Goal: Task Accomplishment & Management: Use online tool/utility

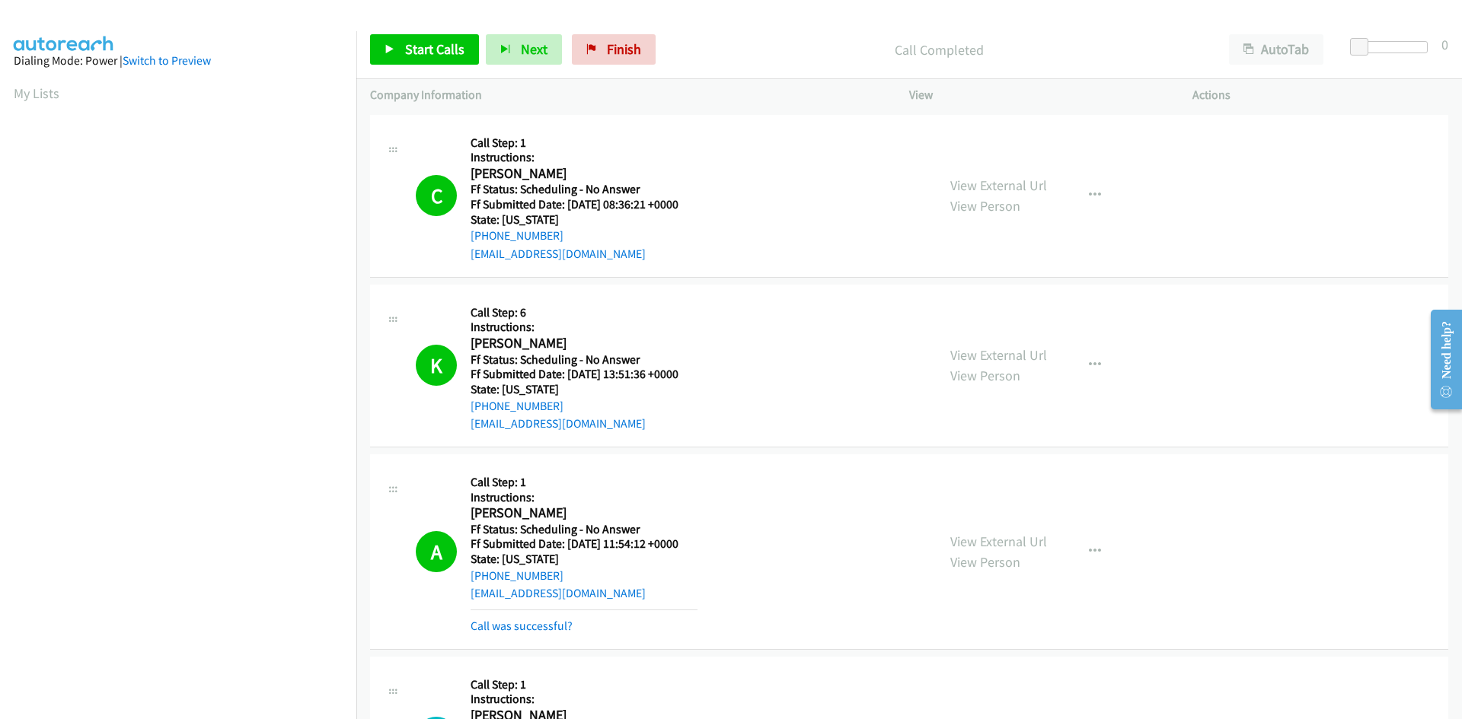
scroll to position [134, 0]
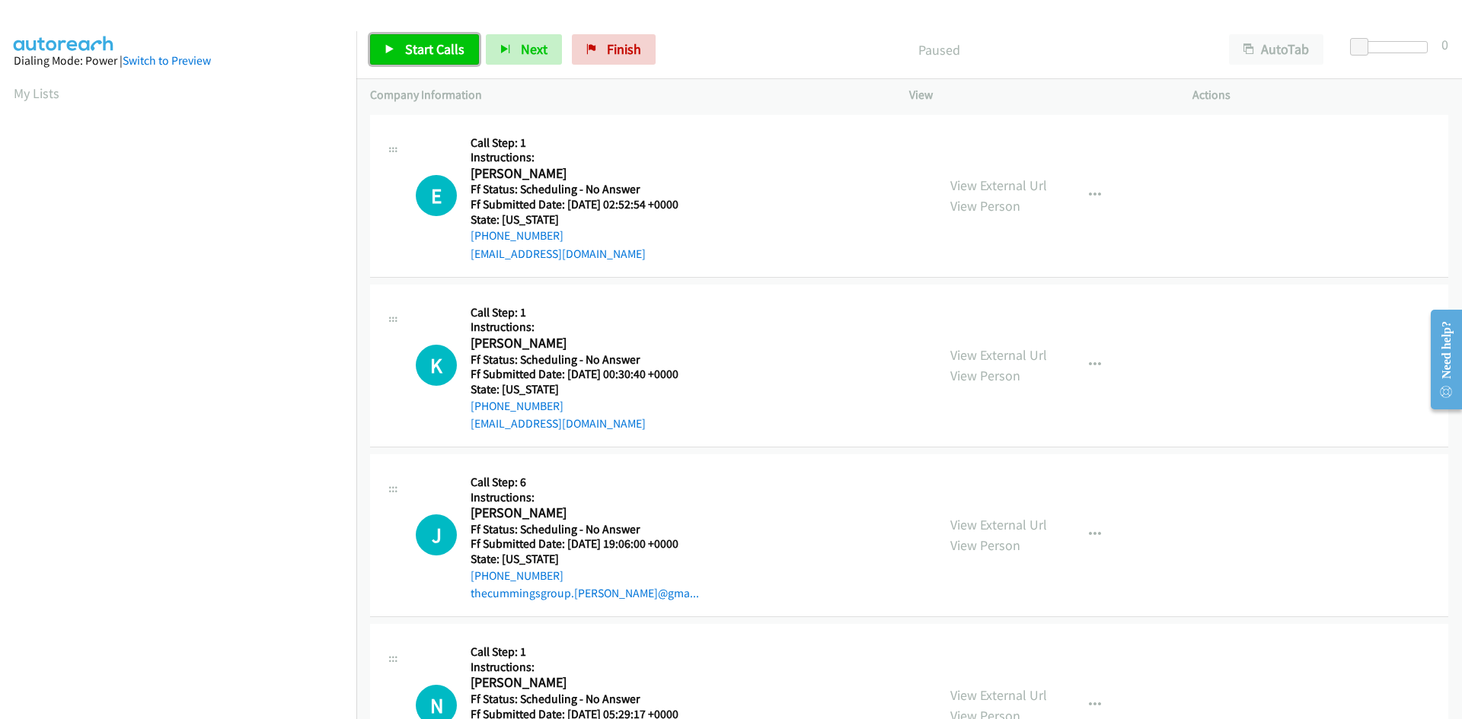
click at [397, 52] on link "Start Calls" at bounding box center [424, 49] width 109 height 30
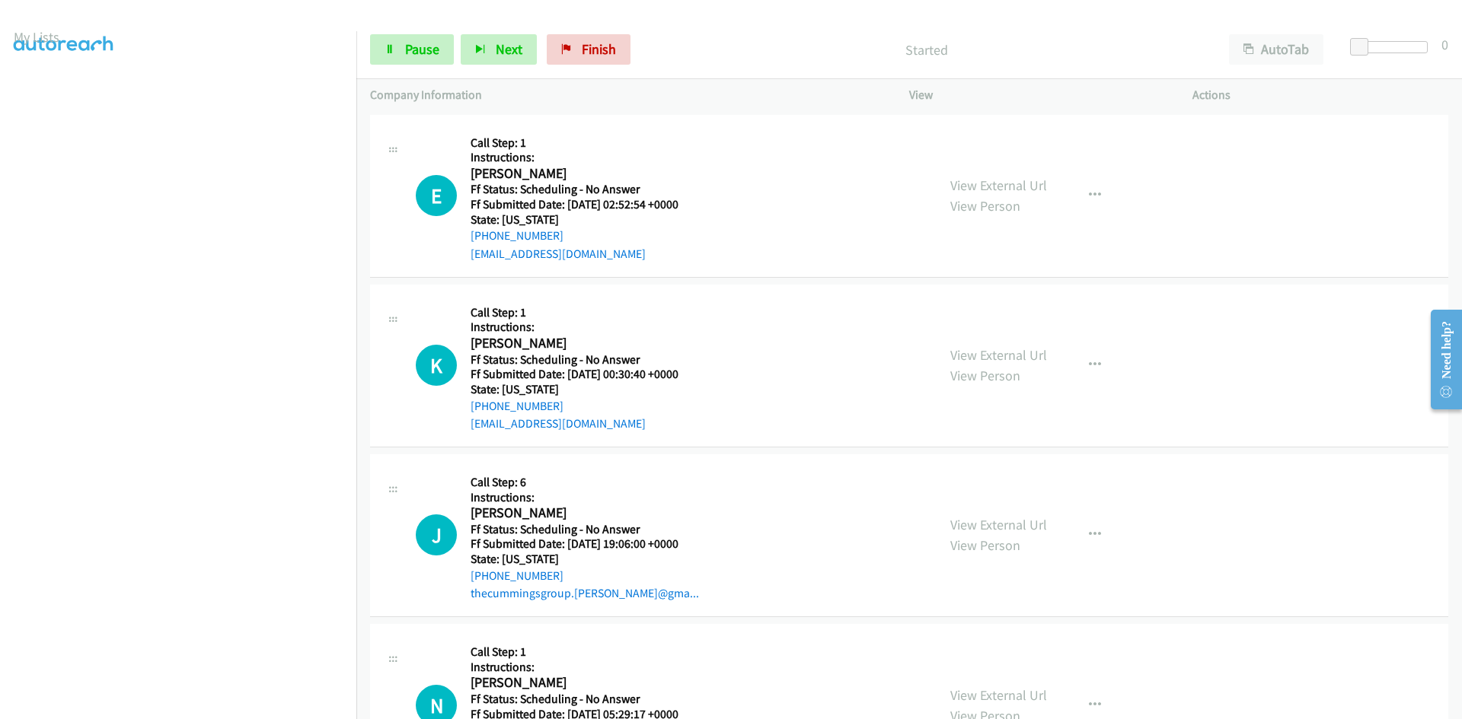
scroll to position [134, 0]
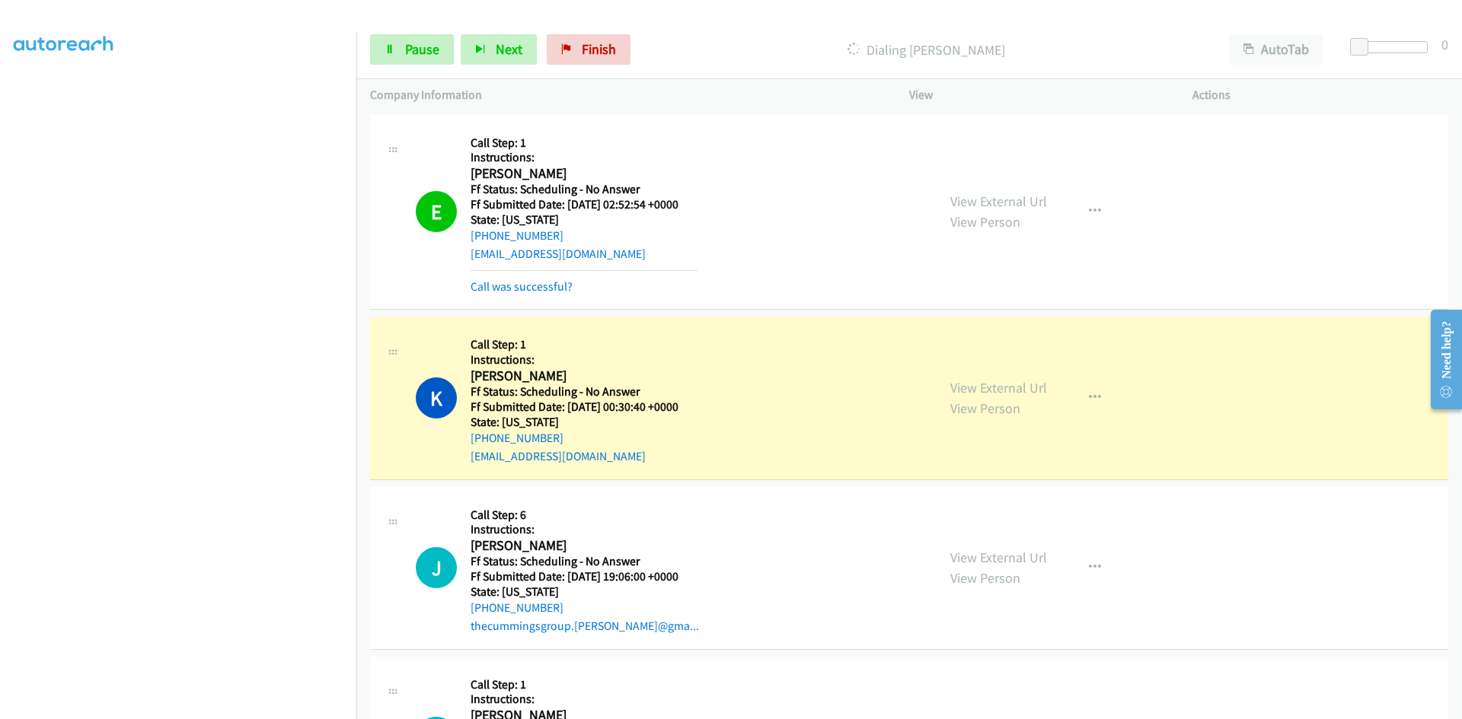
click at [1146, 260] on div "View External Url View Person View External Url Email Schedule/Manage Callback …" at bounding box center [1084, 212] width 297 height 167
click at [1017, 197] on link "View External Url" at bounding box center [998, 202] width 97 height 18
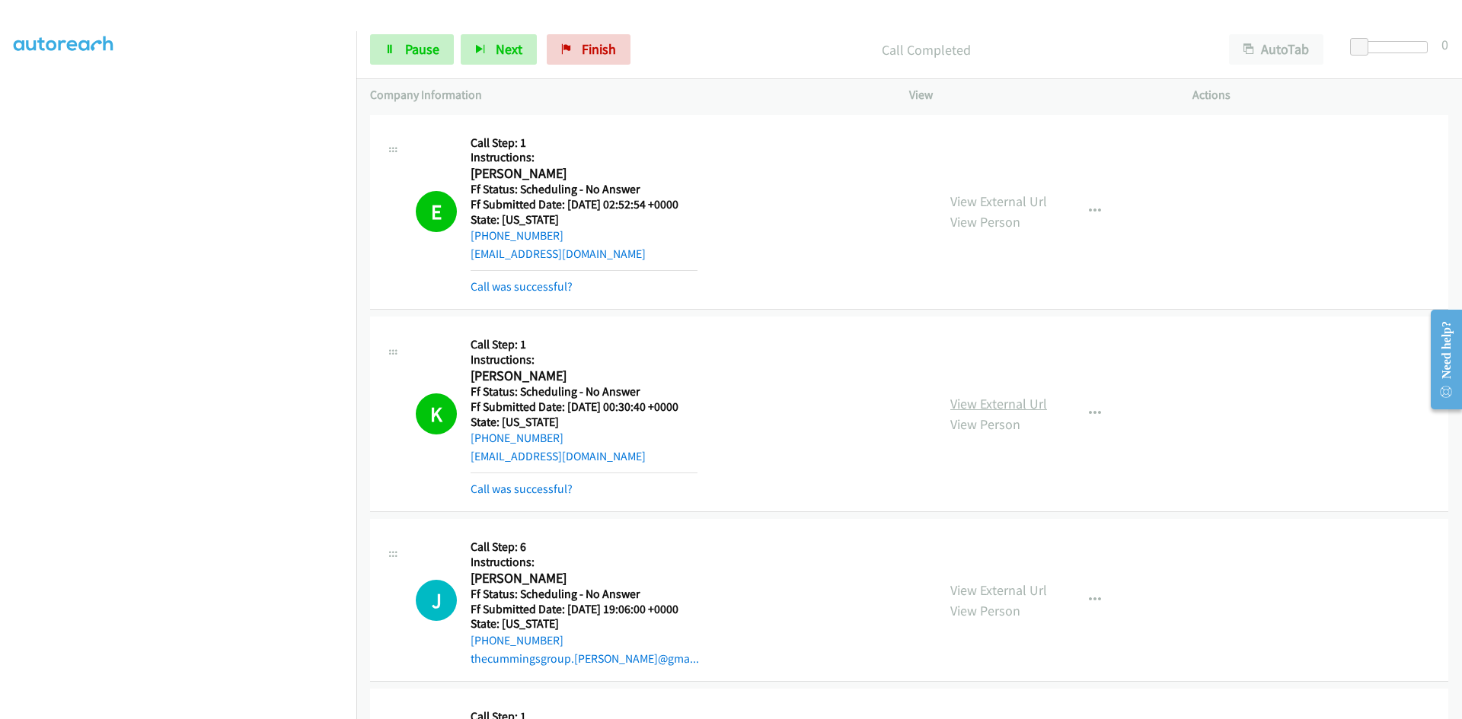
click at [1010, 402] on link "View External Url" at bounding box center [998, 404] width 97 height 18
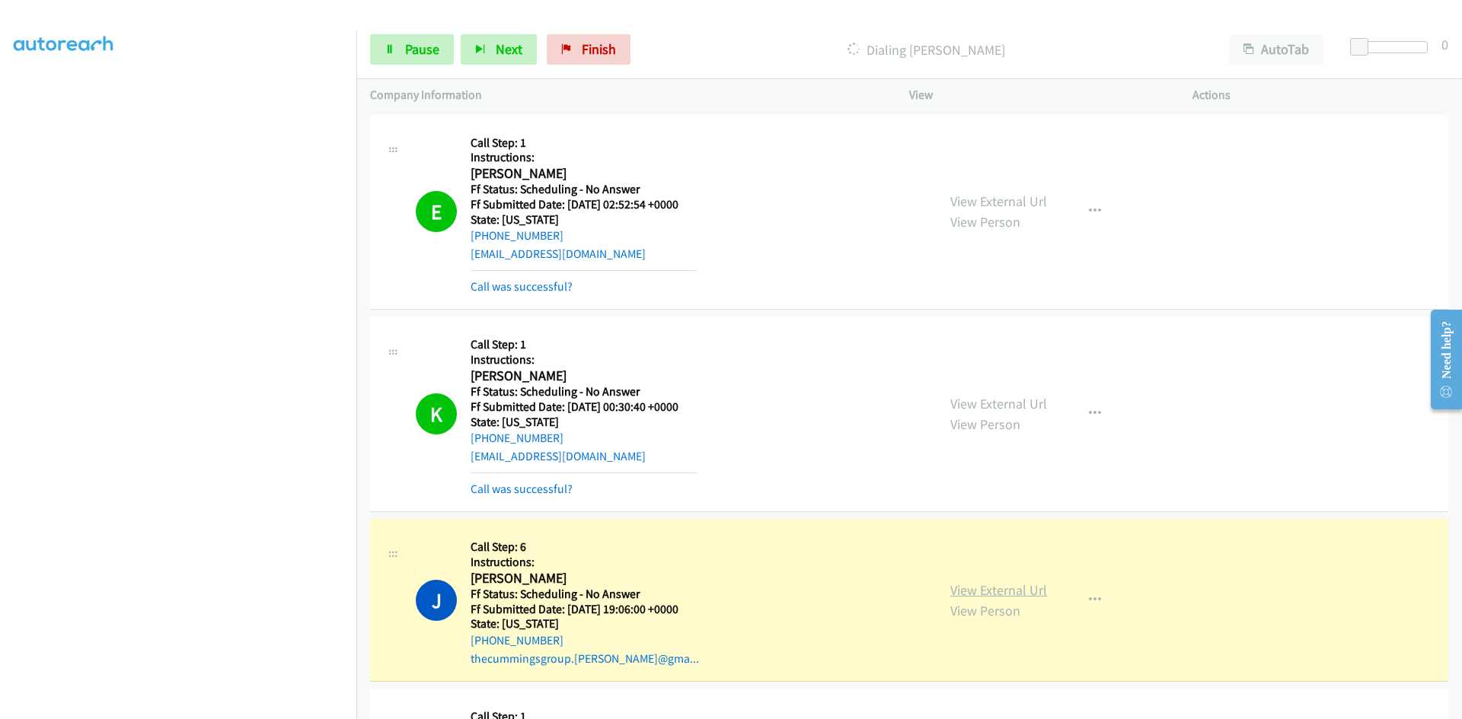
click at [1035, 592] on link "View External Url" at bounding box center [998, 591] width 97 height 18
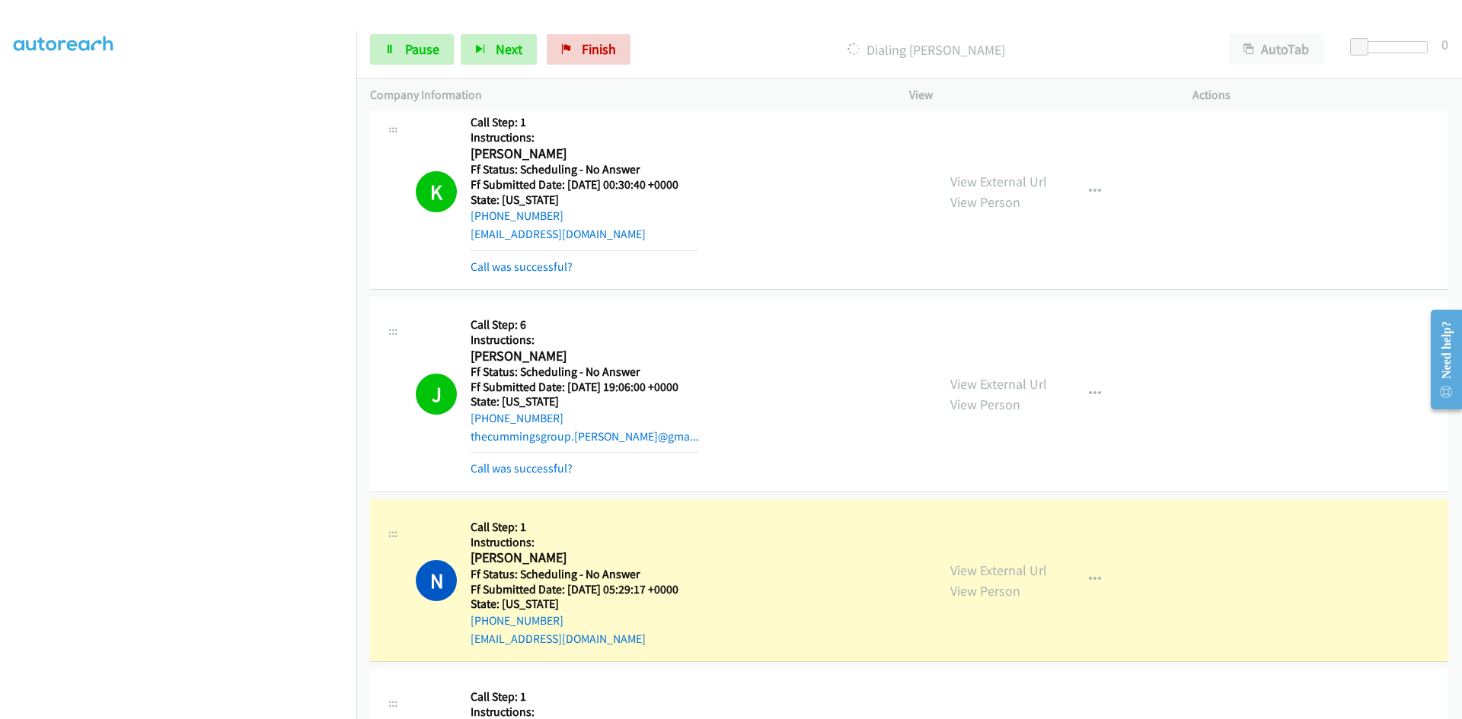
scroll to position [228, 0]
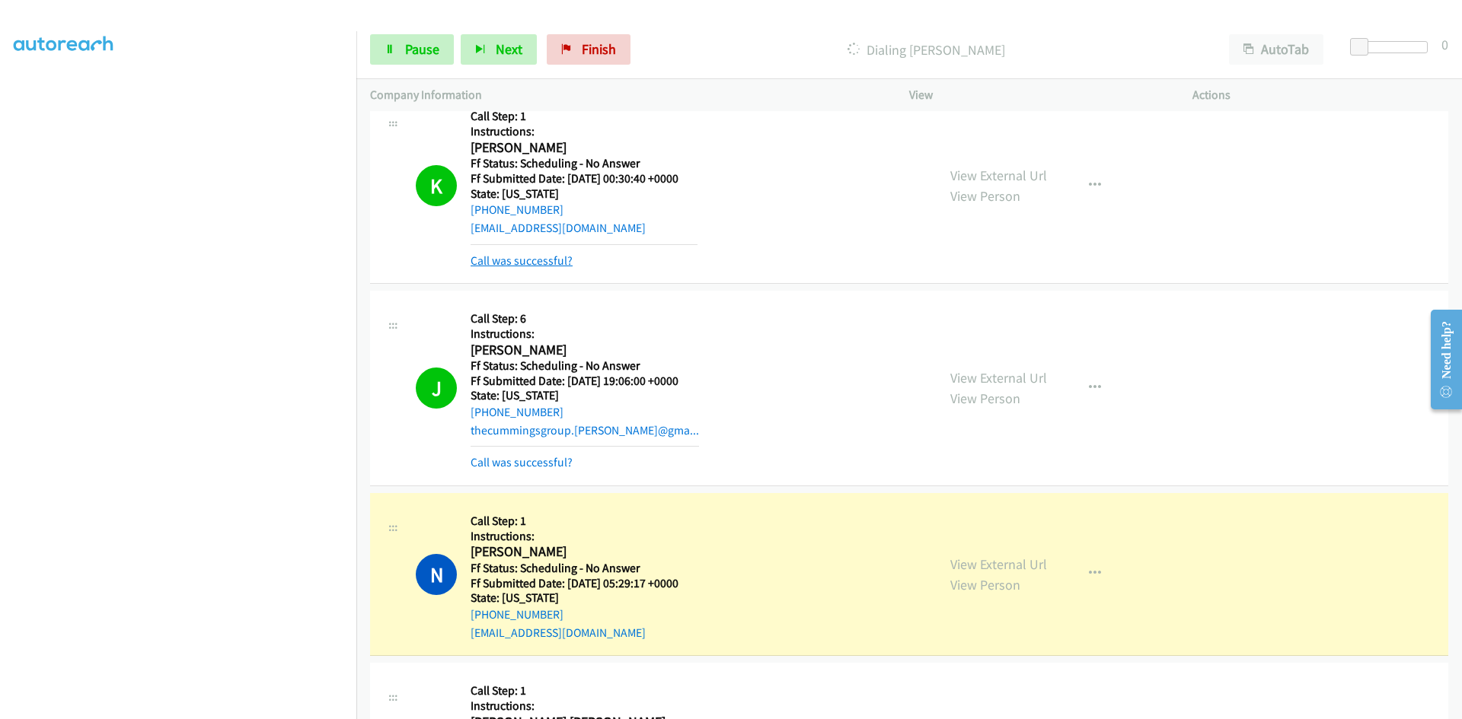
click at [559, 263] on link "Call was successful?" at bounding box center [521, 261] width 102 height 14
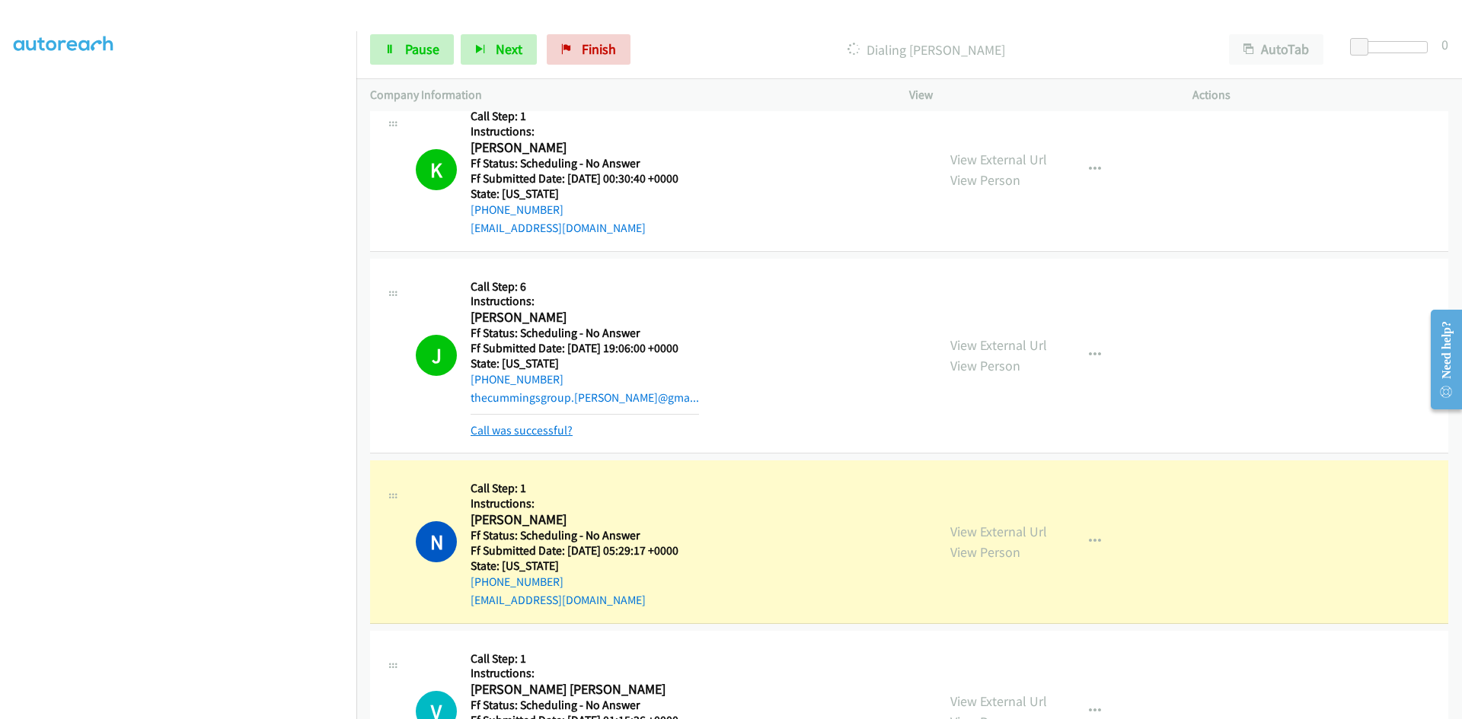
click at [533, 432] on link "Call was successful?" at bounding box center [521, 430] width 102 height 14
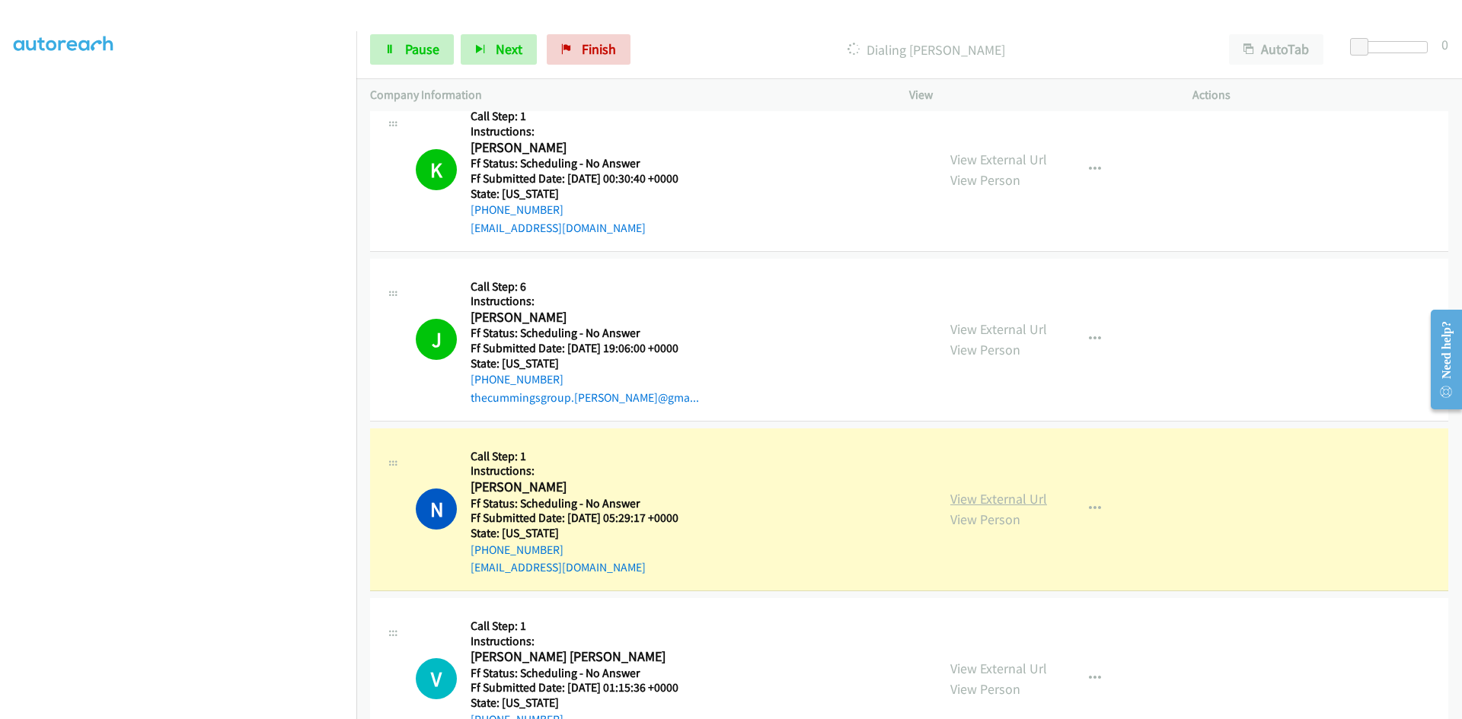
click at [1014, 498] on link "View External Url" at bounding box center [998, 499] width 97 height 18
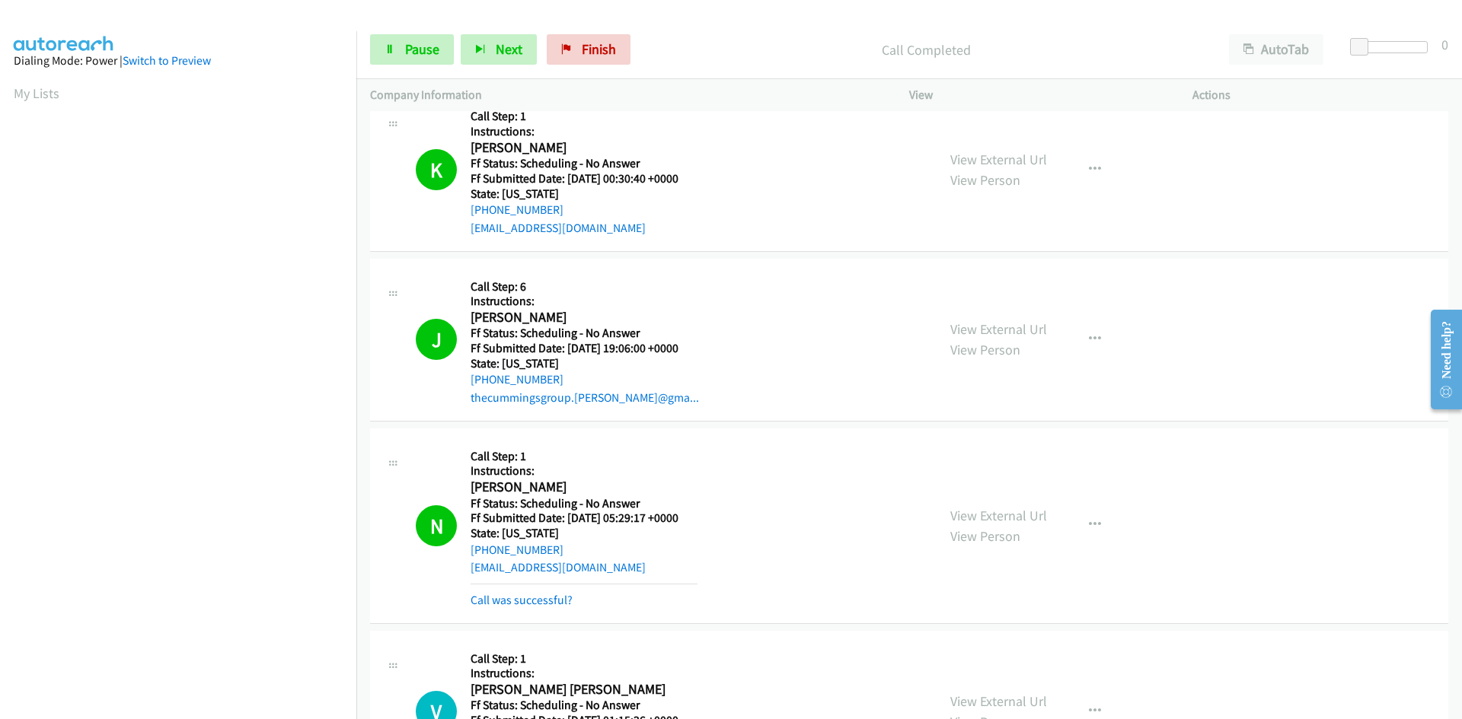
scroll to position [134, 0]
click at [557, 604] on link "Call was successful?" at bounding box center [521, 600] width 102 height 14
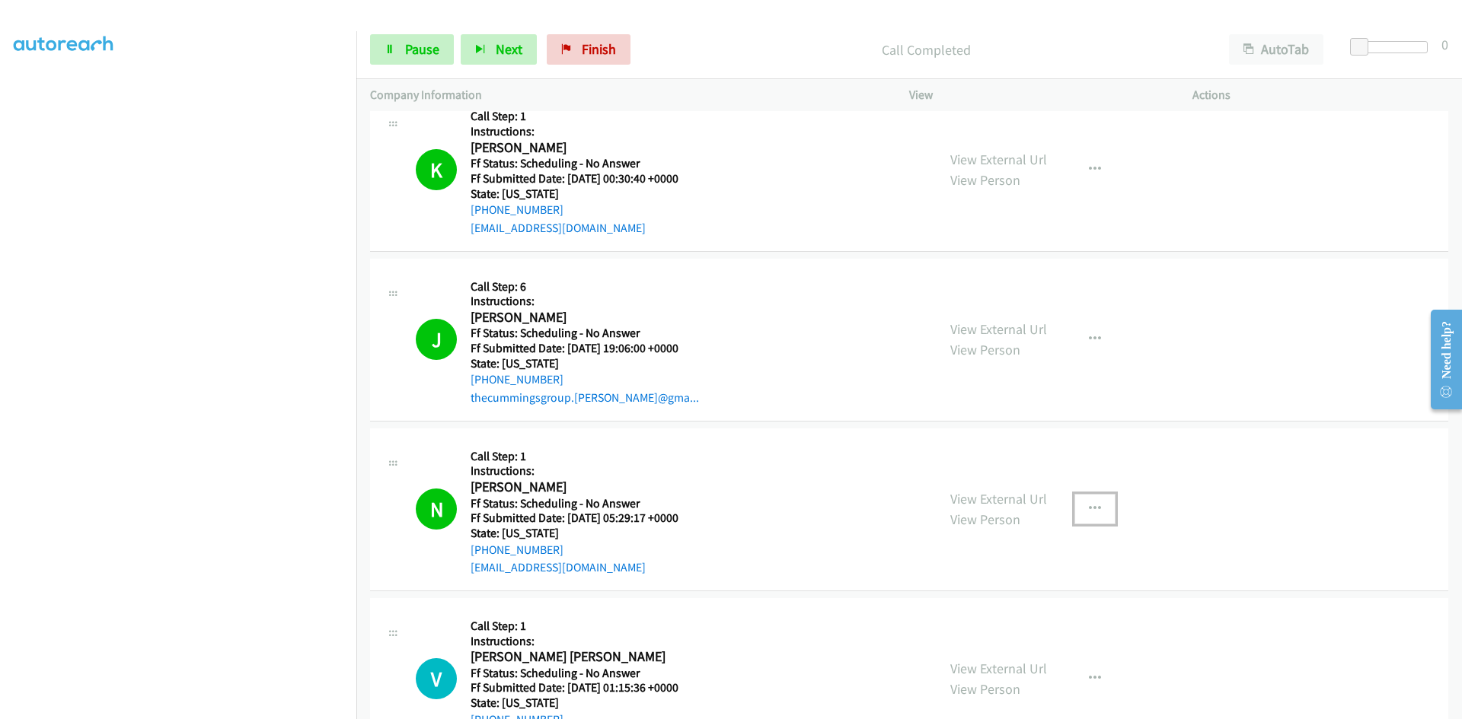
click at [1089, 505] on icon "button" at bounding box center [1095, 509] width 12 height 12
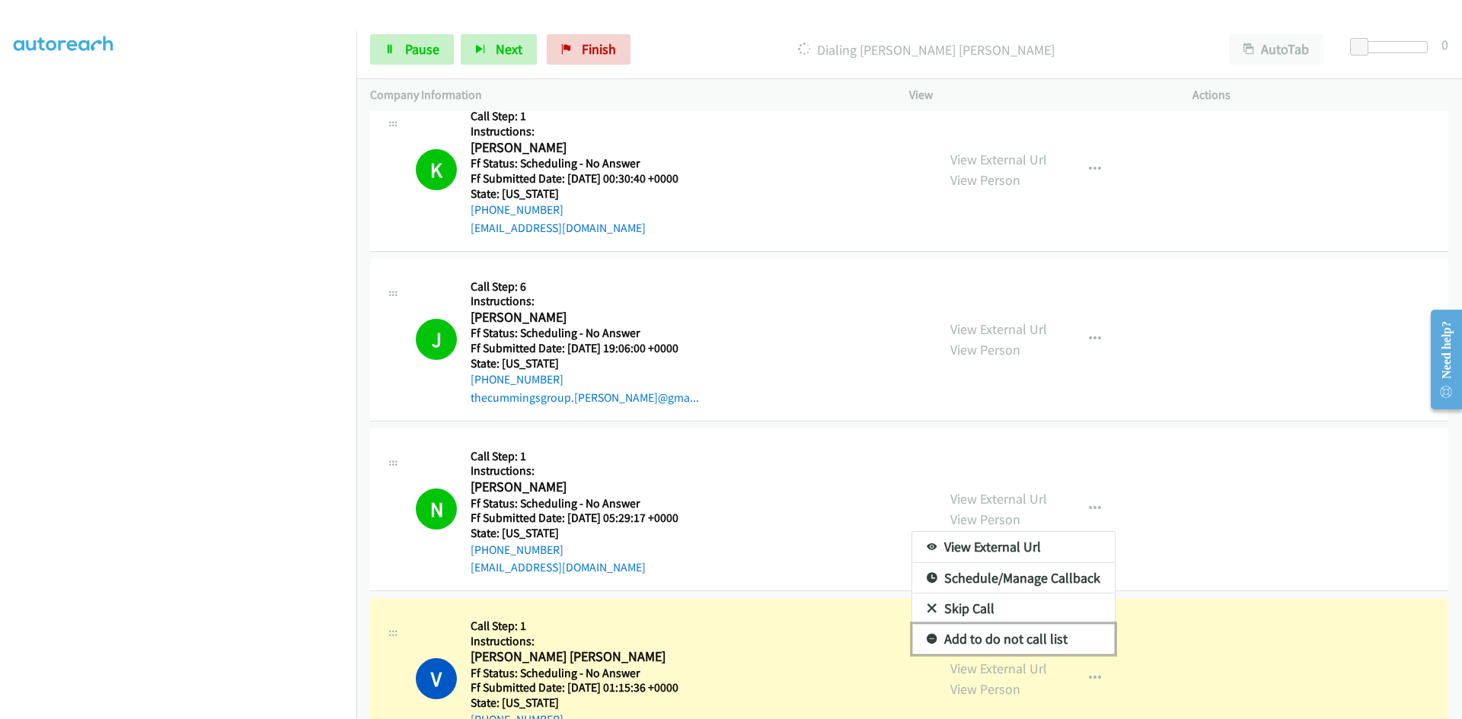
click at [965, 641] on link "Add to do not call list" at bounding box center [1013, 639] width 203 height 30
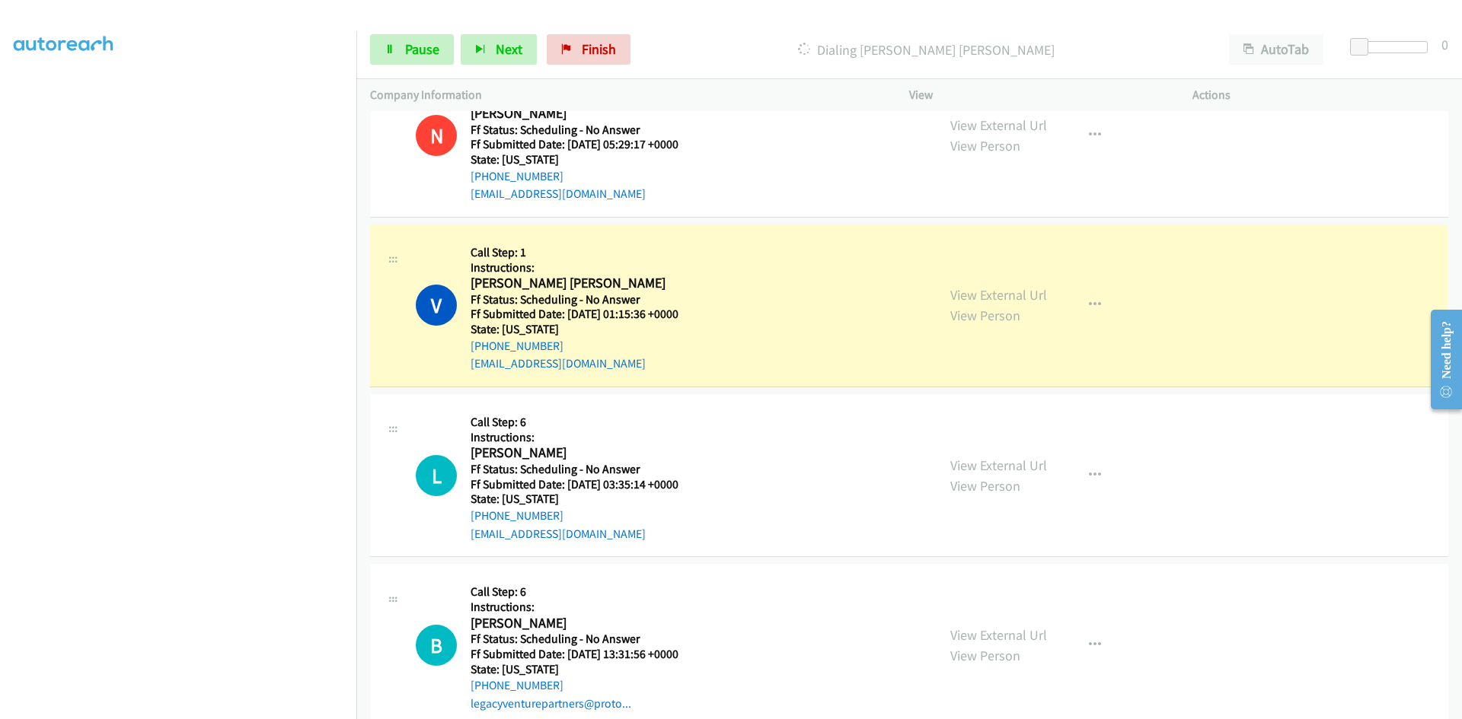
scroll to position [685, 0]
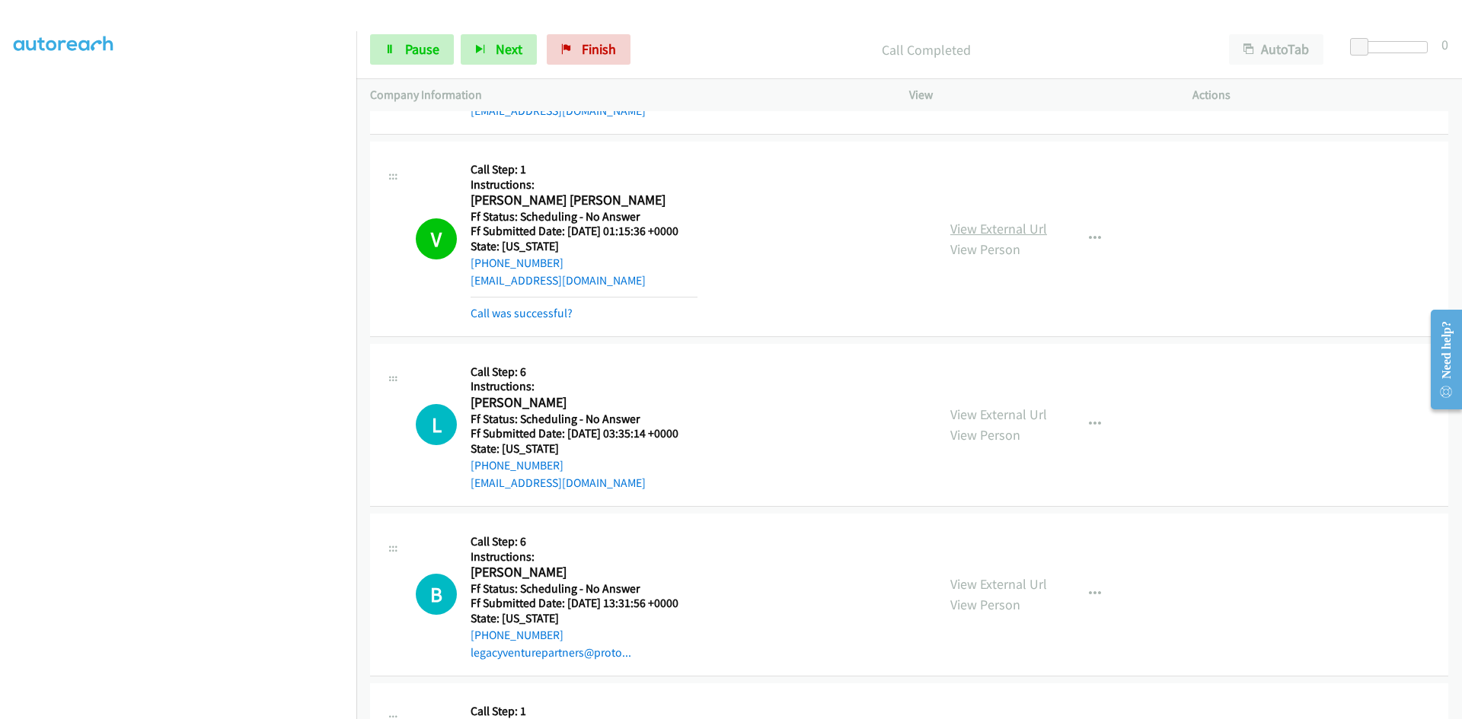
click at [1026, 231] on link "View External Url" at bounding box center [998, 229] width 97 height 18
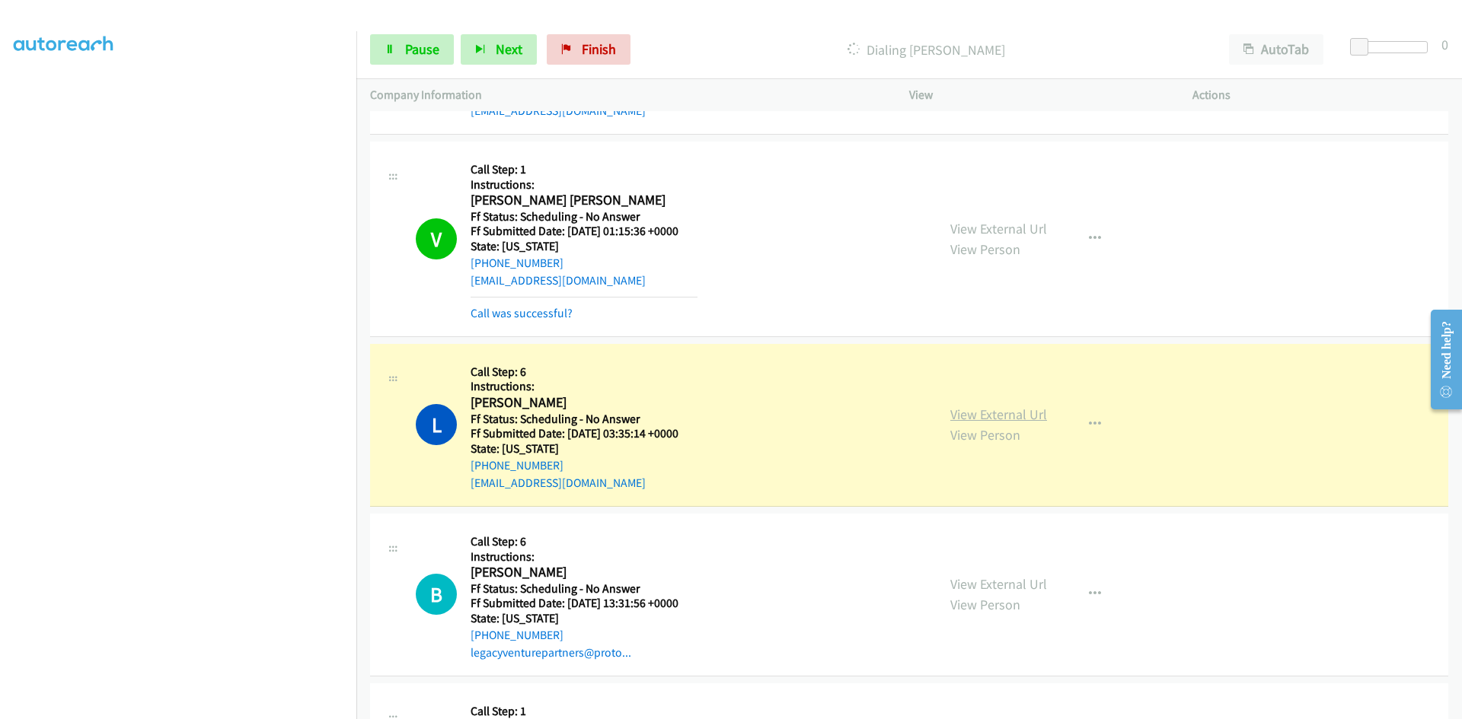
click at [962, 416] on link "View External Url" at bounding box center [998, 415] width 97 height 18
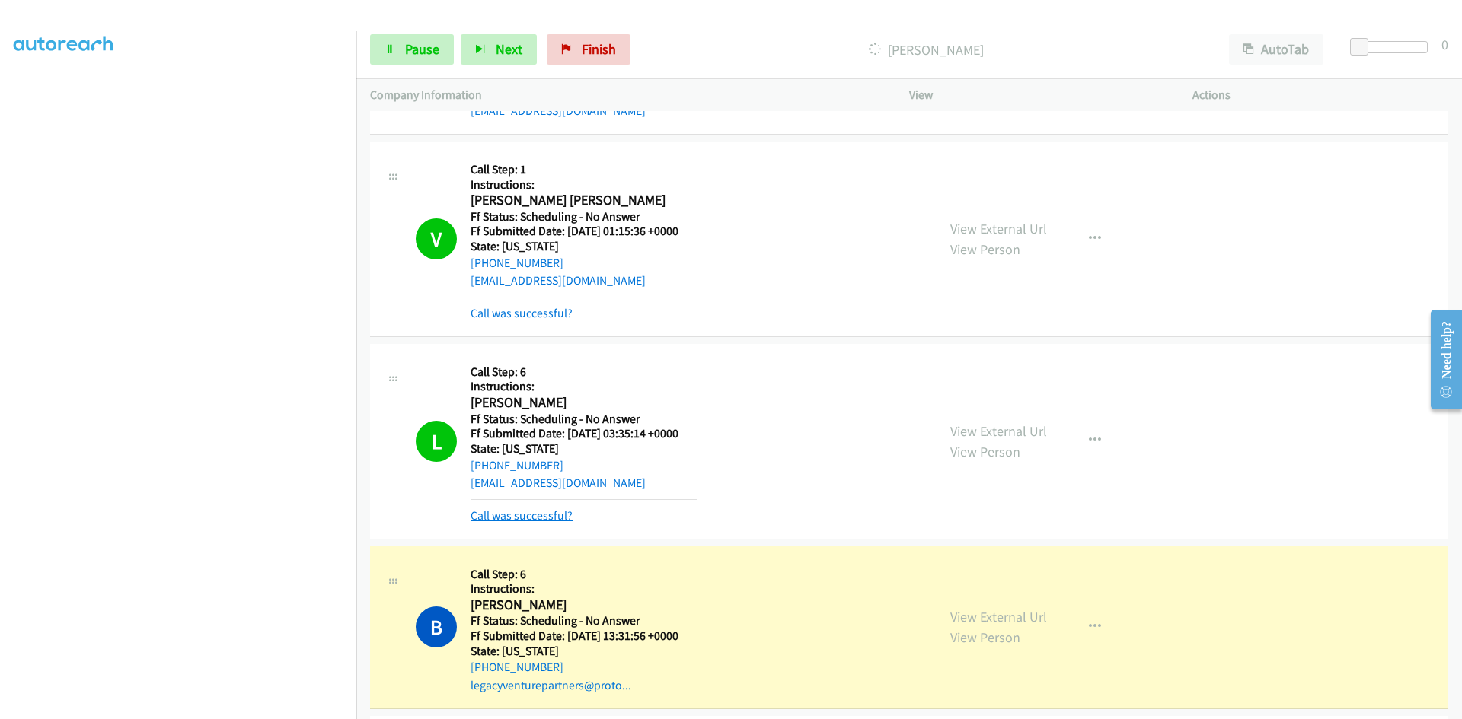
click at [497, 518] on link "Call was successful?" at bounding box center [521, 516] width 102 height 14
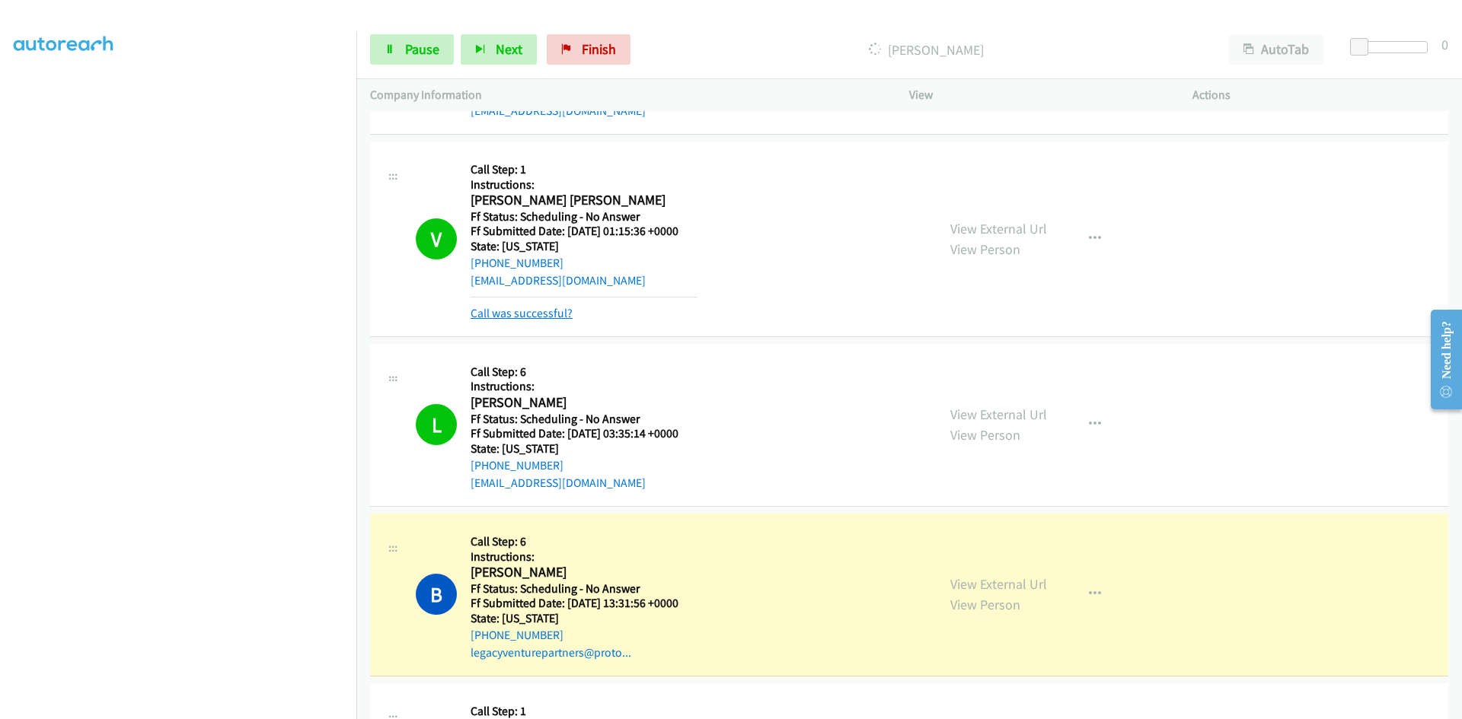
click at [538, 312] on link "Call was successful?" at bounding box center [521, 313] width 102 height 14
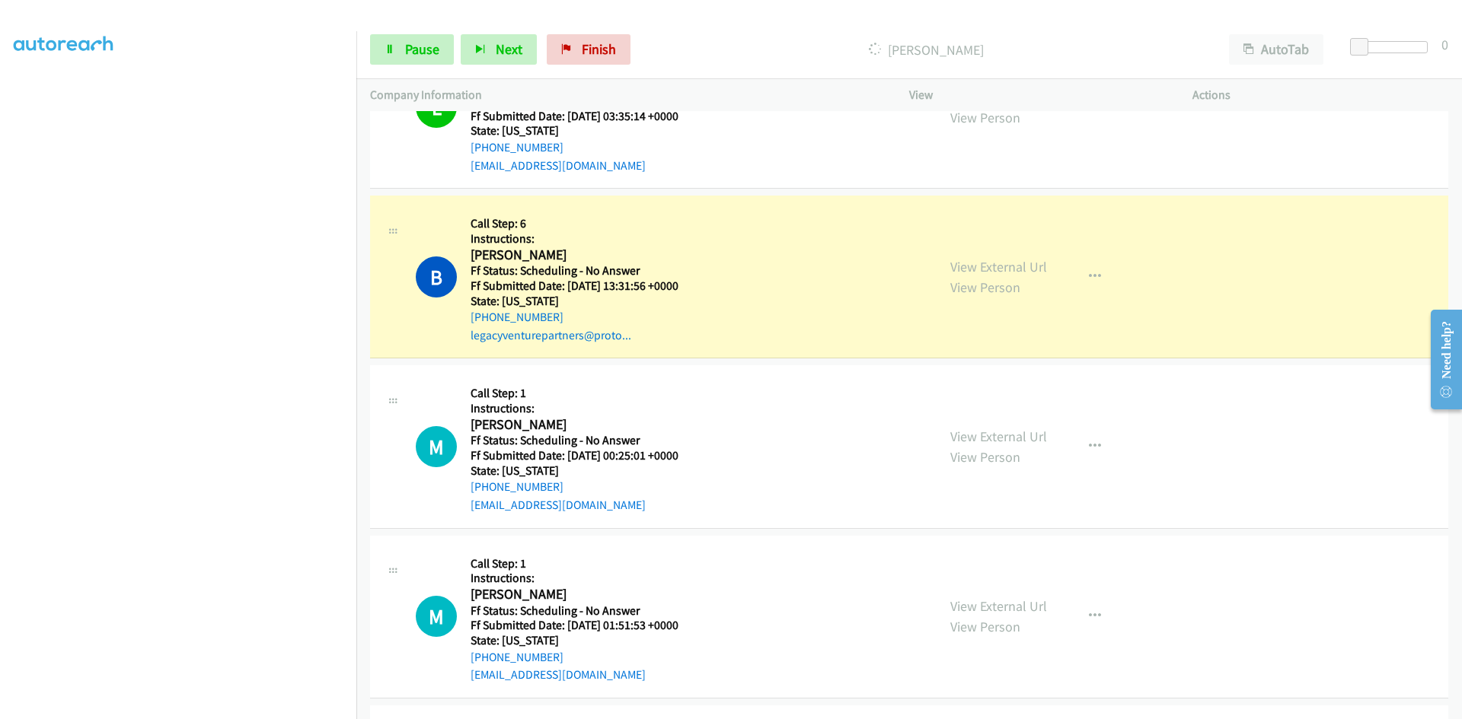
scroll to position [990, 0]
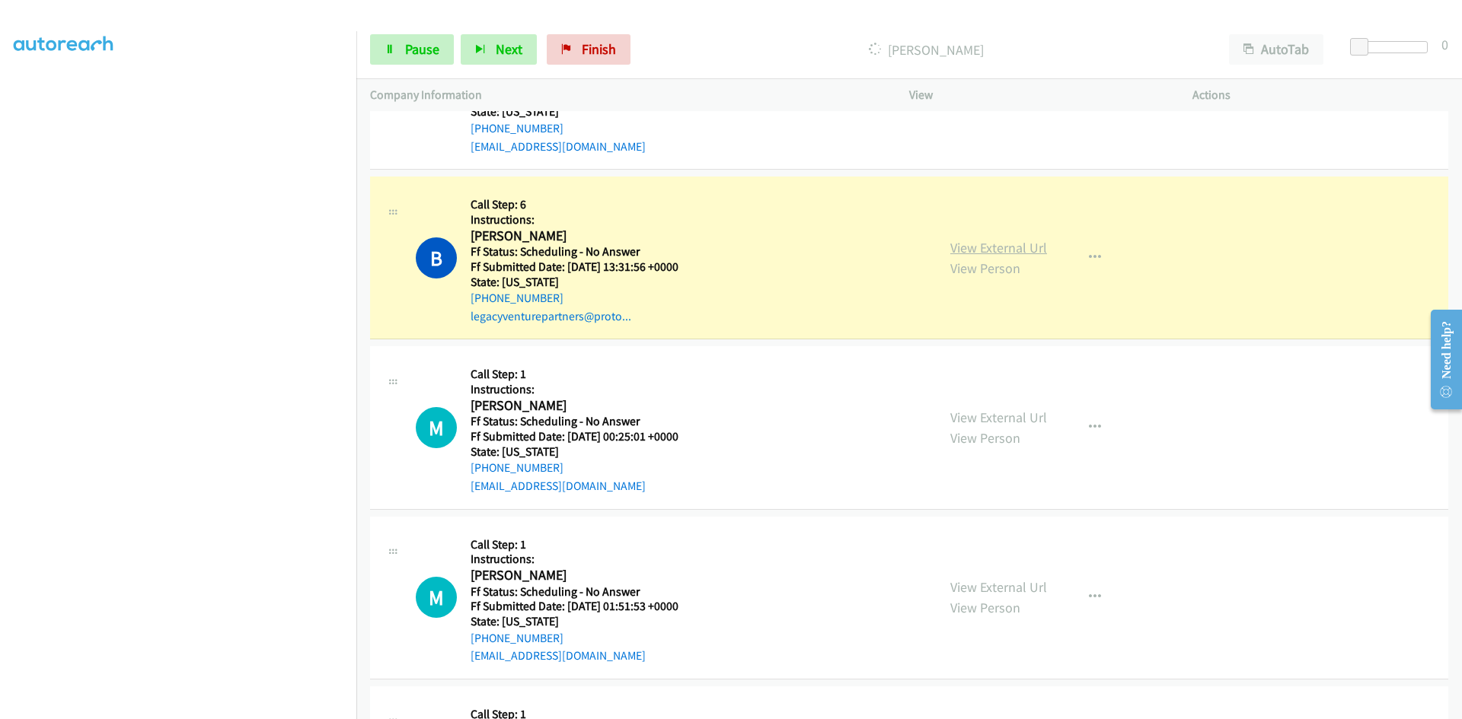
click at [1022, 247] on link "View External Url" at bounding box center [998, 248] width 97 height 18
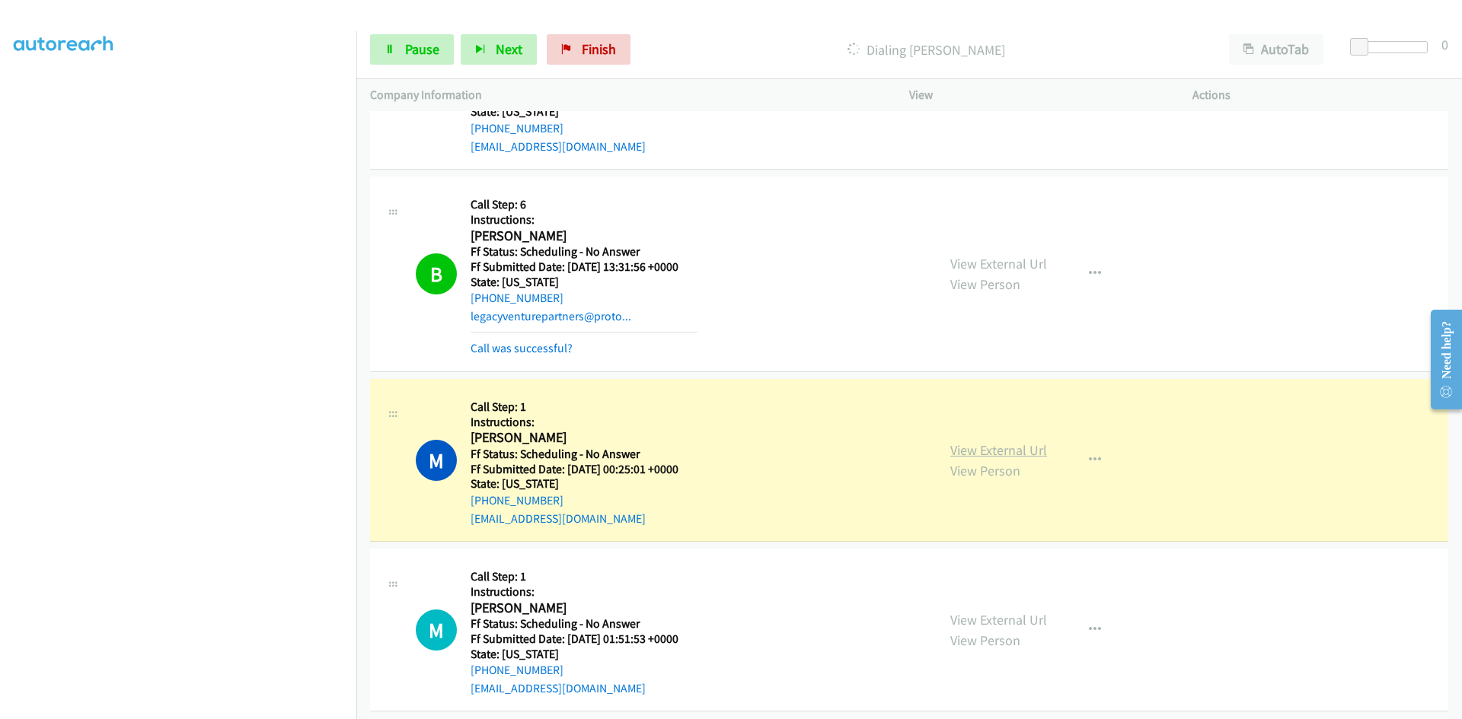
click at [1029, 455] on link "View External Url" at bounding box center [998, 451] width 97 height 18
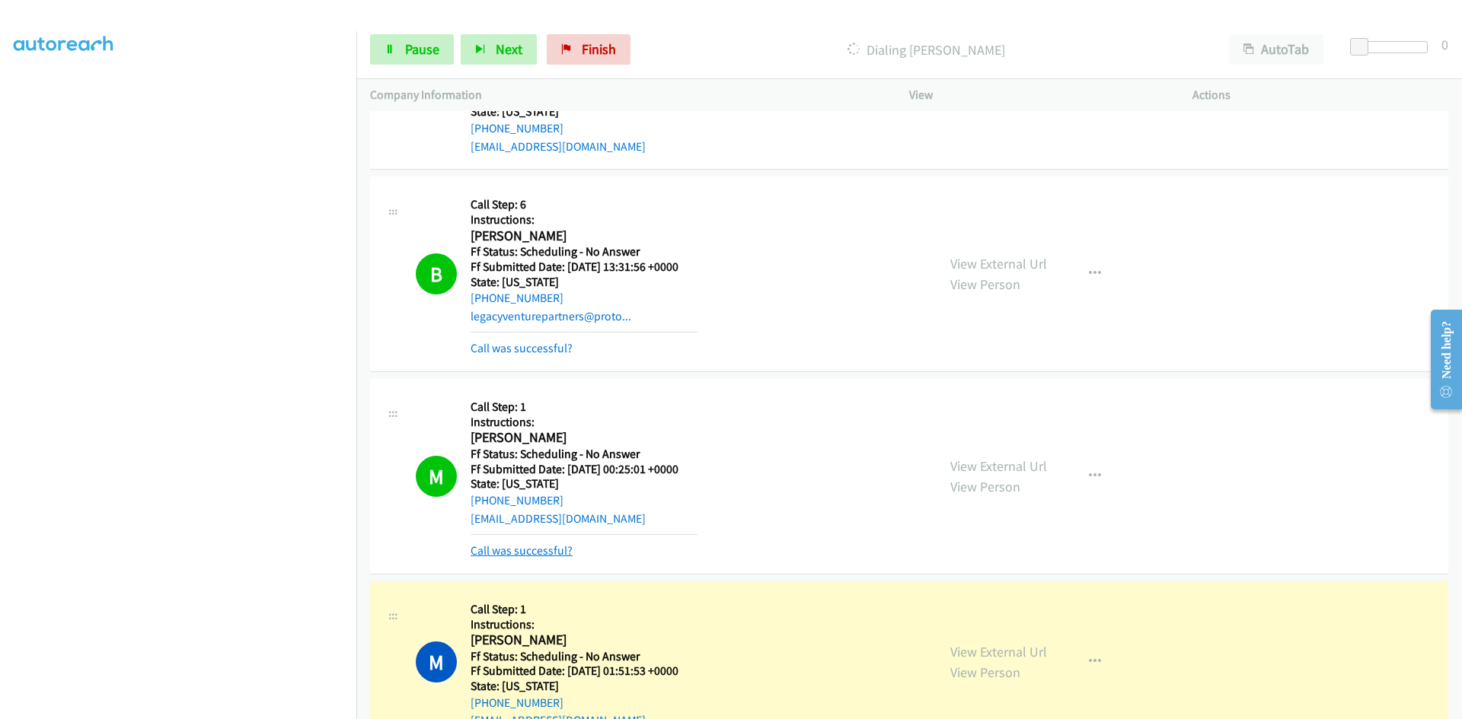
click at [548, 555] on link "Call was successful?" at bounding box center [521, 551] width 102 height 14
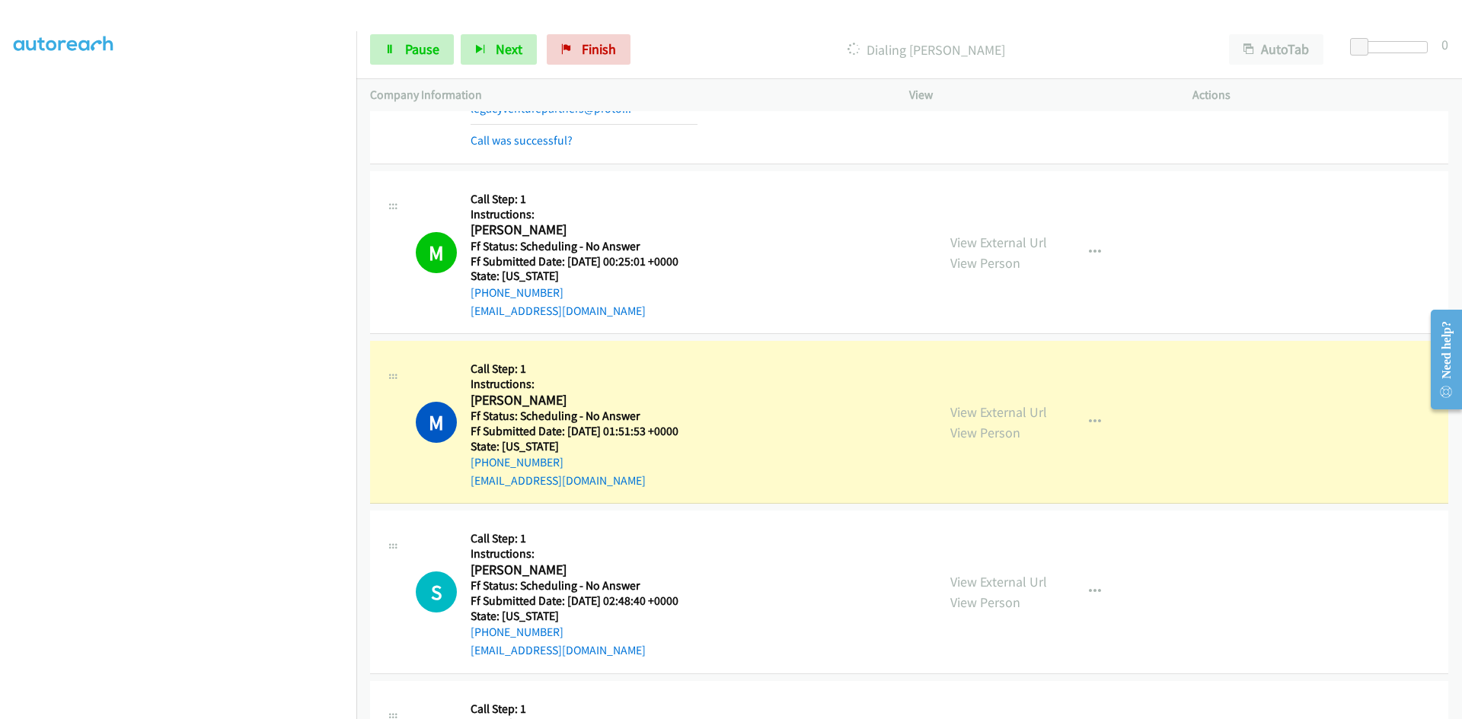
scroll to position [1218, 0]
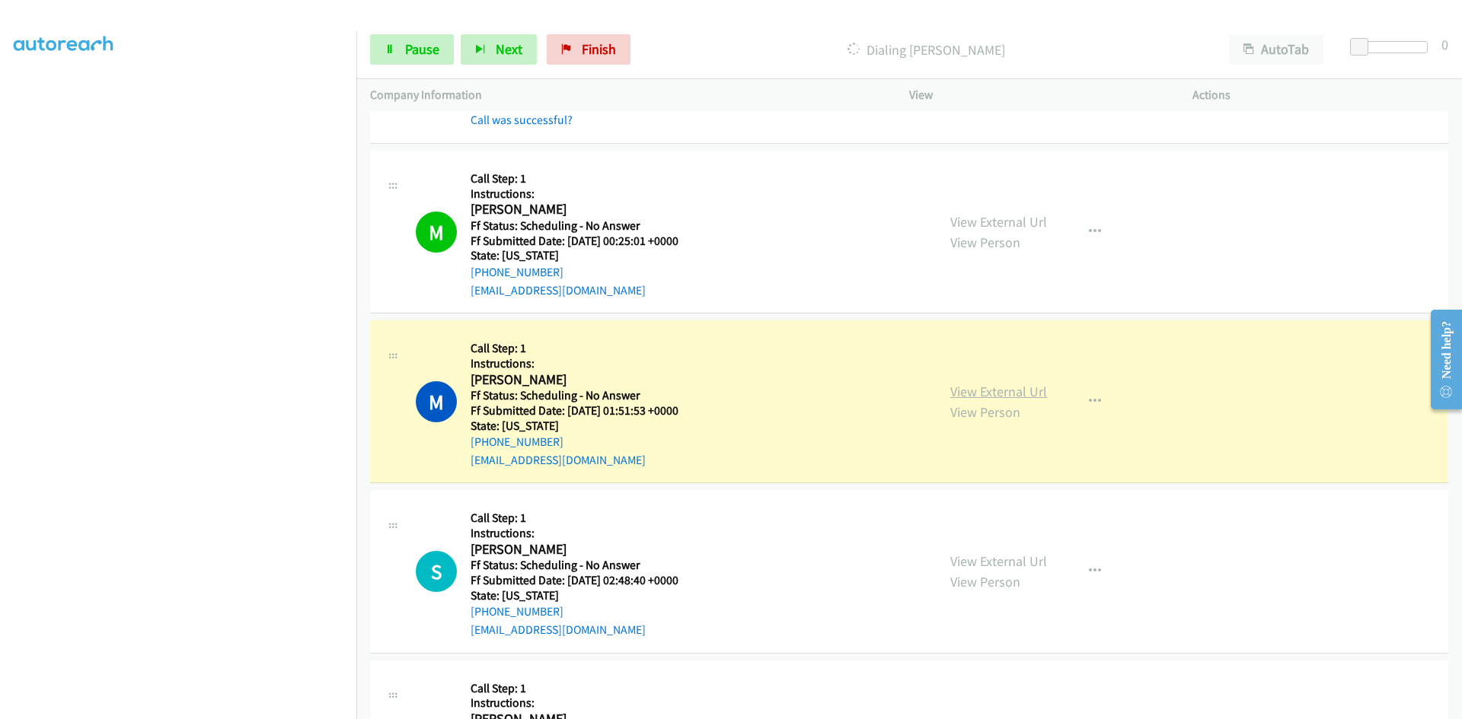
click at [985, 391] on link "View External Url" at bounding box center [998, 392] width 97 height 18
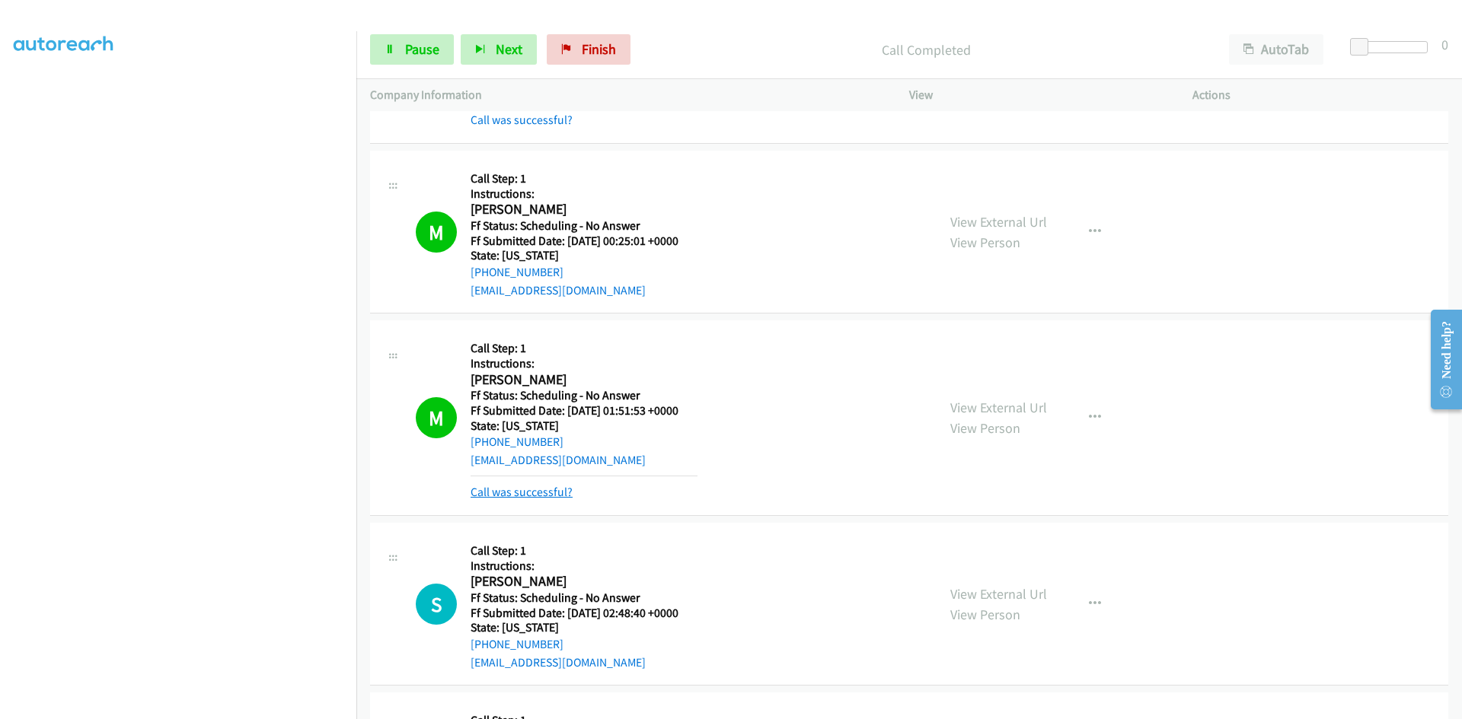
click at [500, 492] on link "Call was successful?" at bounding box center [521, 492] width 102 height 14
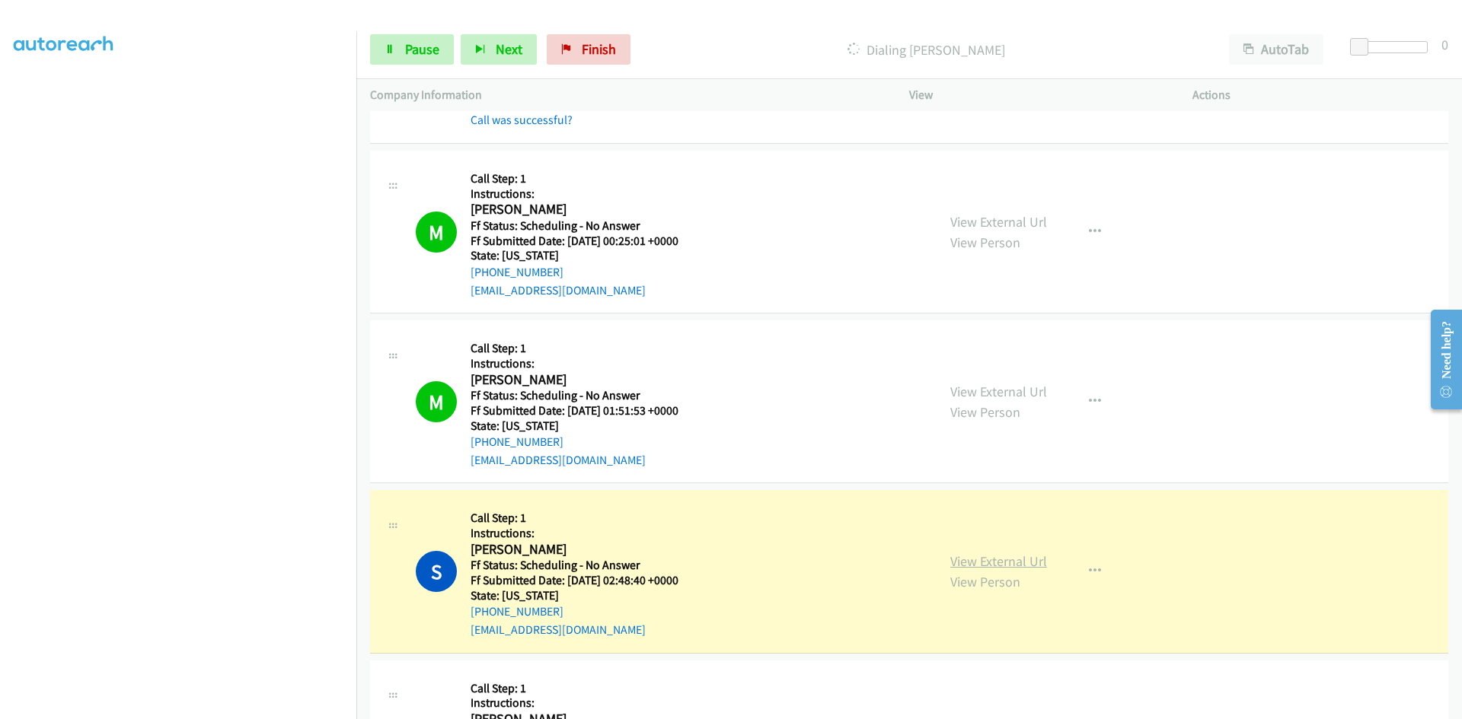
click at [1022, 561] on link "View External Url" at bounding box center [998, 562] width 97 height 18
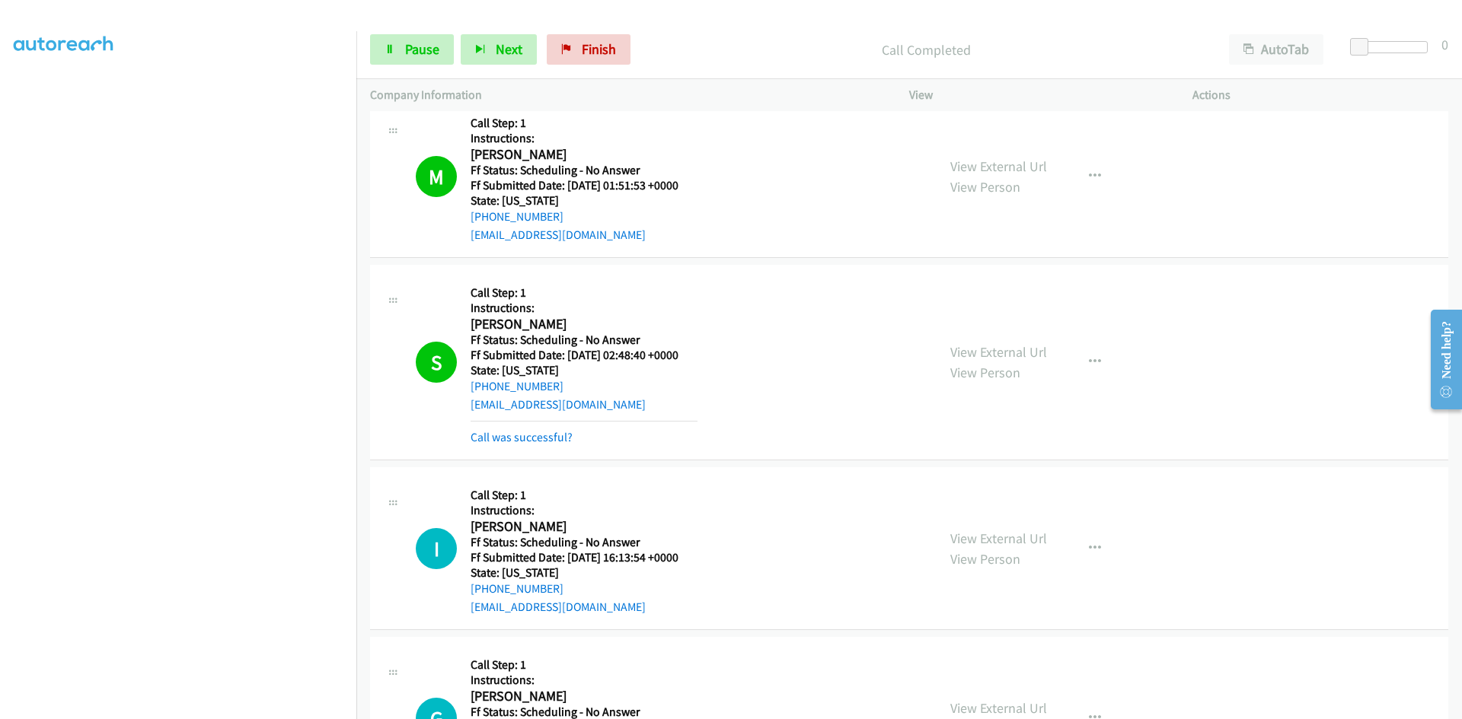
scroll to position [1599, 0]
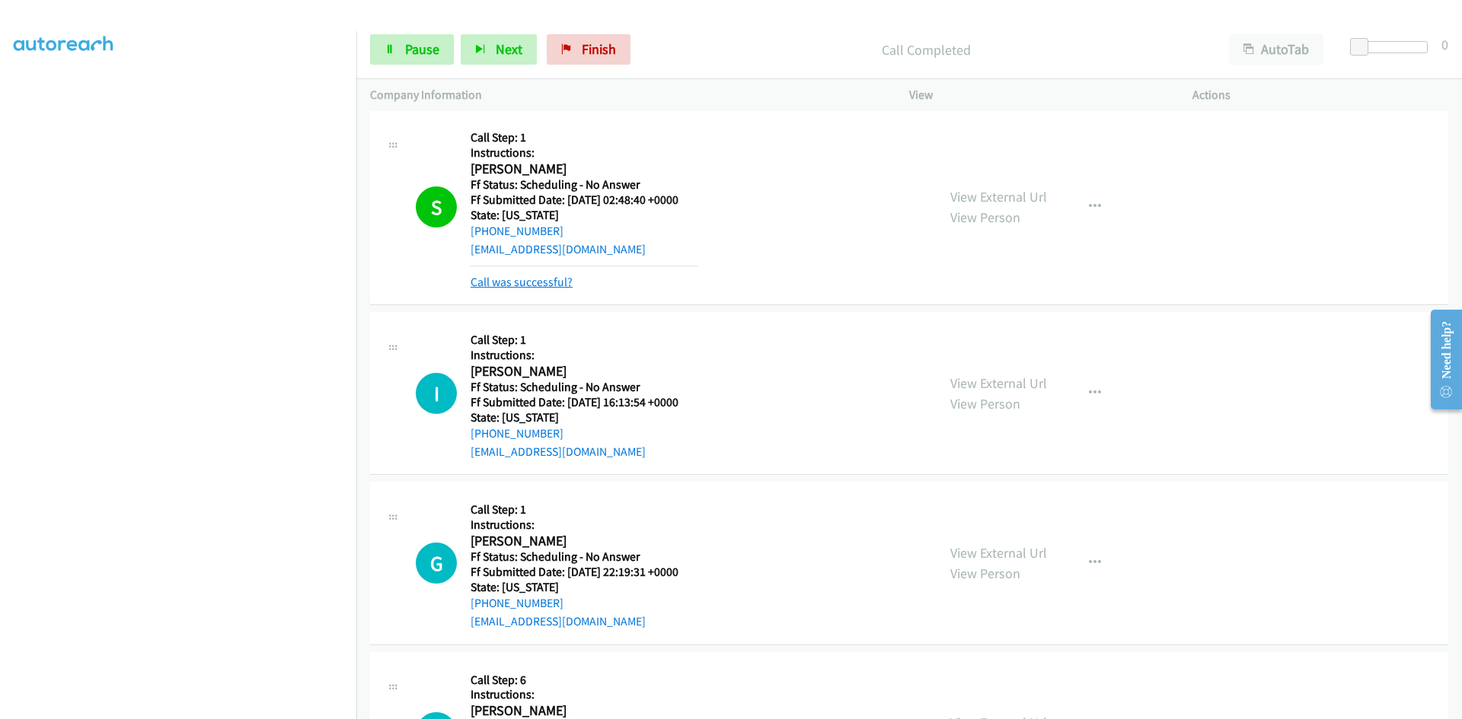
click at [569, 285] on link "Call was successful?" at bounding box center [521, 282] width 102 height 14
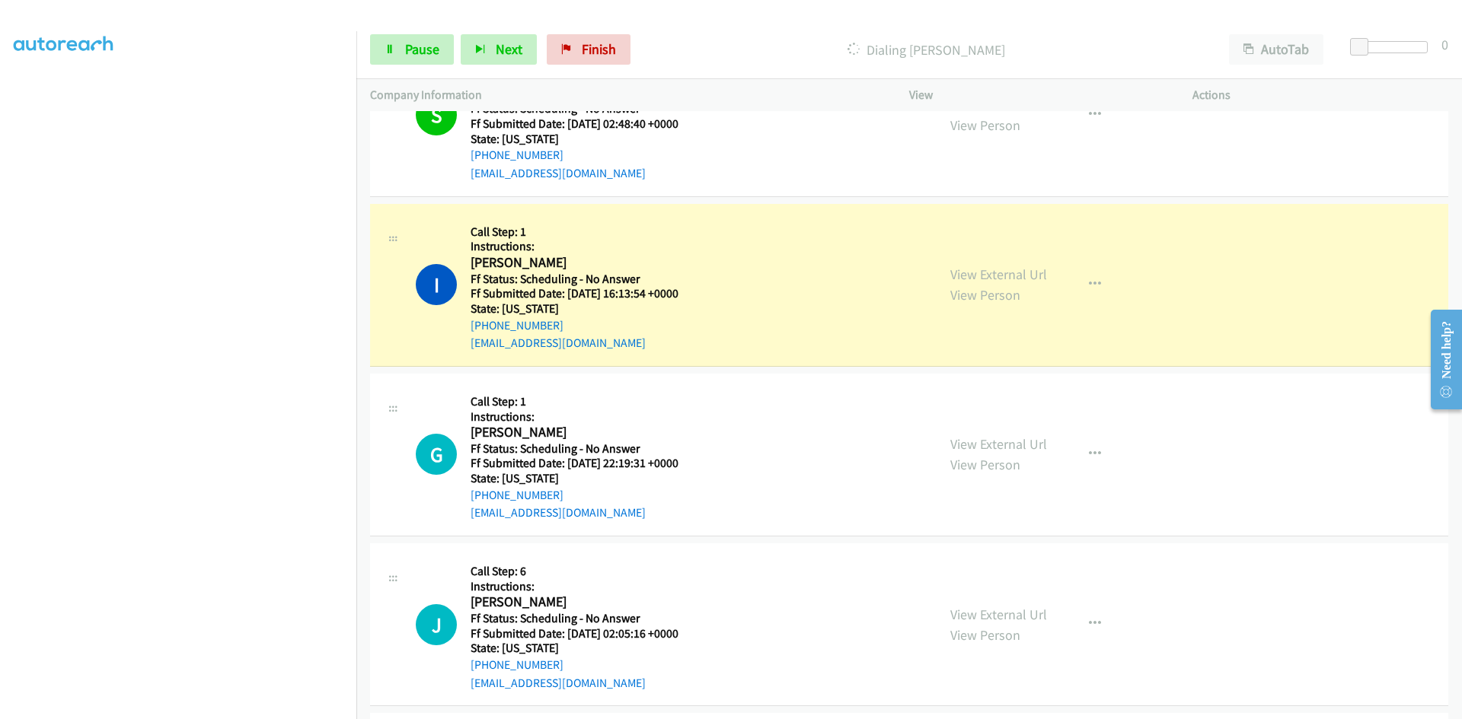
scroll to position [1751, 0]
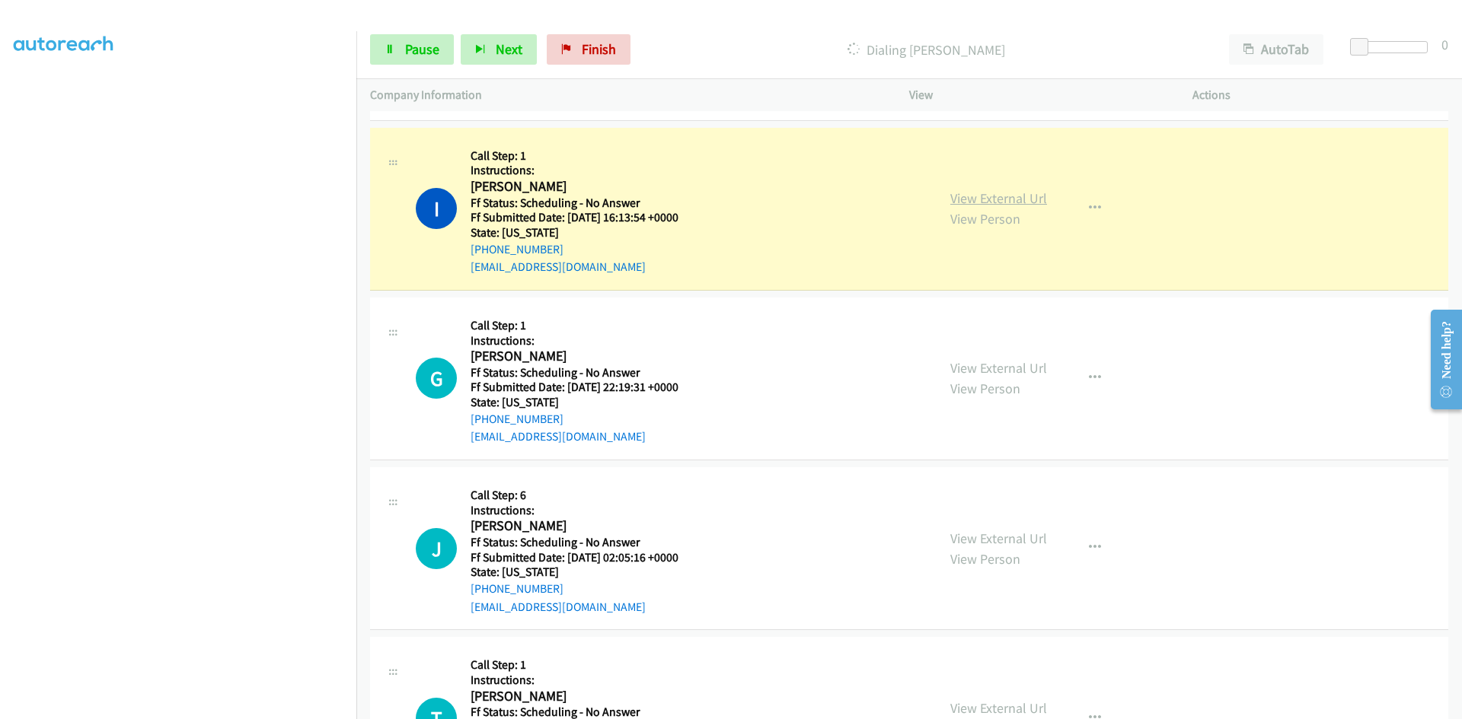
click at [1014, 200] on link "View External Url" at bounding box center [998, 199] width 97 height 18
click at [435, 48] on span "Pause" at bounding box center [422, 49] width 34 height 18
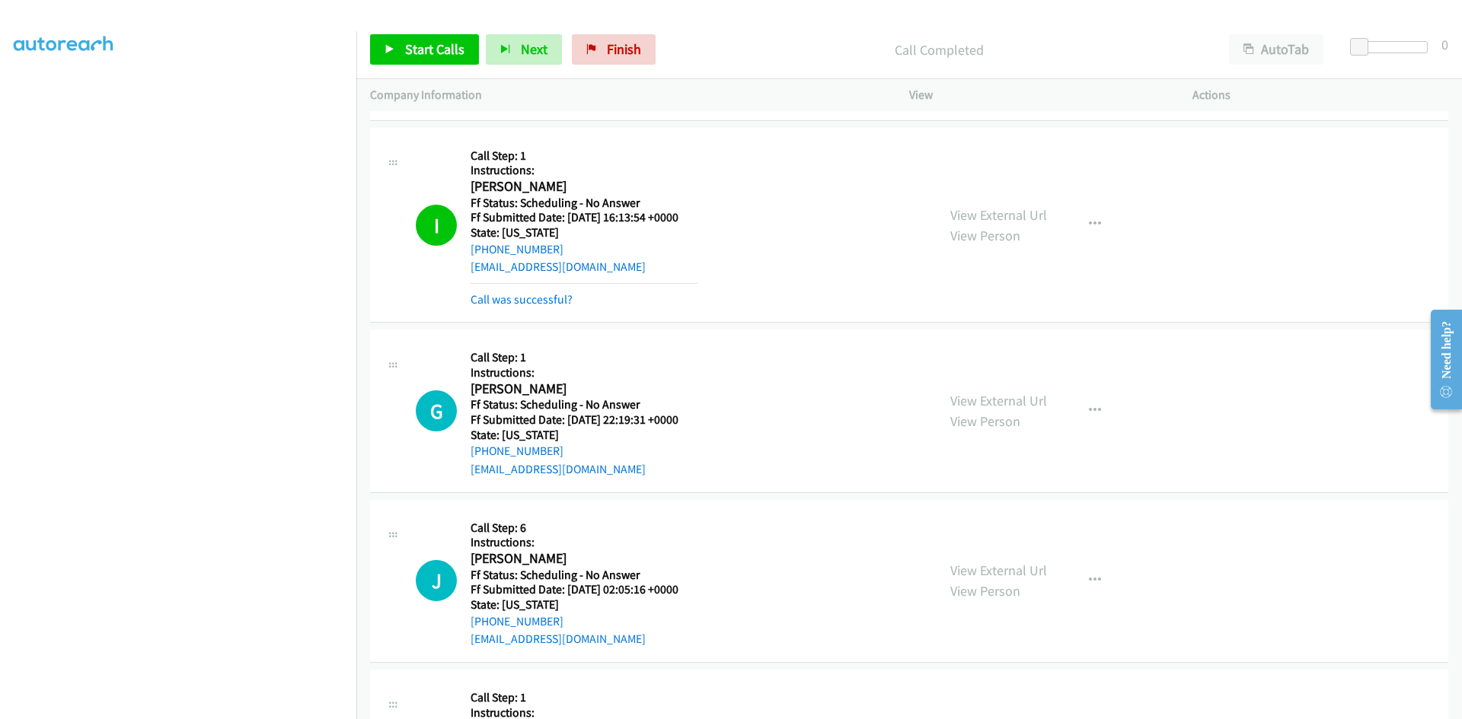
click at [541, 307] on div "Call was successful?" at bounding box center [583, 300] width 227 height 18
click at [526, 301] on link "Call was successful?" at bounding box center [521, 299] width 102 height 14
click at [454, 60] on link "Start Calls" at bounding box center [424, 49] width 109 height 30
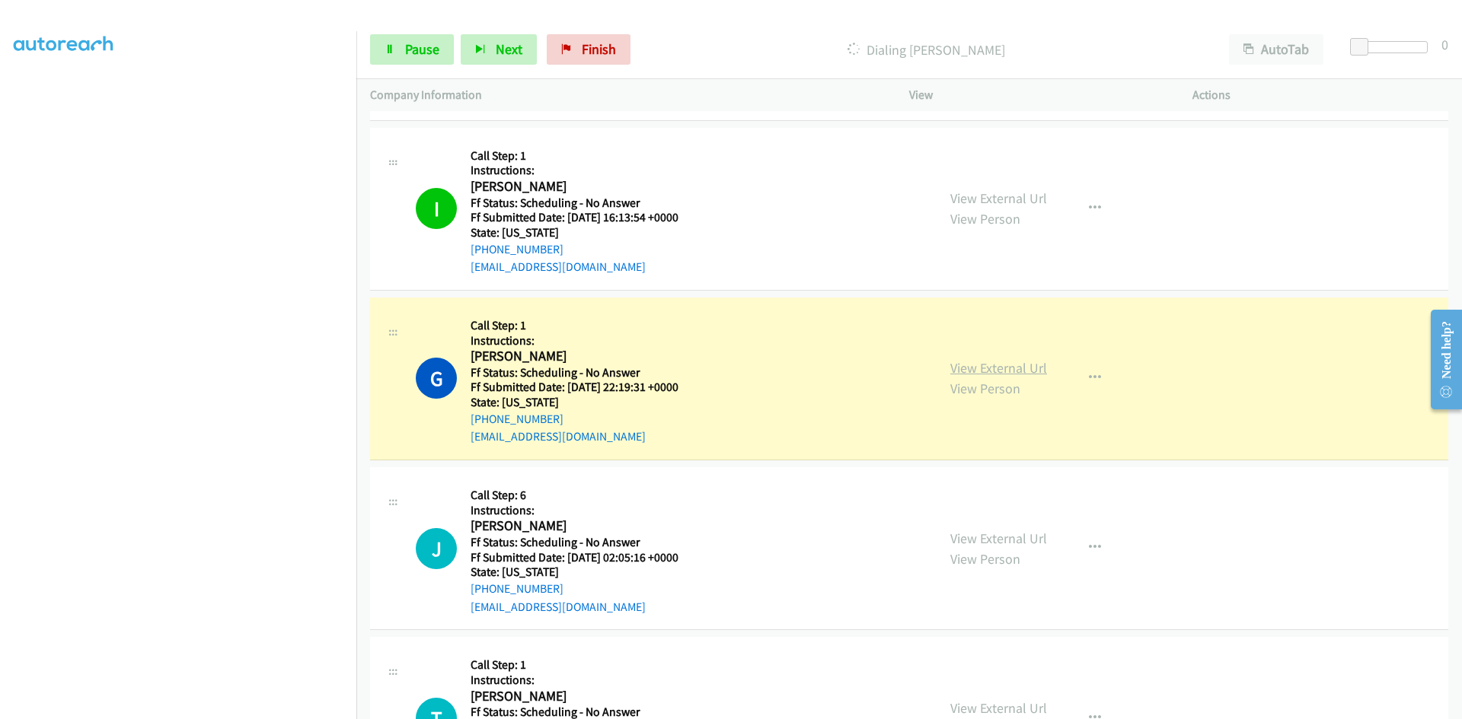
click at [1019, 373] on link "View External Url" at bounding box center [998, 368] width 97 height 18
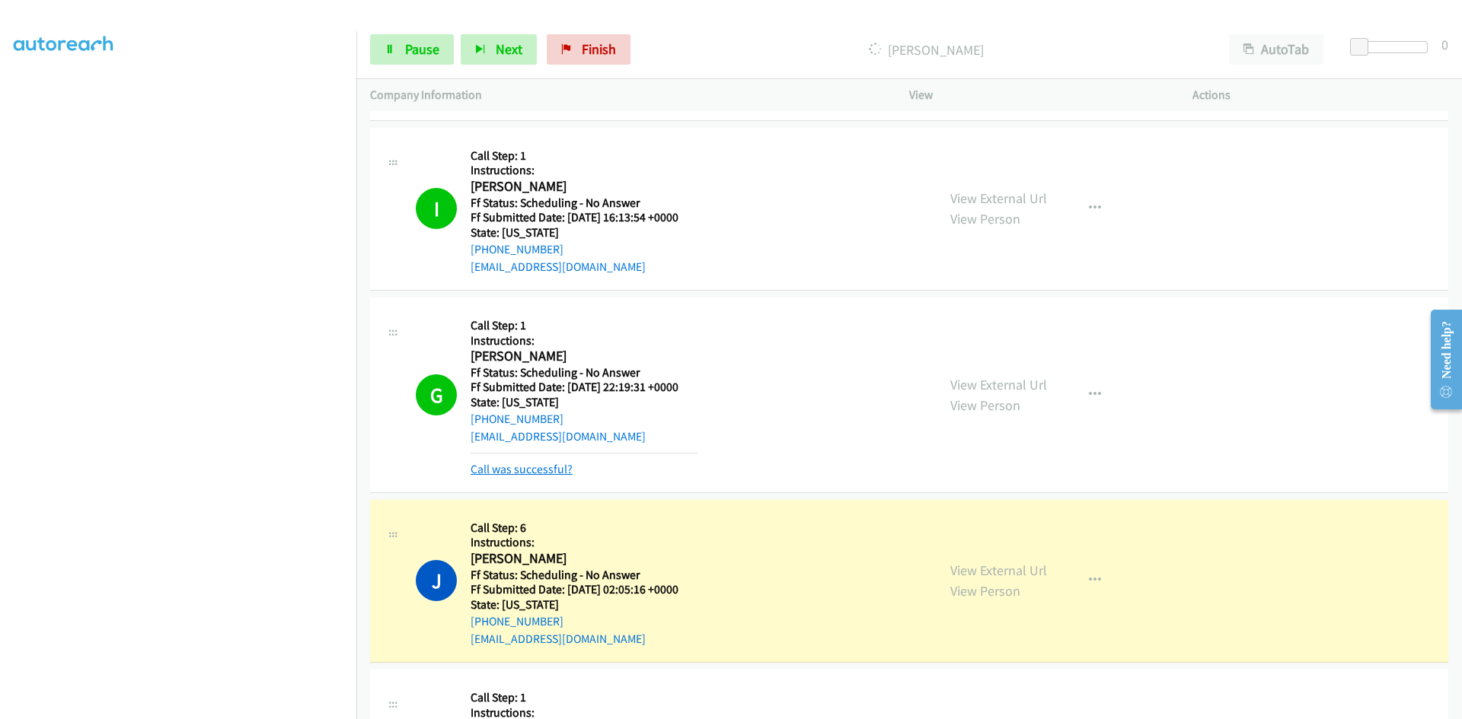
click at [533, 467] on link "Call was successful?" at bounding box center [521, 469] width 102 height 14
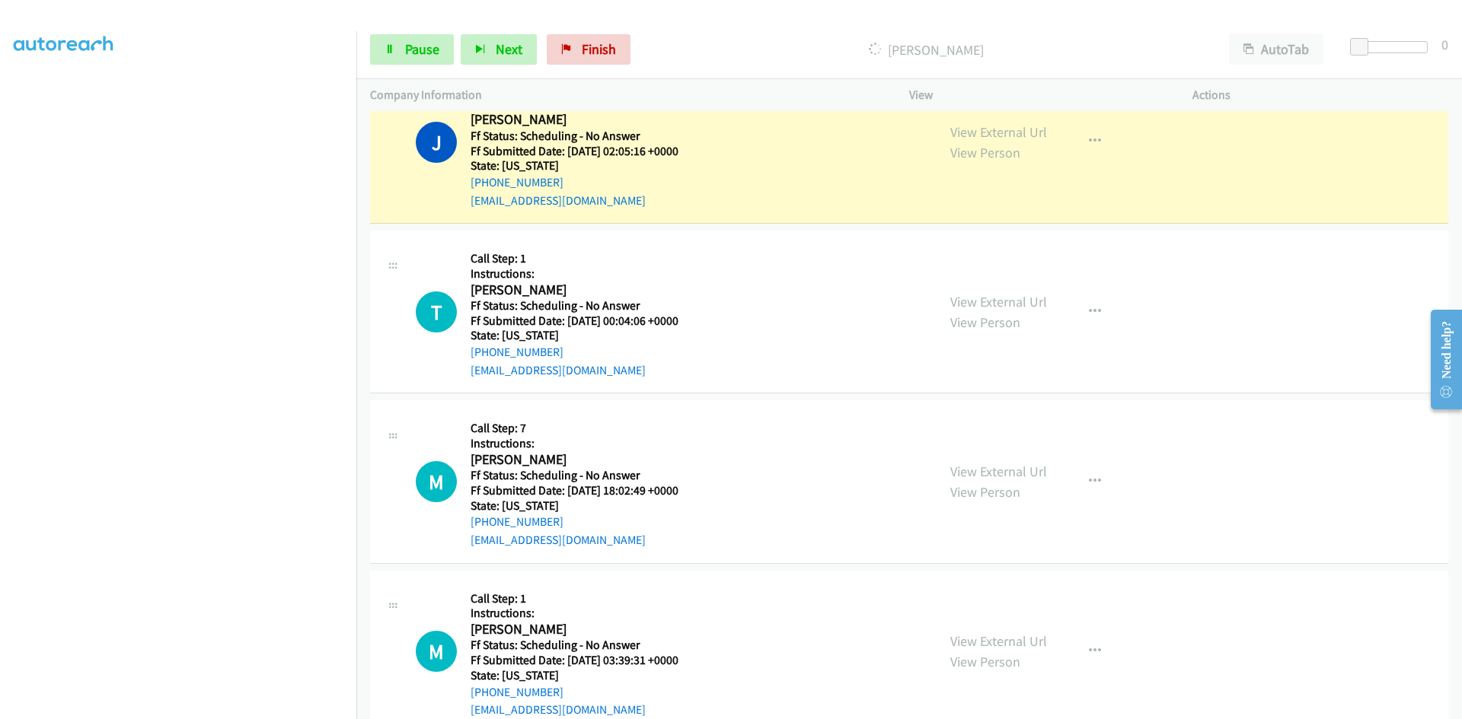
scroll to position [2132, 0]
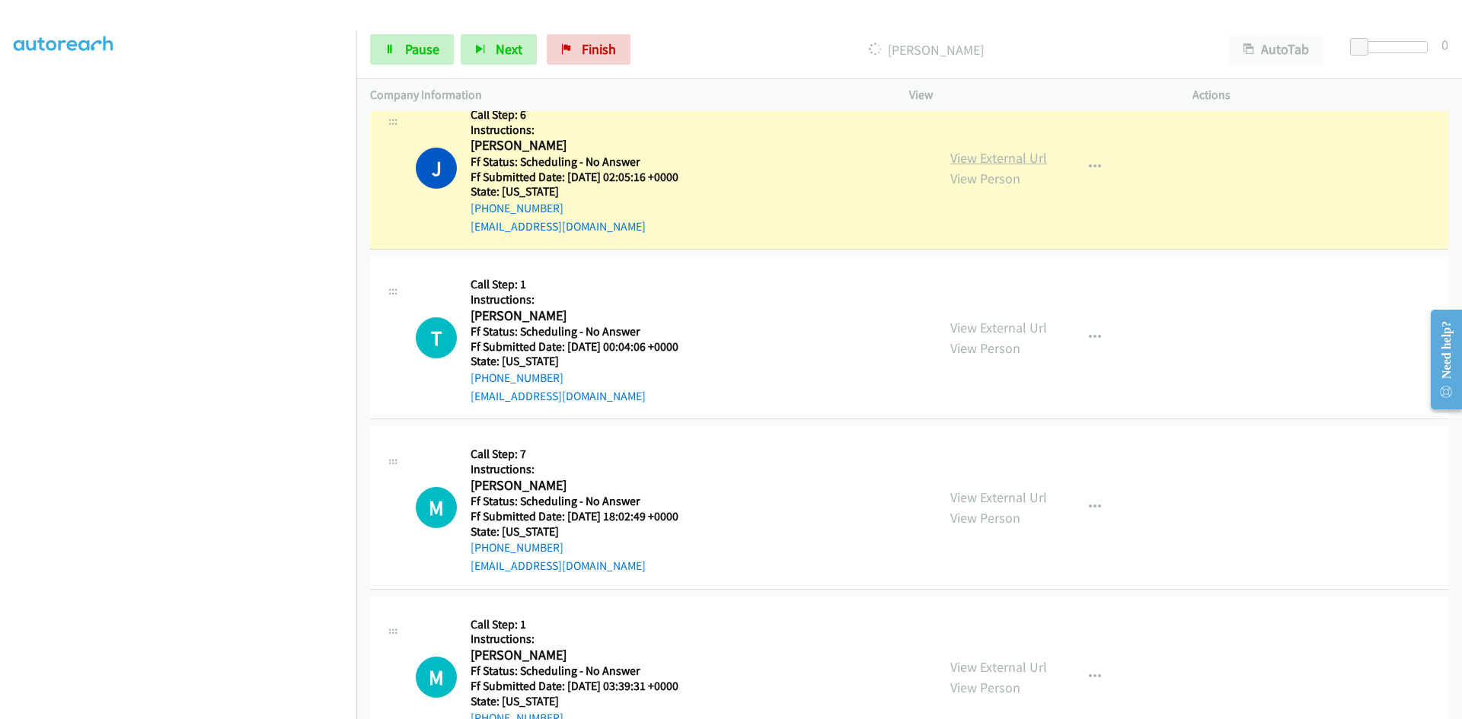
click at [959, 156] on link "View External Url" at bounding box center [998, 158] width 97 height 18
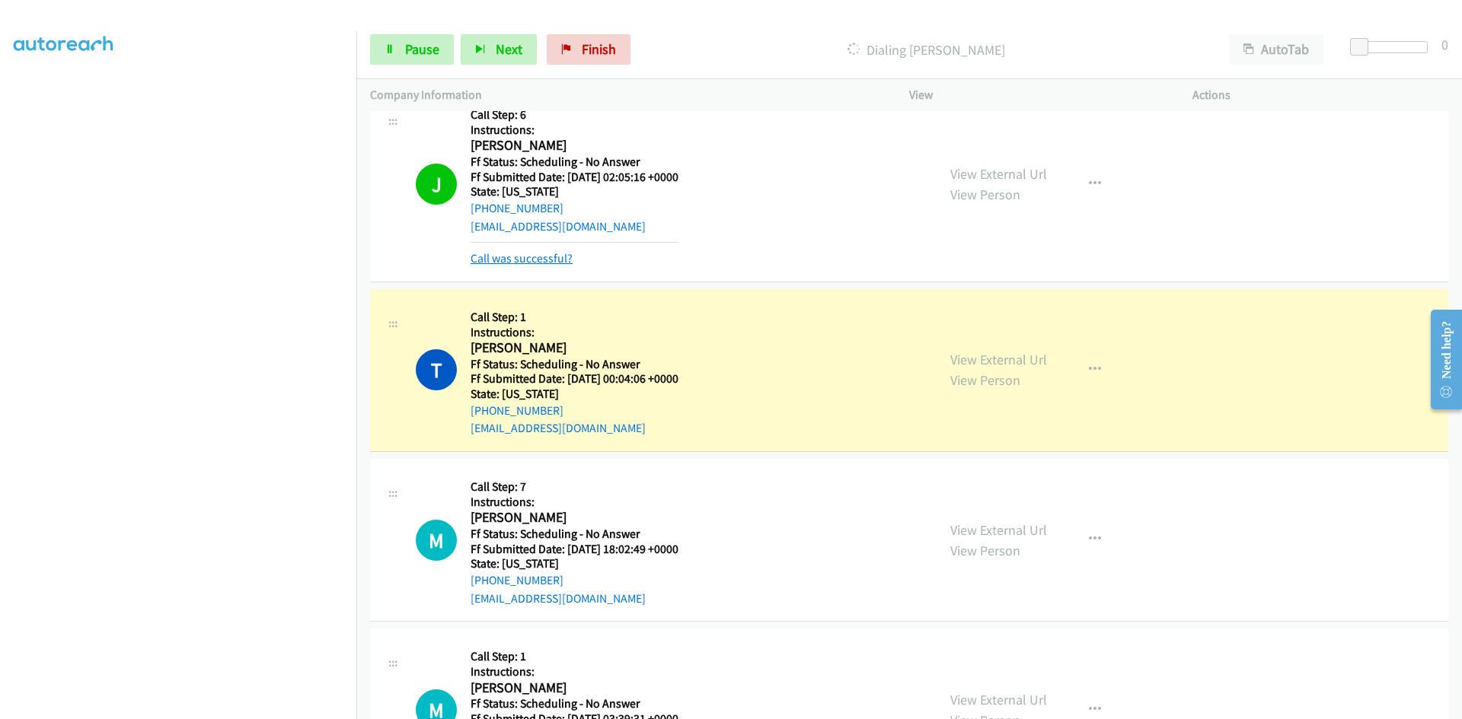
click at [553, 257] on link "Call was successful?" at bounding box center [521, 258] width 102 height 14
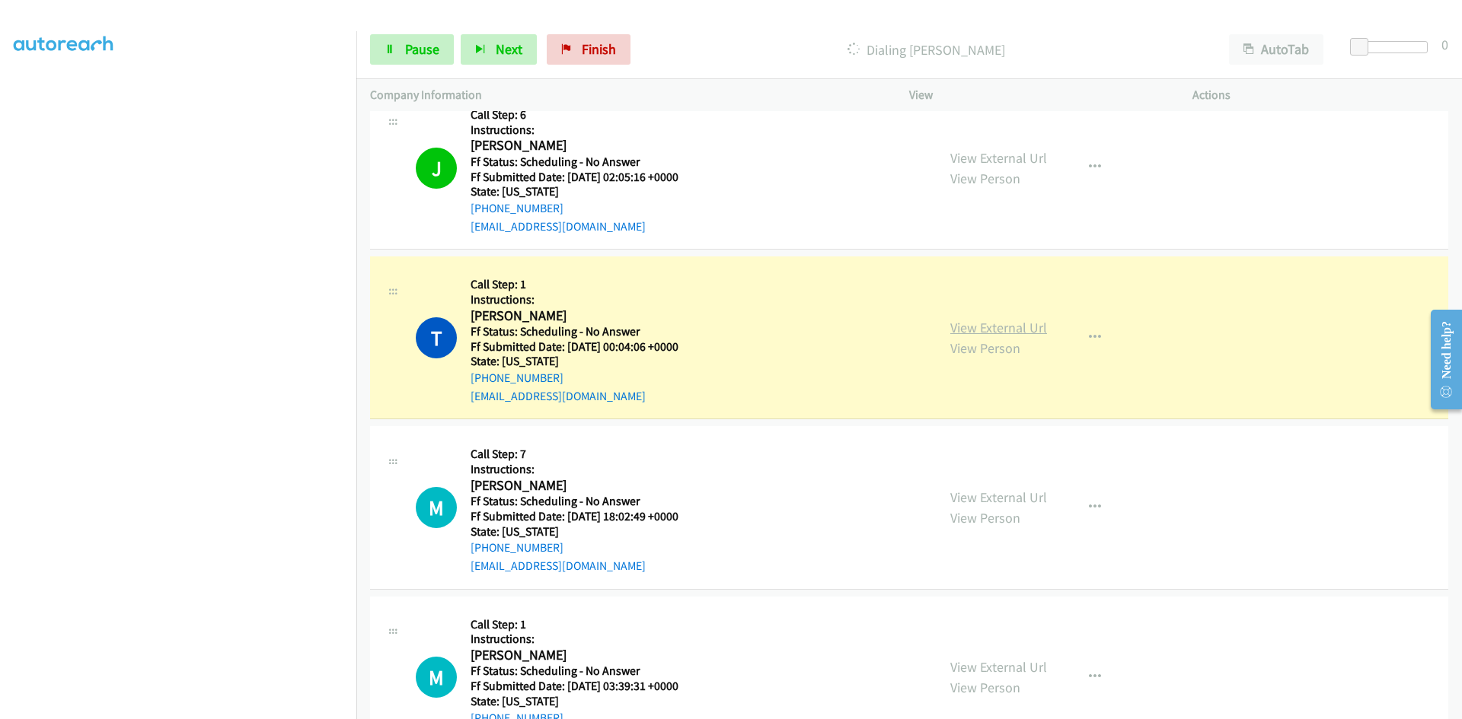
click at [1038, 325] on link "View External Url" at bounding box center [998, 328] width 97 height 18
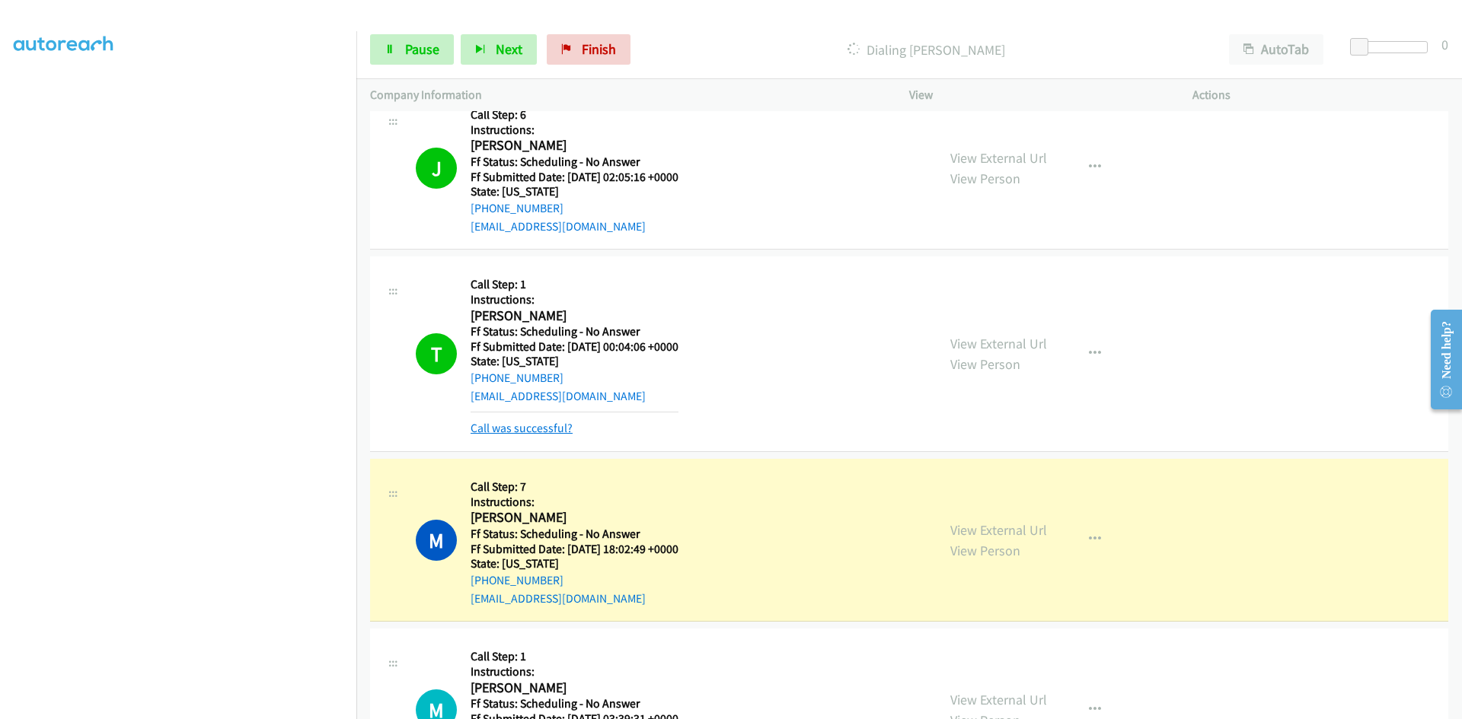
click at [555, 426] on link "Call was successful?" at bounding box center [521, 428] width 102 height 14
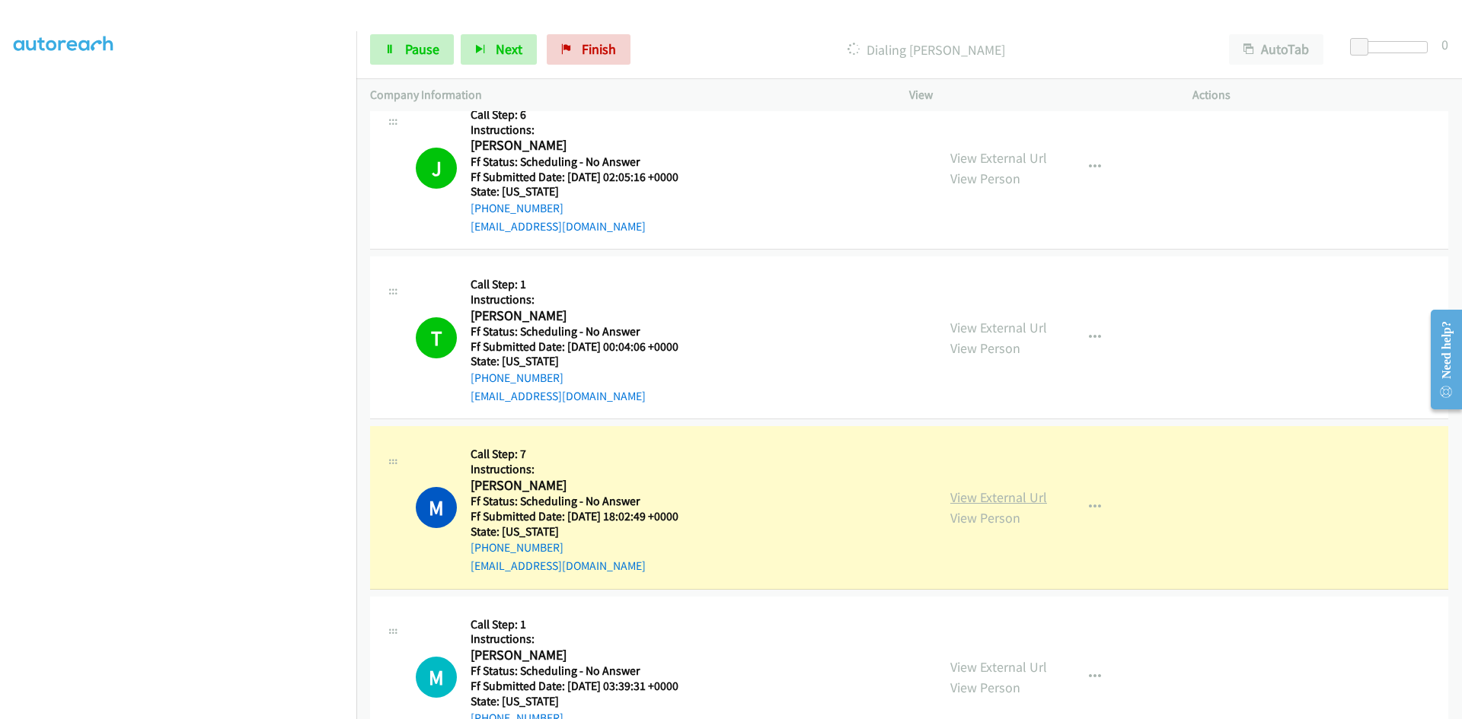
click at [1025, 498] on link "View External Url" at bounding box center [998, 498] width 97 height 18
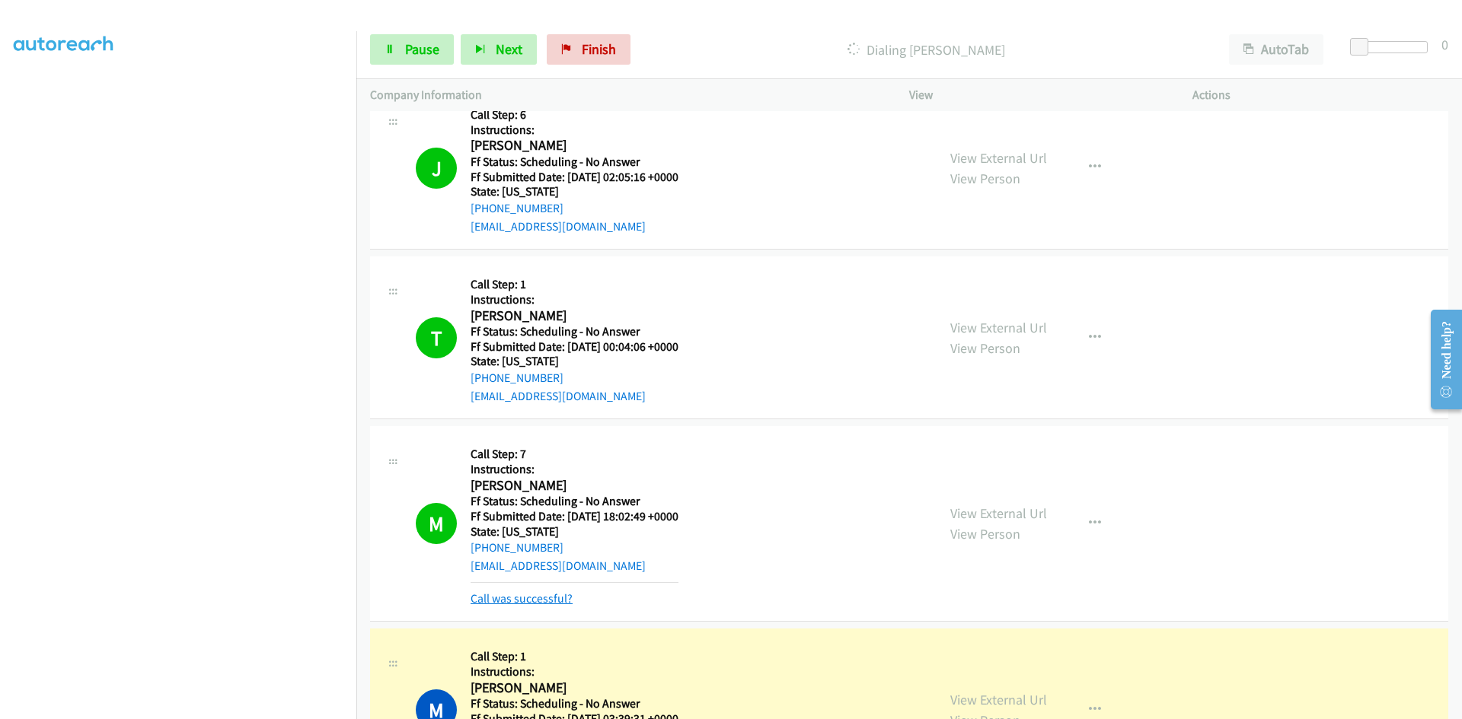
click at [557, 601] on link "Call was successful?" at bounding box center [521, 599] width 102 height 14
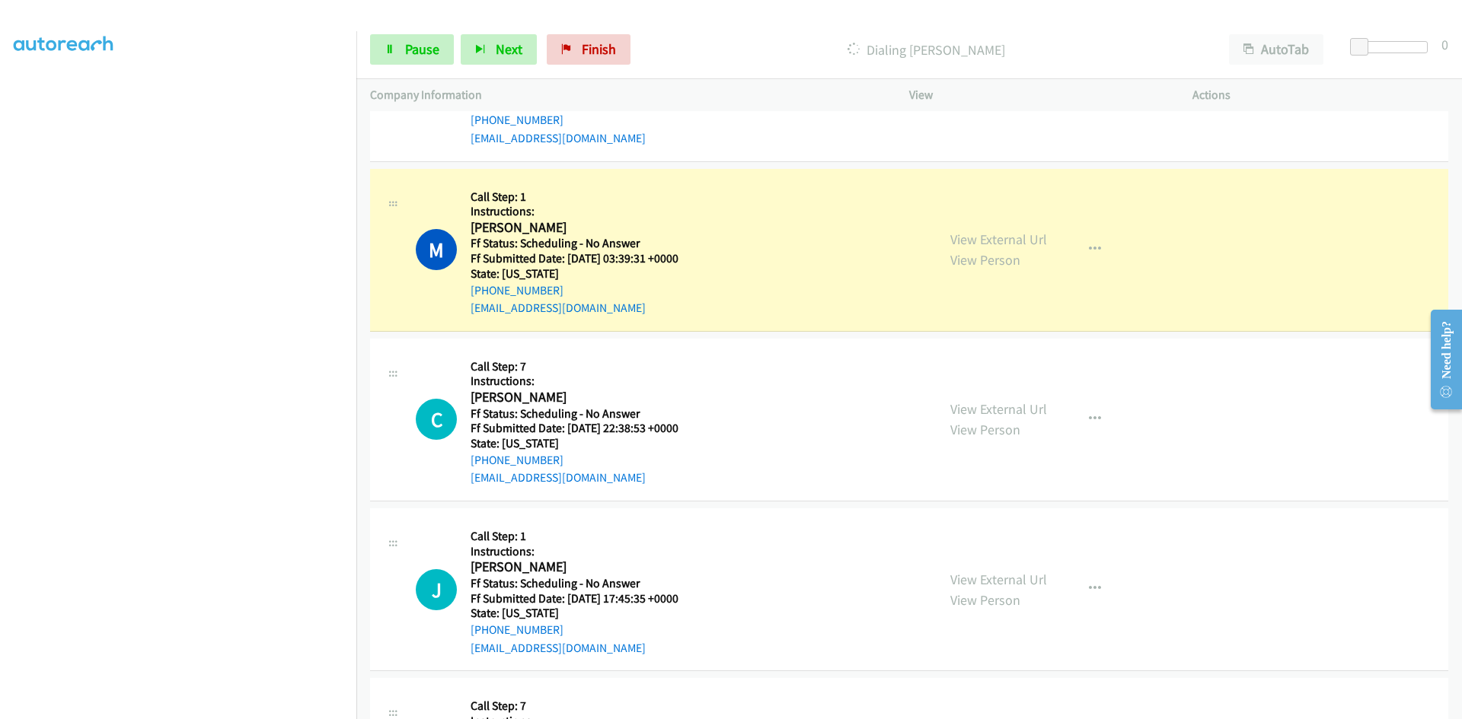
scroll to position [2588, 0]
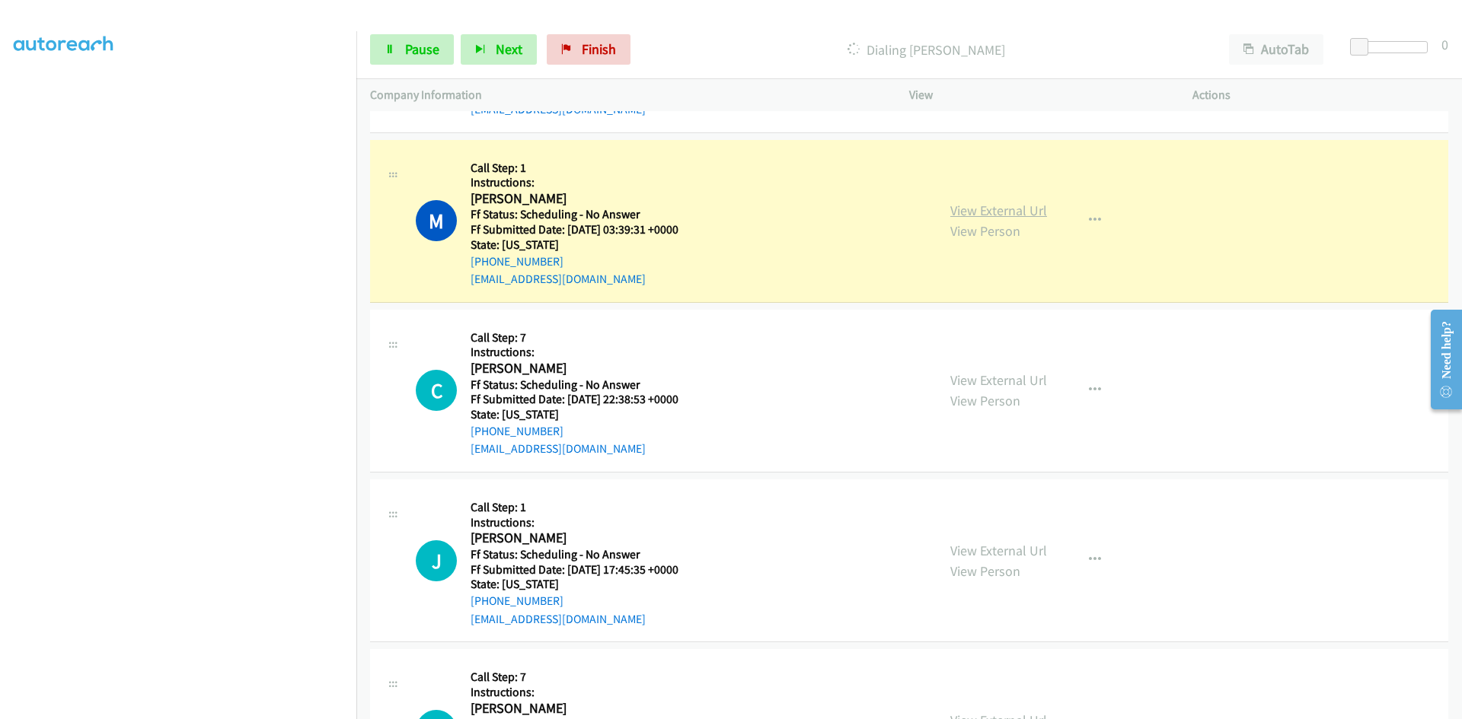
click at [958, 210] on link "View External Url" at bounding box center [998, 211] width 97 height 18
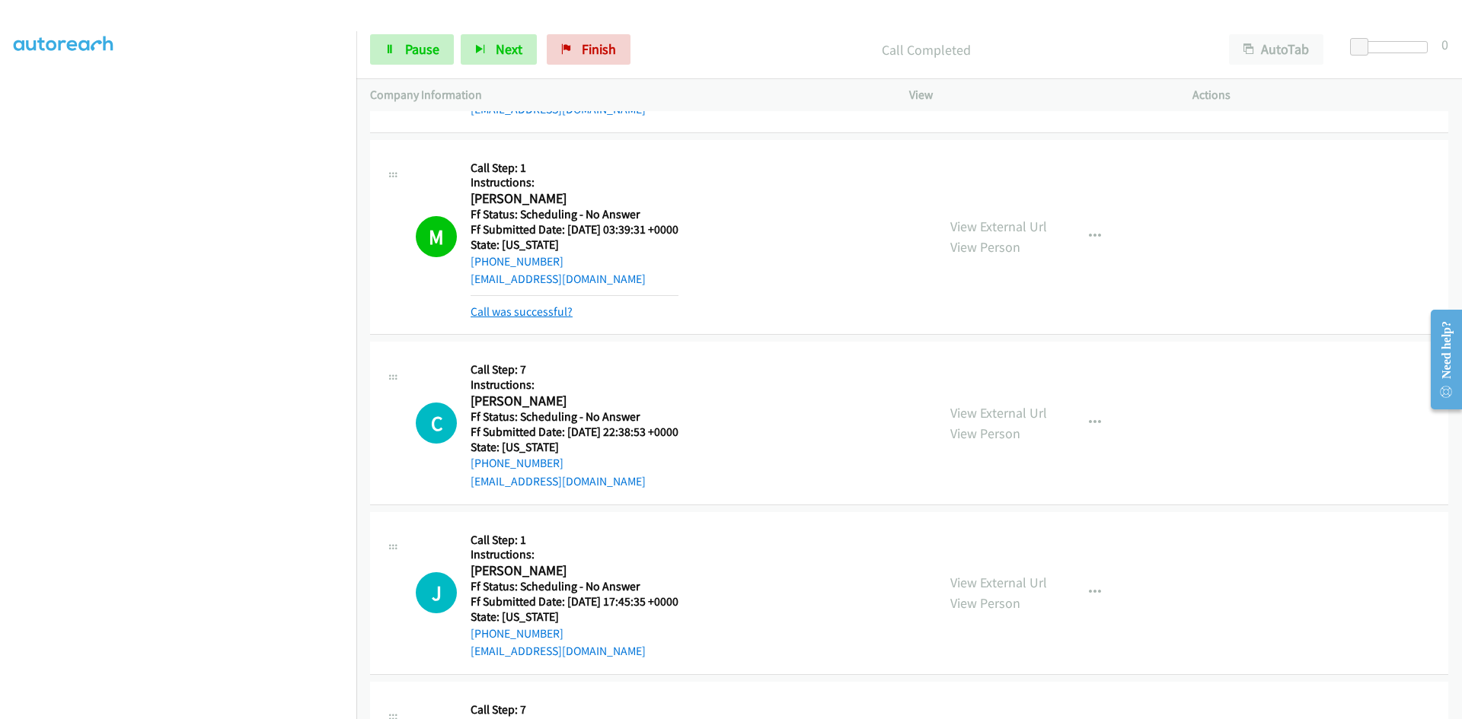
click at [519, 312] on link "Call was successful?" at bounding box center [521, 312] width 102 height 14
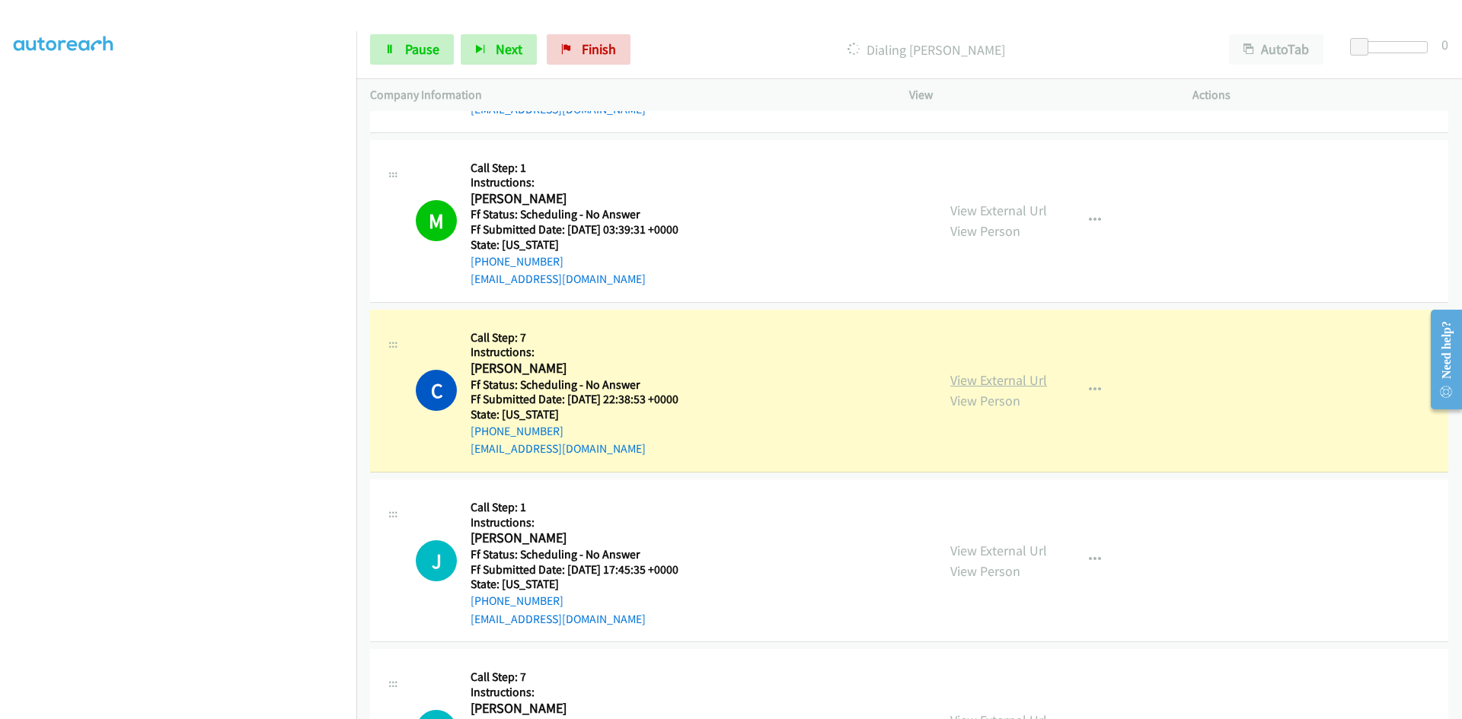
click at [1010, 377] on link "View External Url" at bounding box center [998, 381] width 97 height 18
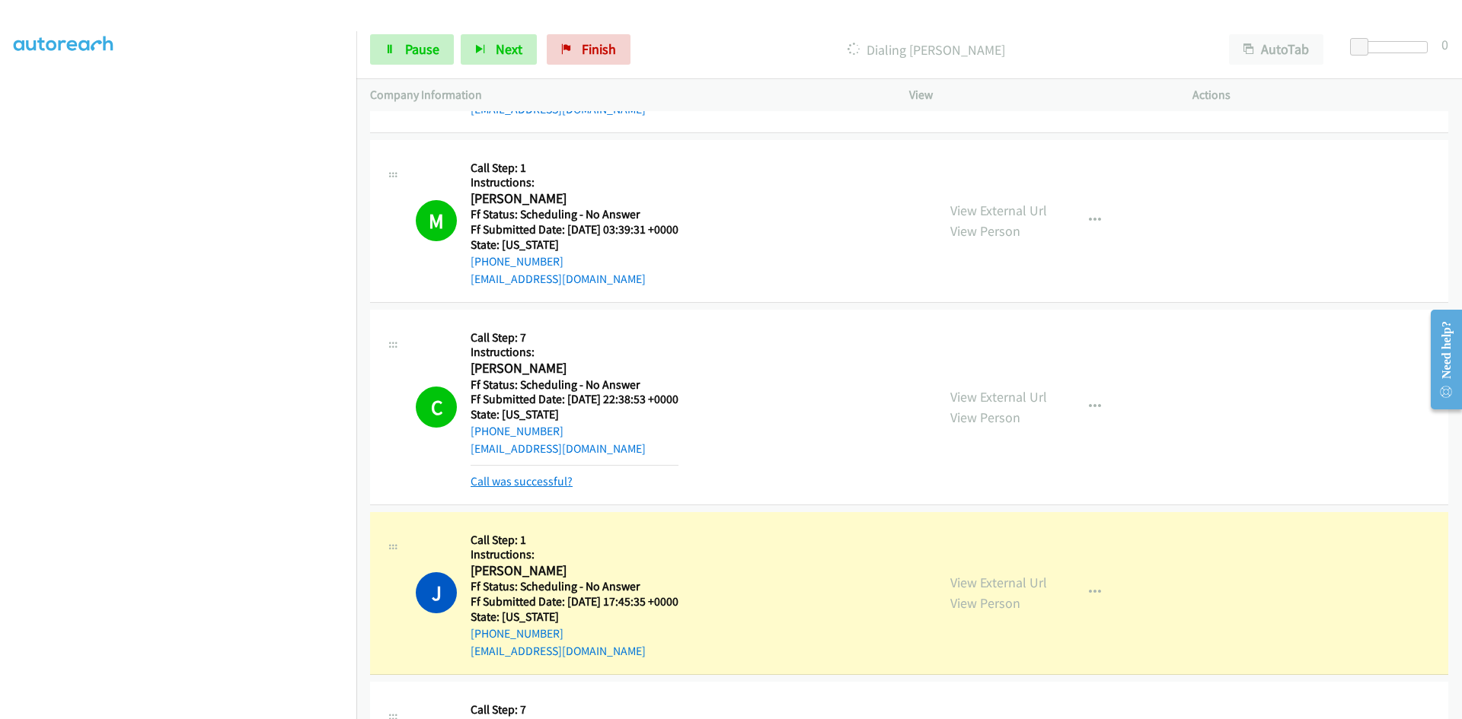
click at [522, 482] on link "Call was successful?" at bounding box center [521, 481] width 102 height 14
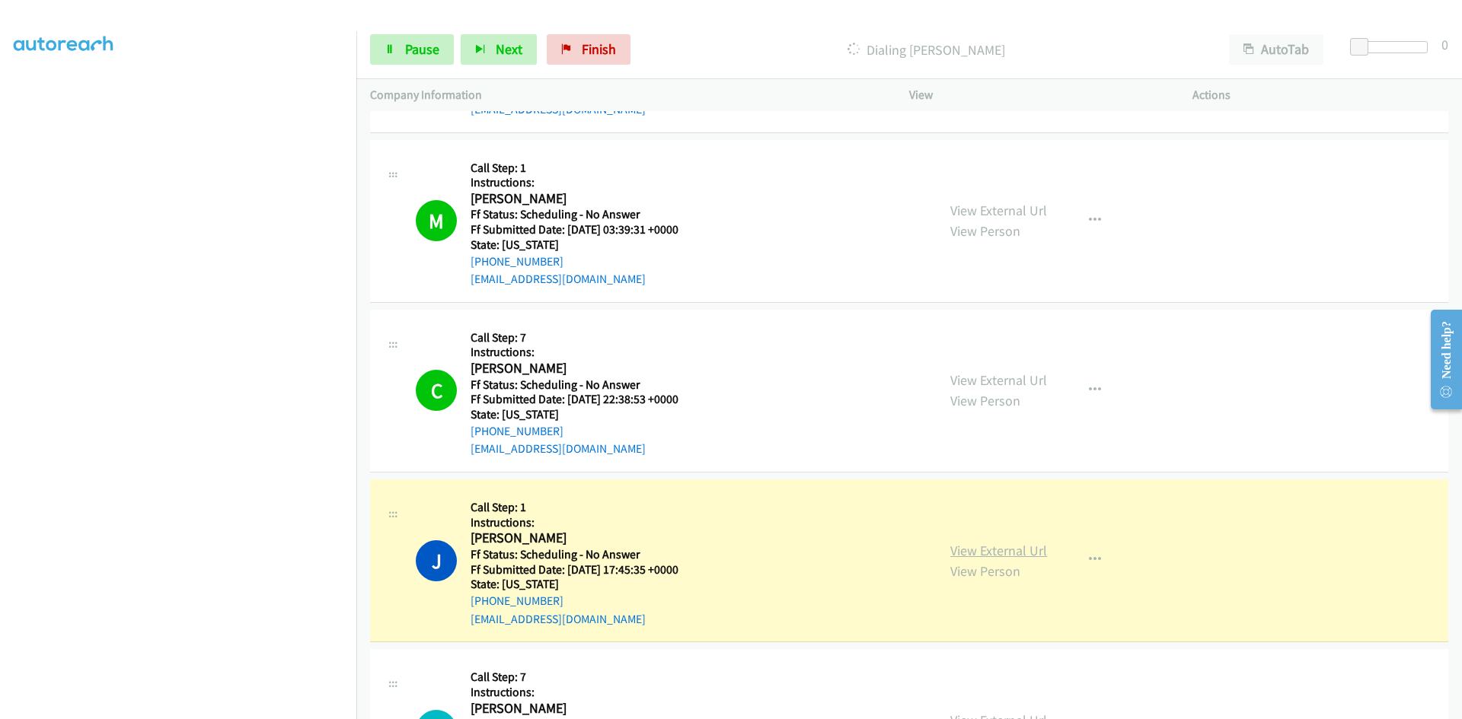
click at [993, 547] on link "View External Url" at bounding box center [998, 551] width 97 height 18
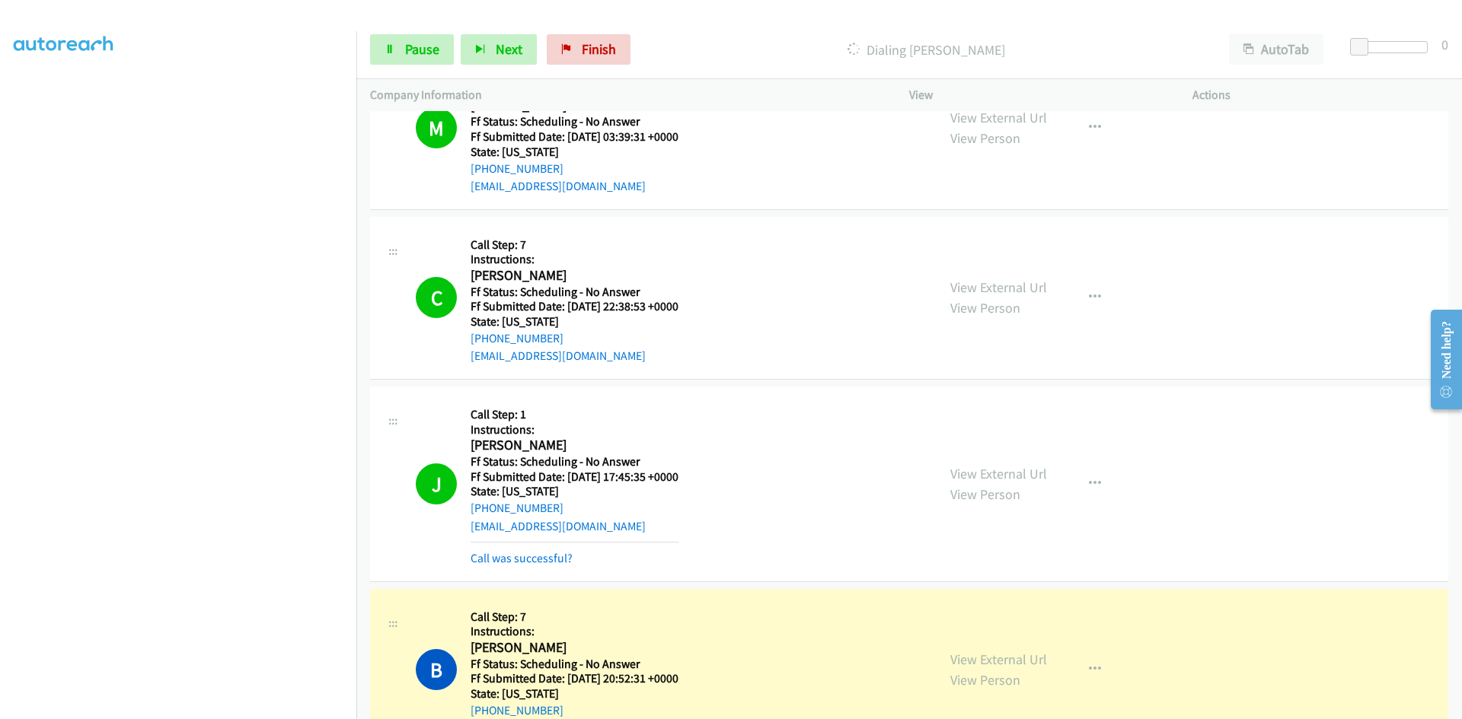
scroll to position [2893, 0]
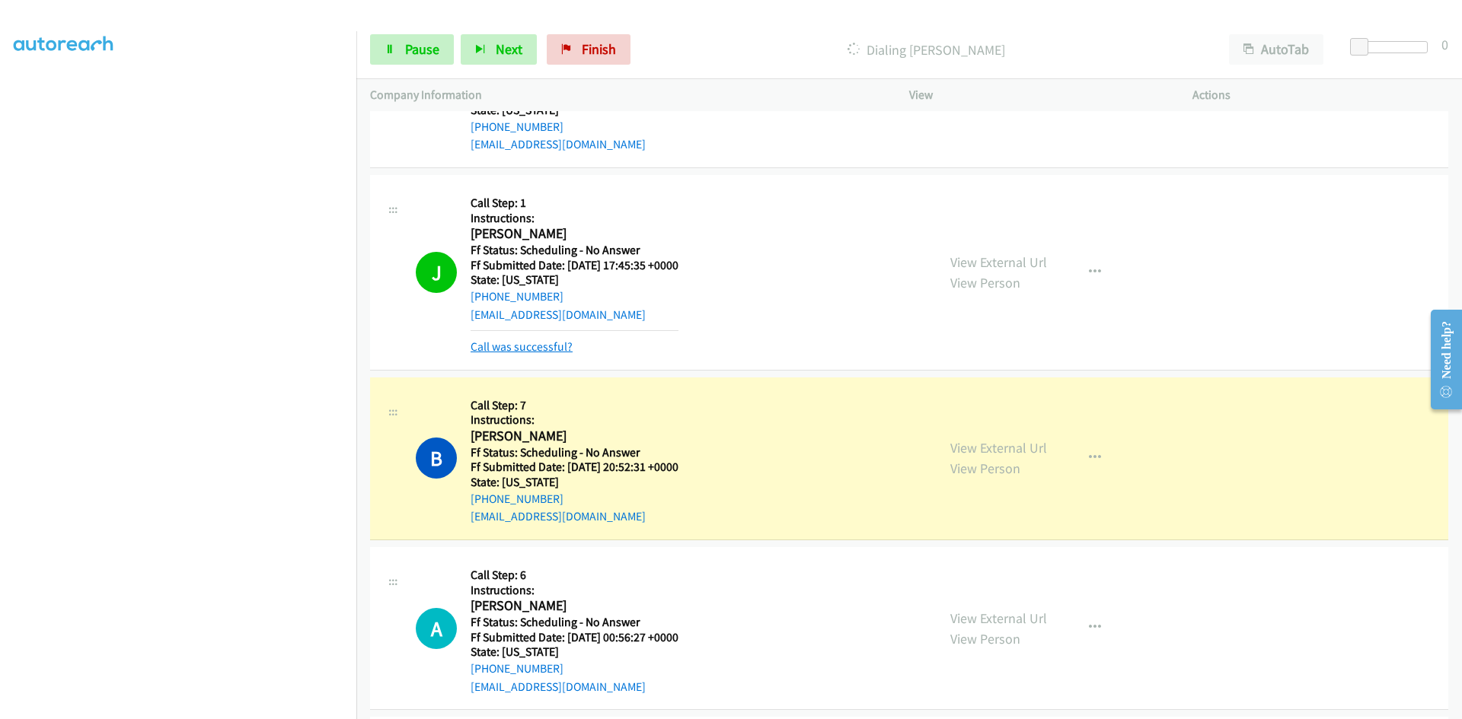
click at [549, 353] on link "Call was successful?" at bounding box center [521, 347] width 102 height 14
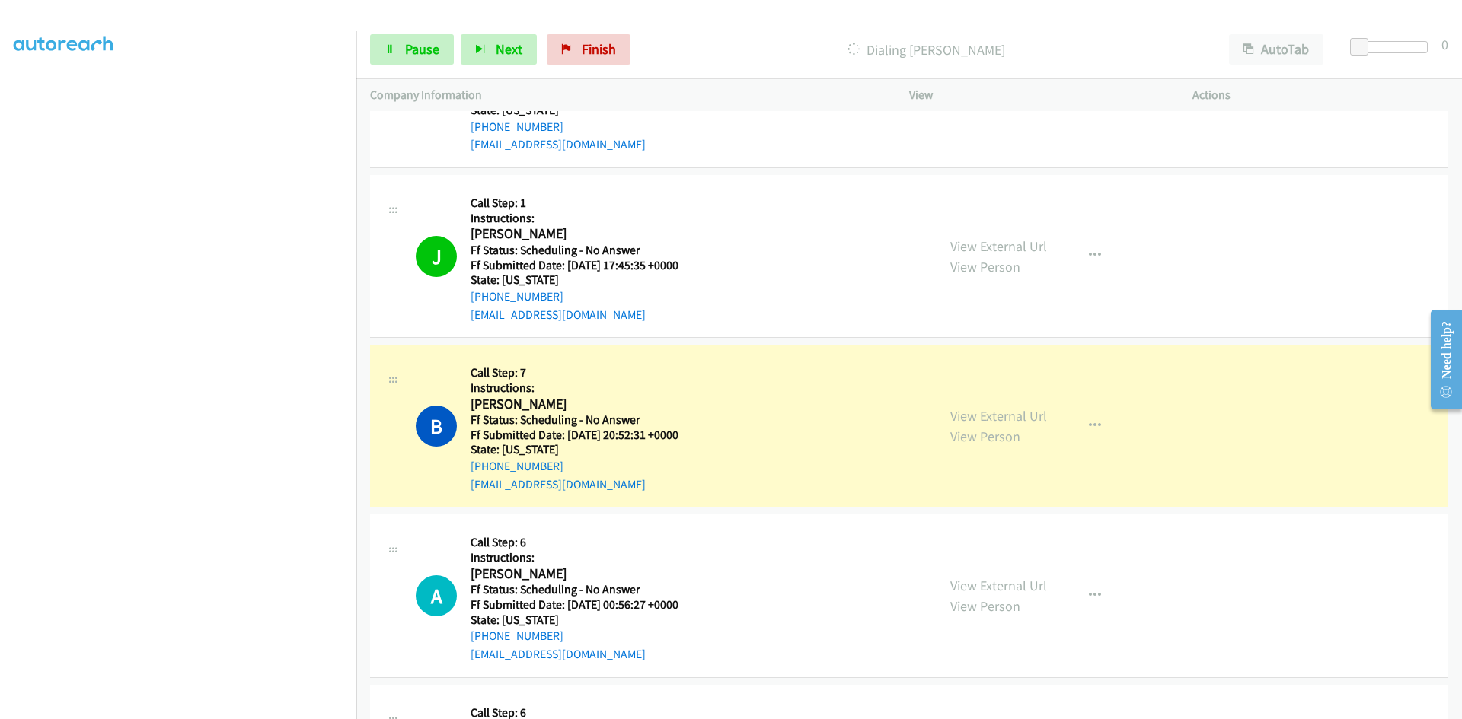
click at [1025, 421] on link "View External Url" at bounding box center [998, 416] width 97 height 18
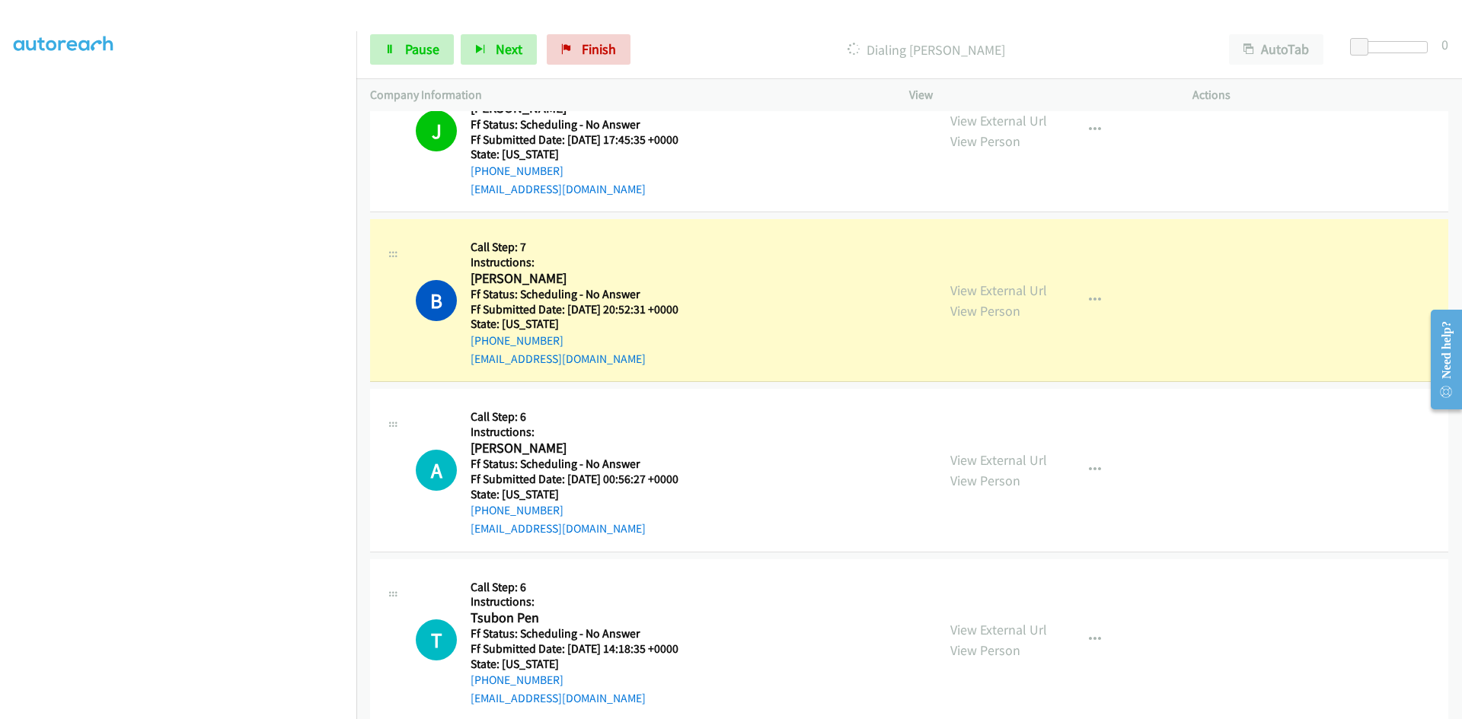
scroll to position [3045, 0]
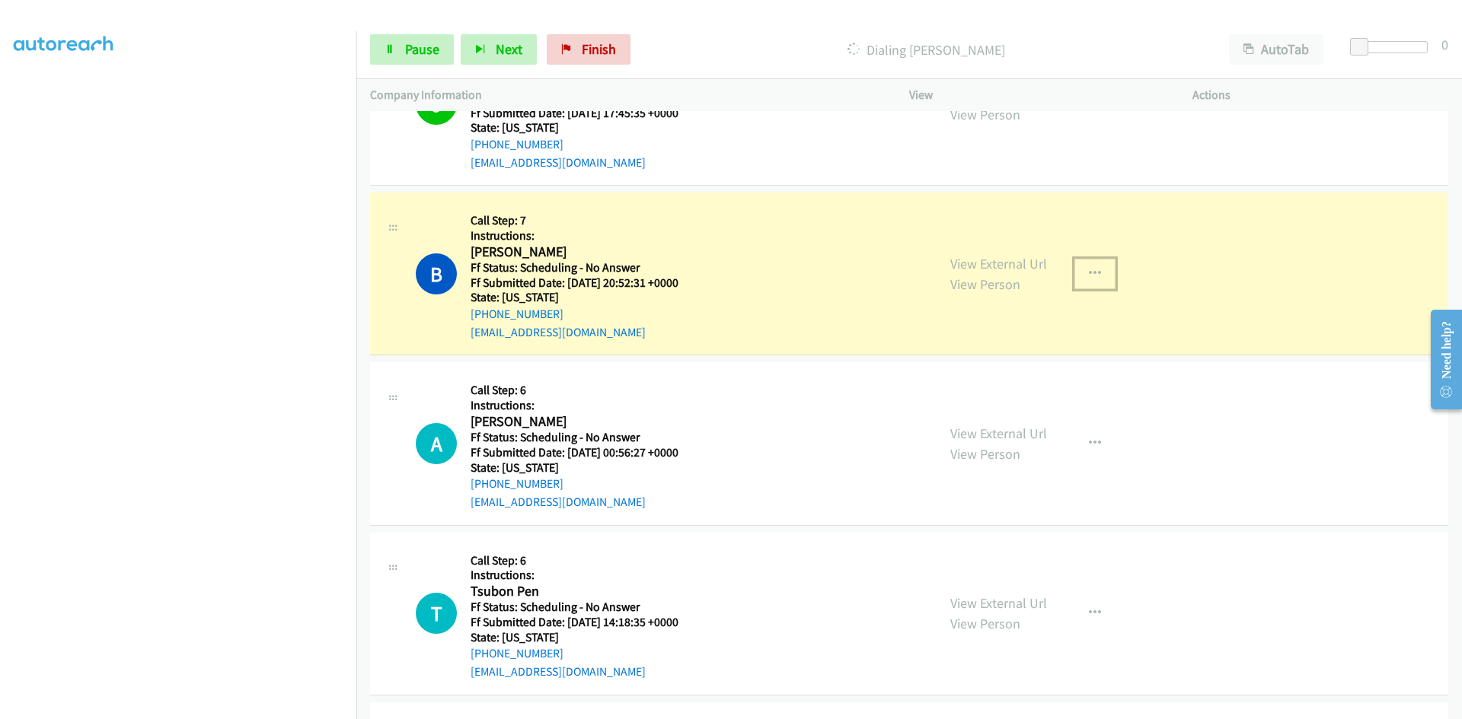
click at [1089, 271] on icon "button" at bounding box center [1095, 274] width 12 height 12
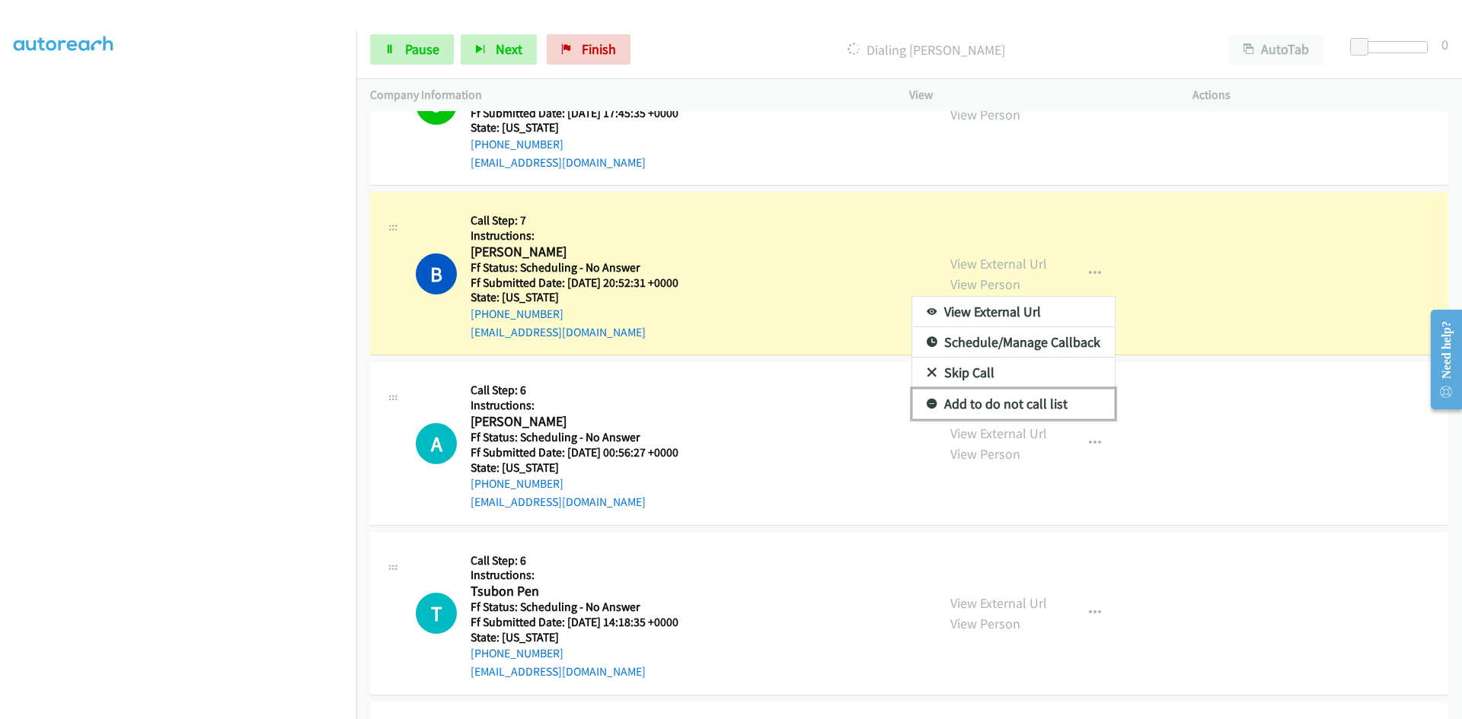
click at [1045, 407] on link "Add to do not call list" at bounding box center [1013, 404] width 203 height 30
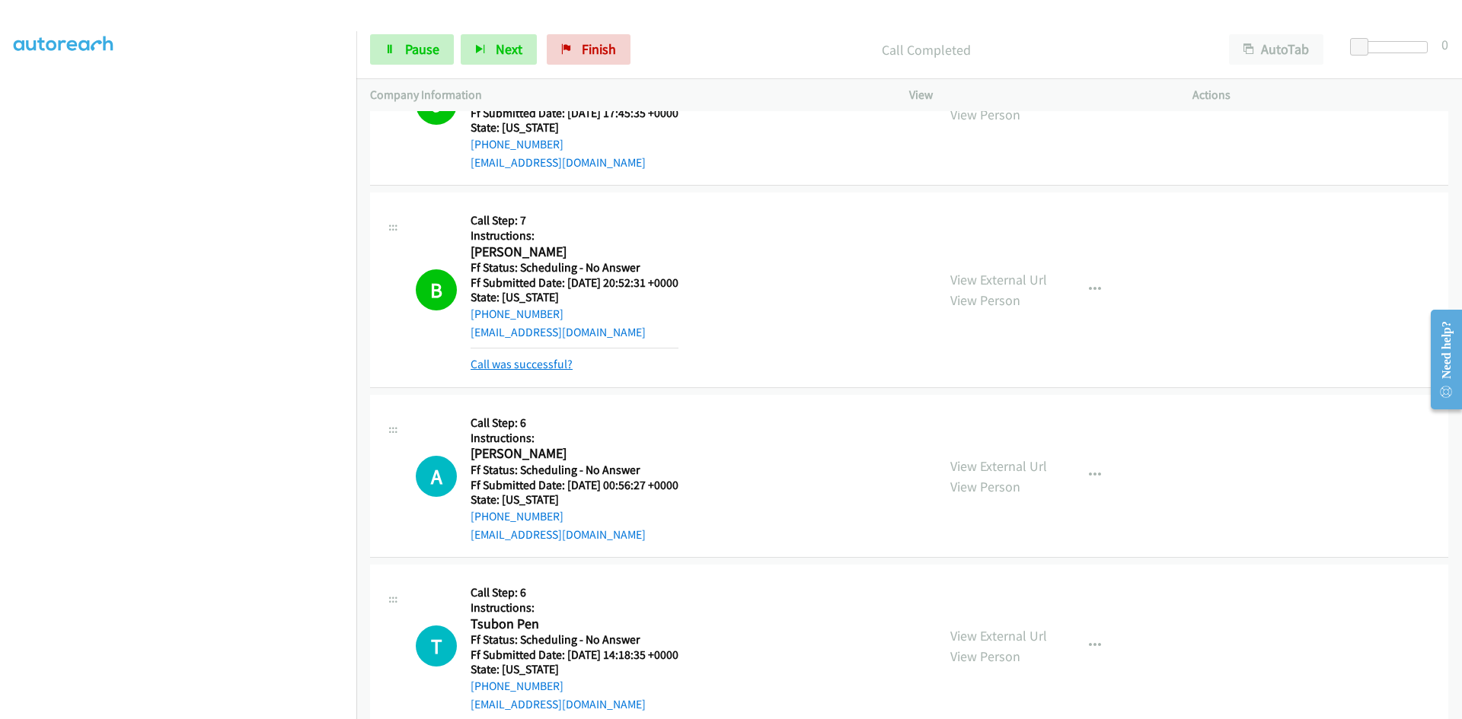
click at [531, 363] on link "Call was successful?" at bounding box center [521, 364] width 102 height 14
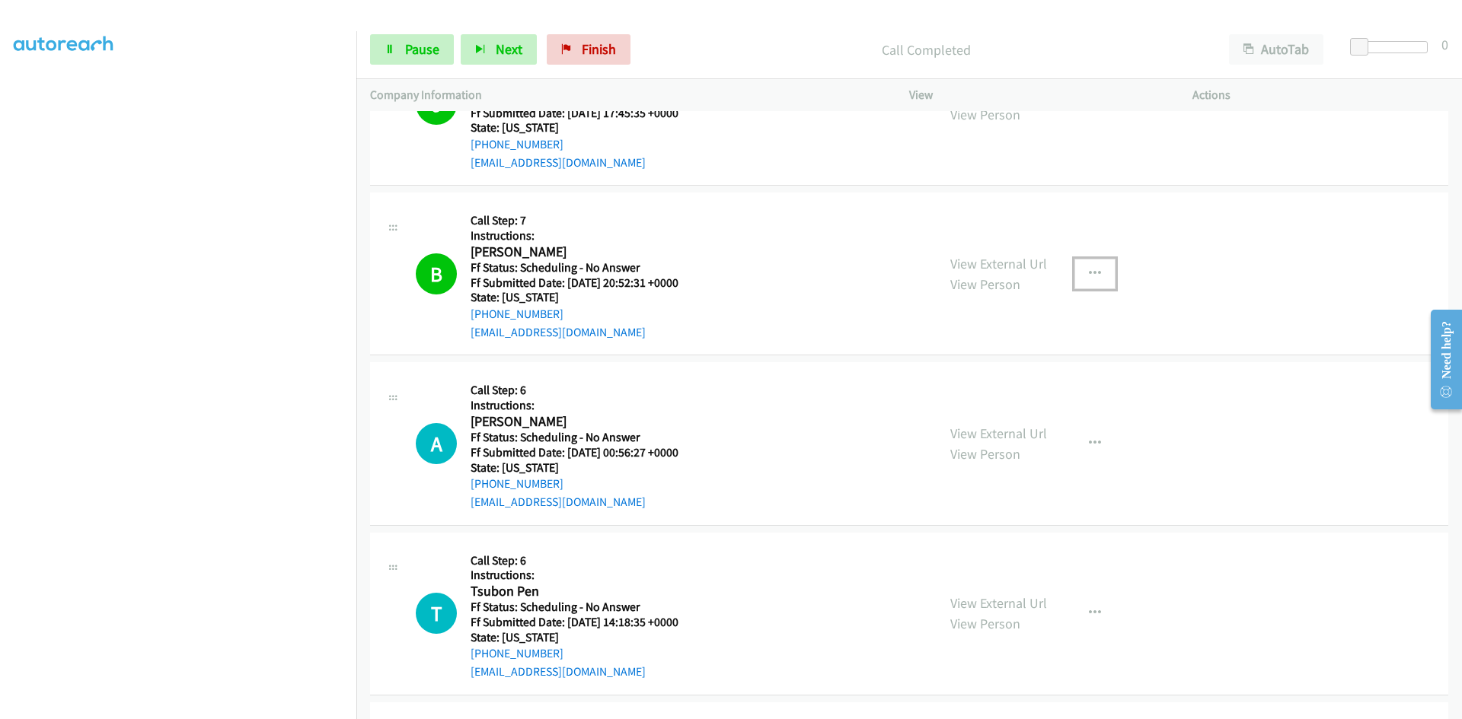
click at [1089, 270] on icon "button" at bounding box center [1095, 274] width 12 height 12
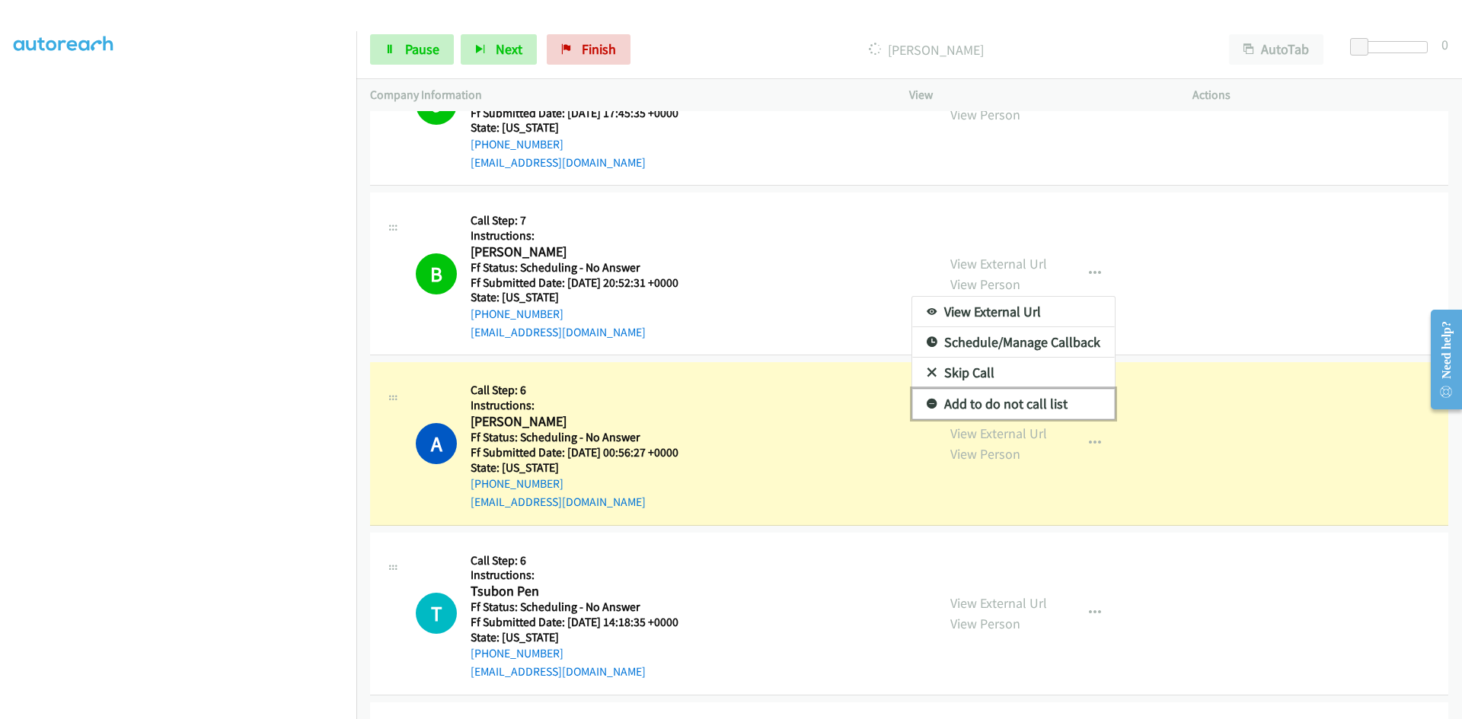
click at [992, 408] on link "Add to do not call list" at bounding box center [1013, 404] width 203 height 30
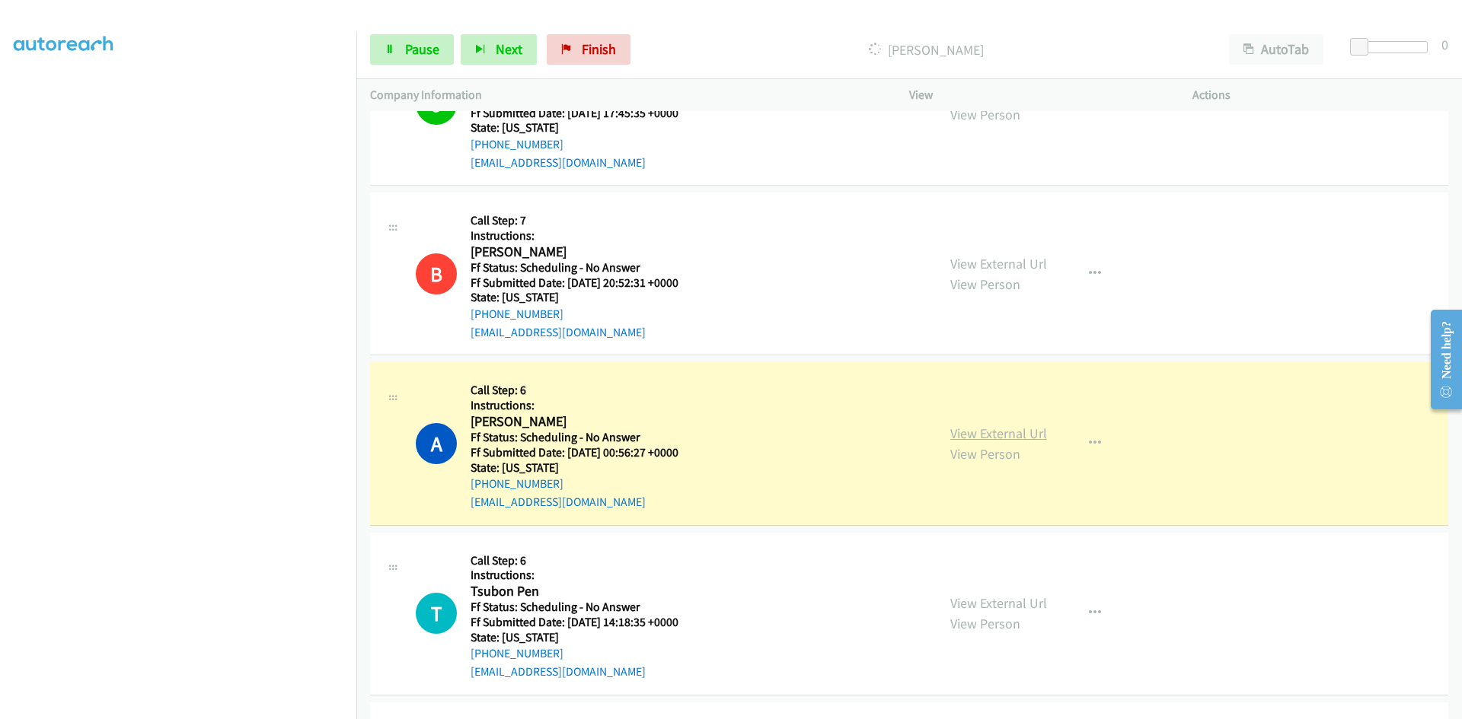
click at [1012, 434] on link "View External Url" at bounding box center [998, 434] width 97 height 18
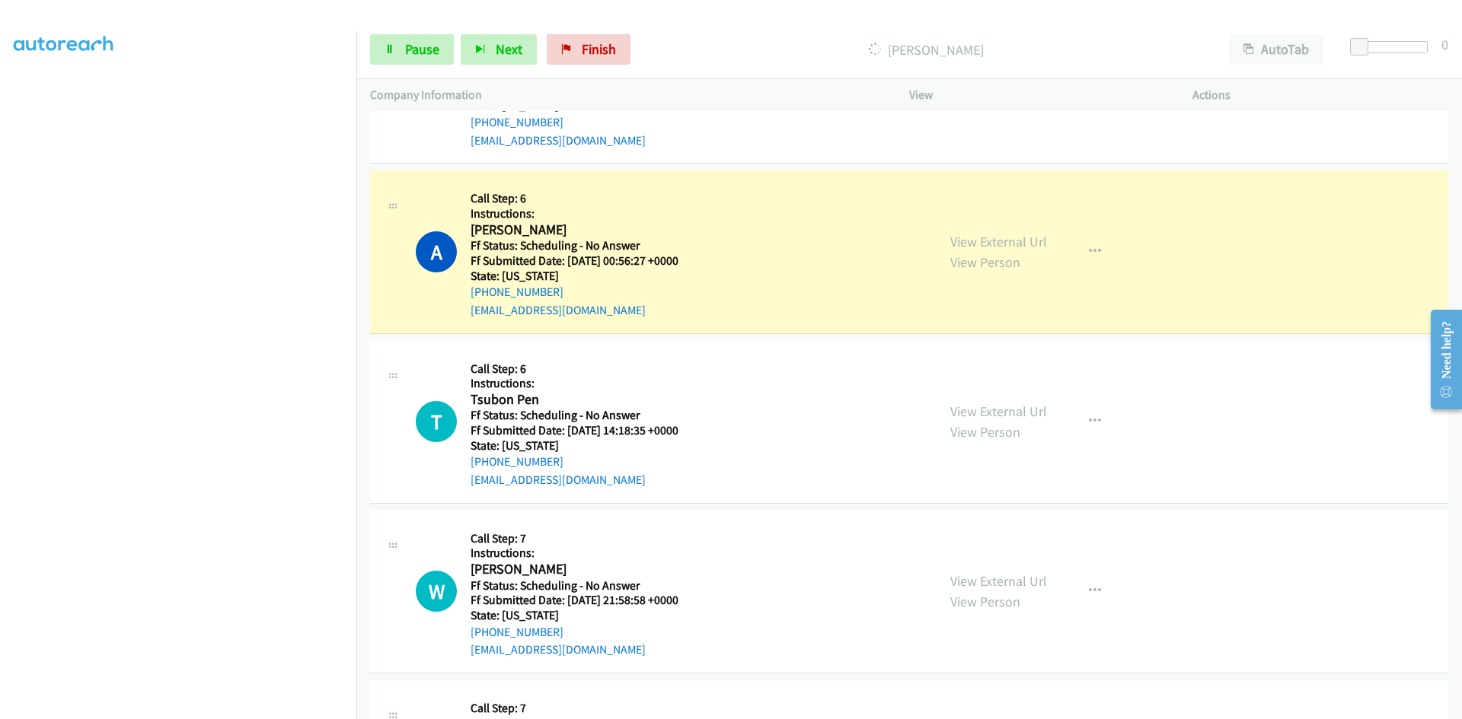
scroll to position [3274, 0]
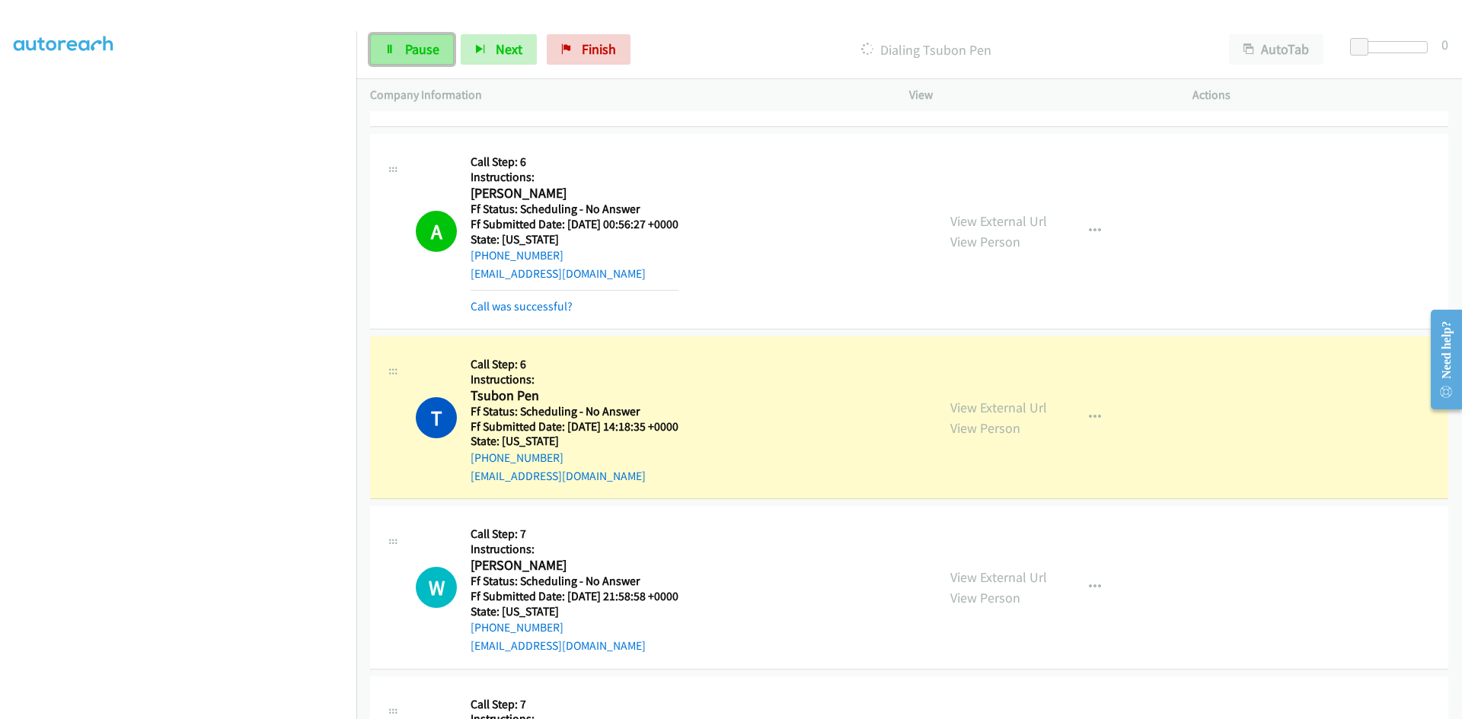
click at [405, 45] on span "Pause" at bounding box center [422, 49] width 34 height 18
click at [961, 407] on link "View External Url" at bounding box center [998, 408] width 97 height 18
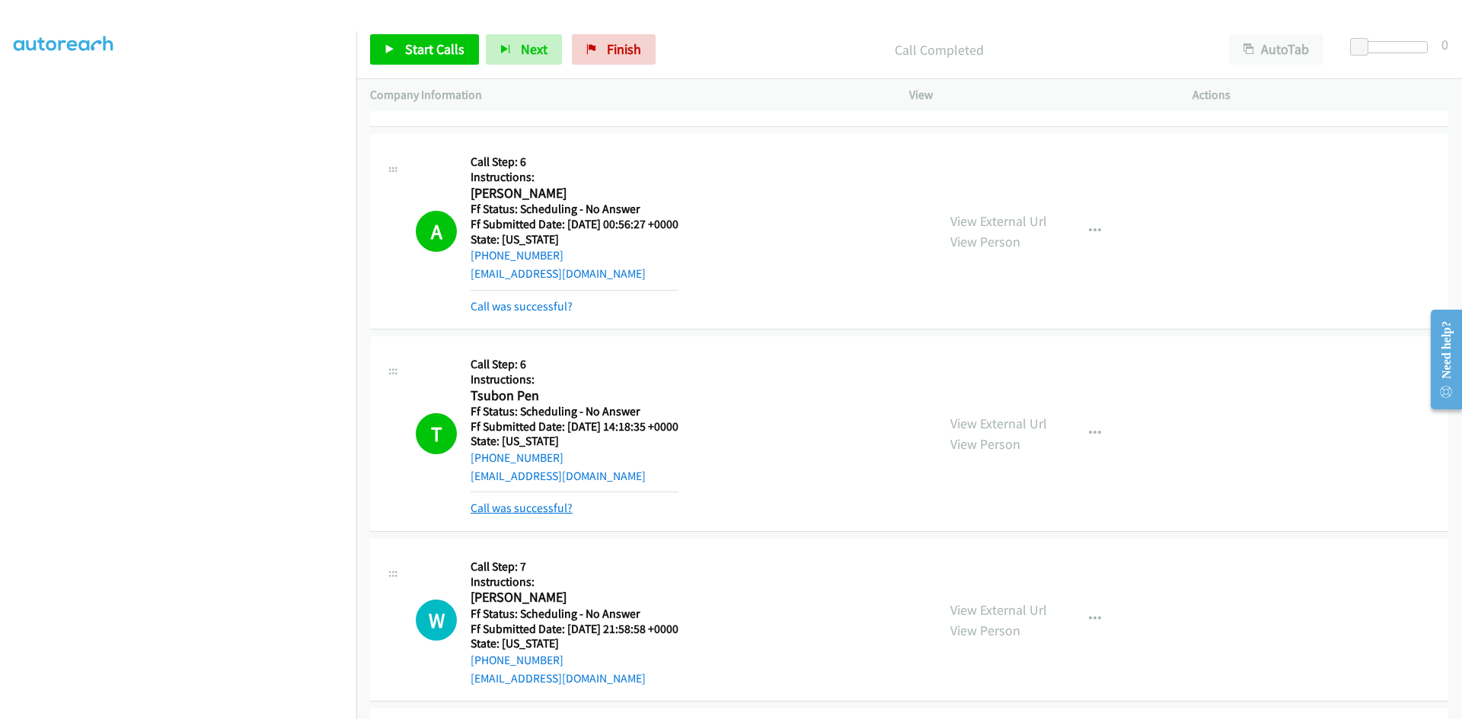
click at [539, 510] on link "Call was successful?" at bounding box center [521, 508] width 102 height 14
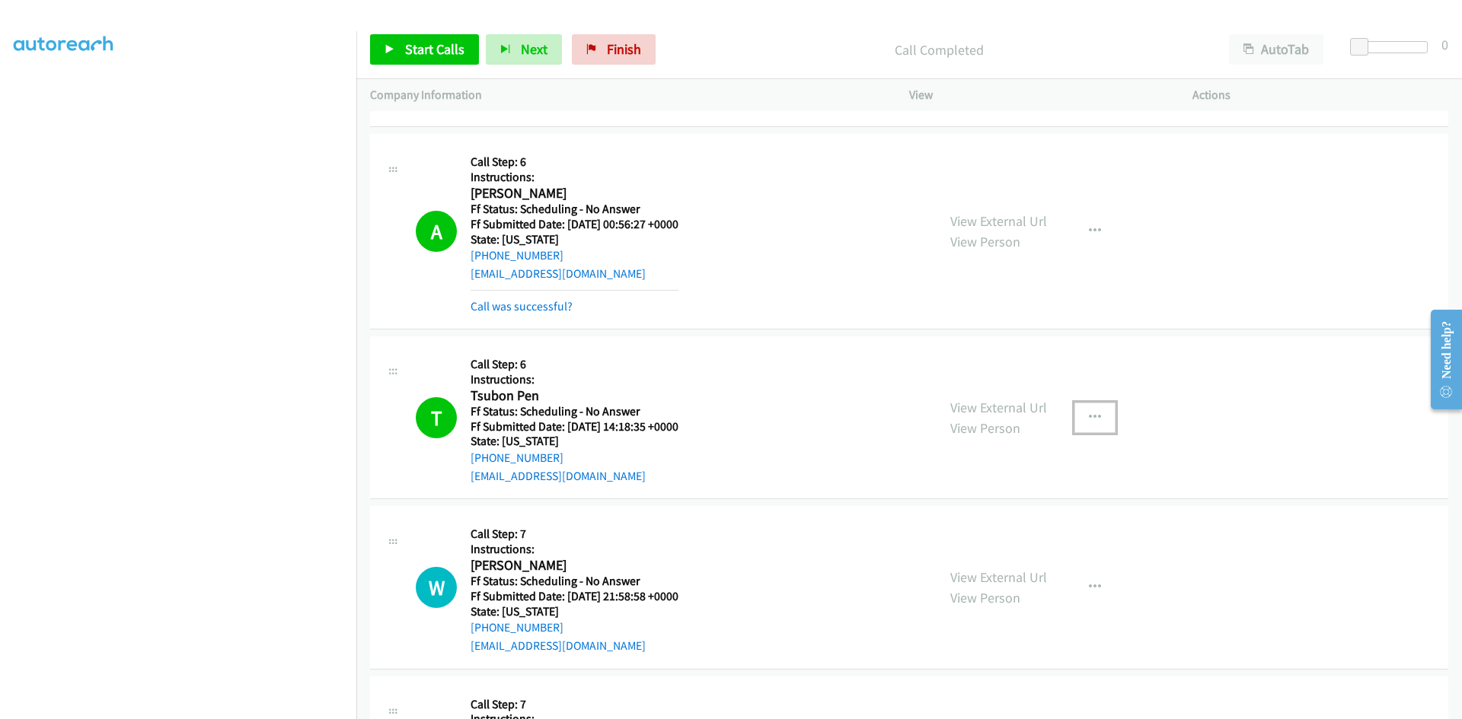
click at [1089, 413] on icon "button" at bounding box center [1095, 418] width 12 height 12
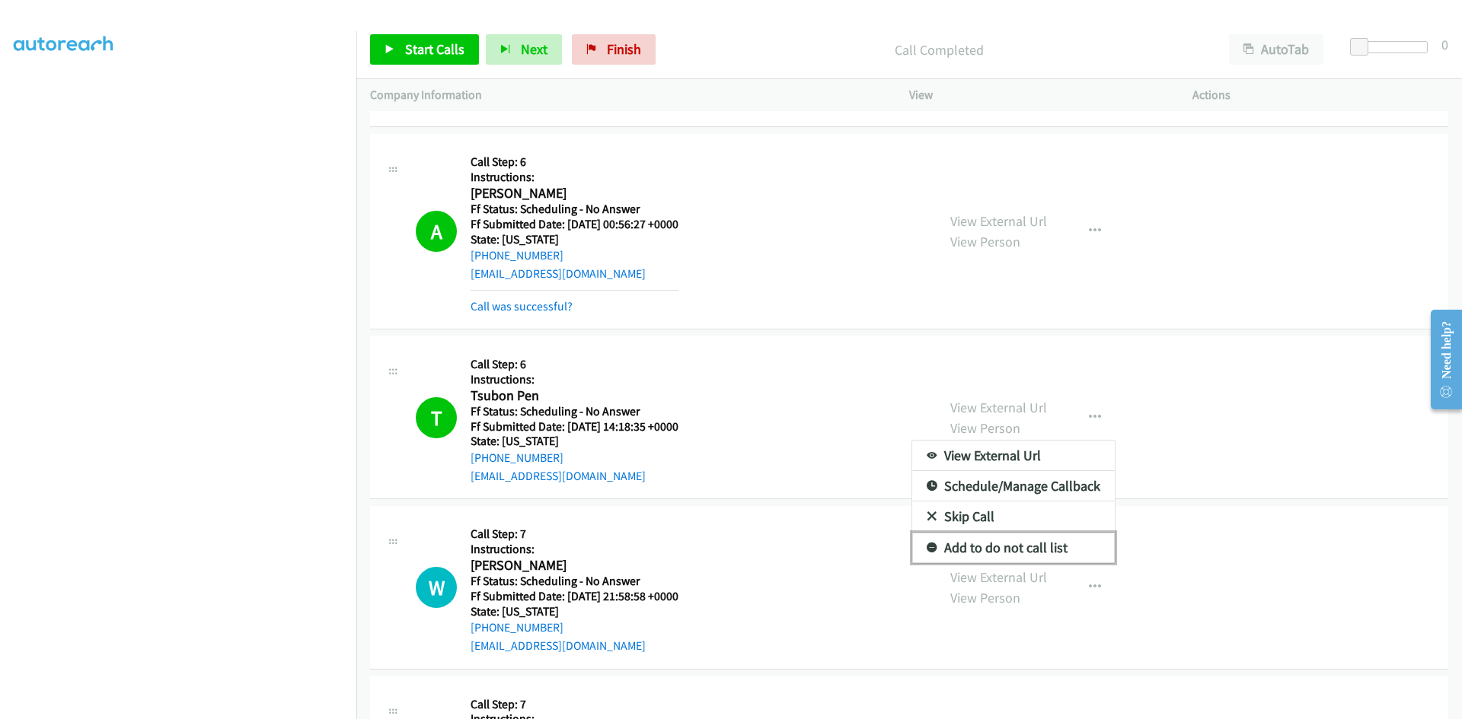
click at [1024, 544] on link "Add to do not call list" at bounding box center [1013, 548] width 203 height 30
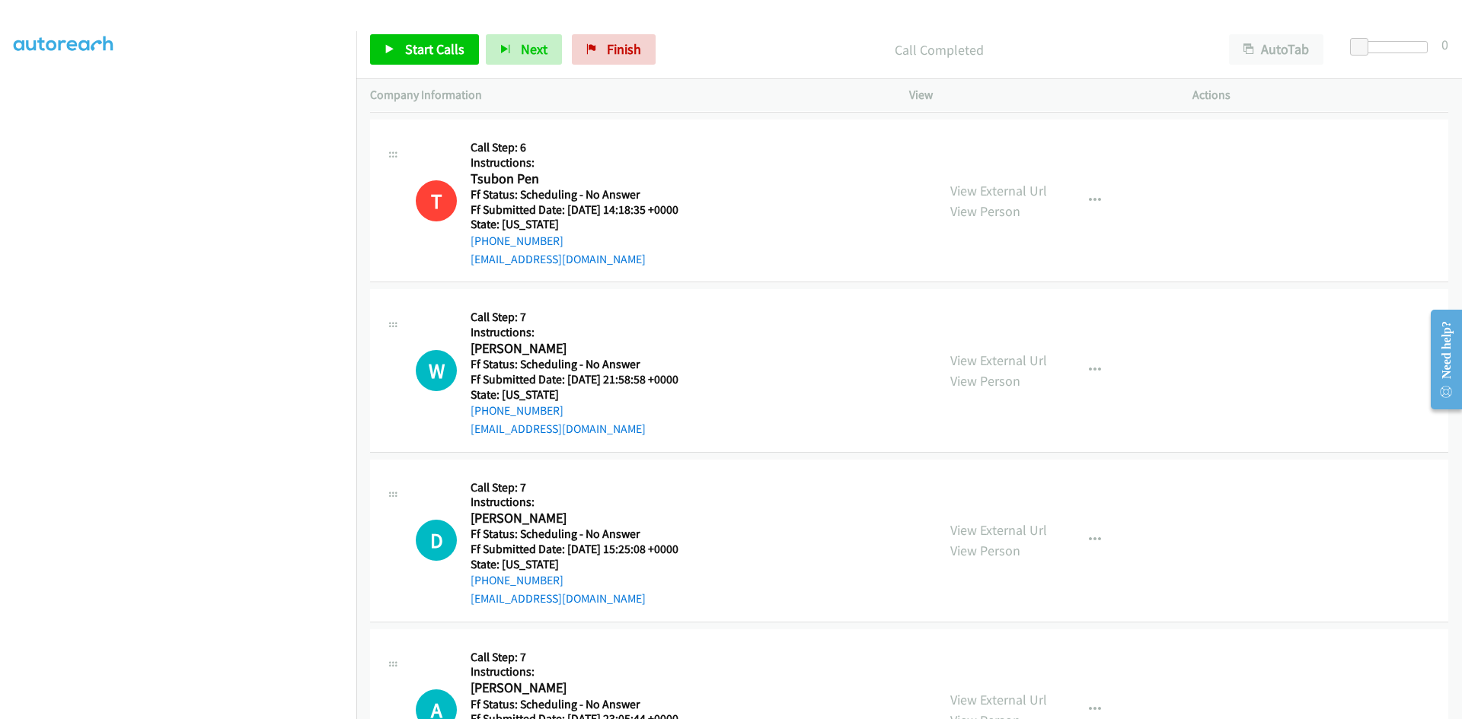
scroll to position [3502, 0]
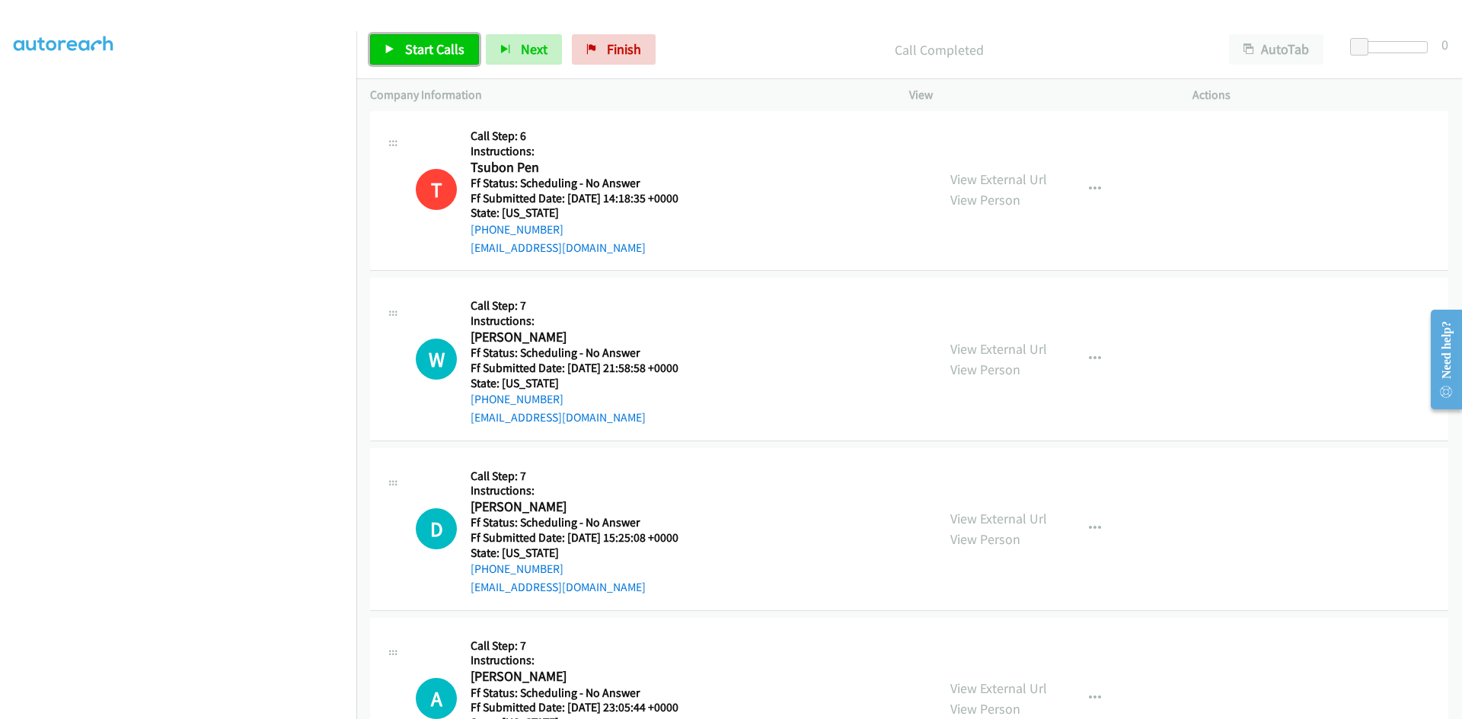
click at [455, 51] on span "Start Calls" at bounding box center [434, 49] width 59 height 18
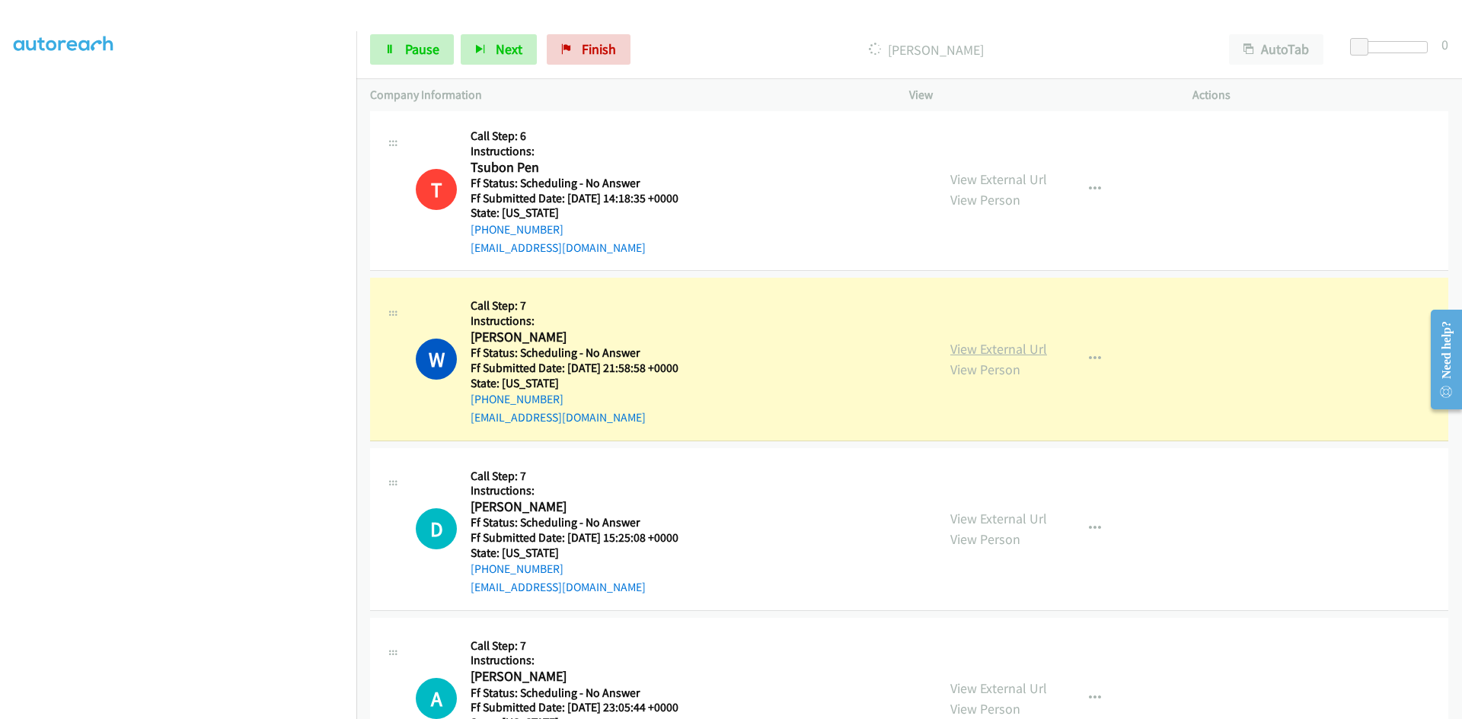
click at [1014, 353] on link "View External Url" at bounding box center [998, 349] width 97 height 18
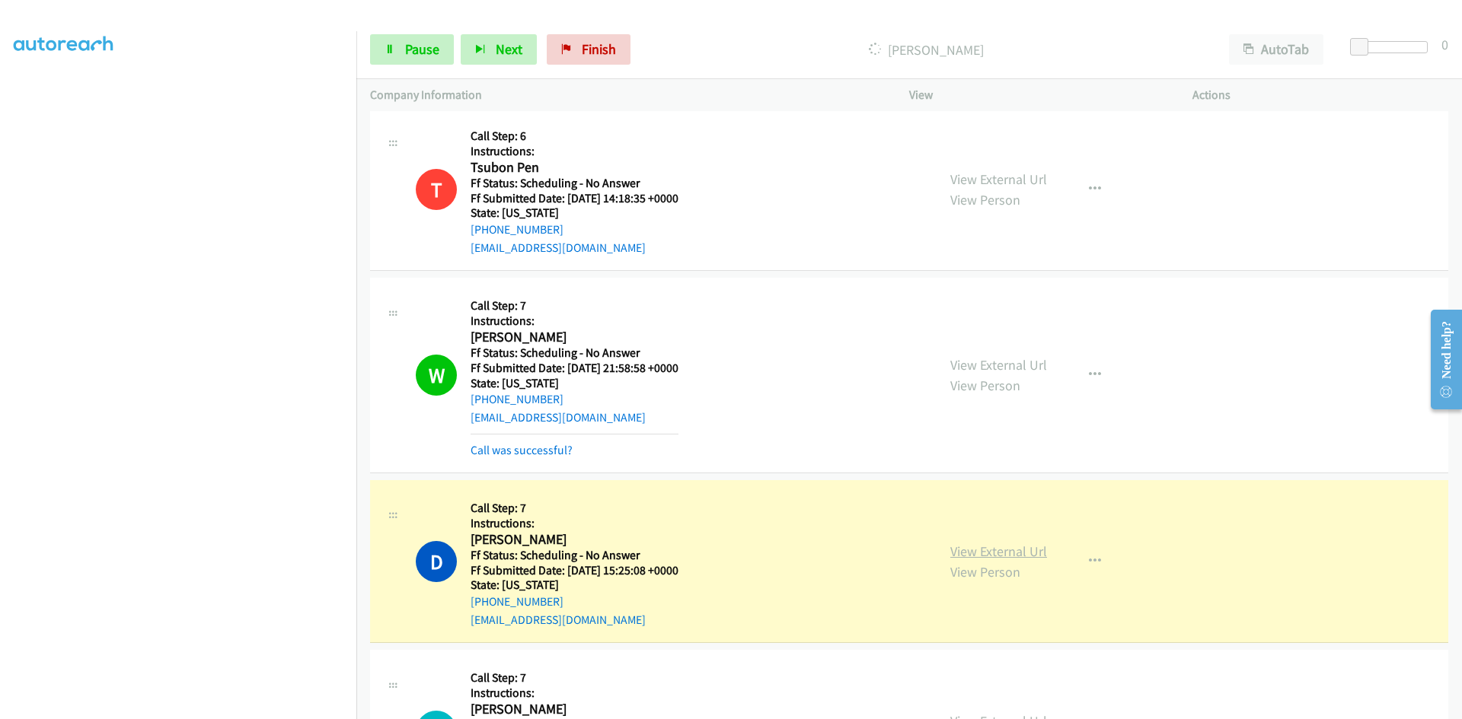
click at [978, 548] on link "View External Url" at bounding box center [998, 552] width 97 height 18
click at [511, 449] on link "Call was successful?" at bounding box center [521, 450] width 102 height 14
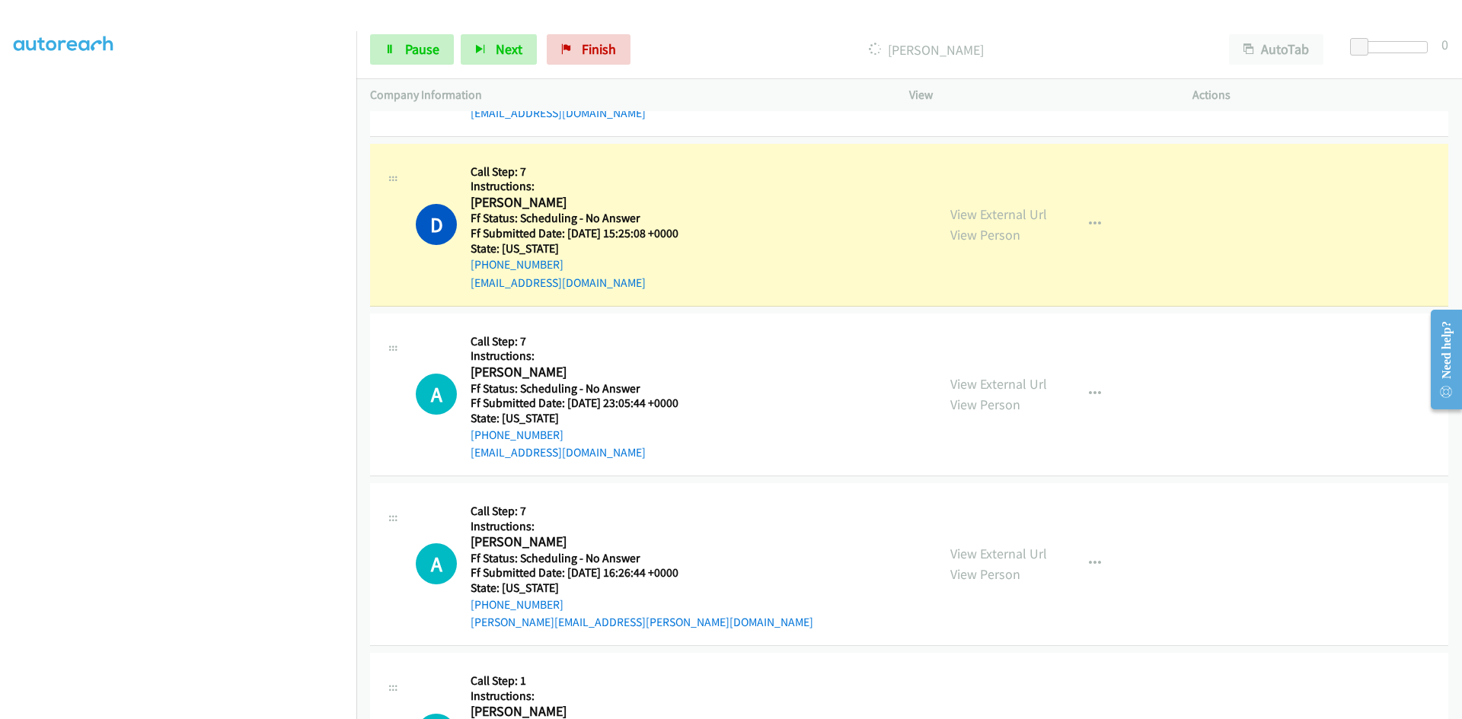
scroll to position [3883, 0]
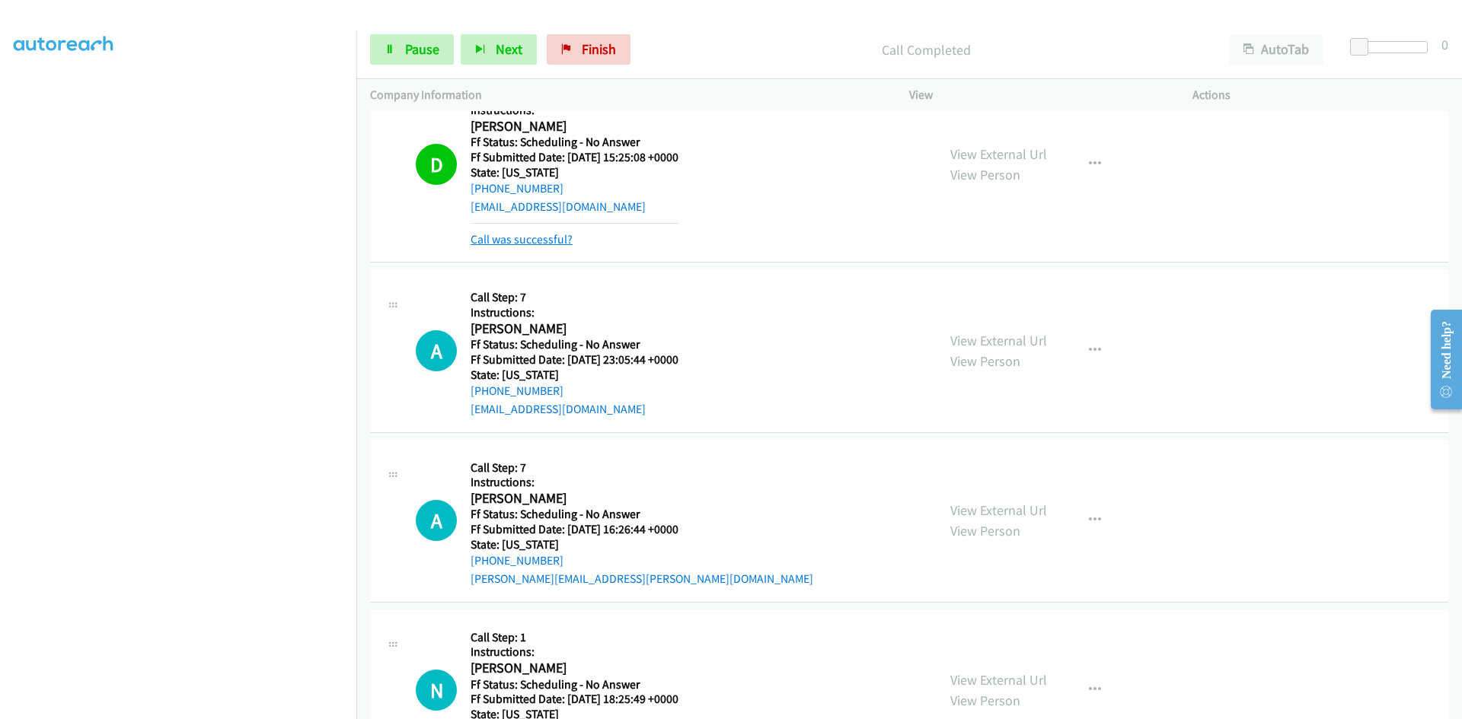
click at [560, 243] on link "Call was successful?" at bounding box center [521, 239] width 102 height 14
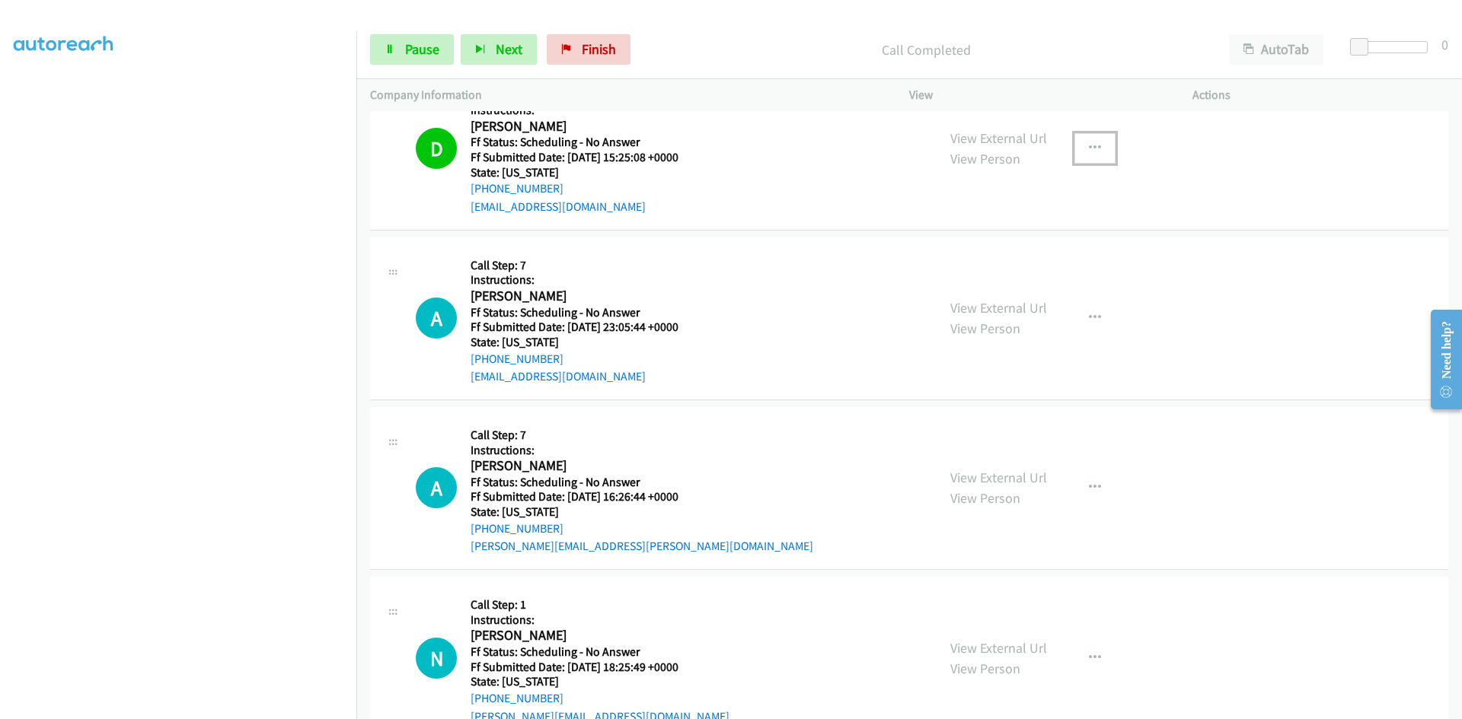
click at [1089, 142] on icon "button" at bounding box center [1095, 148] width 12 height 12
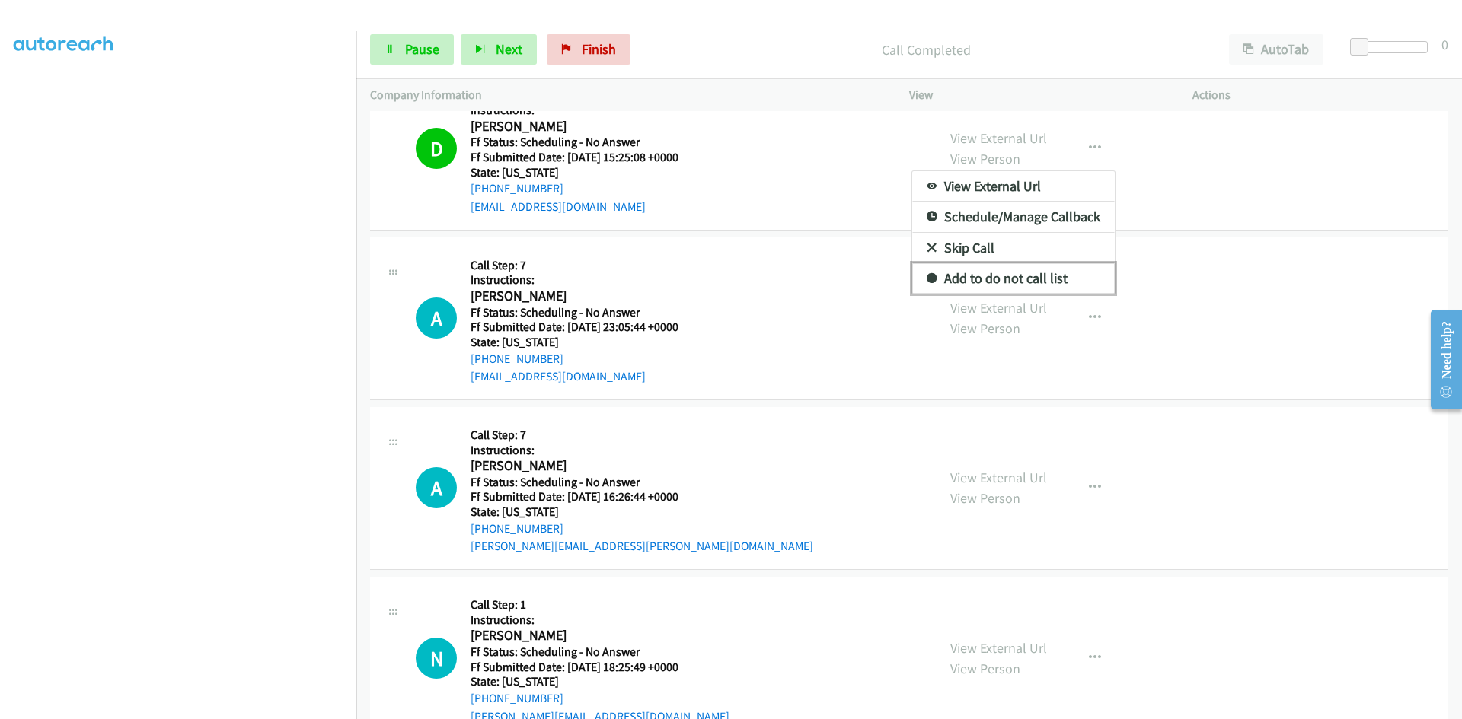
click at [967, 279] on link "Add to do not call list" at bounding box center [1013, 278] width 203 height 30
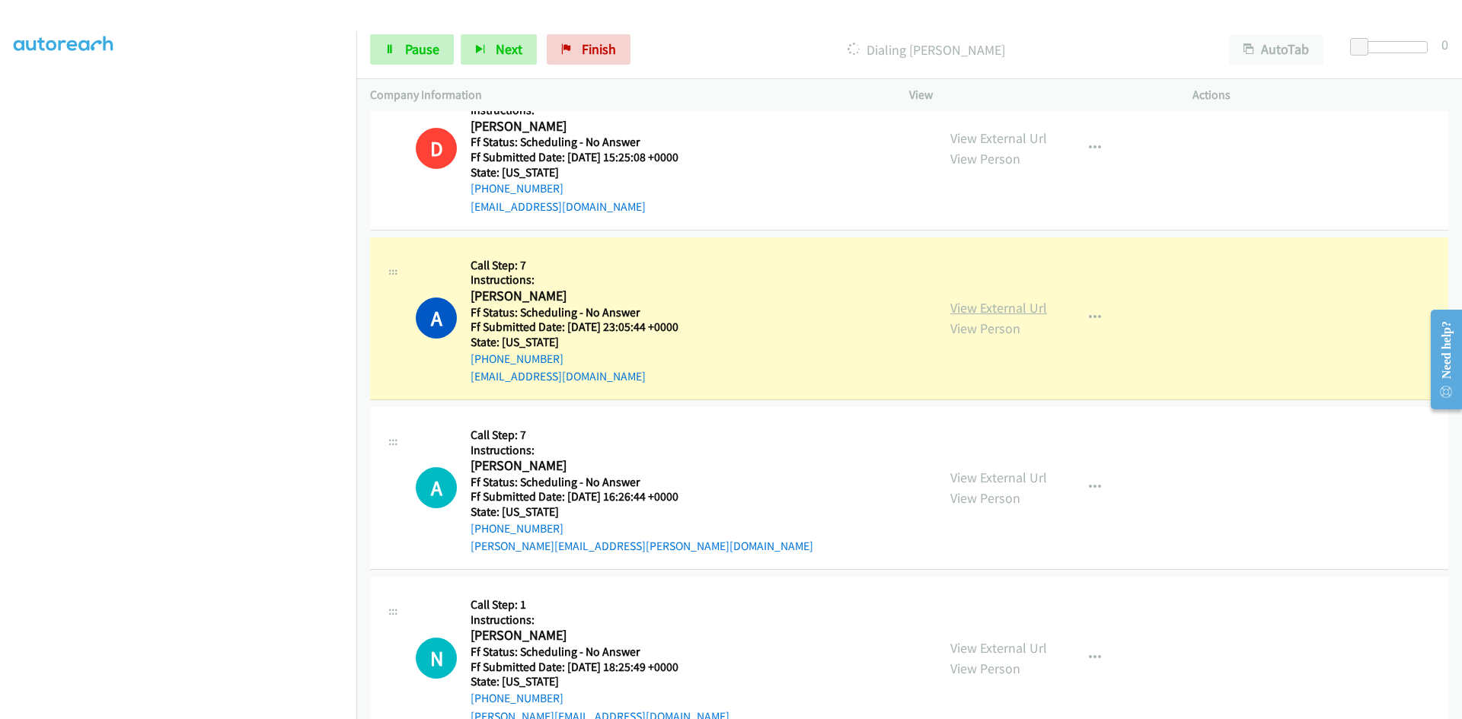
click at [956, 311] on link "View External Url" at bounding box center [998, 308] width 97 height 18
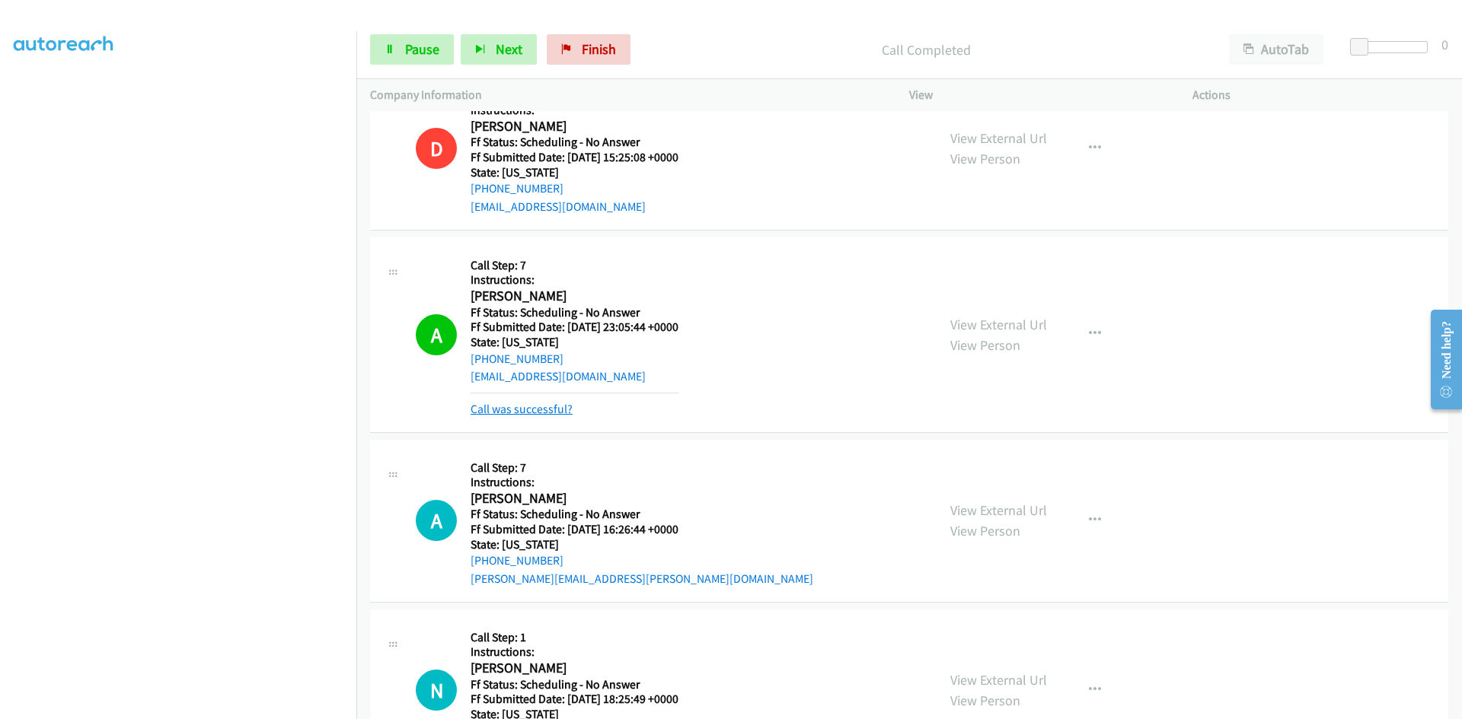
click at [505, 410] on link "Call was successful?" at bounding box center [521, 409] width 102 height 14
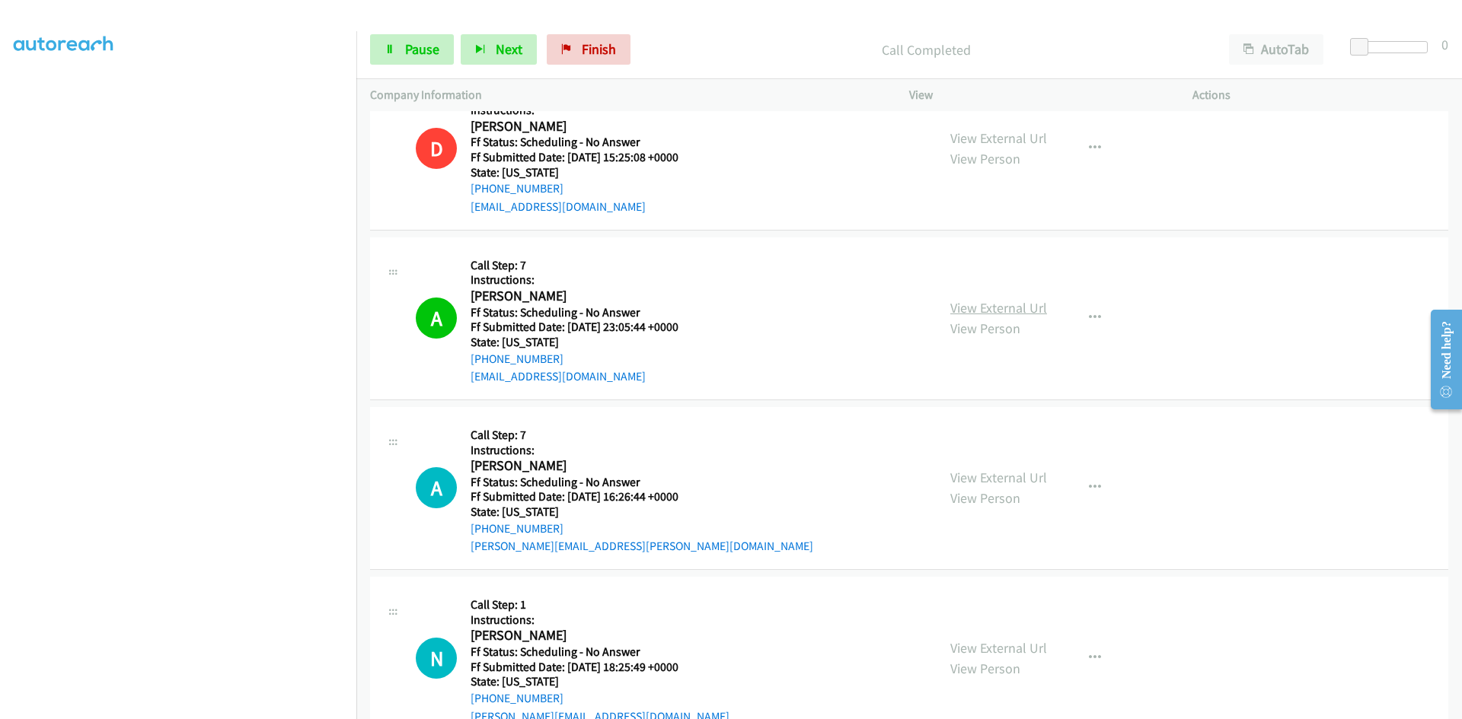
click at [1021, 311] on link "View External Url" at bounding box center [998, 308] width 97 height 18
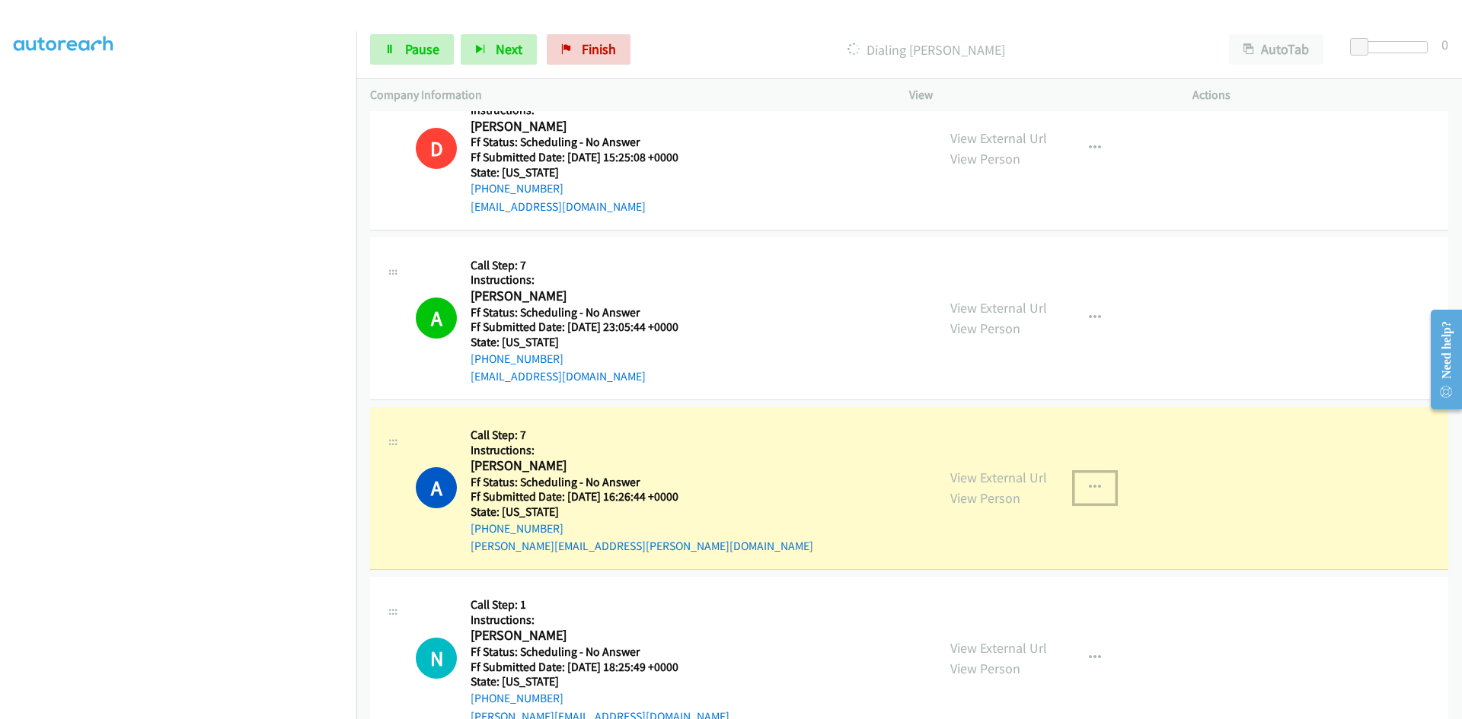
click at [1089, 490] on icon "button" at bounding box center [1095, 488] width 12 height 12
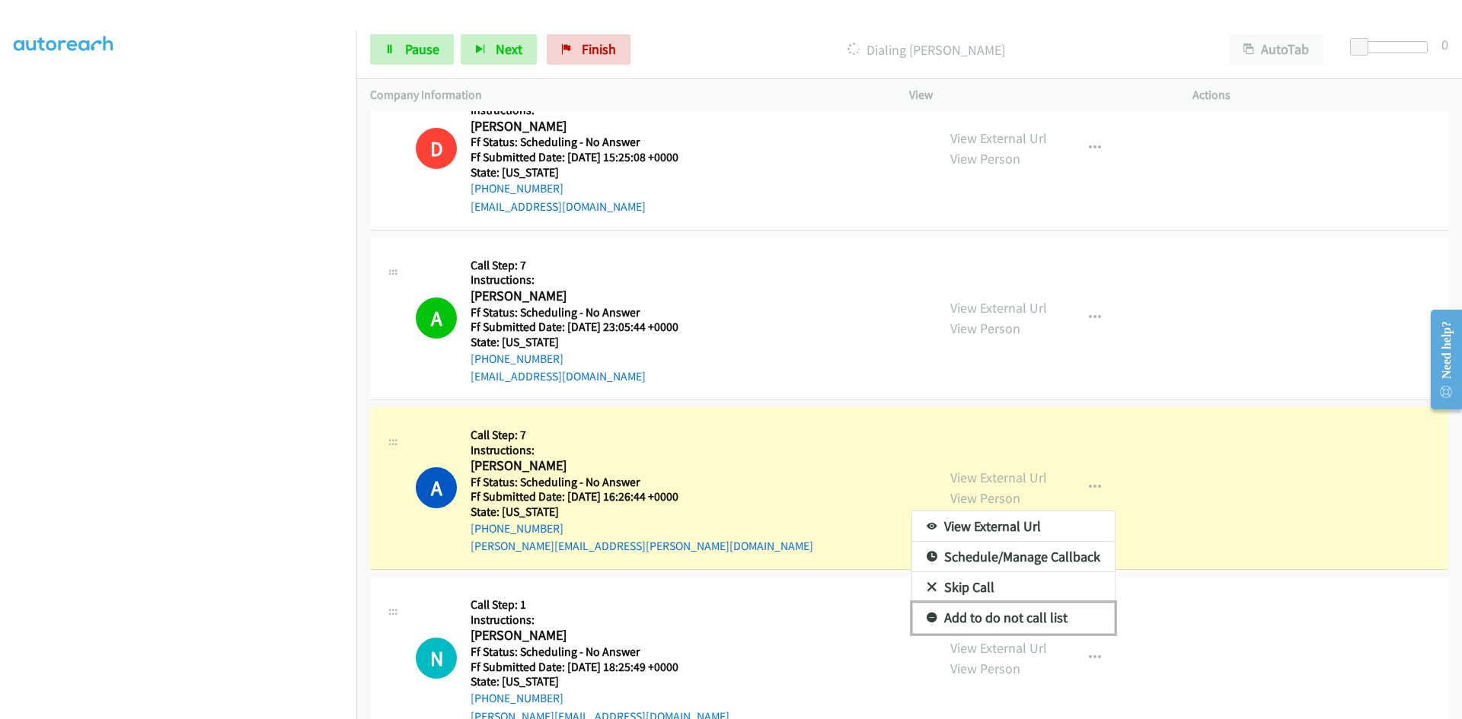
click at [1019, 627] on link "Add to do not call list" at bounding box center [1013, 618] width 203 height 30
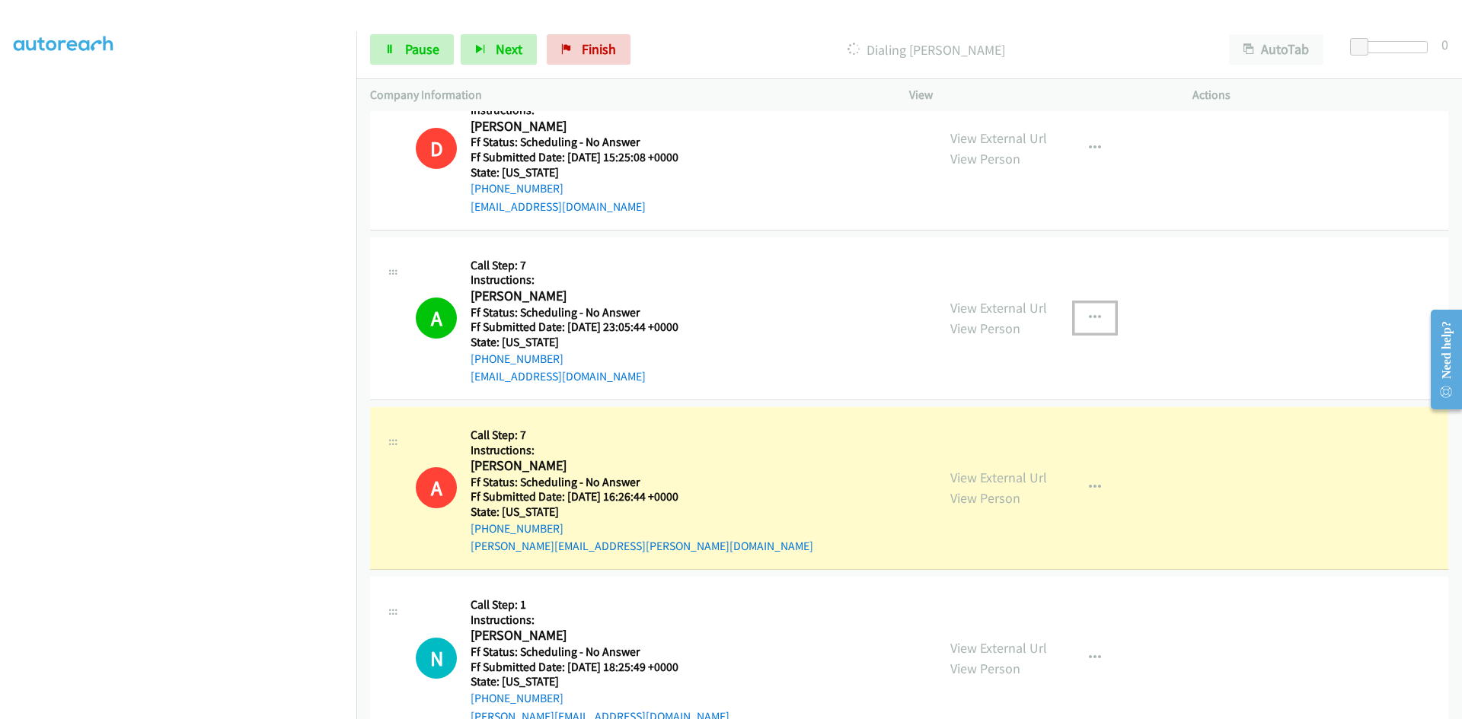
click at [1089, 312] on icon "button" at bounding box center [1095, 318] width 12 height 12
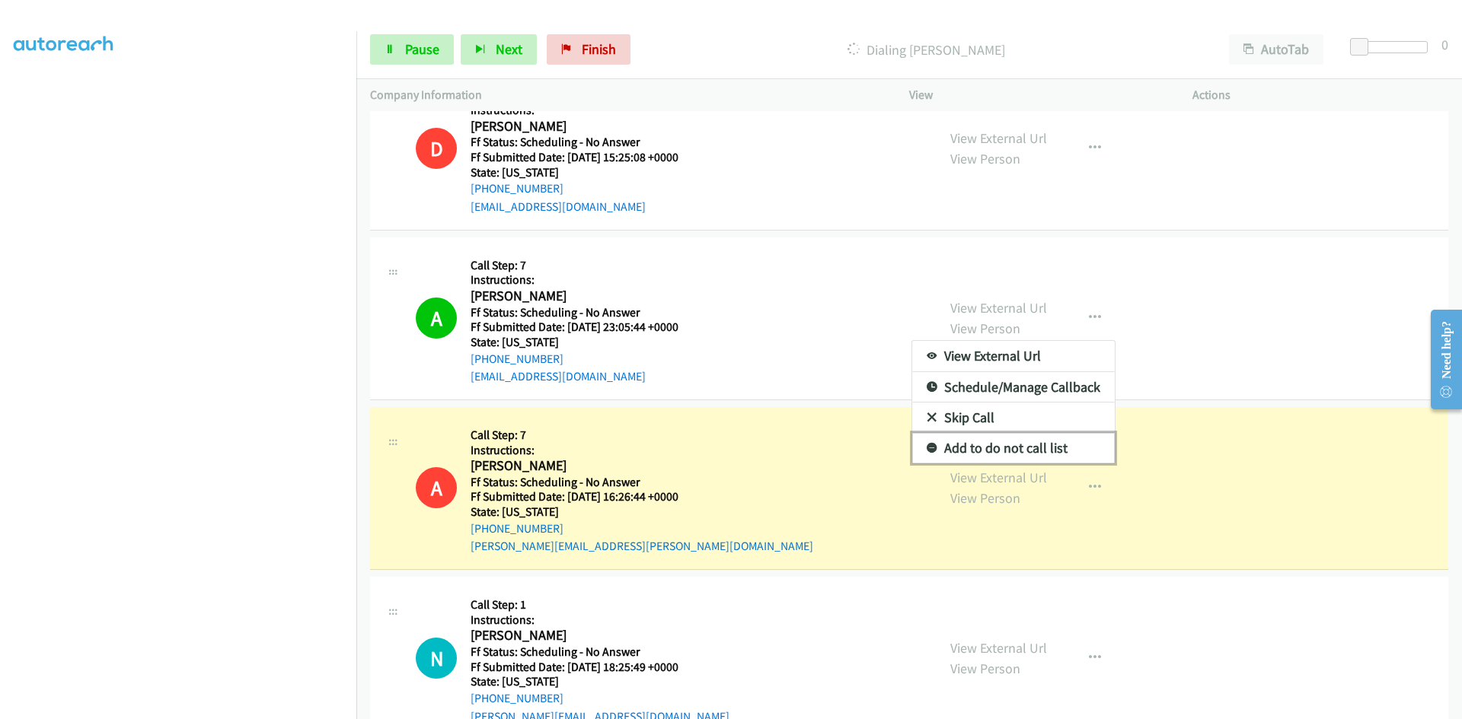
click at [1007, 451] on link "Add to do not call list" at bounding box center [1013, 448] width 203 height 30
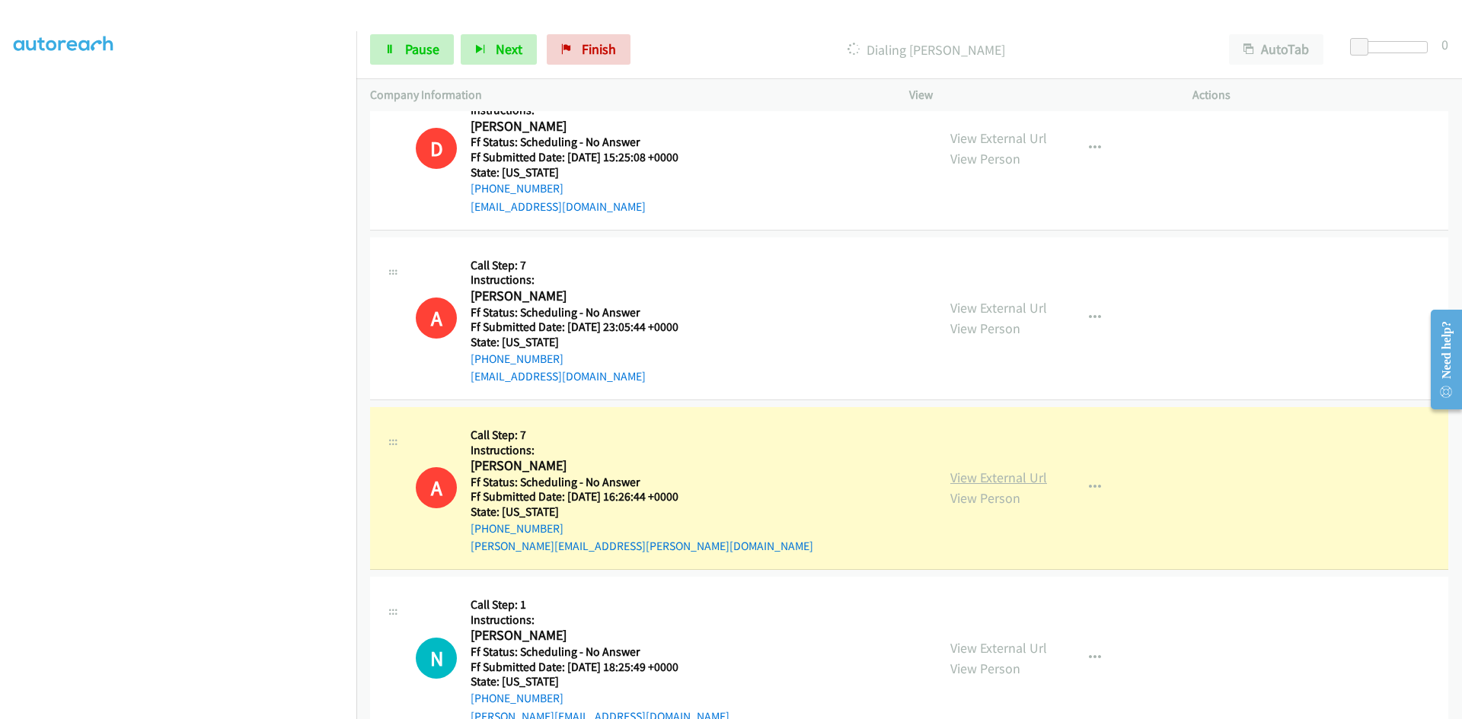
click at [964, 483] on link "View External Url" at bounding box center [998, 478] width 97 height 18
click at [406, 53] on span "Pause" at bounding box center [422, 49] width 34 height 18
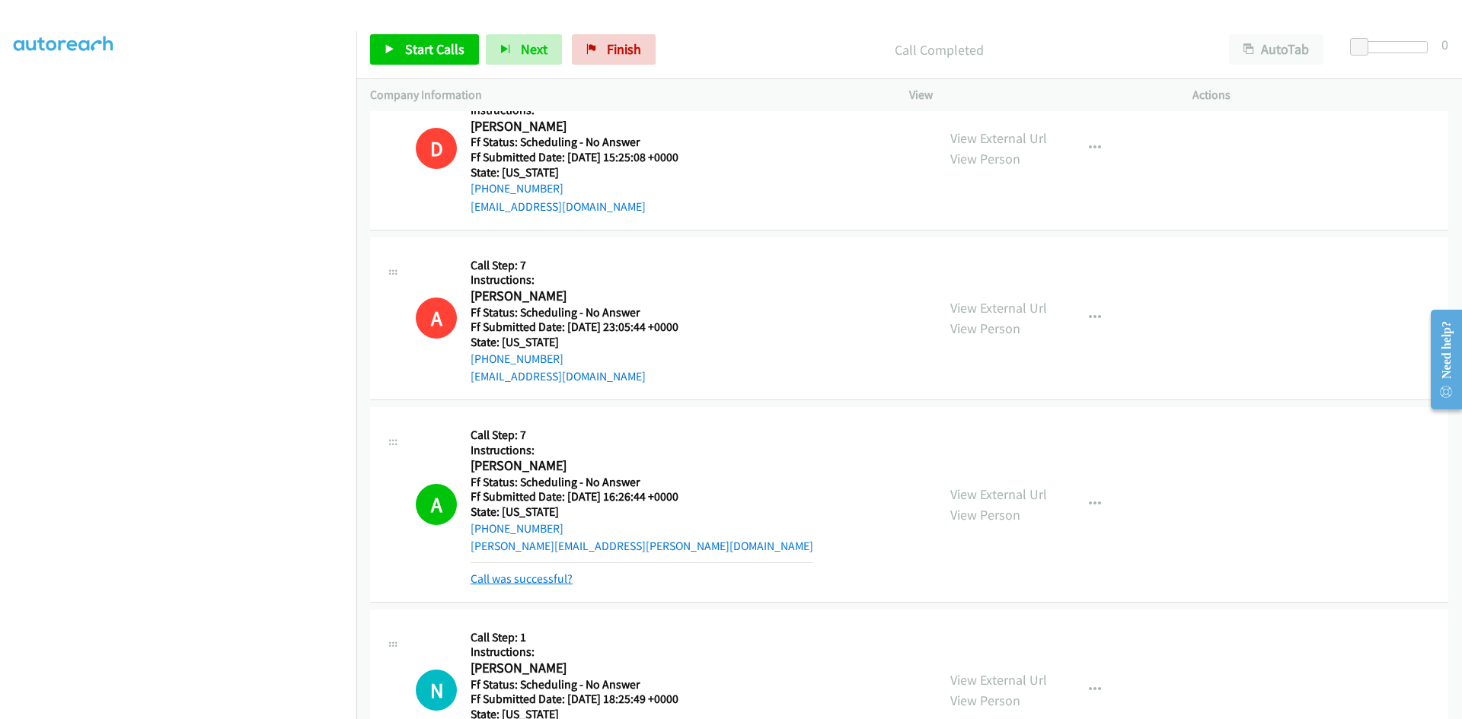
click at [520, 579] on link "Call was successful?" at bounding box center [521, 579] width 102 height 14
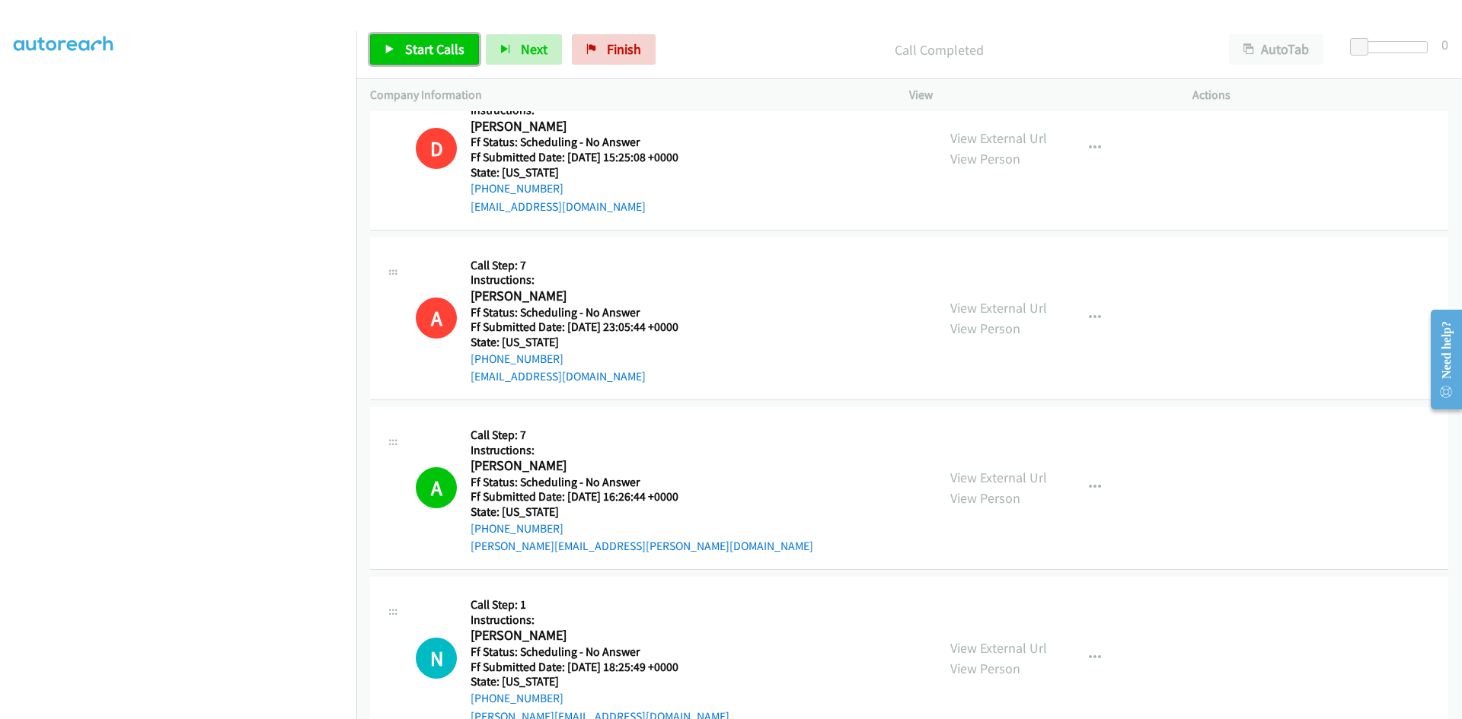
click at [421, 51] on span "Start Calls" at bounding box center [434, 49] width 59 height 18
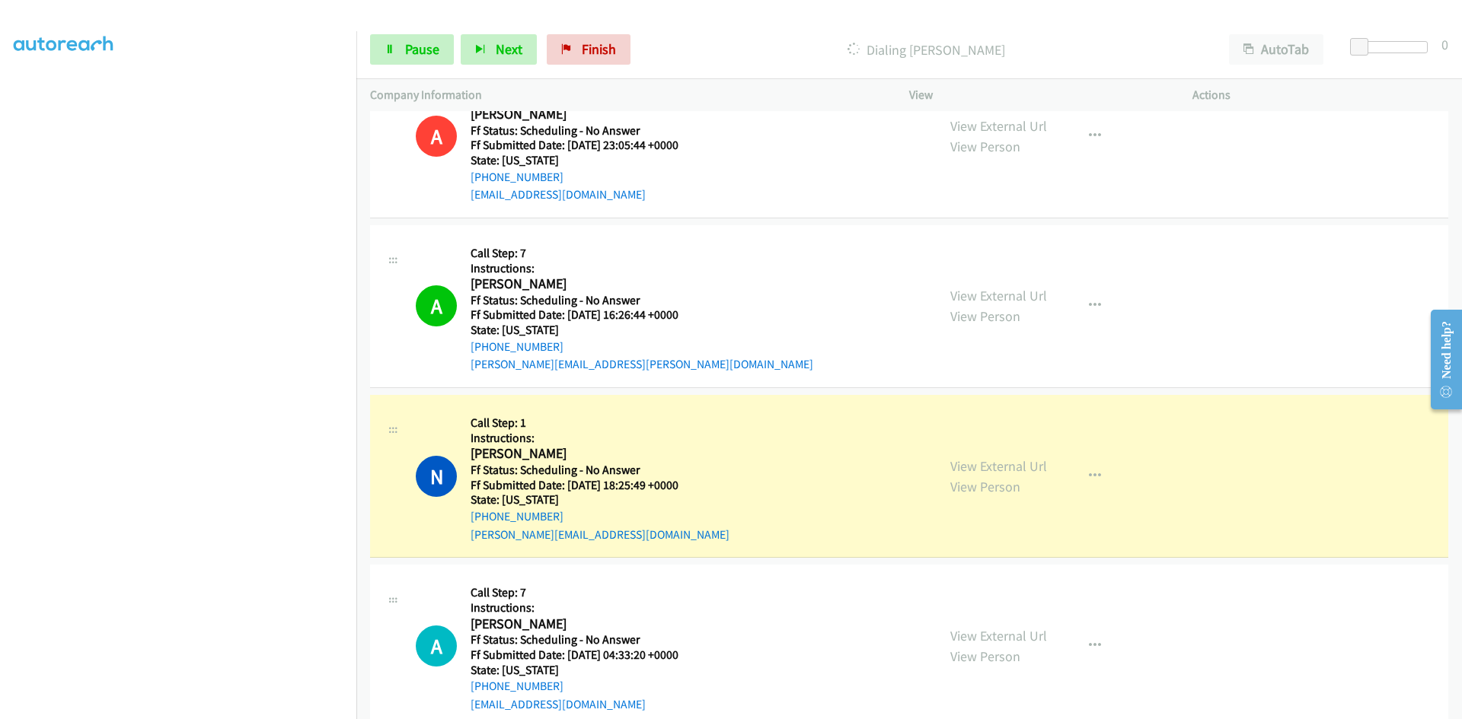
scroll to position [4111, 0]
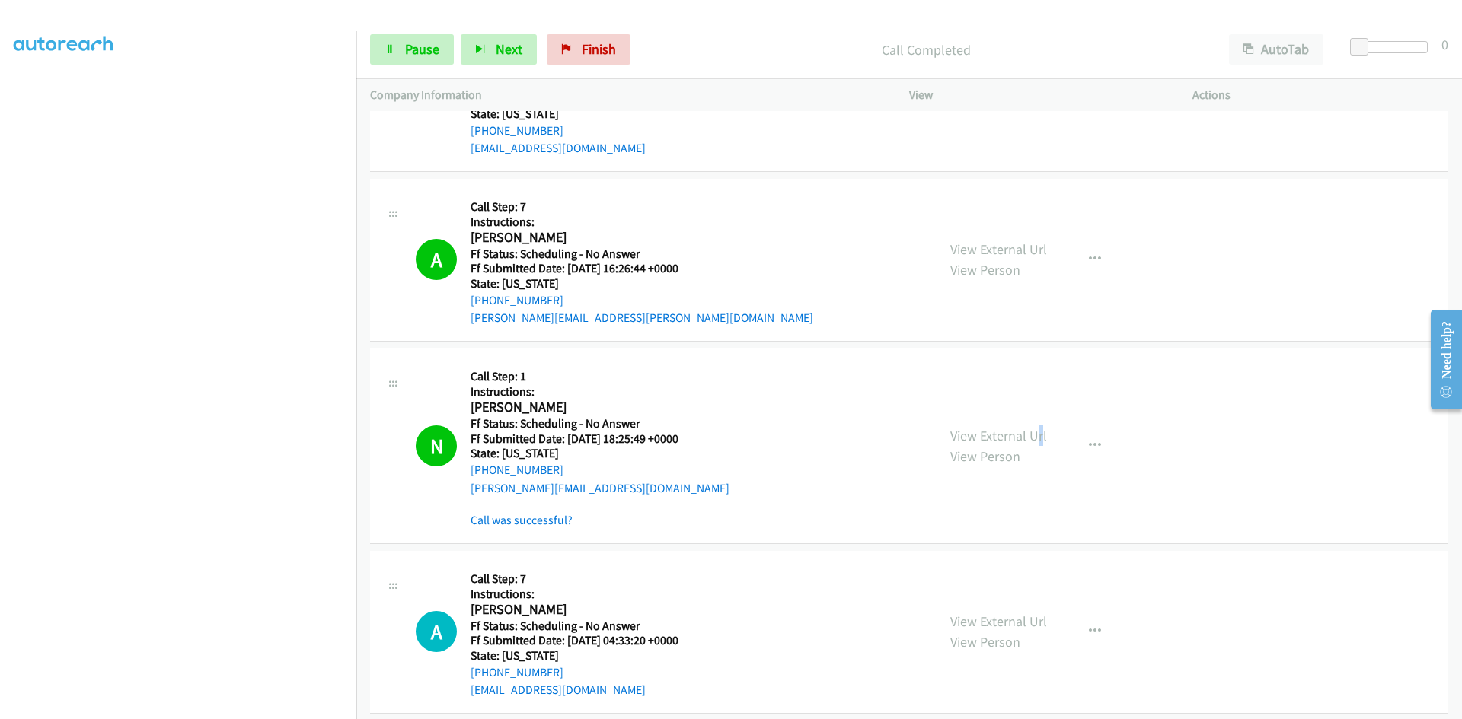
click at [1036, 421] on div "View External Url View Person View External Url Email Schedule/Manage Callback …" at bounding box center [1084, 445] width 297 height 167
click at [1020, 431] on link "View External Url" at bounding box center [998, 436] width 97 height 18
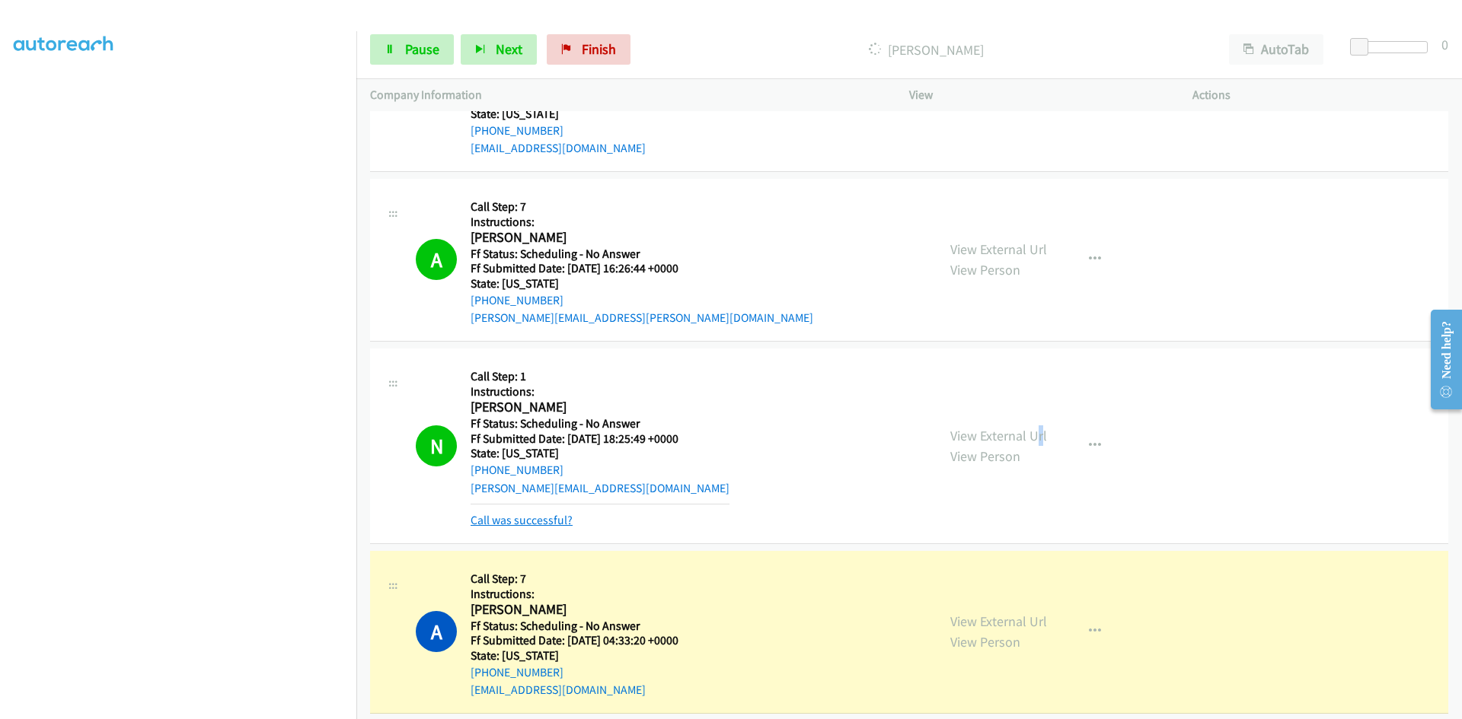
click at [521, 519] on link "Call was successful?" at bounding box center [521, 520] width 102 height 14
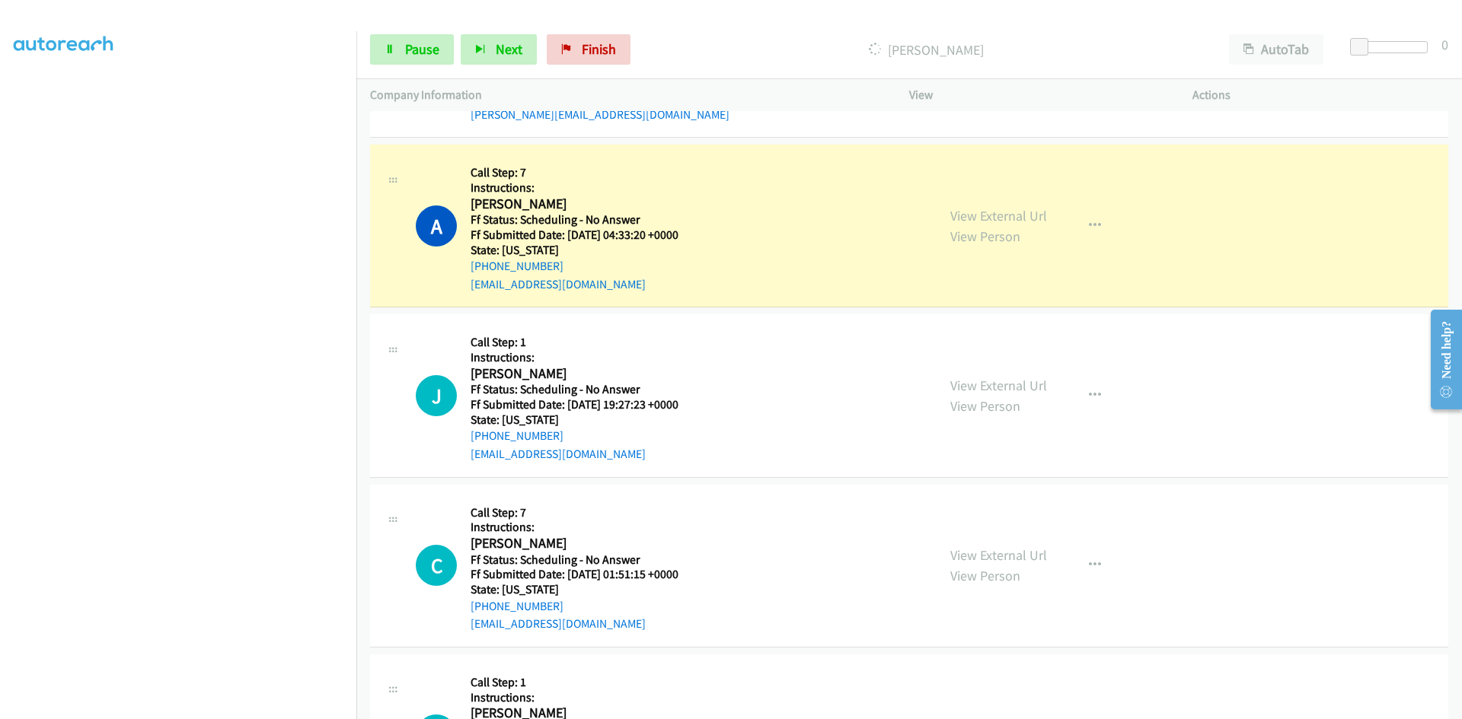
scroll to position [4492, 0]
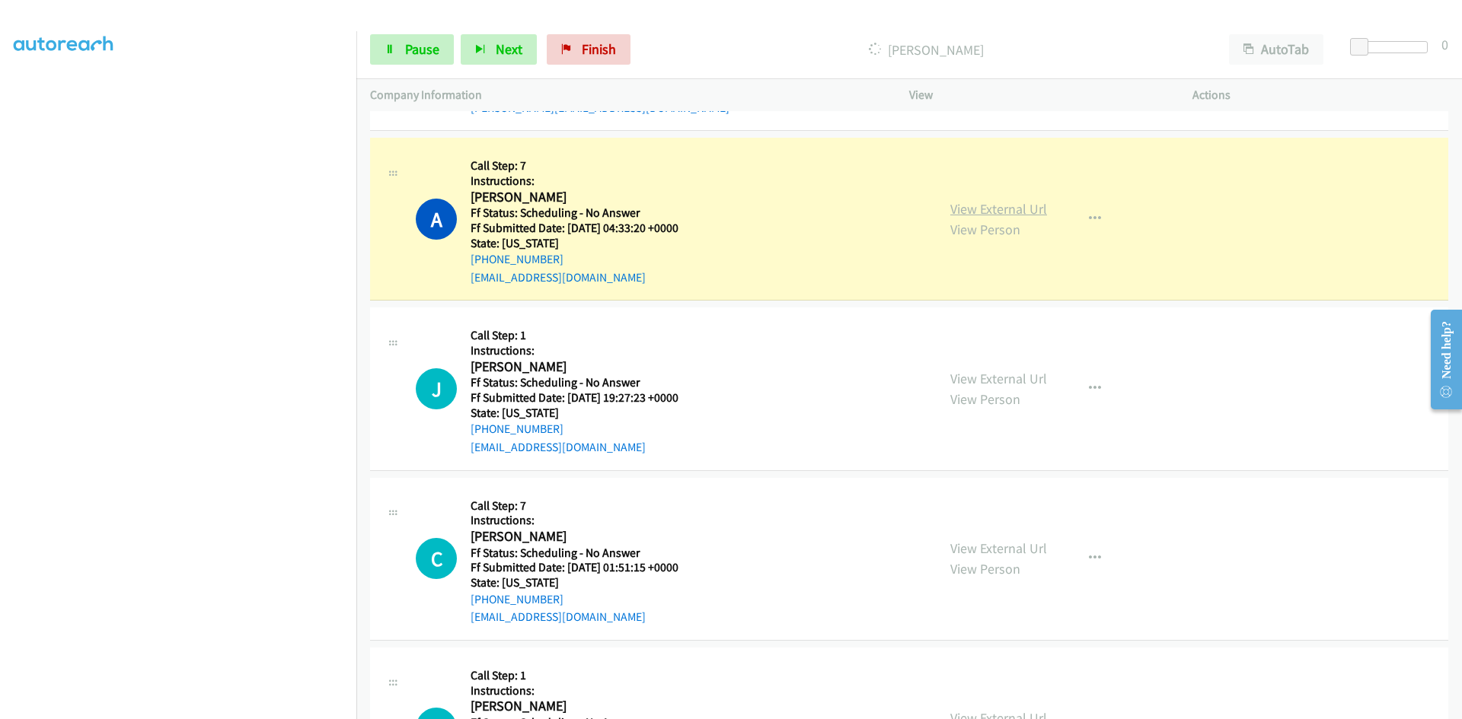
click at [952, 208] on link "View External Url" at bounding box center [998, 209] width 97 height 18
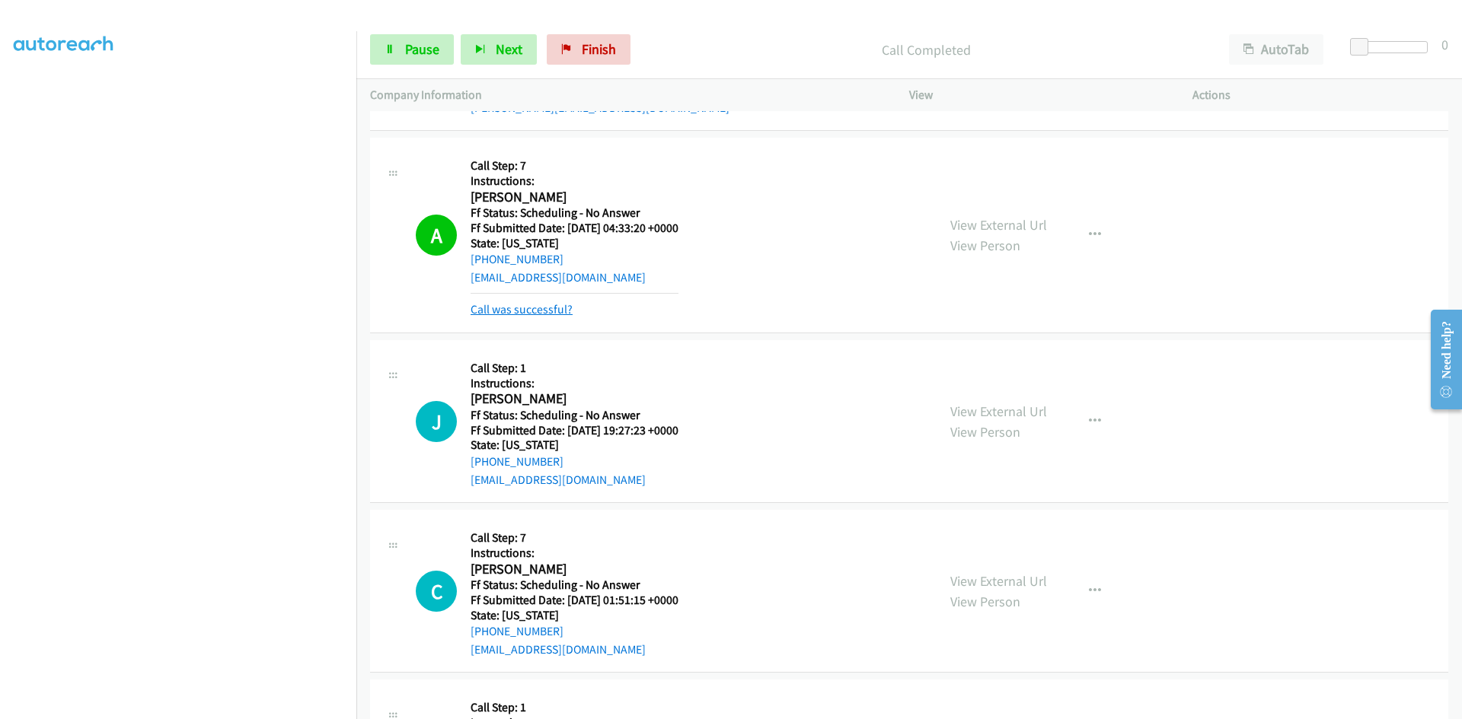
click at [522, 304] on link "Call was successful?" at bounding box center [521, 309] width 102 height 14
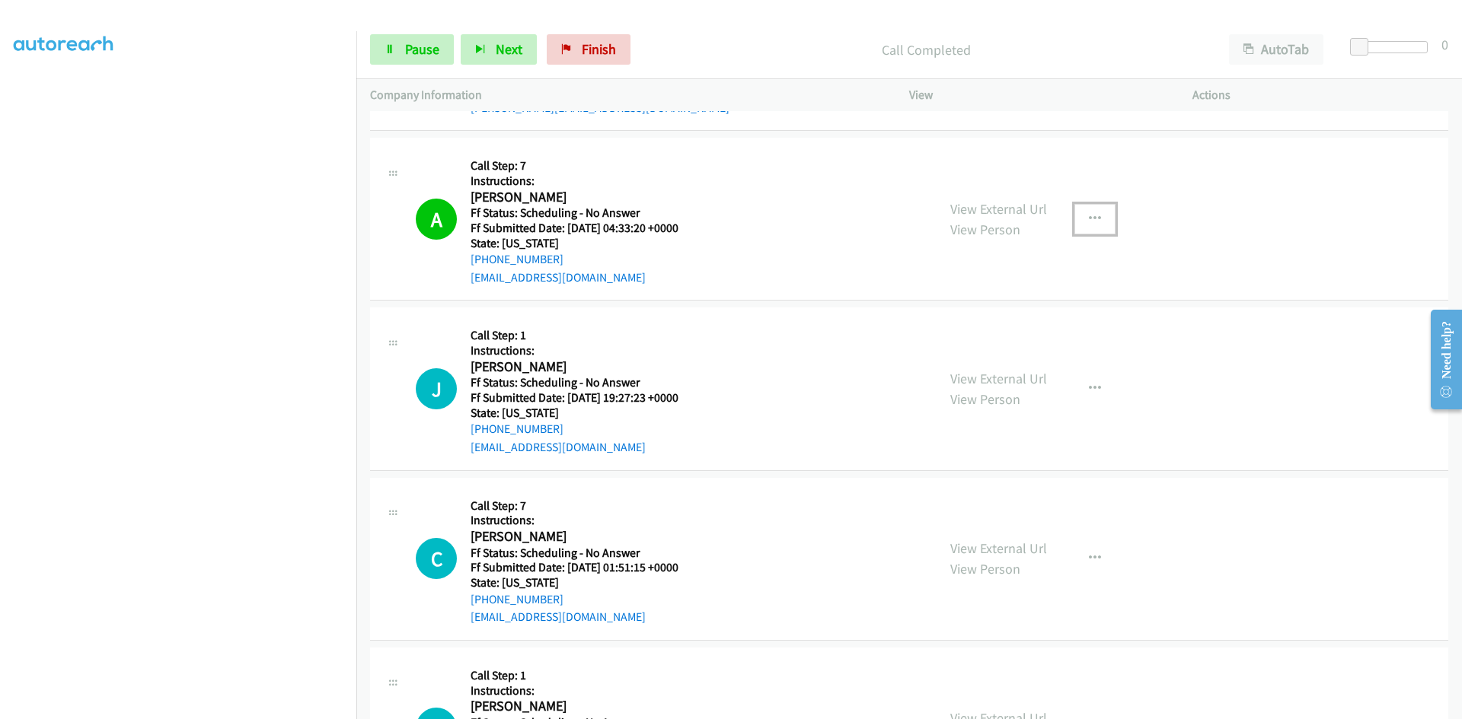
click at [1095, 215] on button "button" at bounding box center [1094, 219] width 41 height 30
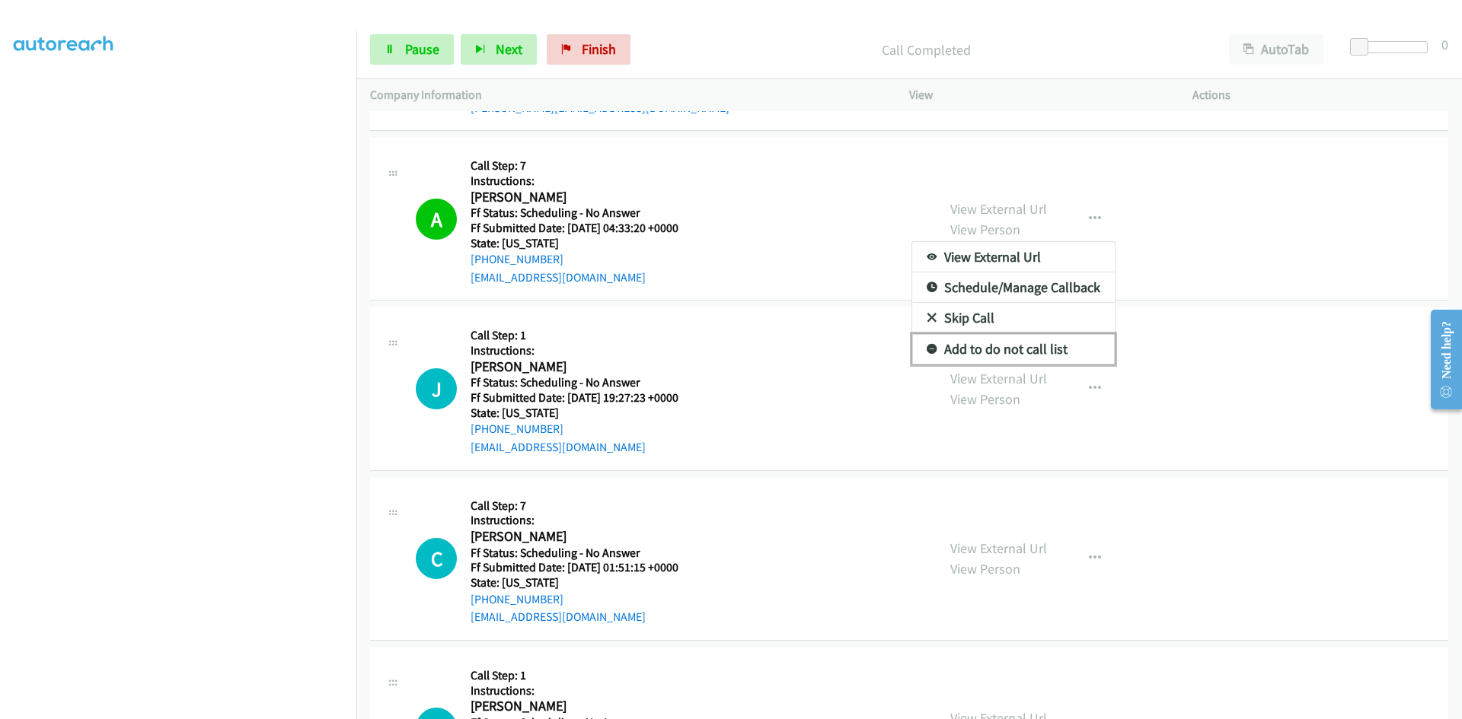
click at [1032, 348] on link "Add to do not call list" at bounding box center [1013, 349] width 203 height 30
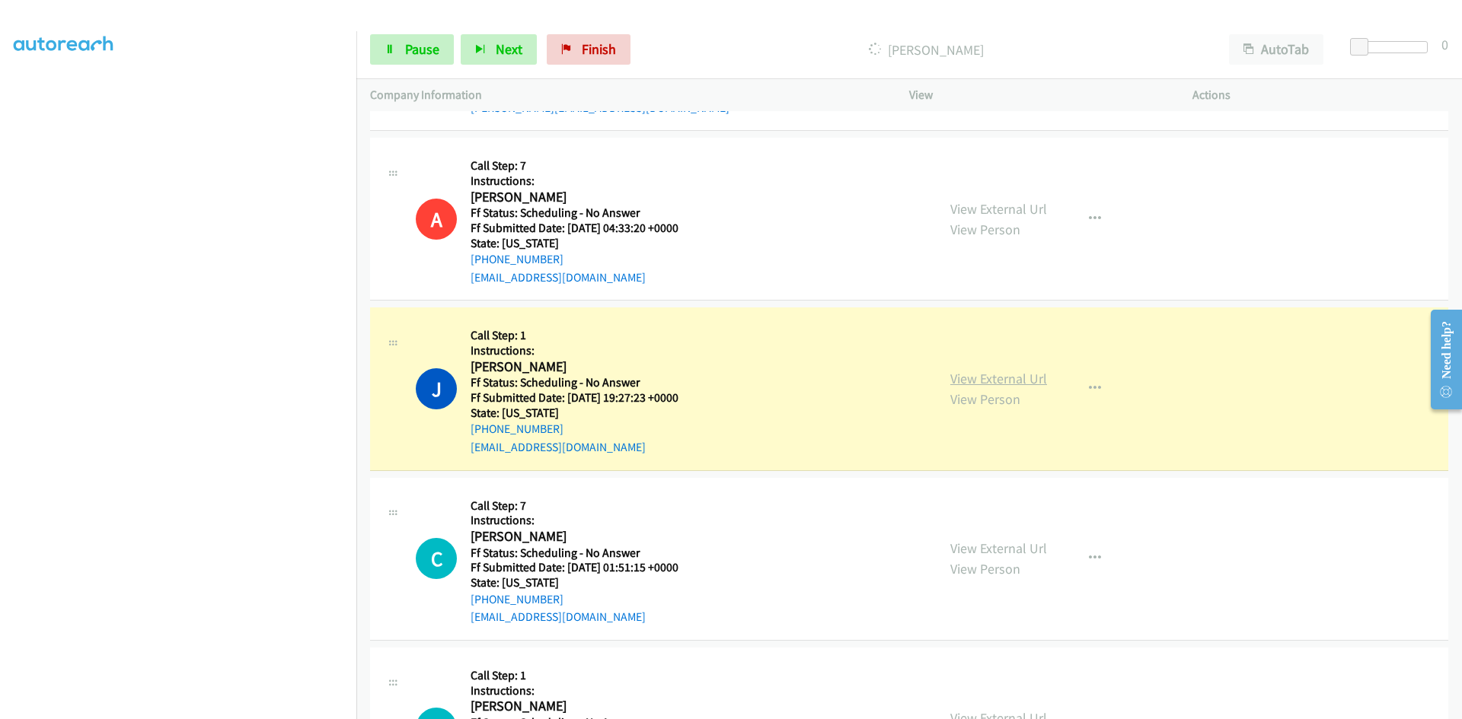
click at [974, 378] on link "View External Url" at bounding box center [998, 379] width 97 height 18
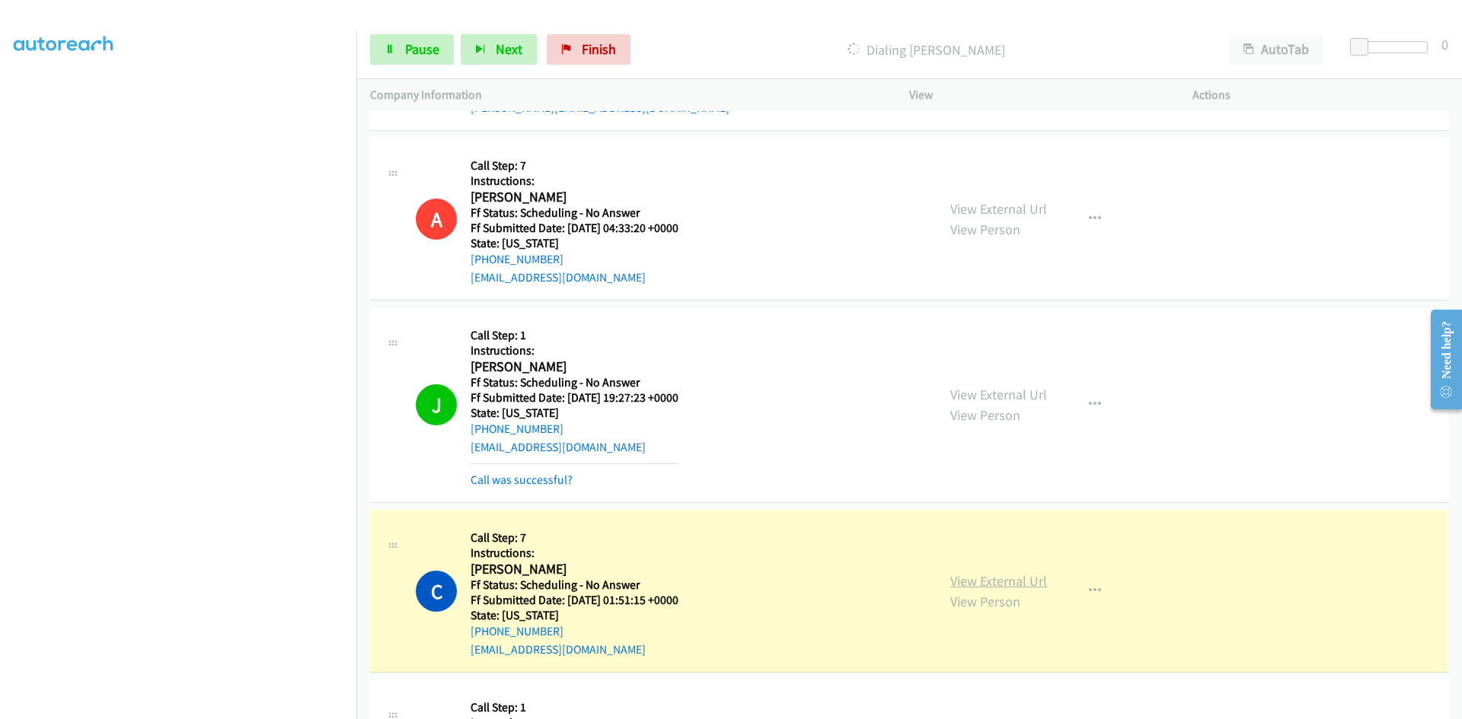
click at [959, 582] on link "View External Url" at bounding box center [998, 582] width 97 height 18
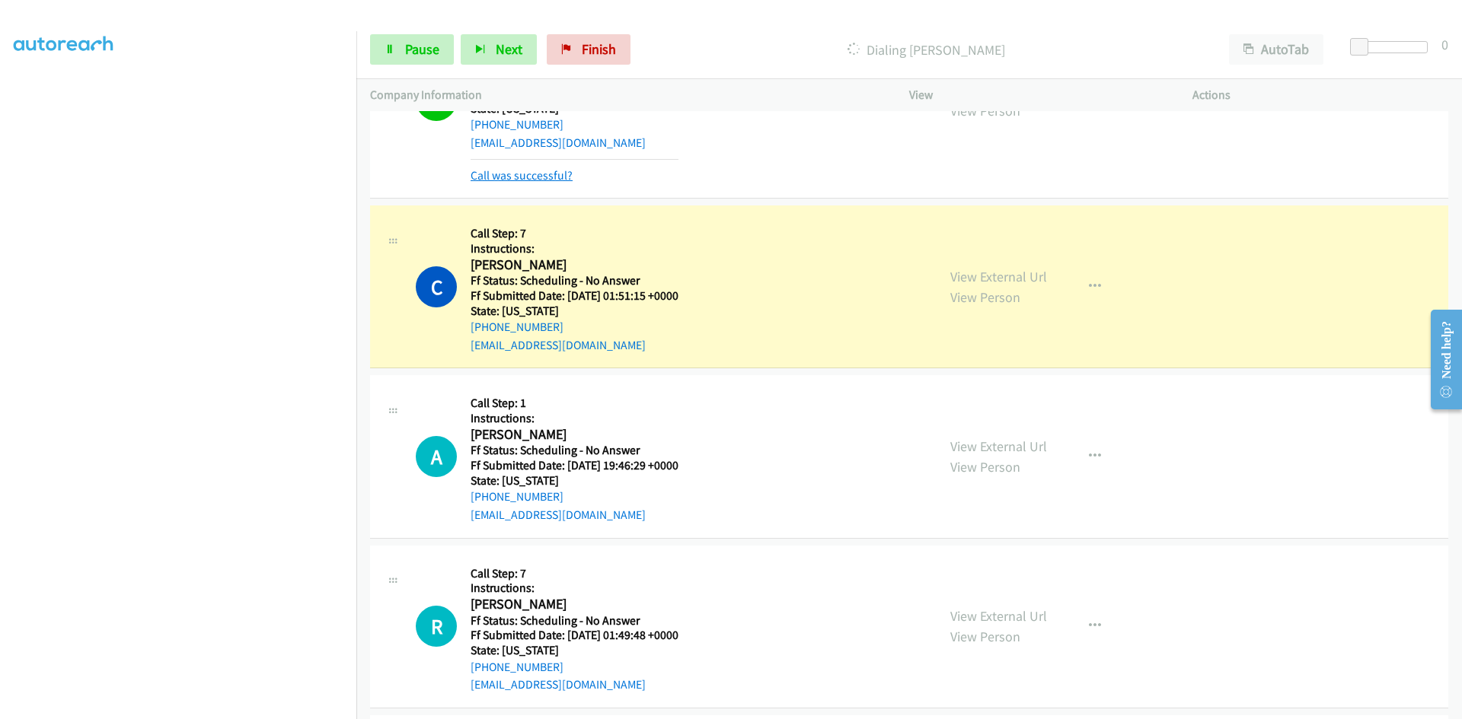
click at [550, 180] on link "Call was successful?" at bounding box center [521, 175] width 102 height 14
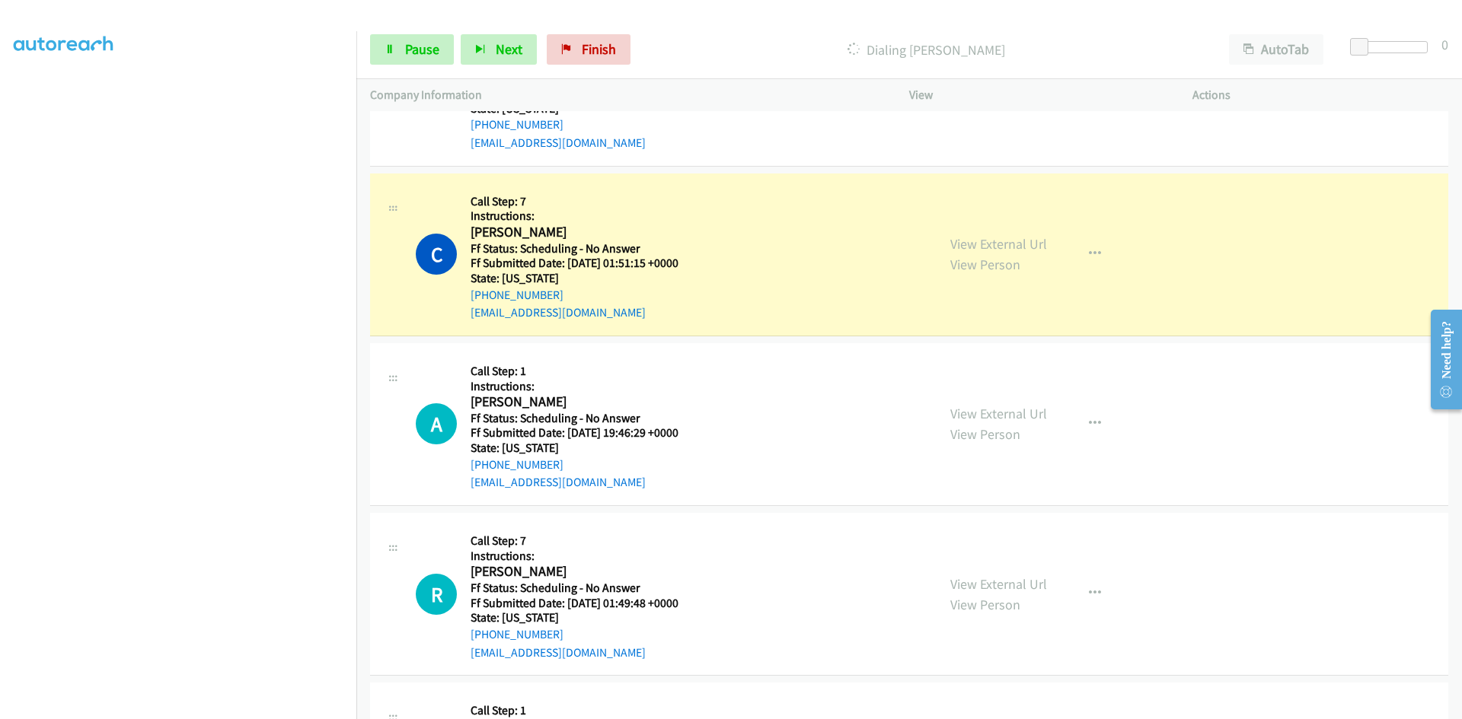
scroll to position [4780, 0]
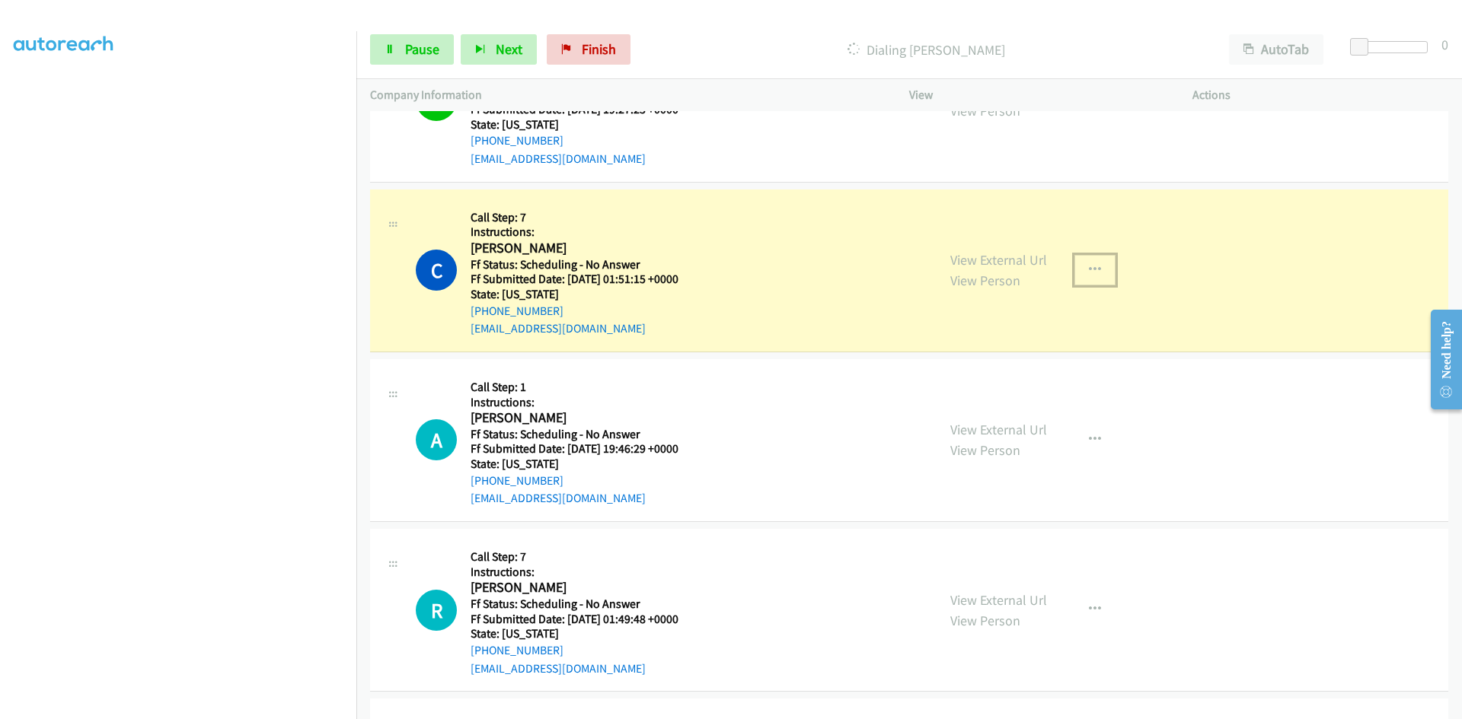
click at [1089, 268] on icon "button" at bounding box center [1095, 270] width 12 height 12
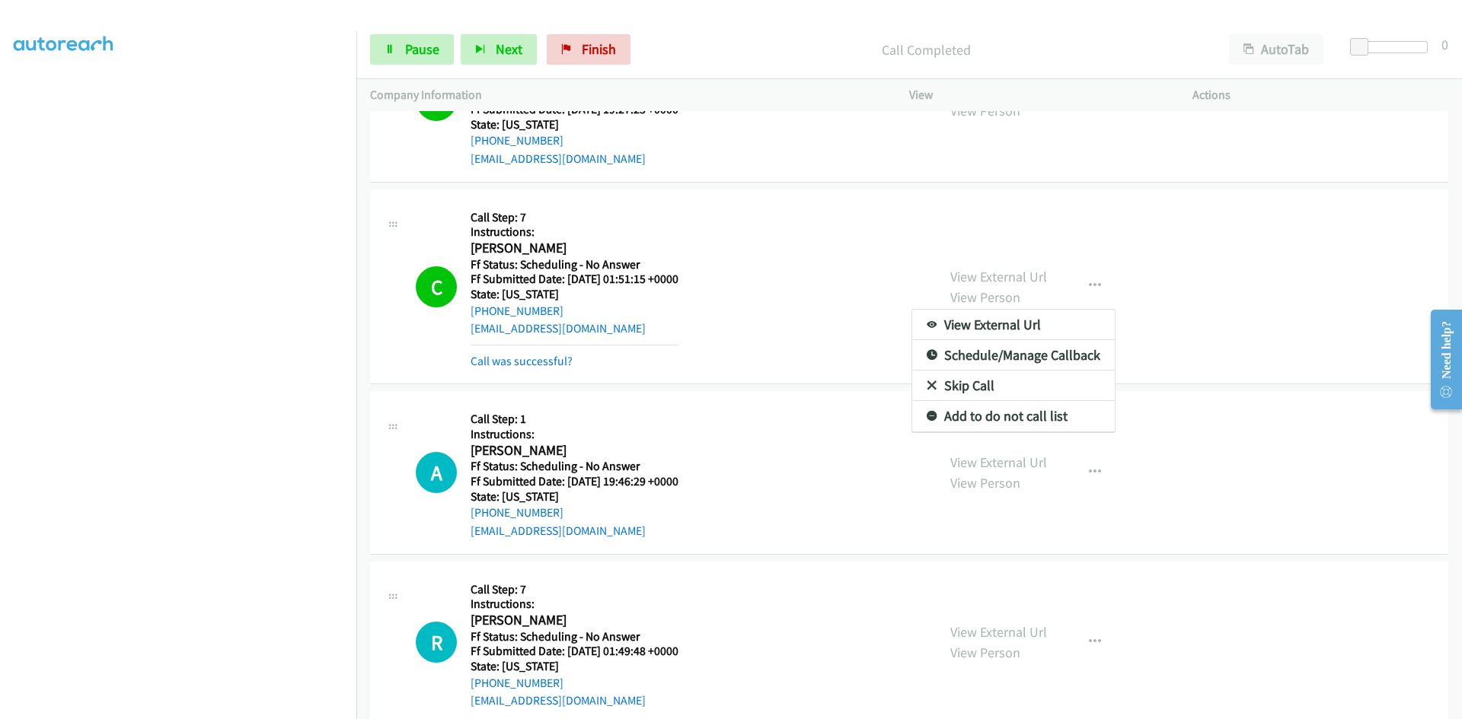
click at [526, 362] on div at bounding box center [731, 359] width 1462 height 719
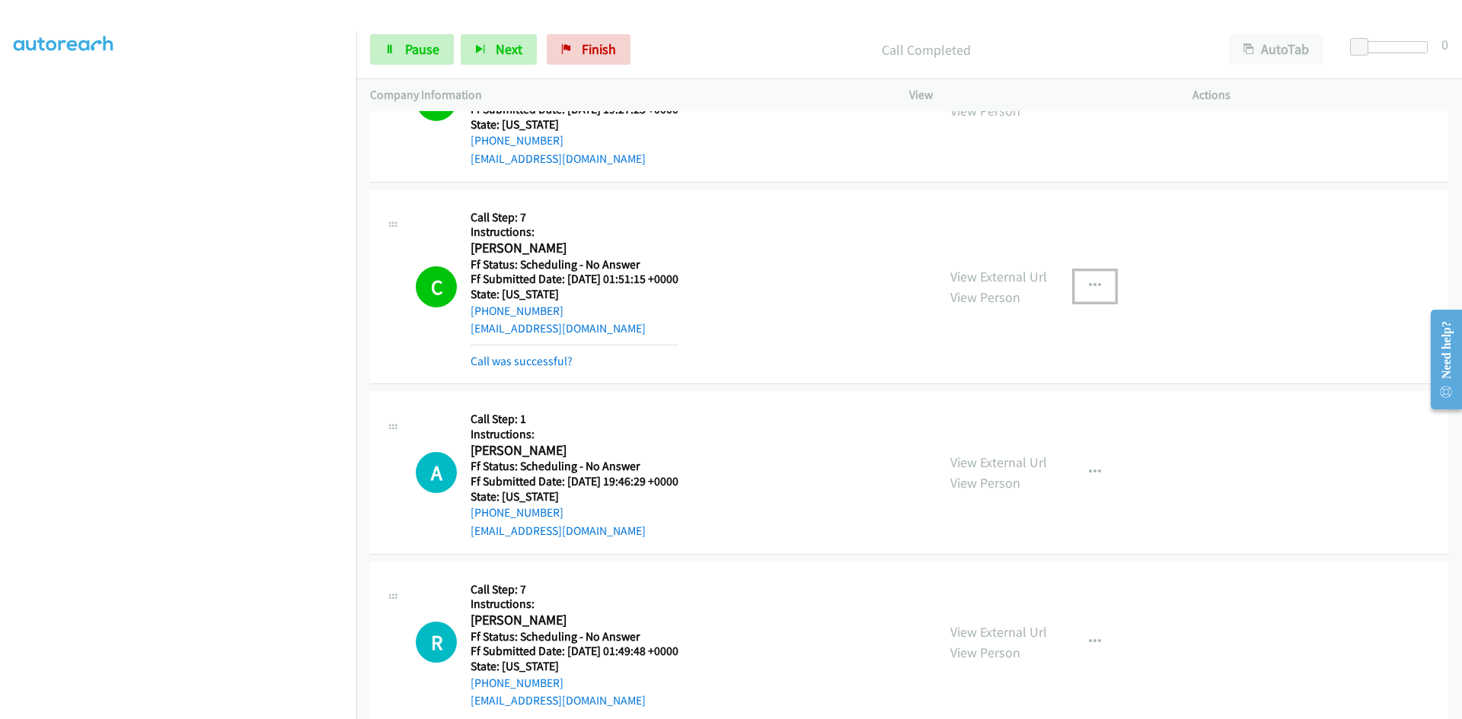
click at [1089, 285] on icon "button" at bounding box center [1095, 286] width 12 height 12
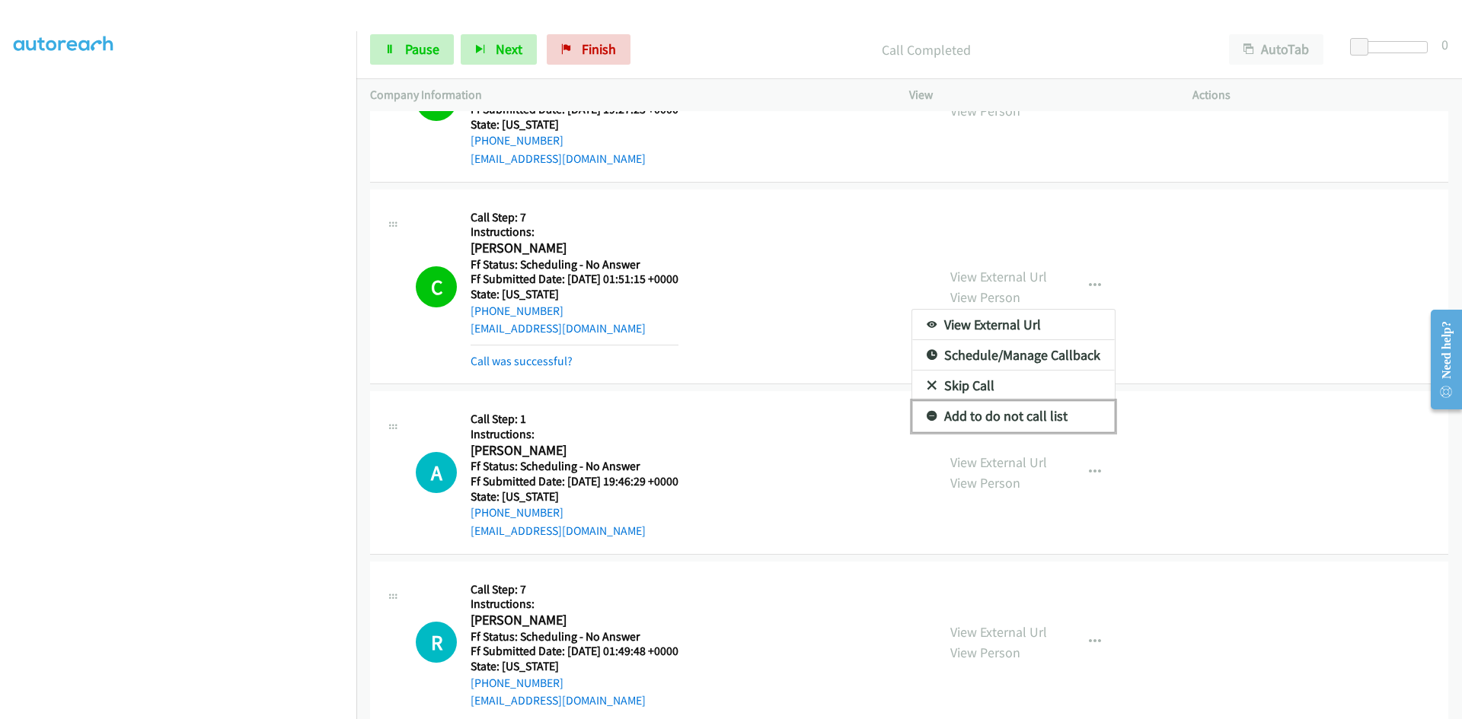
click at [1002, 424] on link "Add to do not call list" at bounding box center [1013, 416] width 203 height 30
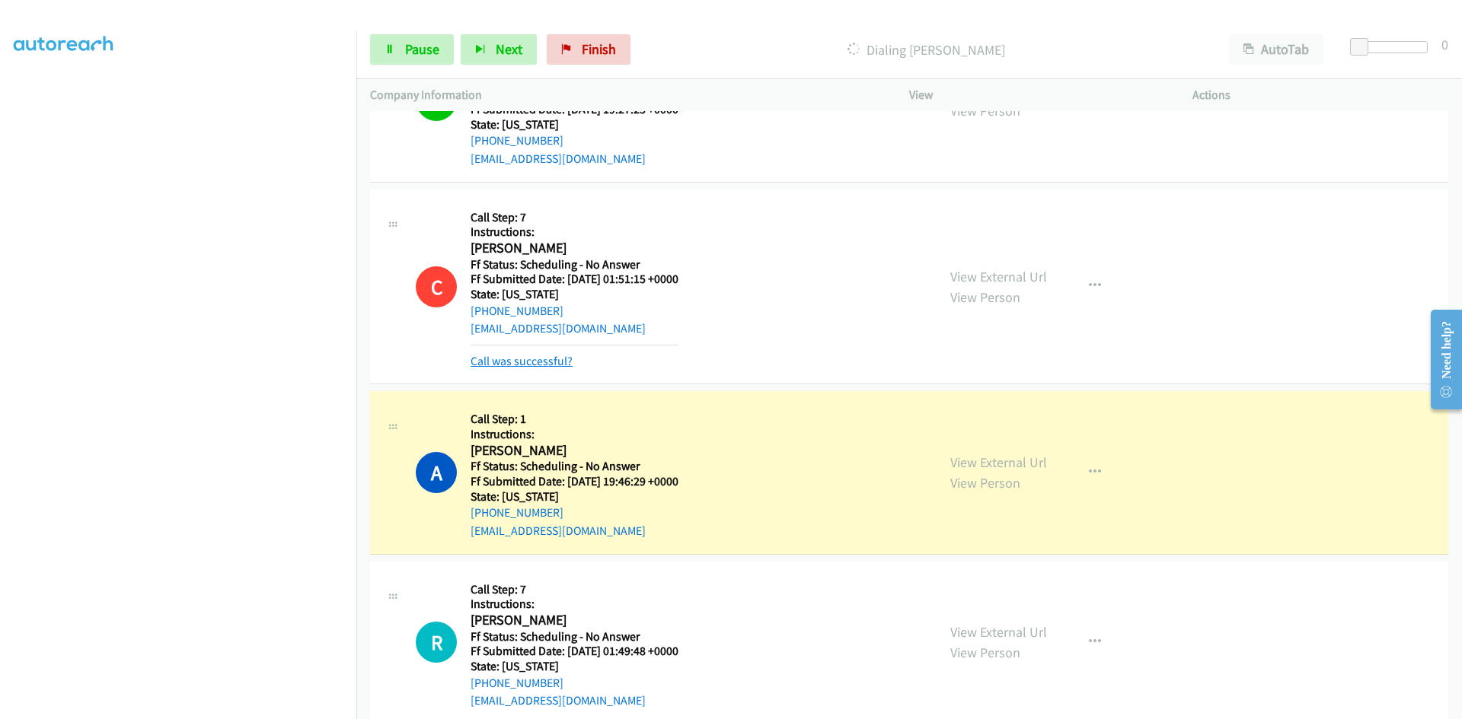
click at [555, 359] on link "Call was successful?" at bounding box center [521, 361] width 102 height 14
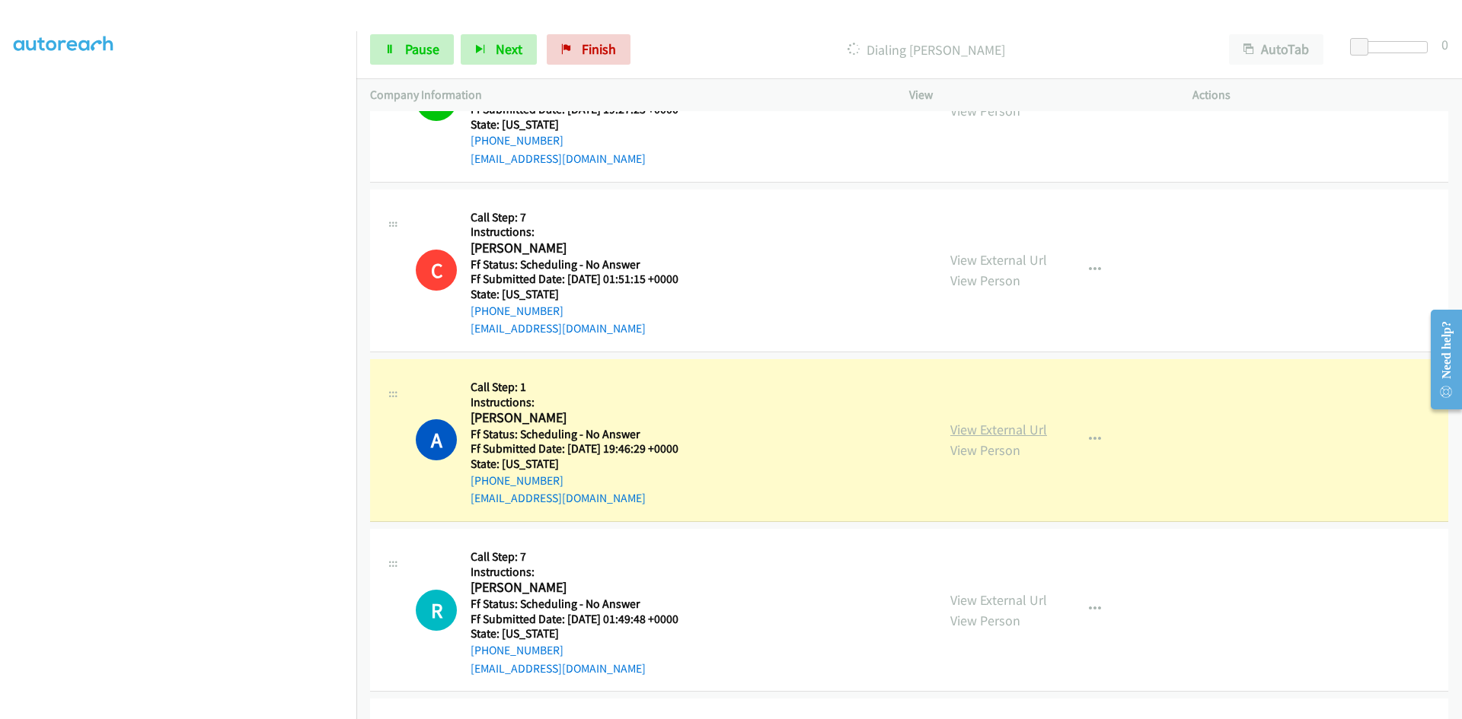
click at [968, 426] on link "View External Url" at bounding box center [998, 430] width 97 height 18
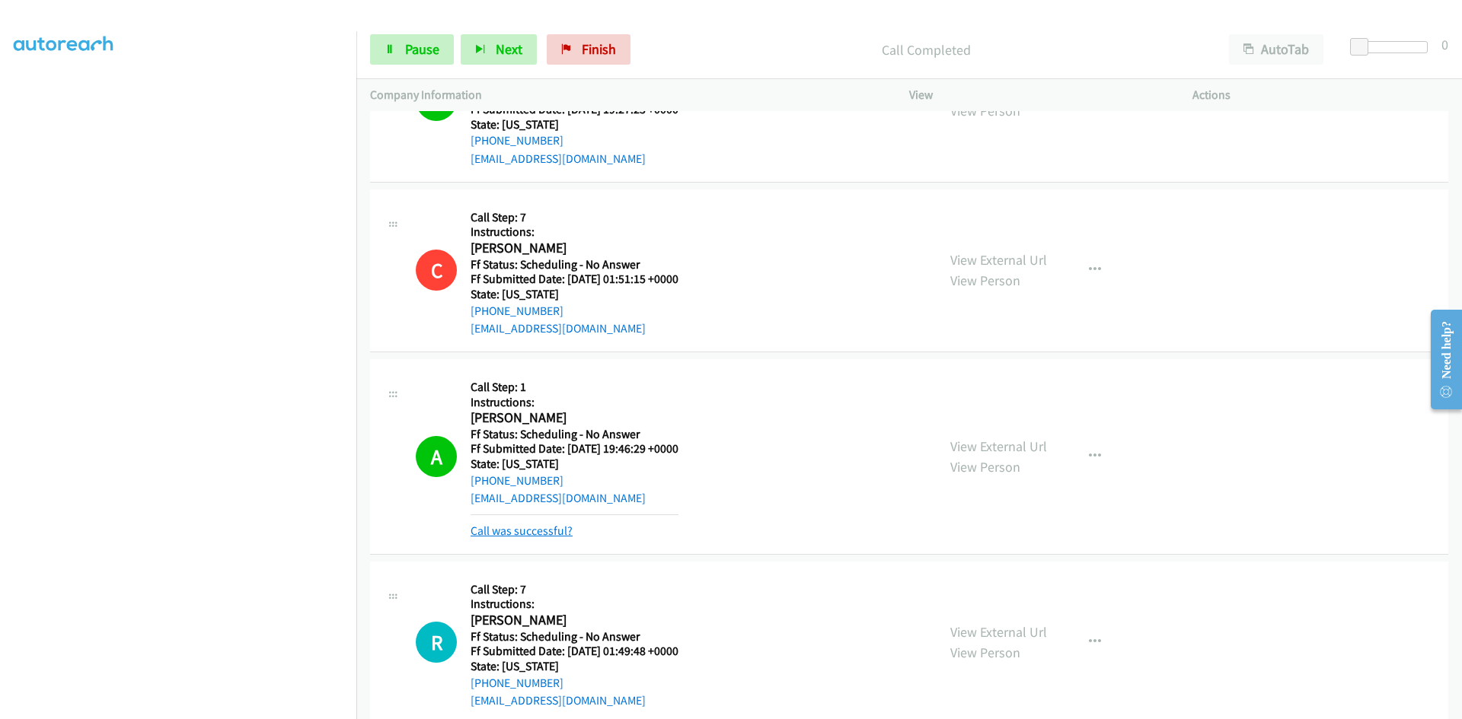
click at [514, 530] on link "Call was successful?" at bounding box center [521, 531] width 102 height 14
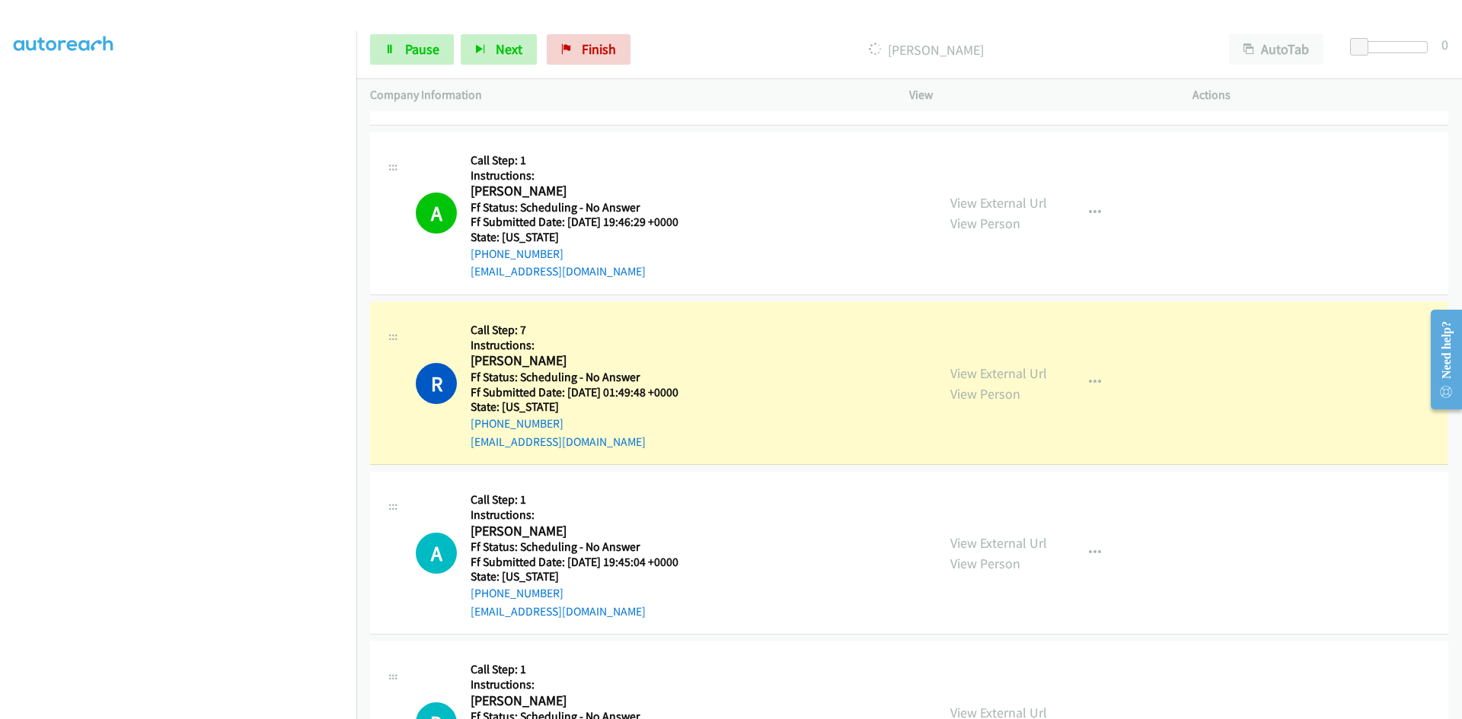
scroll to position [5009, 0]
click at [1023, 368] on link "View External Url" at bounding box center [998, 372] width 97 height 18
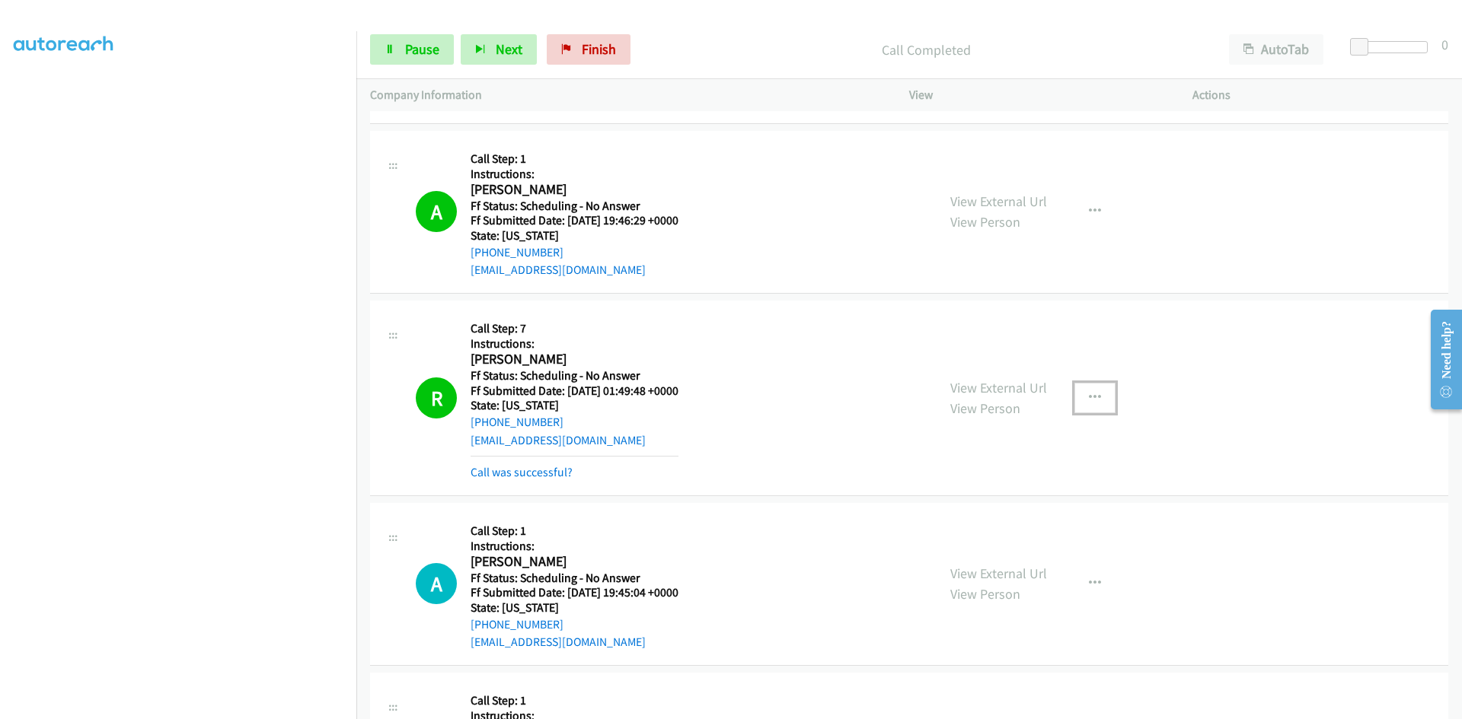
click at [1096, 395] on button "button" at bounding box center [1094, 398] width 41 height 30
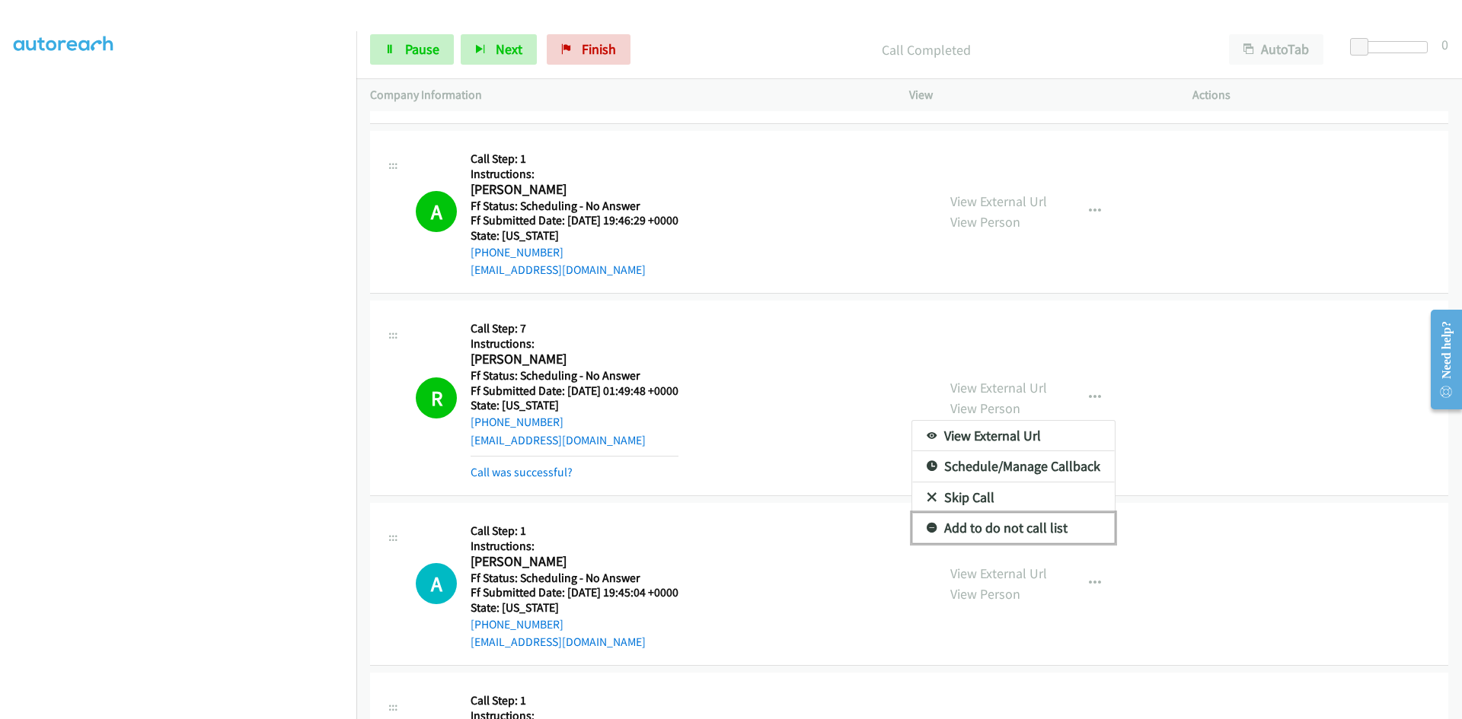
click at [1048, 530] on link "Add to do not call list" at bounding box center [1013, 528] width 203 height 30
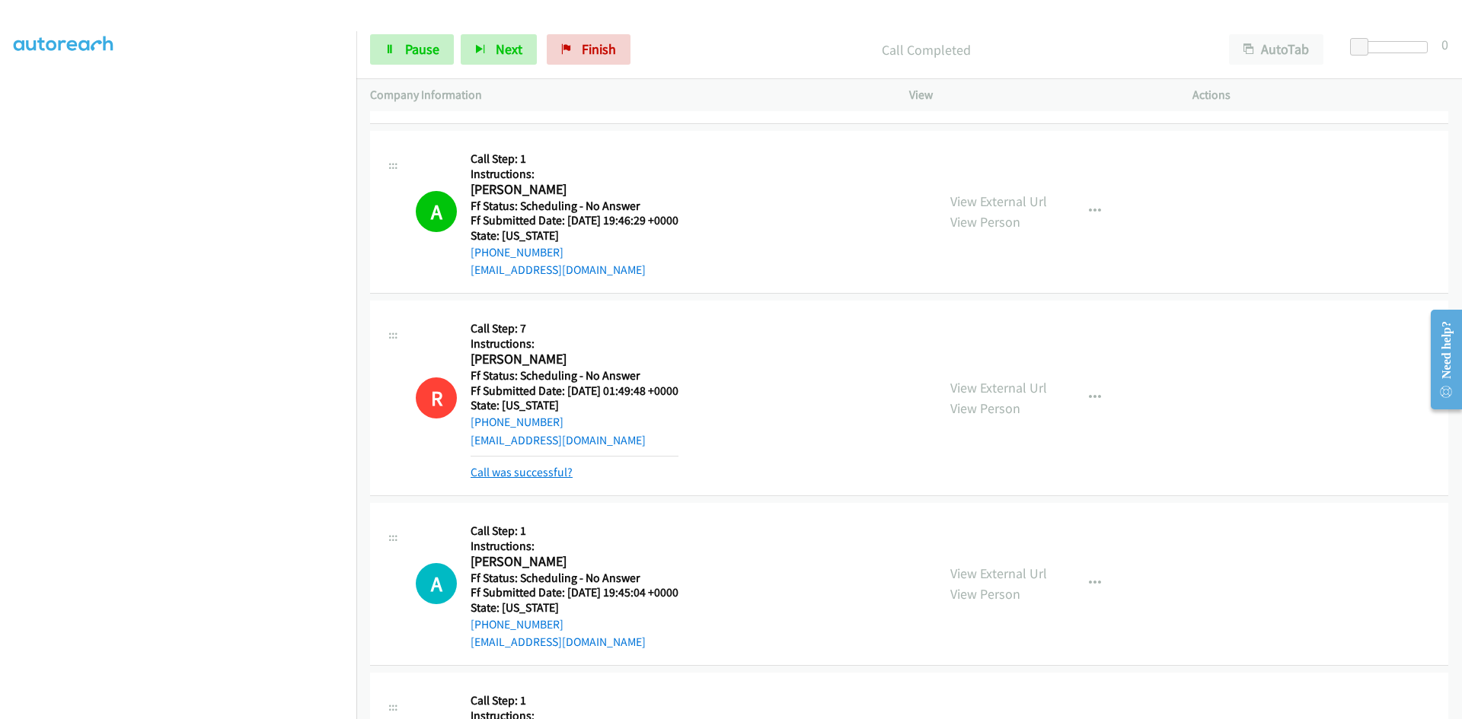
click at [554, 472] on link "Call was successful?" at bounding box center [521, 472] width 102 height 14
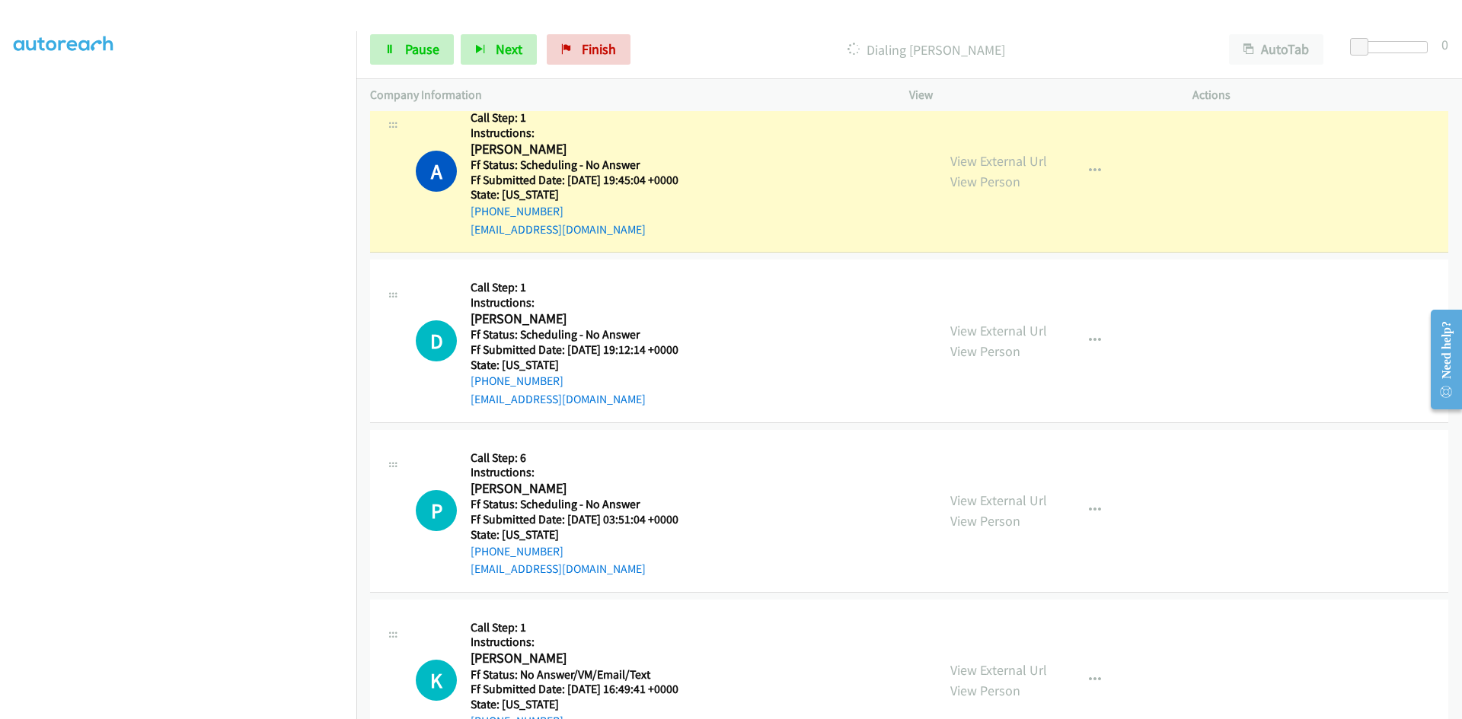
scroll to position [102, 0]
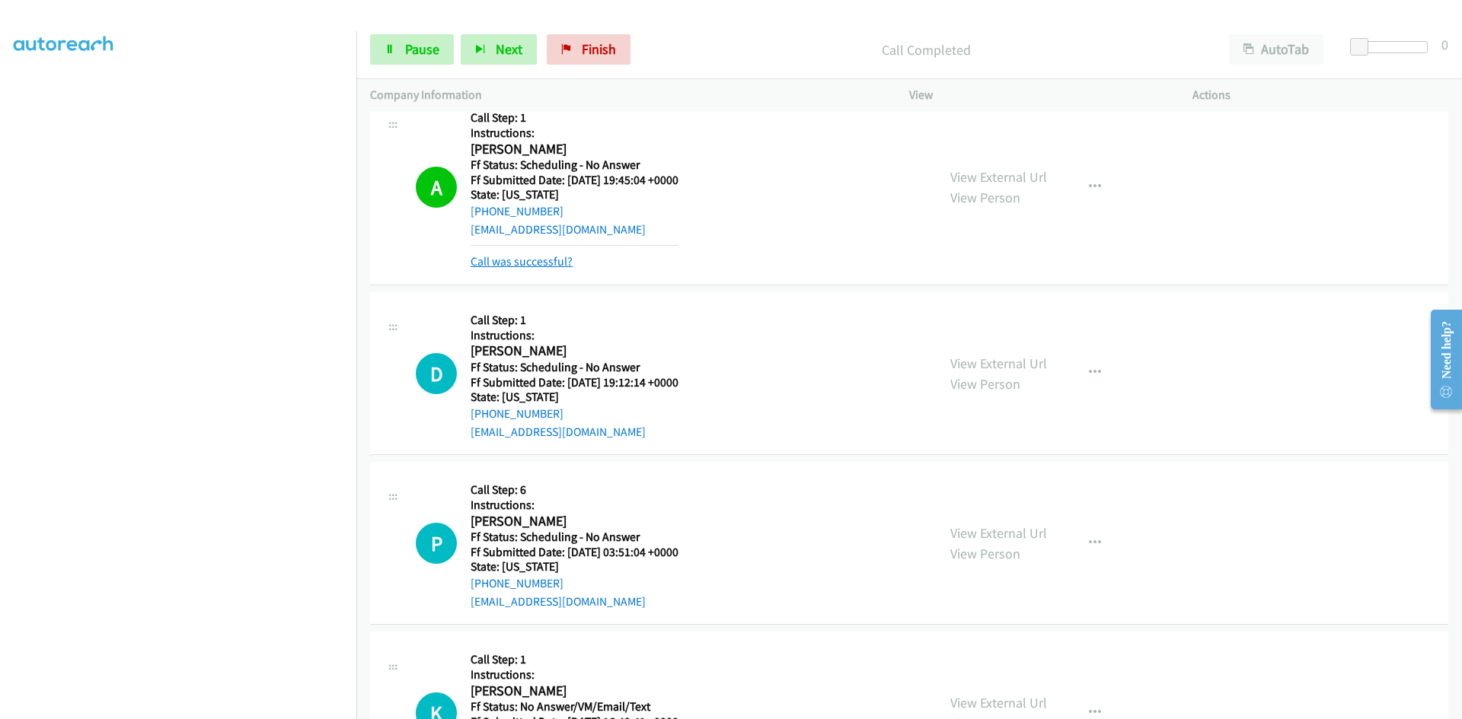
click at [544, 259] on link "Call was successful?" at bounding box center [521, 261] width 102 height 14
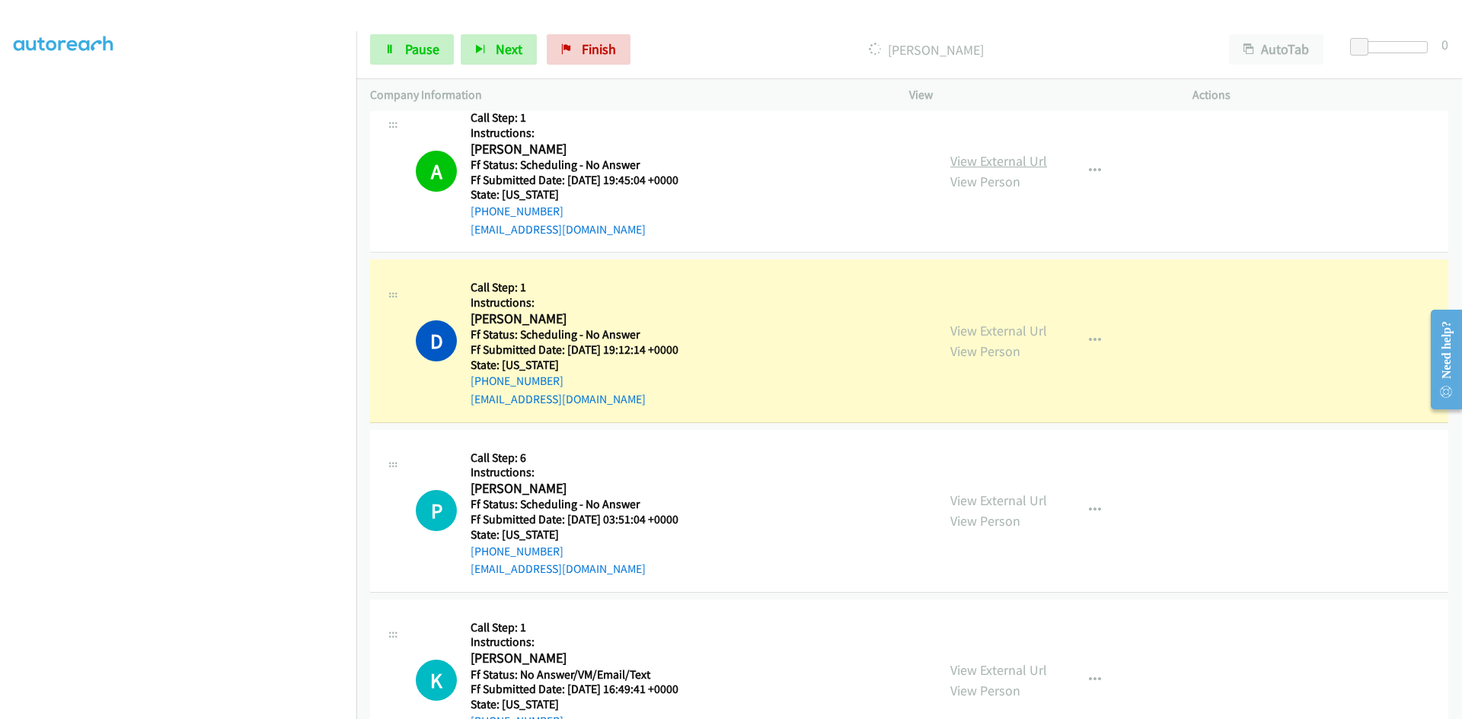
click at [991, 155] on link "View External Url" at bounding box center [998, 161] width 97 height 18
click at [1027, 330] on link "View External Url" at bounding box center [998, 331] width 97 height 18
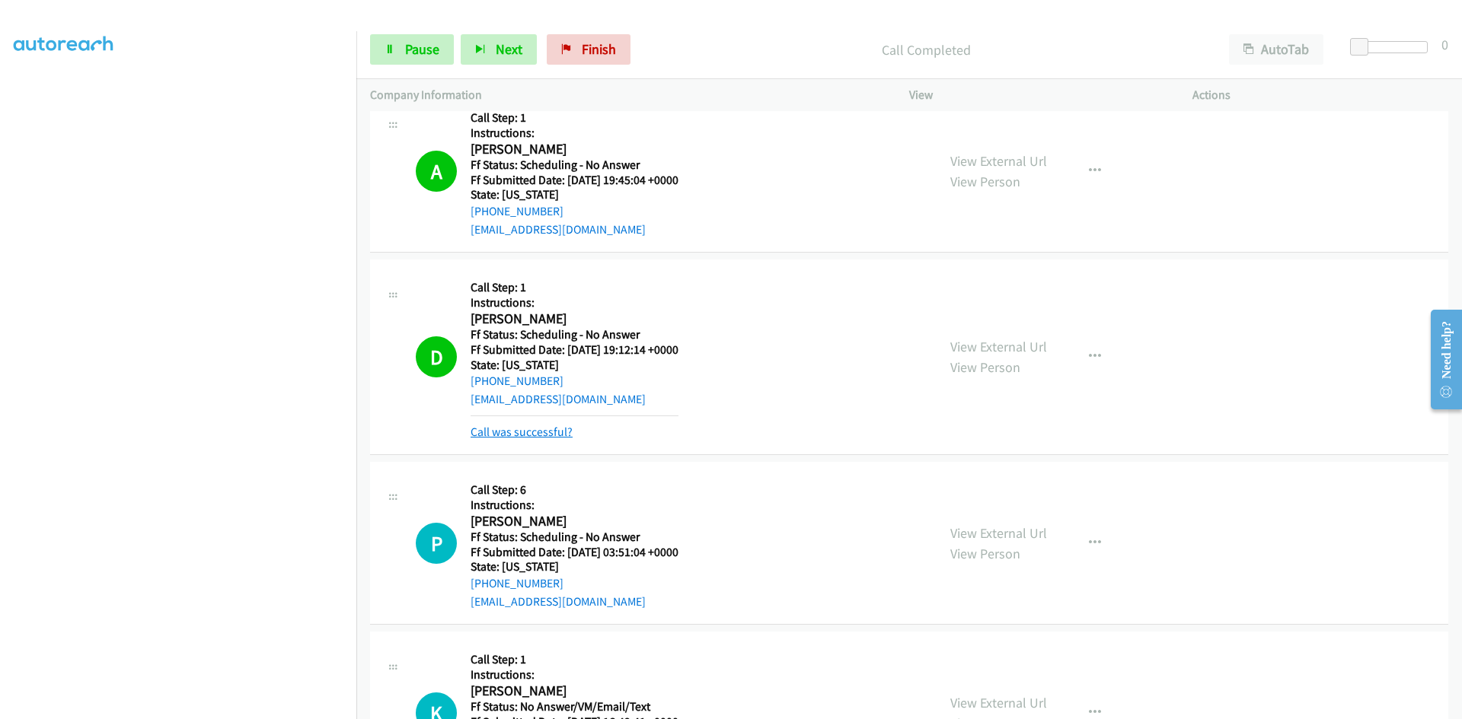
click at [549, 429] on link "Call was successful?" at bounding box center [521, 432] width 102 height 14
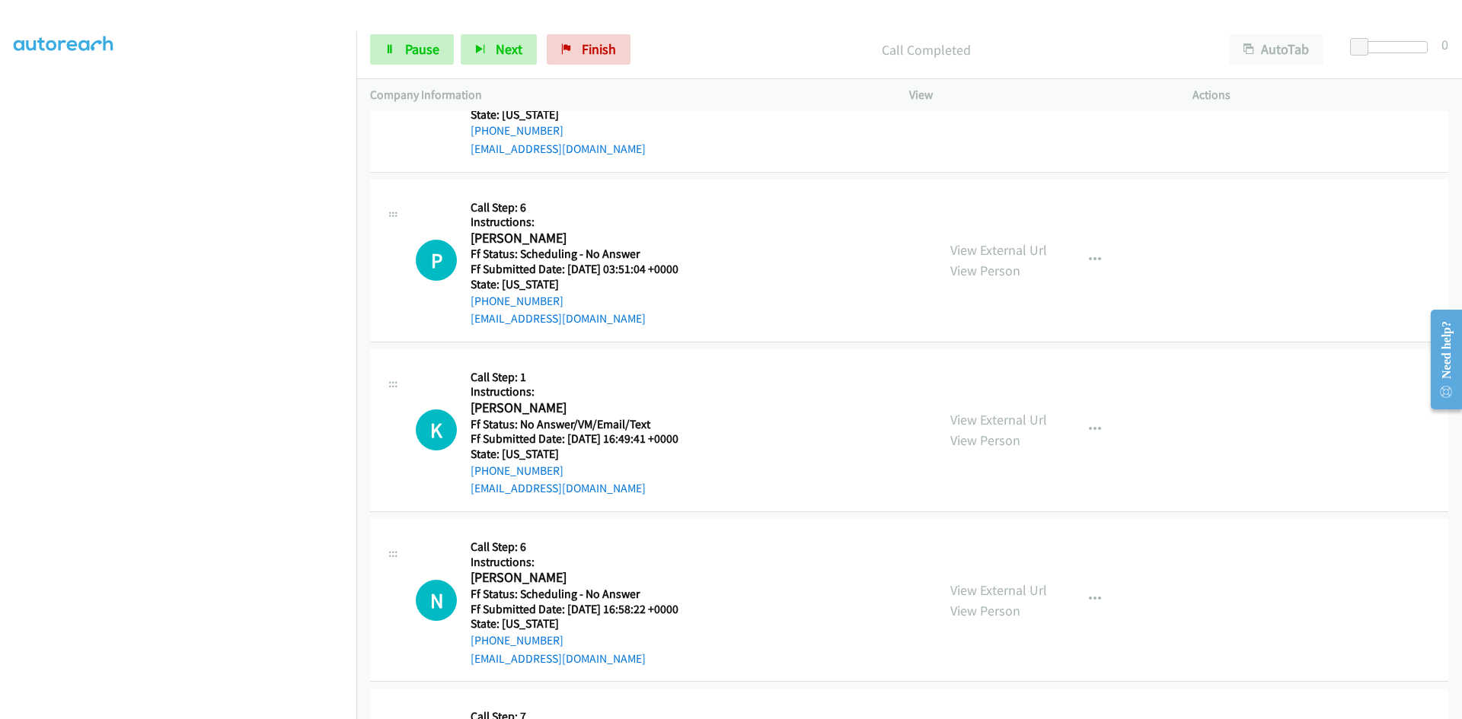
scroll to position [5694, 0]
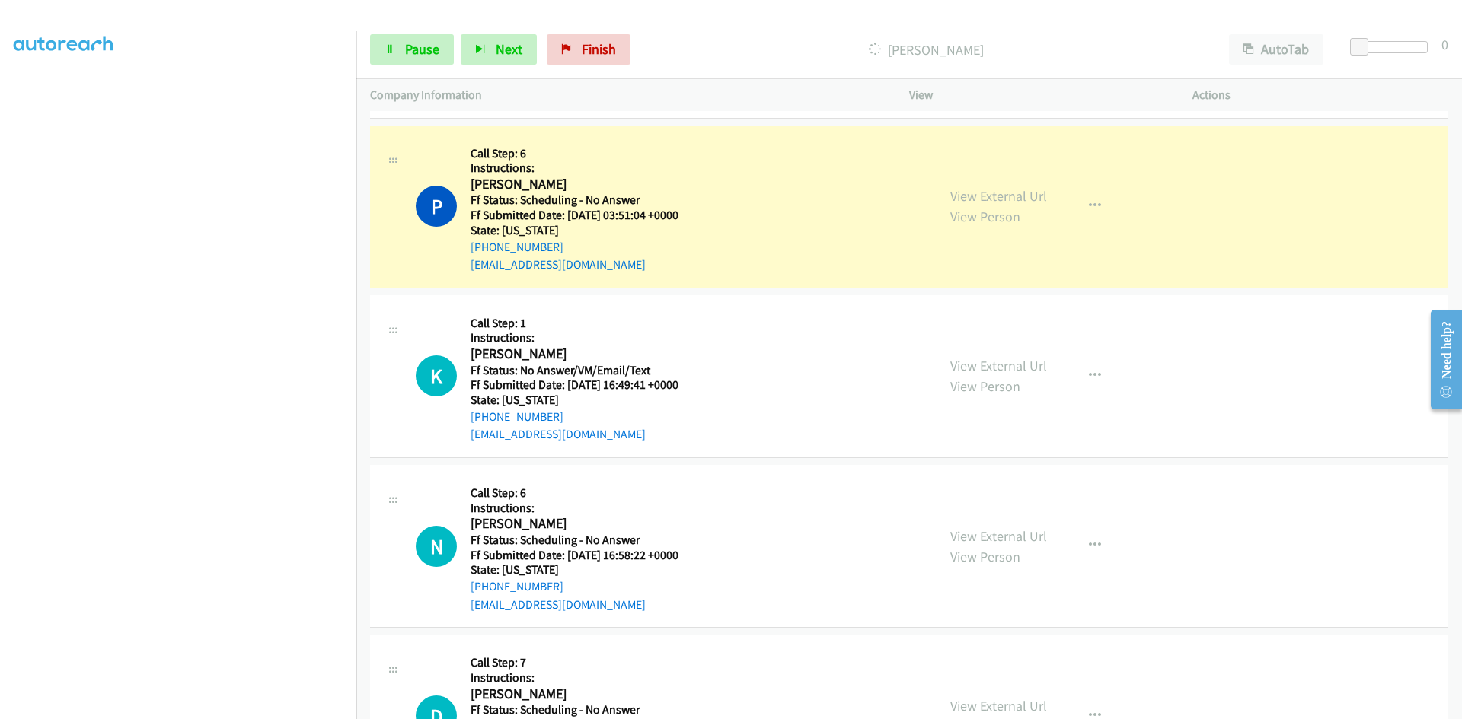
click at [1024, 202] on link "View External Url" at bounding box center [998, 196] width 97 height 18
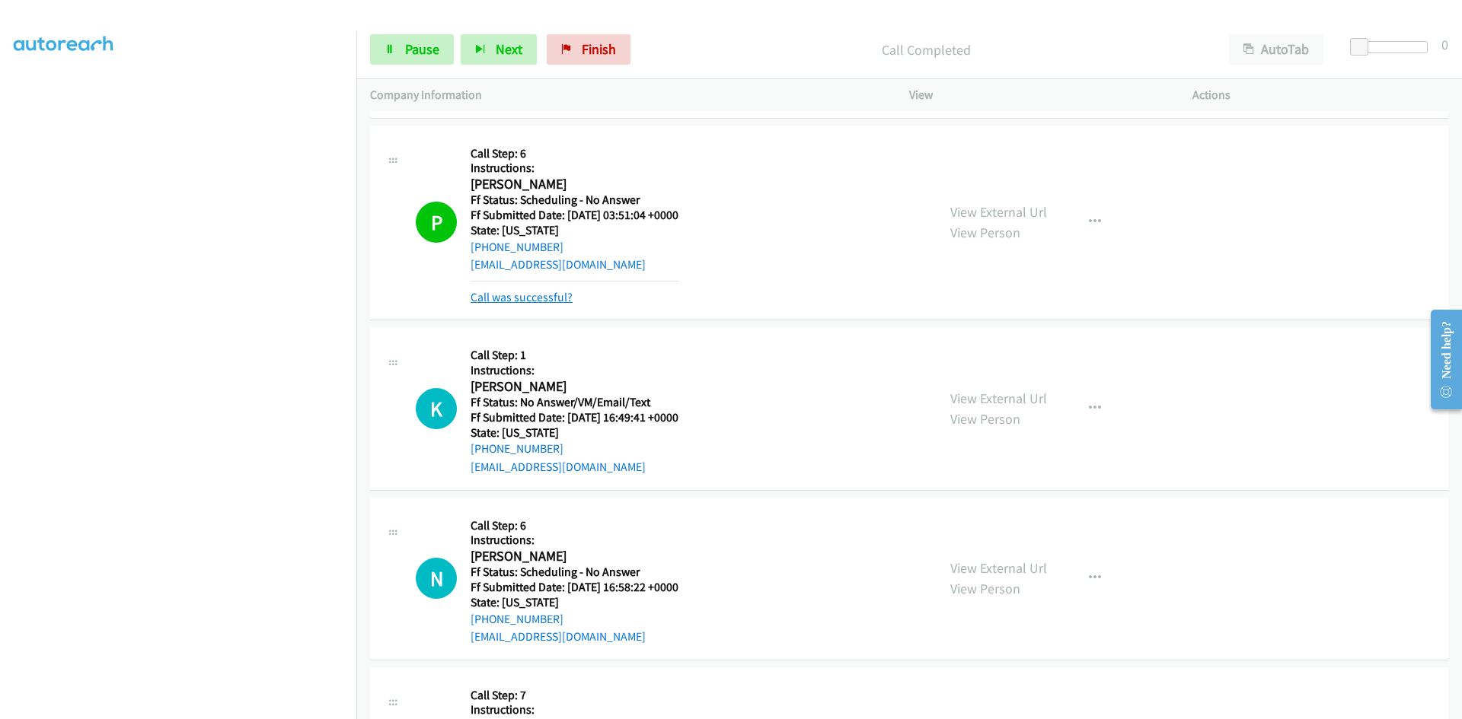
click at [544, 295] on link "Call was successful?" at bounding box center [521, 297] width 102 height 14
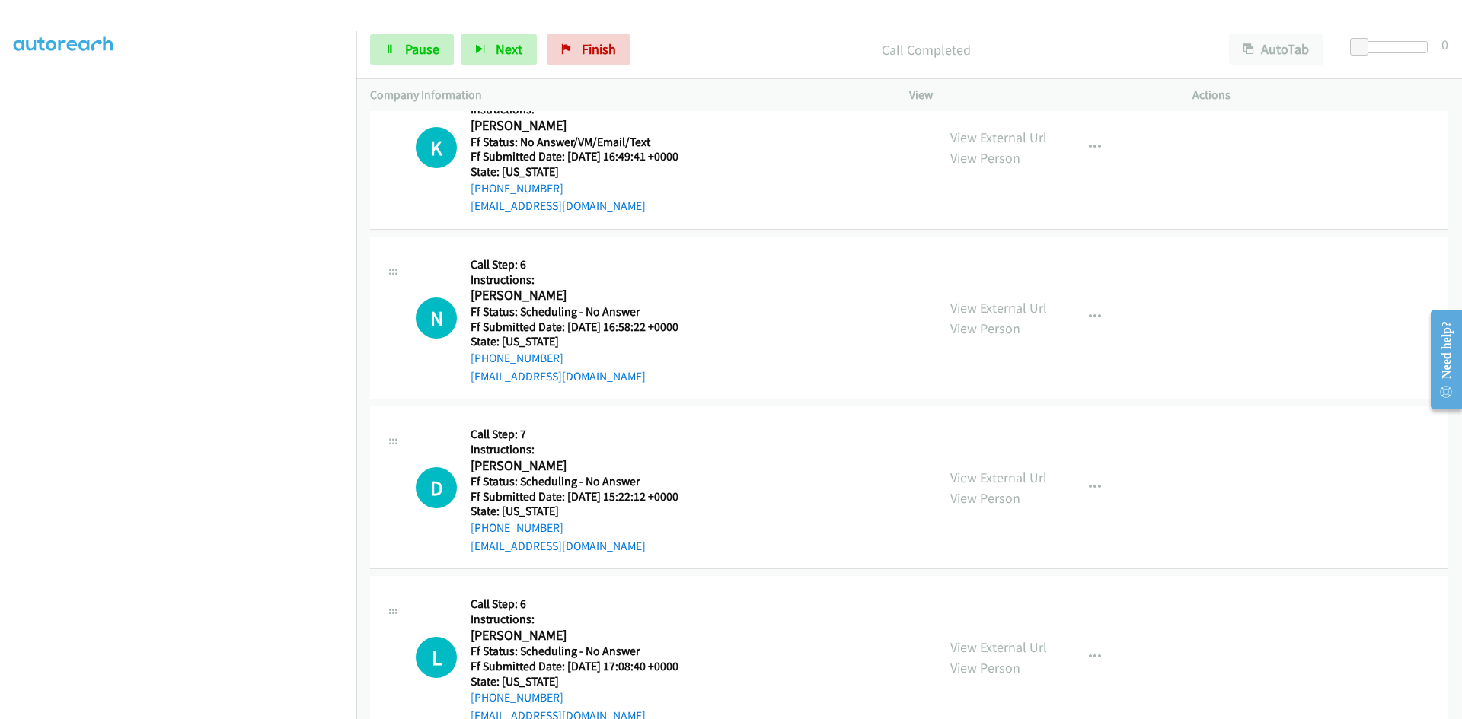
scroll to position [5846, 0]
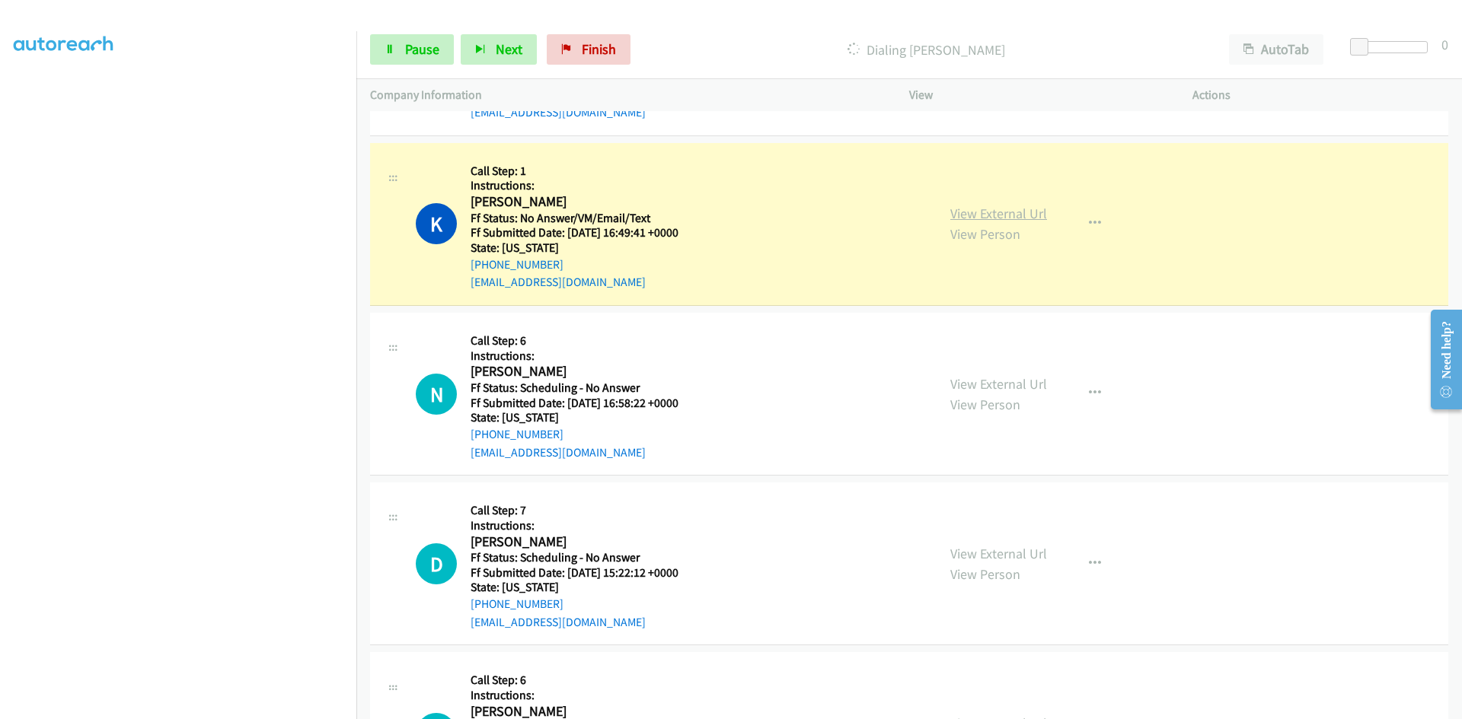
click at [1005, 212] on link "View External Url" at bounding box center [998, 214] width 97 height 18
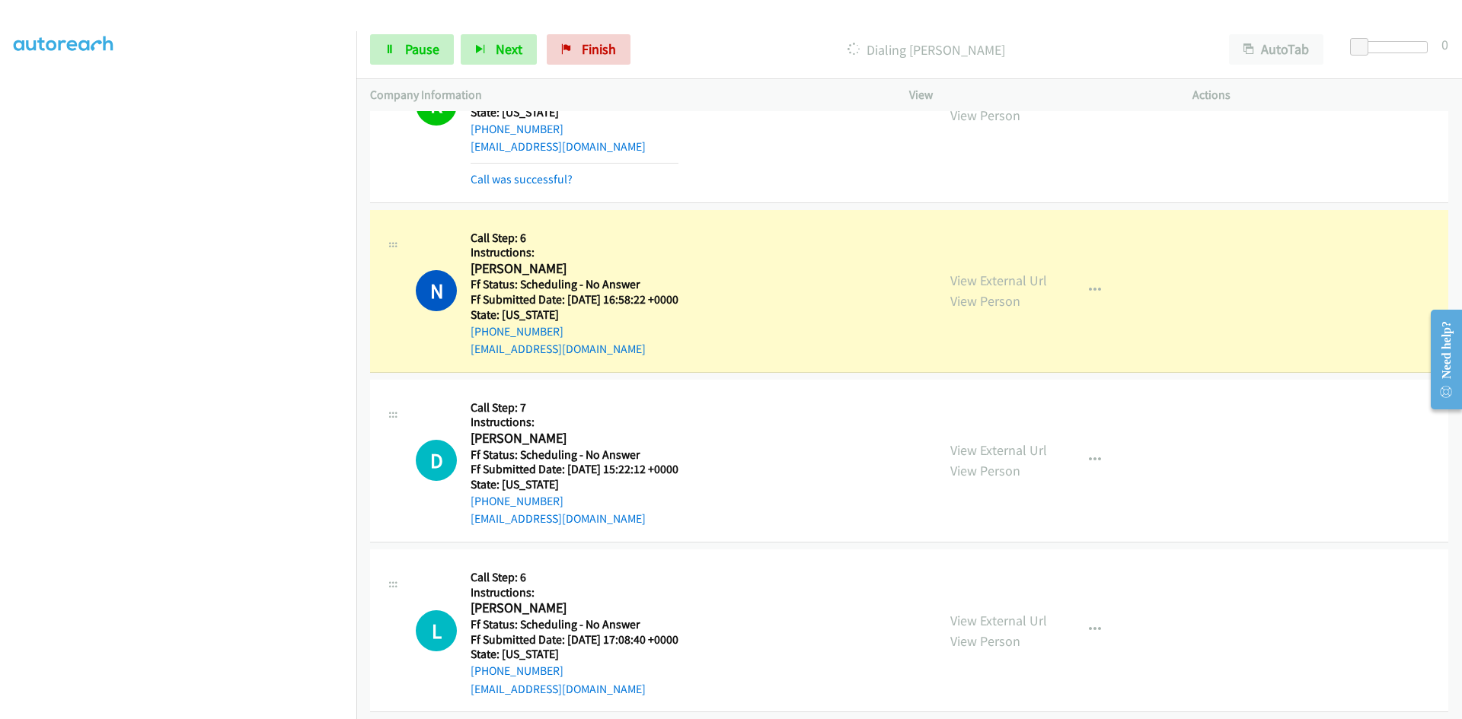
scroll to position [5998, 0]
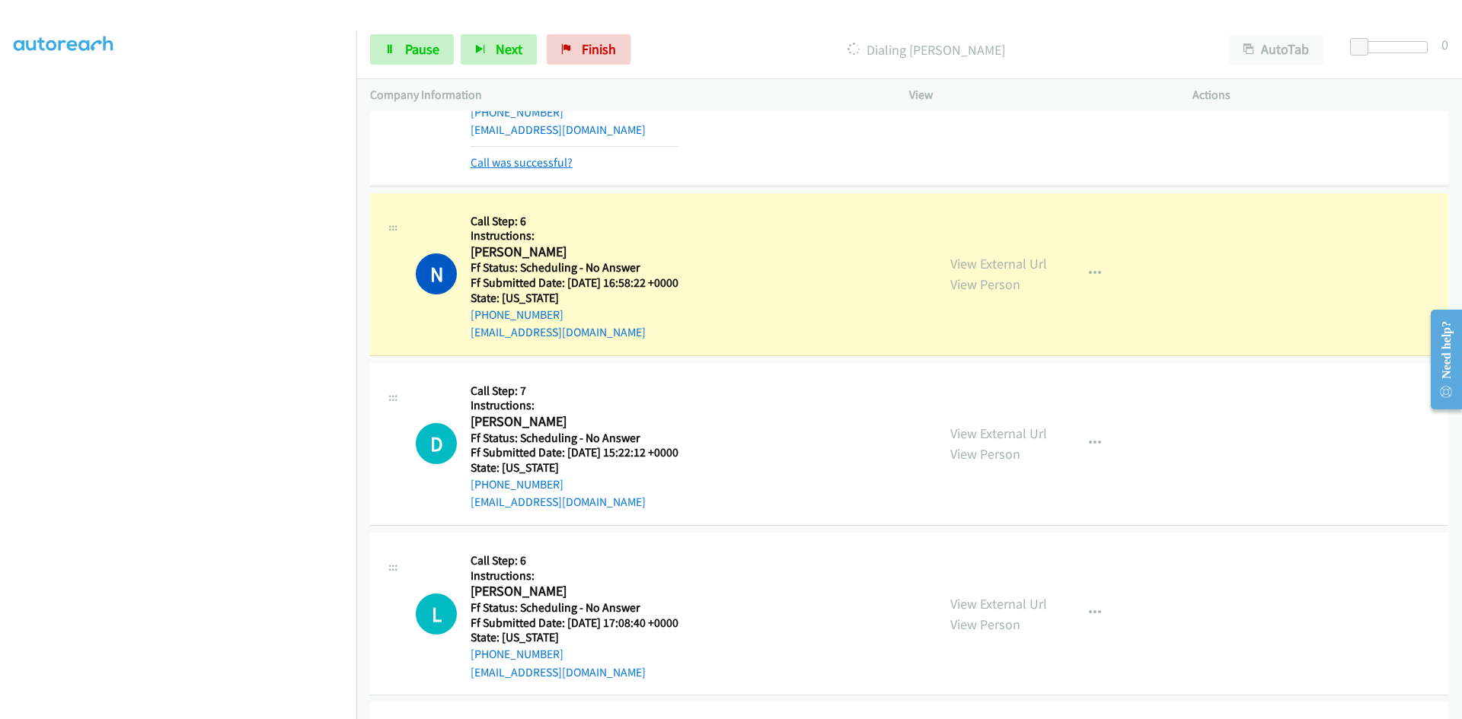
click at [553, 162] on link "Call was successful?" at bounding box center [521, 162] width 102 height 14
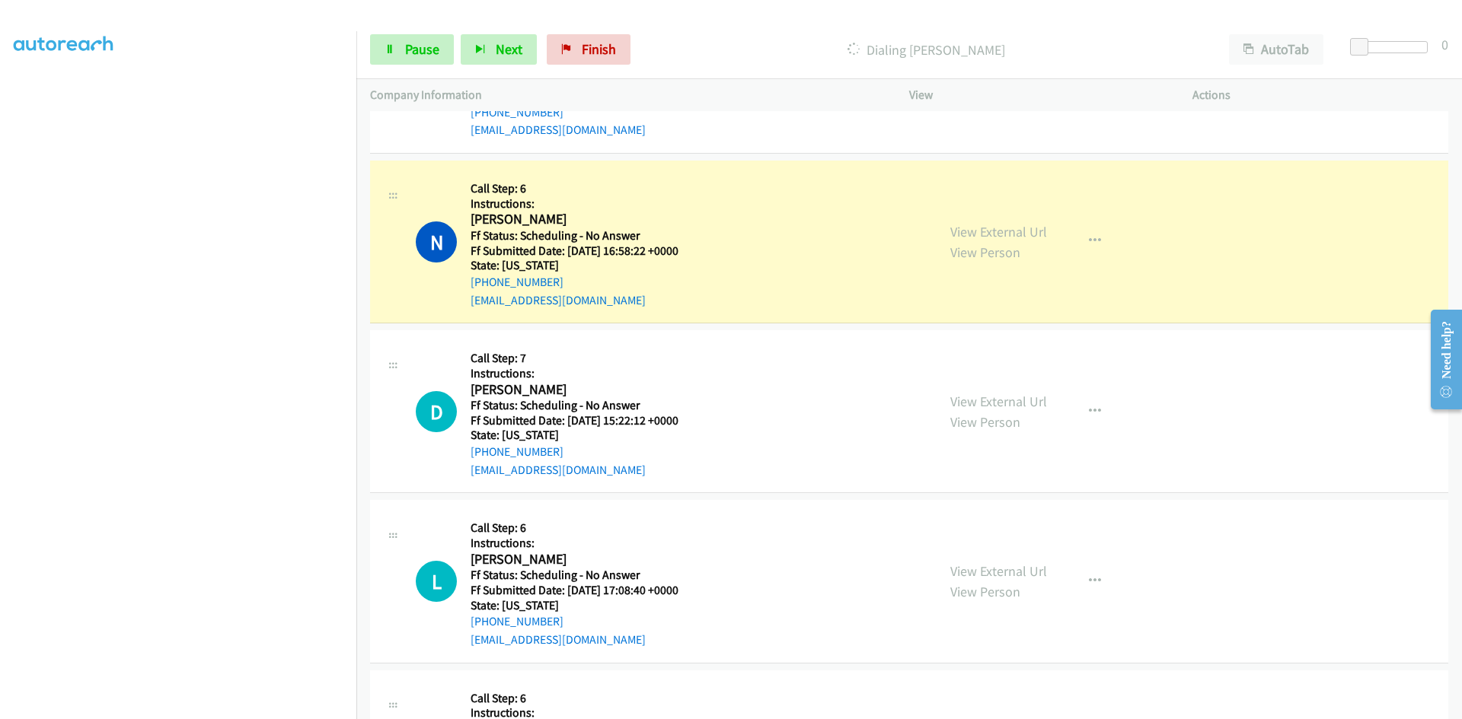
scroll to position [134, 0]
click at [985, 234] on link "View External Url" at bounding box center [998, 232] width 97 height 18
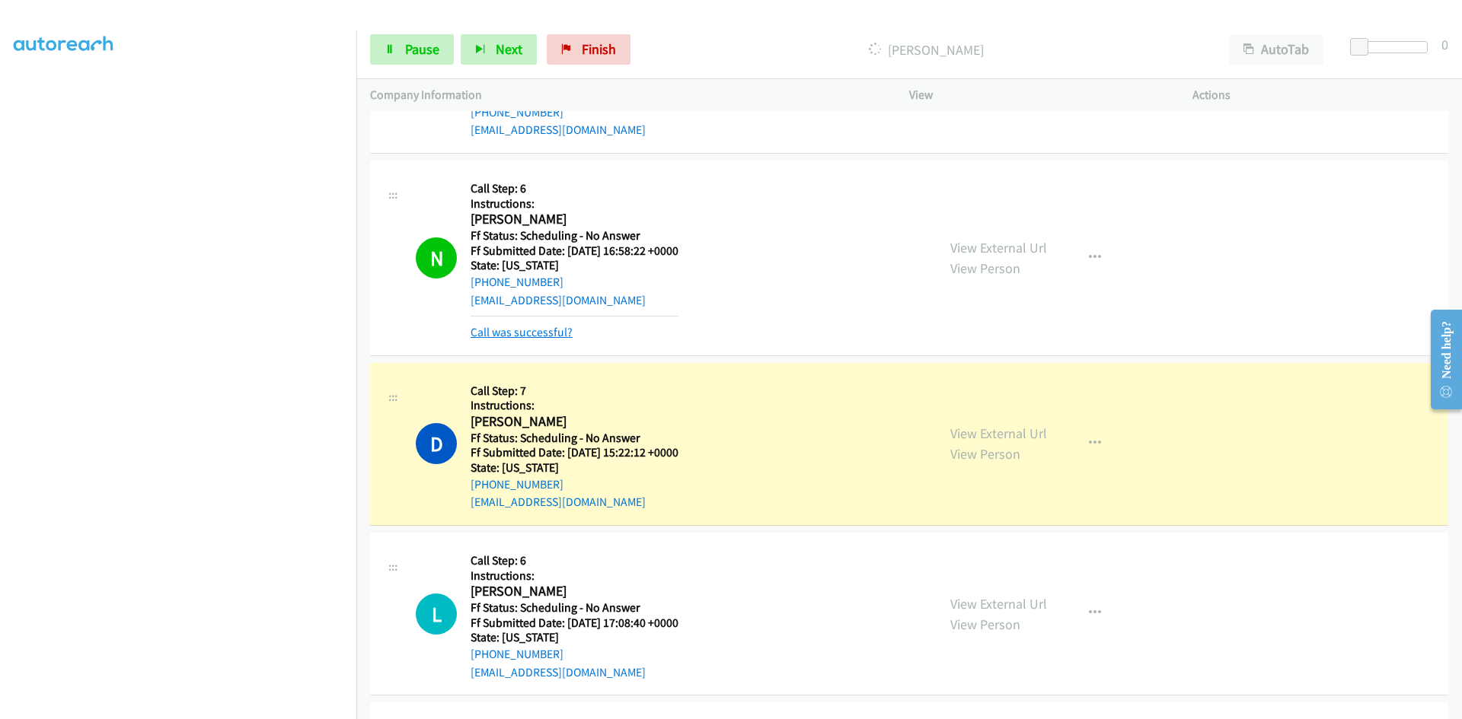
click at [563, 330] on link "Call was successful?" at bounding box center [521, 332] width 102 height 14
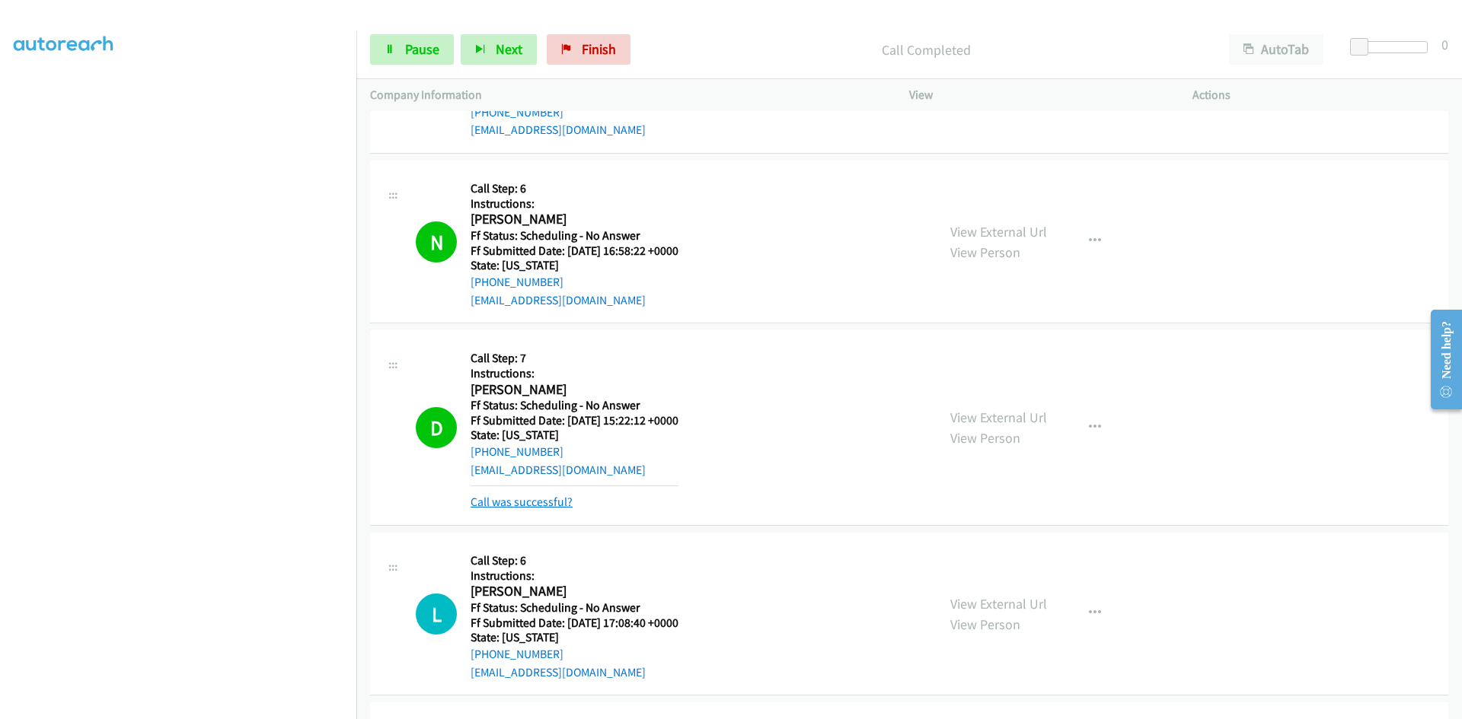
click at [537, 502] on link "Call was successful?" at bounding box center [521, 502] width 102 height 14
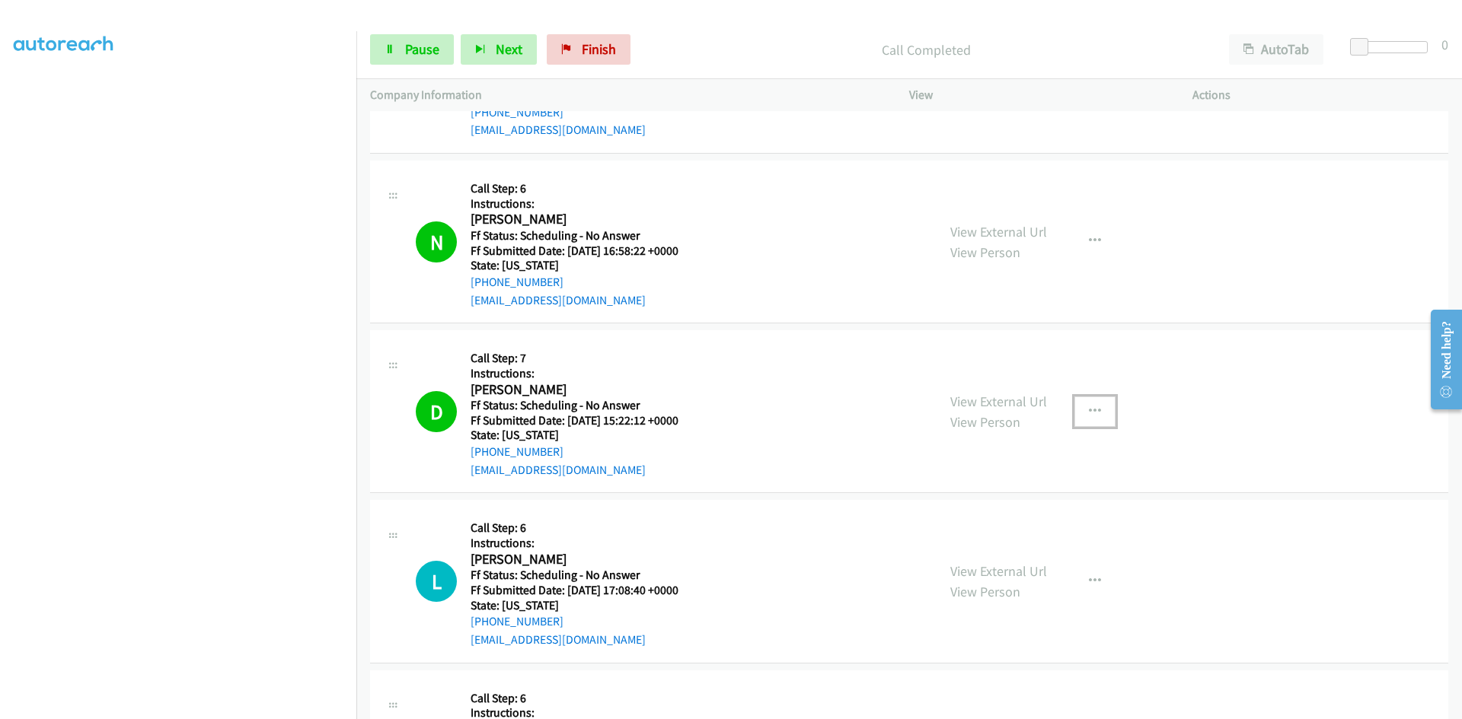
click at [1089, 413] on icon "button" at bounding box center [1095, 412] width 12 height 12
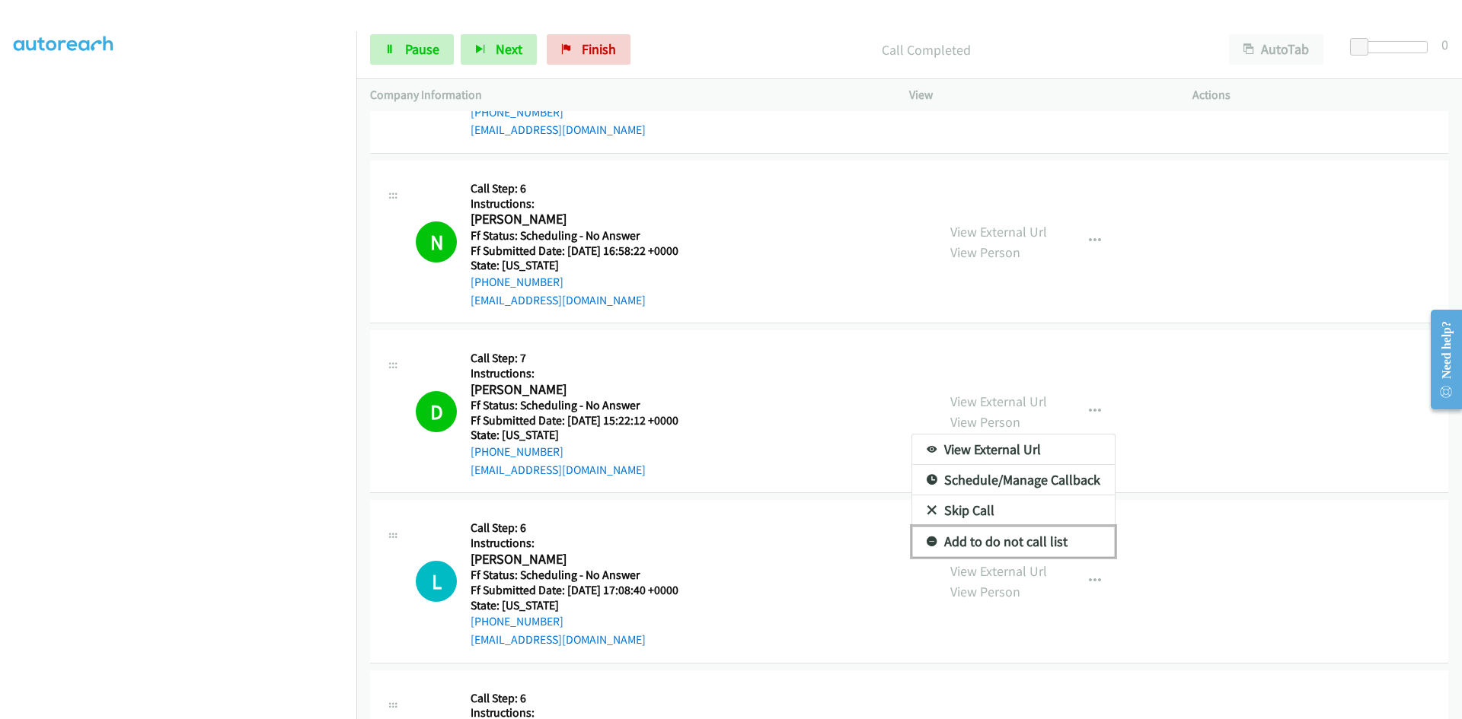
click at [980, 544] on link "Add to do not call list" at bounding box center [1013, 542] width 203 height 30
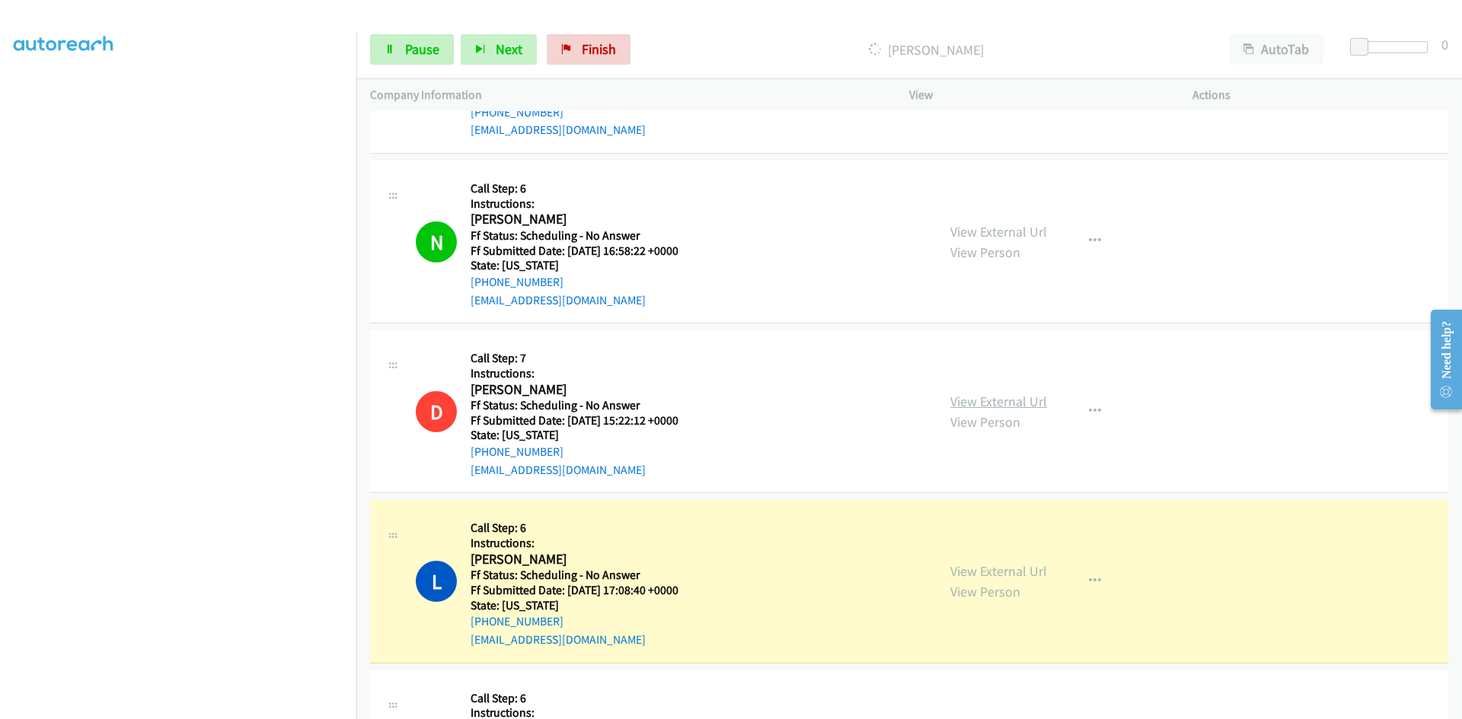
click at [967, 400] on link "View External Url" at bounding box center [998, 402] width 97 height 18
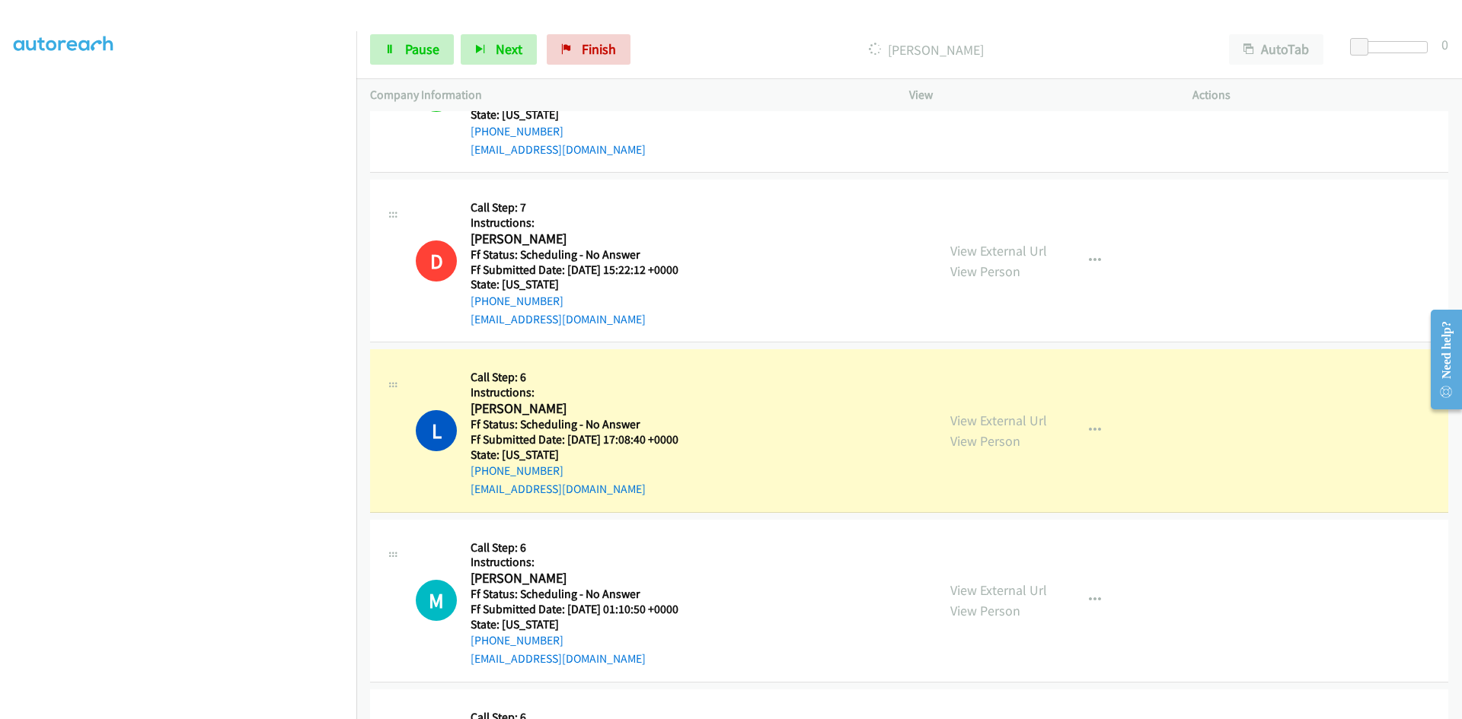
scroll to position [6151, 0]
click at [1000, 416] on link "View External Url" at bounding box center [998, 419] width 97 height 18
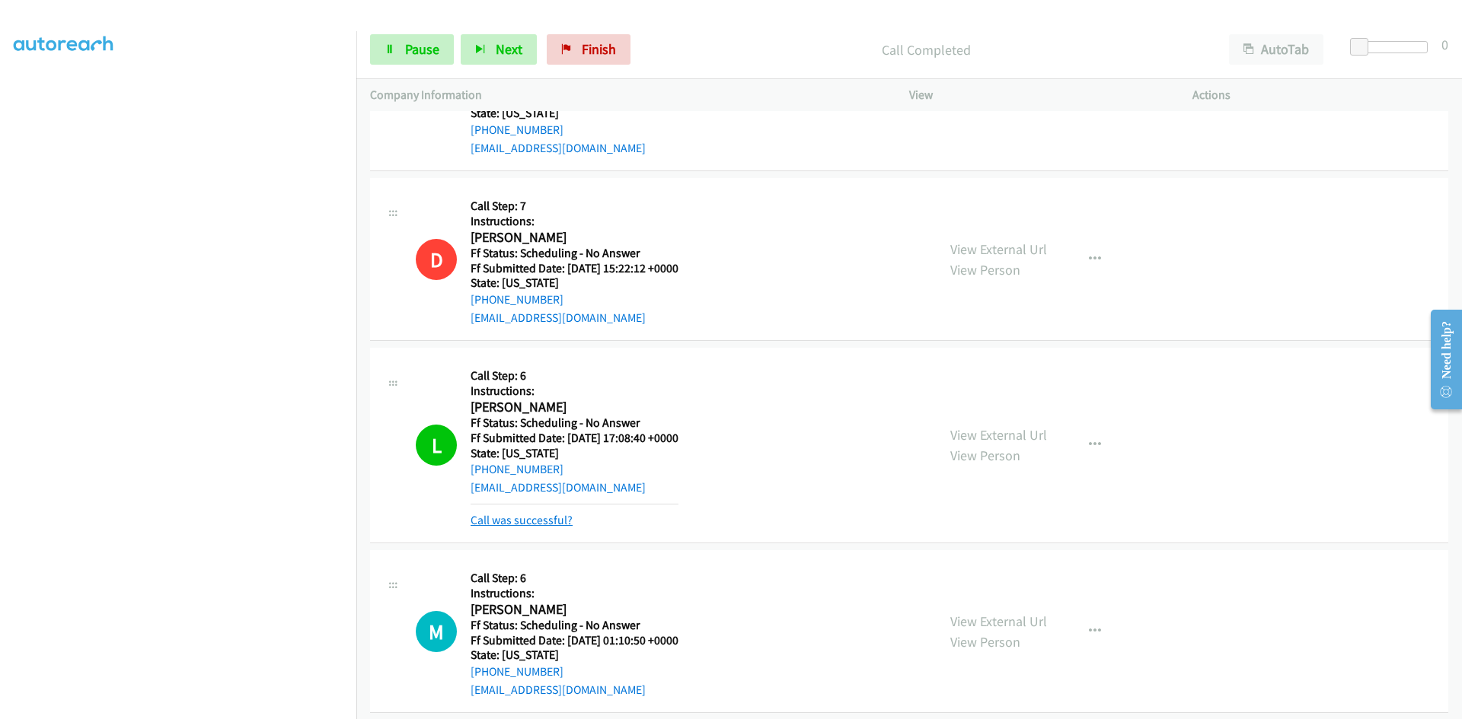
click at [562, 523] on link "Call was successful?" at bounding box center [521, 520] width 102 height 14
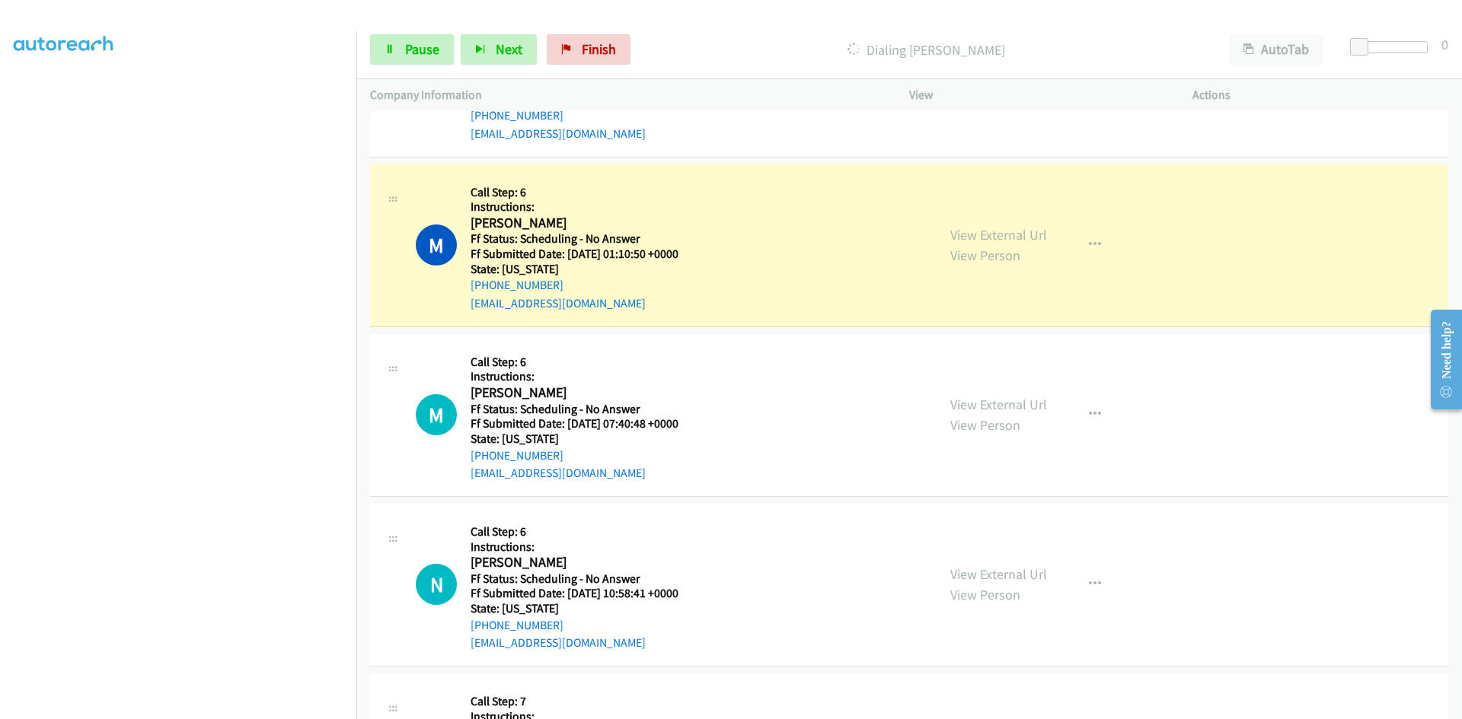
scroll to position [6531, 0]
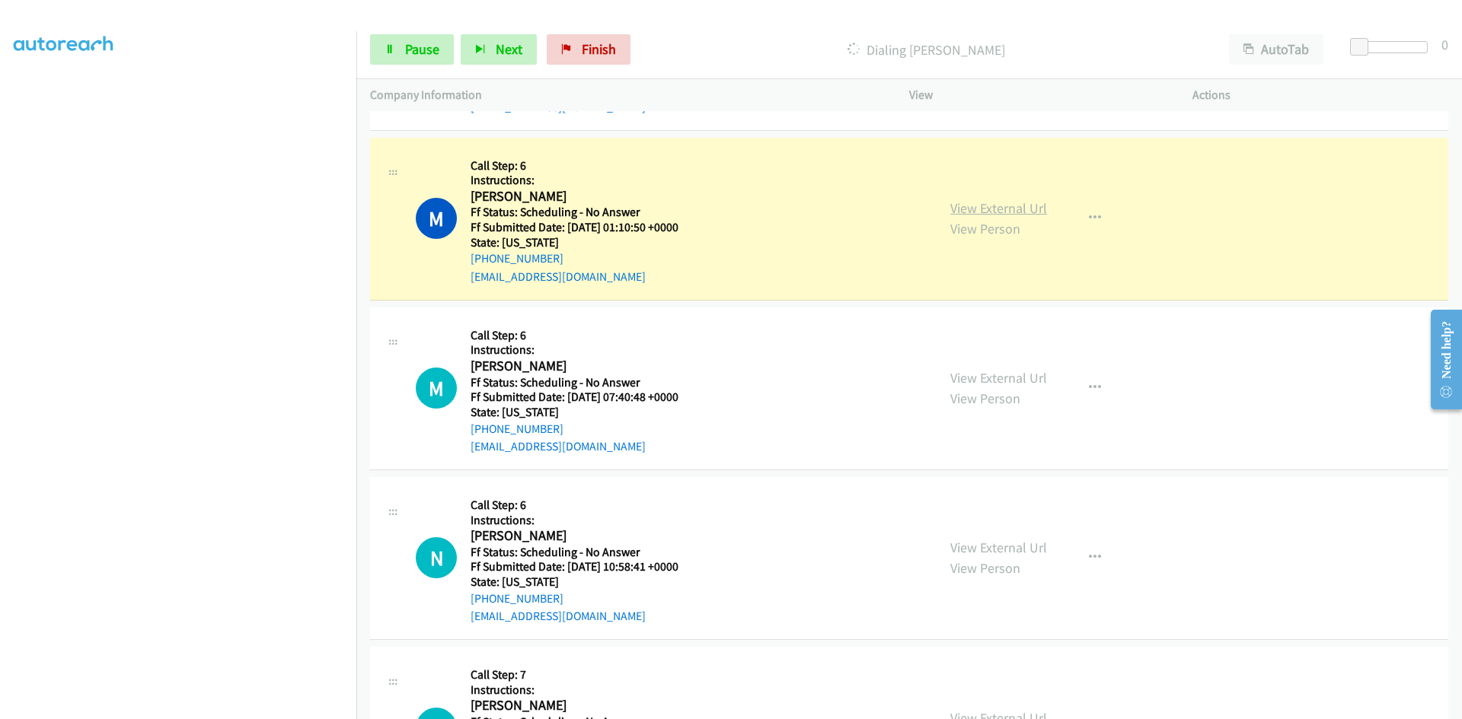
click at [1015, 210] on link "View External Url" at bounding box center [998, 208] width 97 height 18
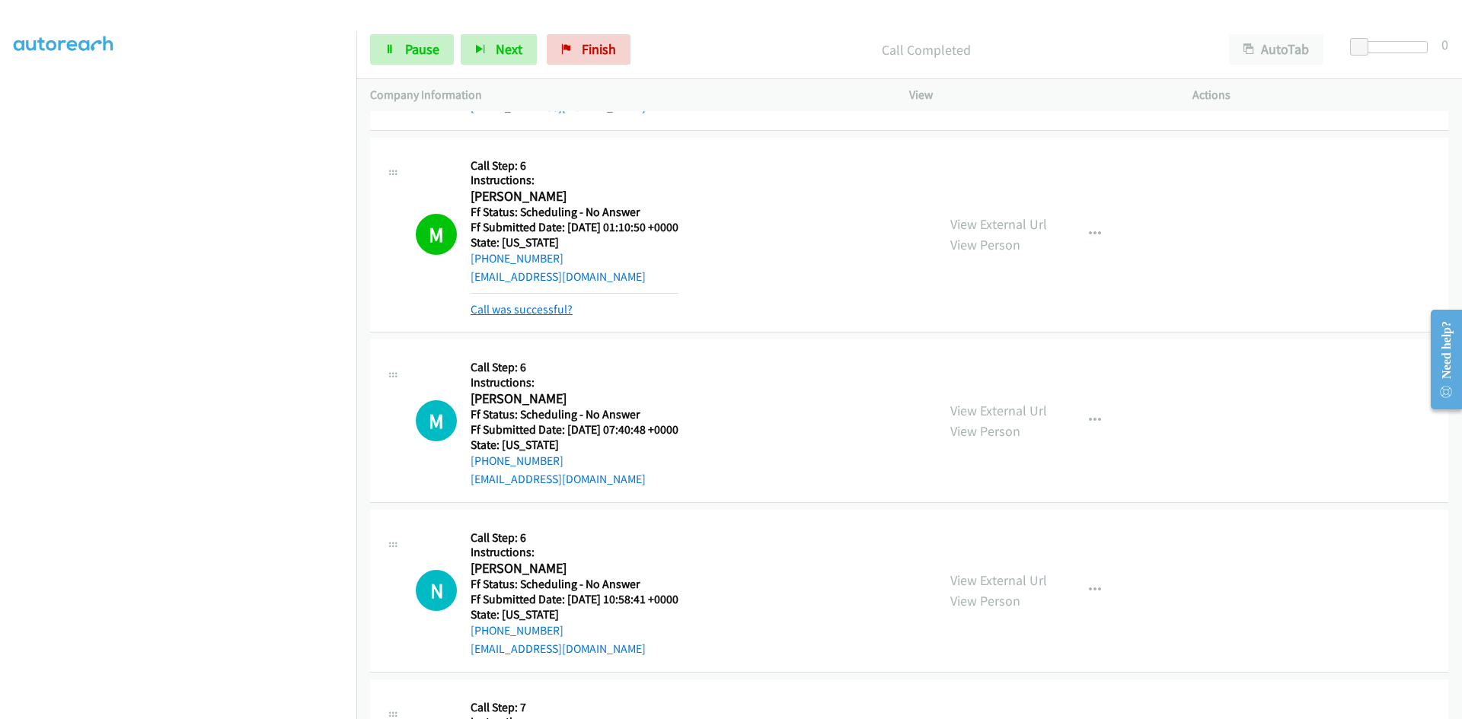
click at [508, 312] on link "Call was successful?" at bounding box center [521, 309] width 102 height 14
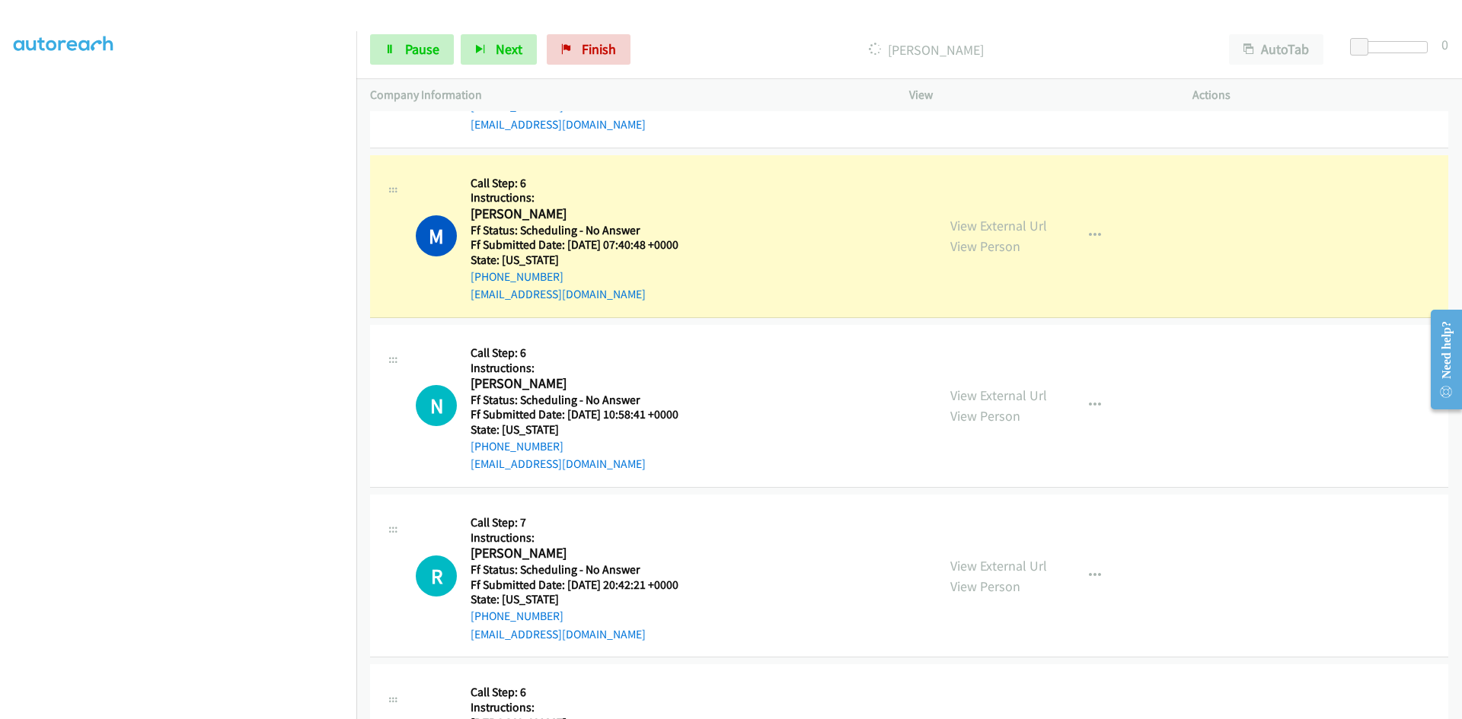
scroll to position [6760, 0]
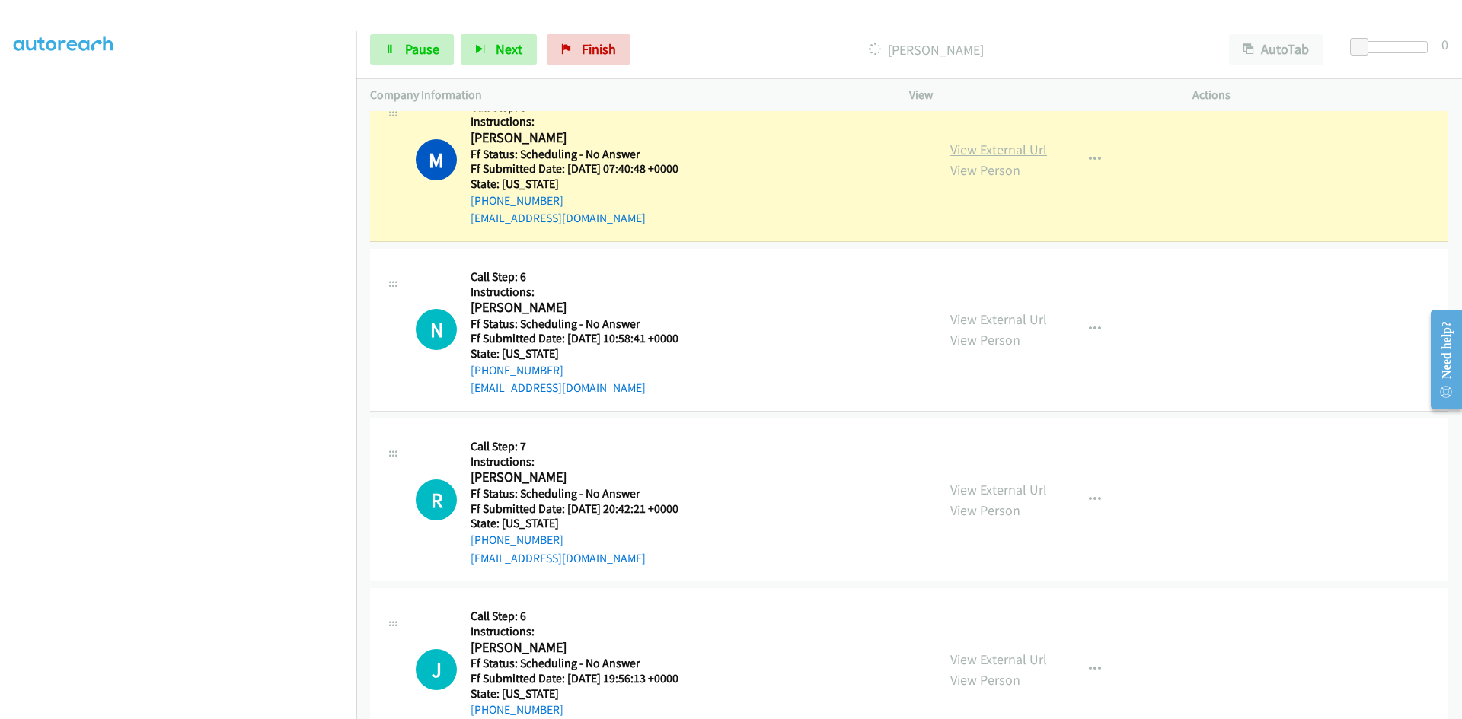
click at [1020, 145] on link "View External Url" at bounding box center [998, 150] width 97 height 18
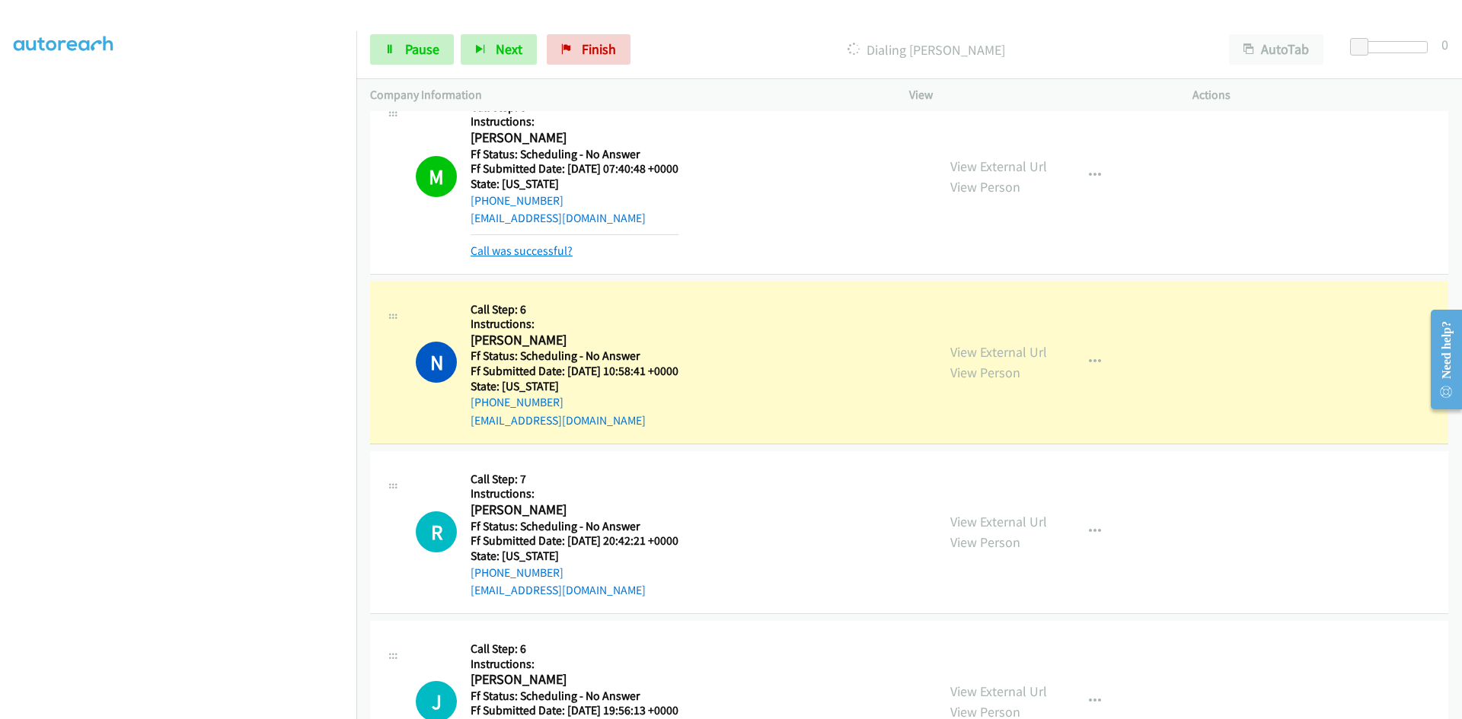
click at [563, 250] on link "Call was successful?" at bounding box center [521, 251] width 102 height 14
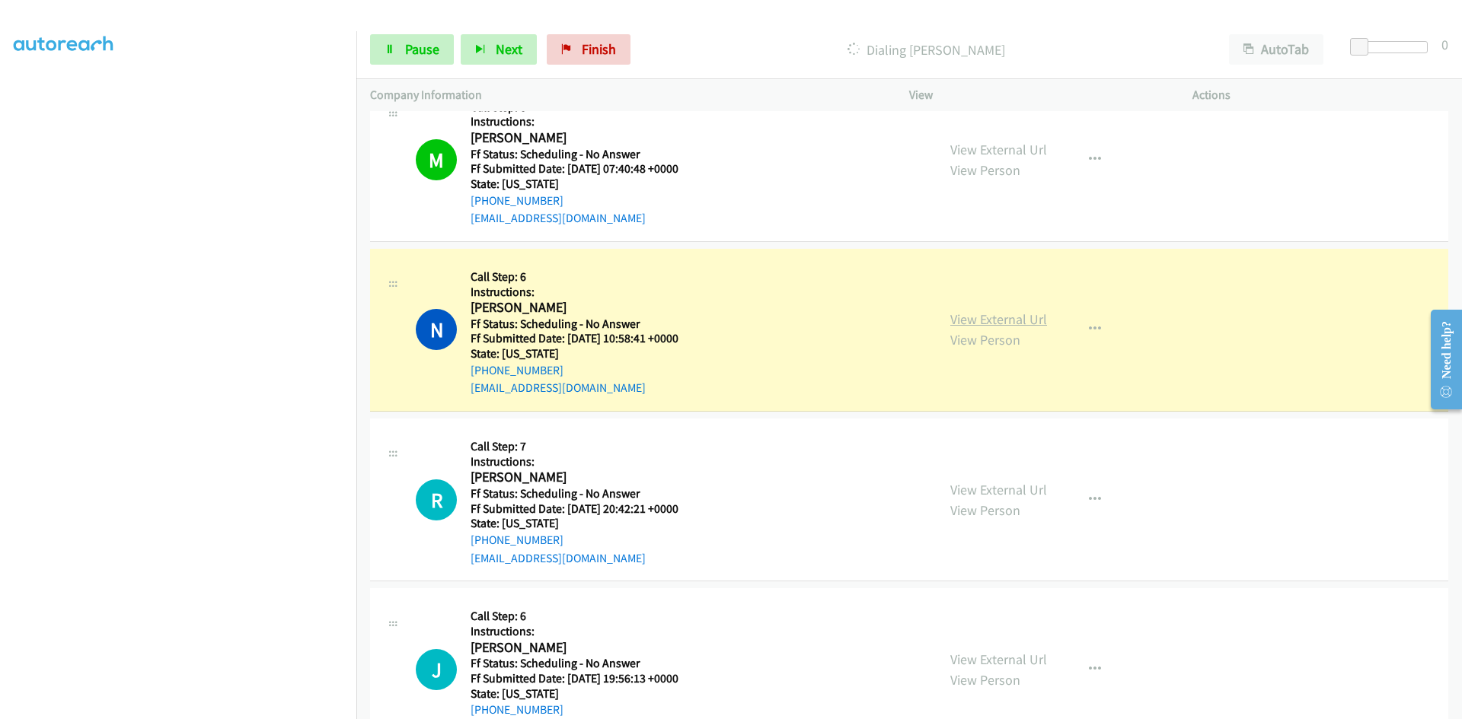
click at [954, 320] on link "View External Url" at bounding box center [998, 320] width 97 height 18
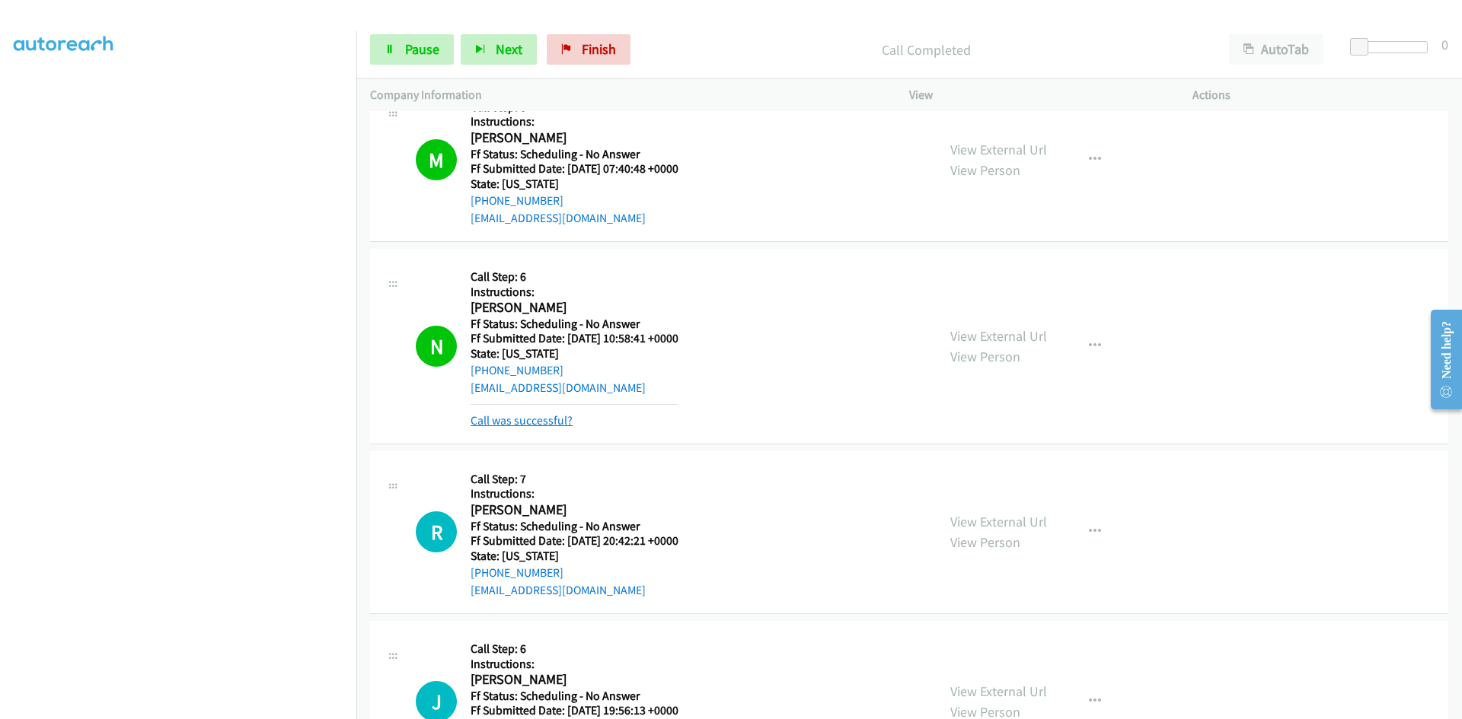
click at [550, 424] on link "Call was successful?" at bounding box center [521, 420] width 102 height 14
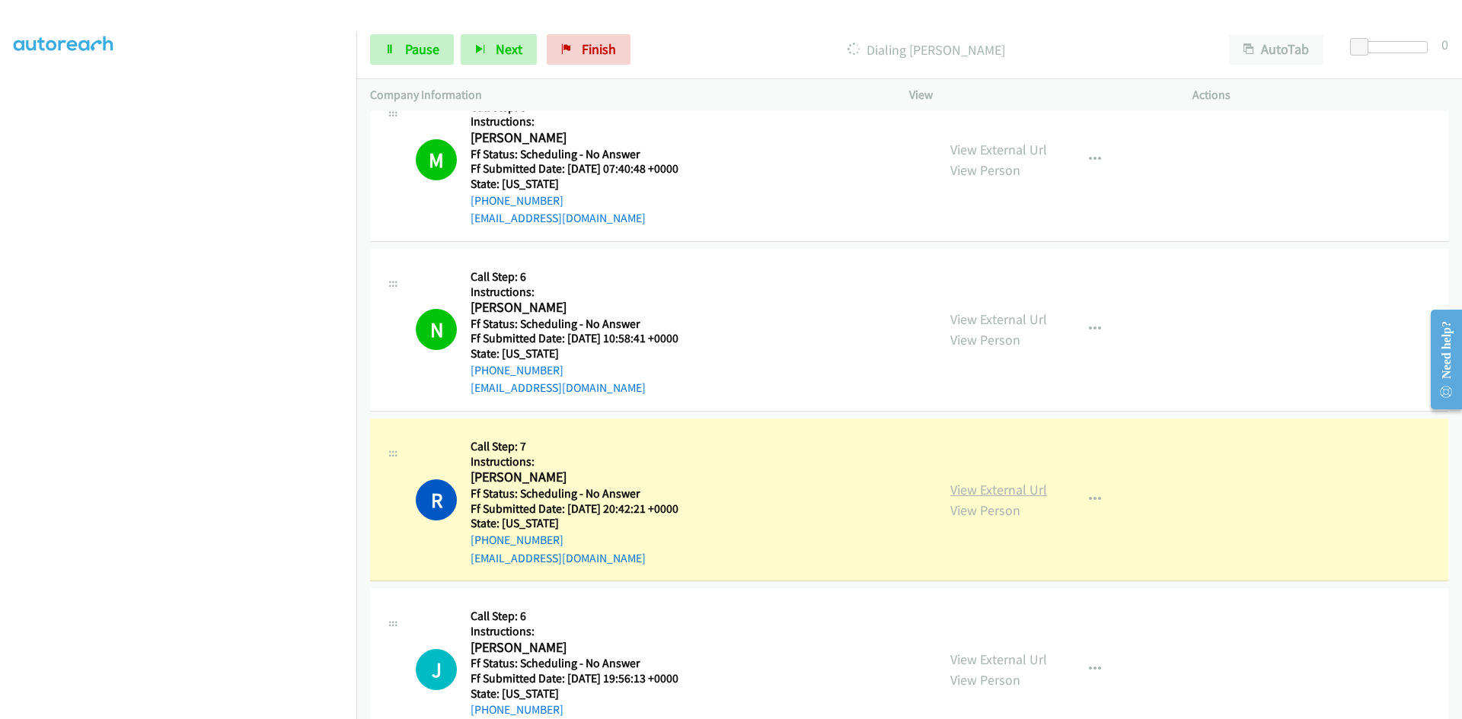
click at [1010, 493] on link "View External Url" at bounding box center [998, 490] width 97 height 18
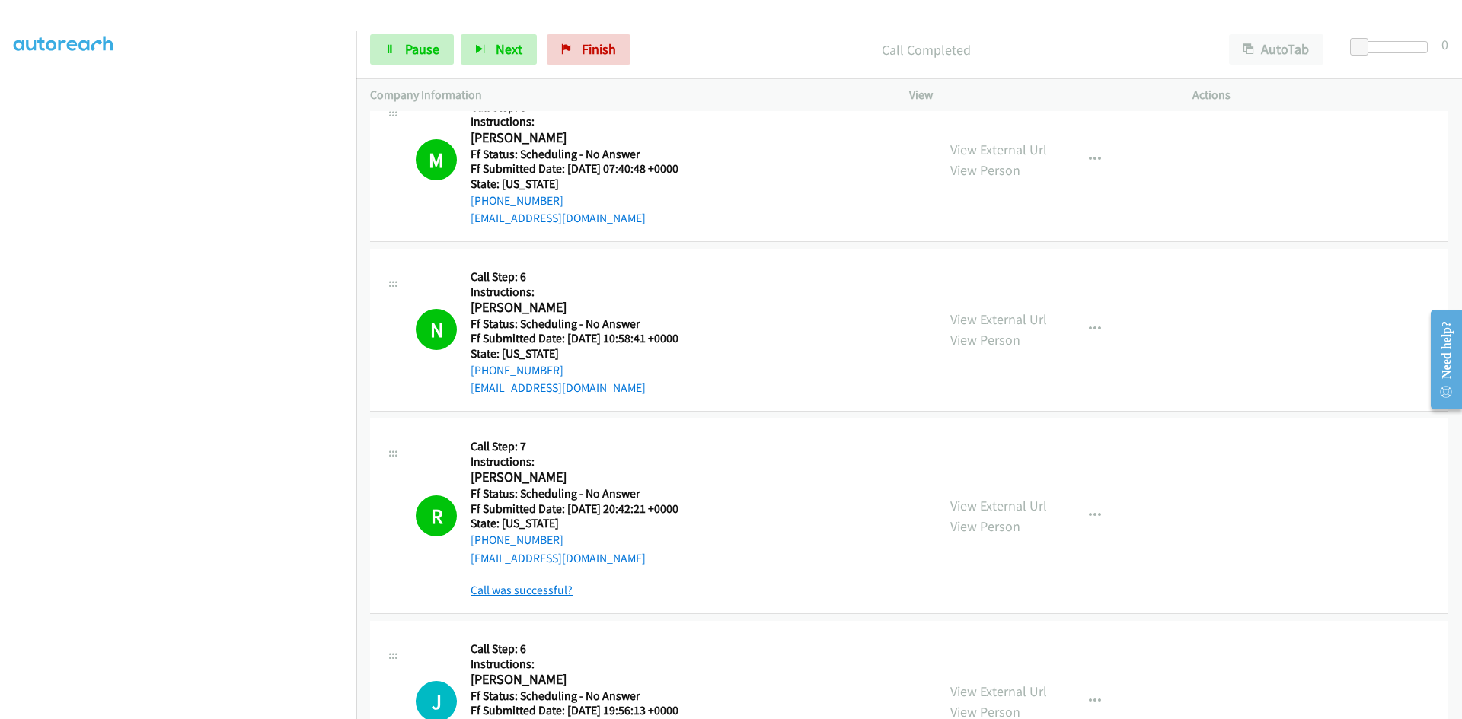
click at [535, 592] on link "Call was successful?" at bounding box center [521, 590] width 102 height 14
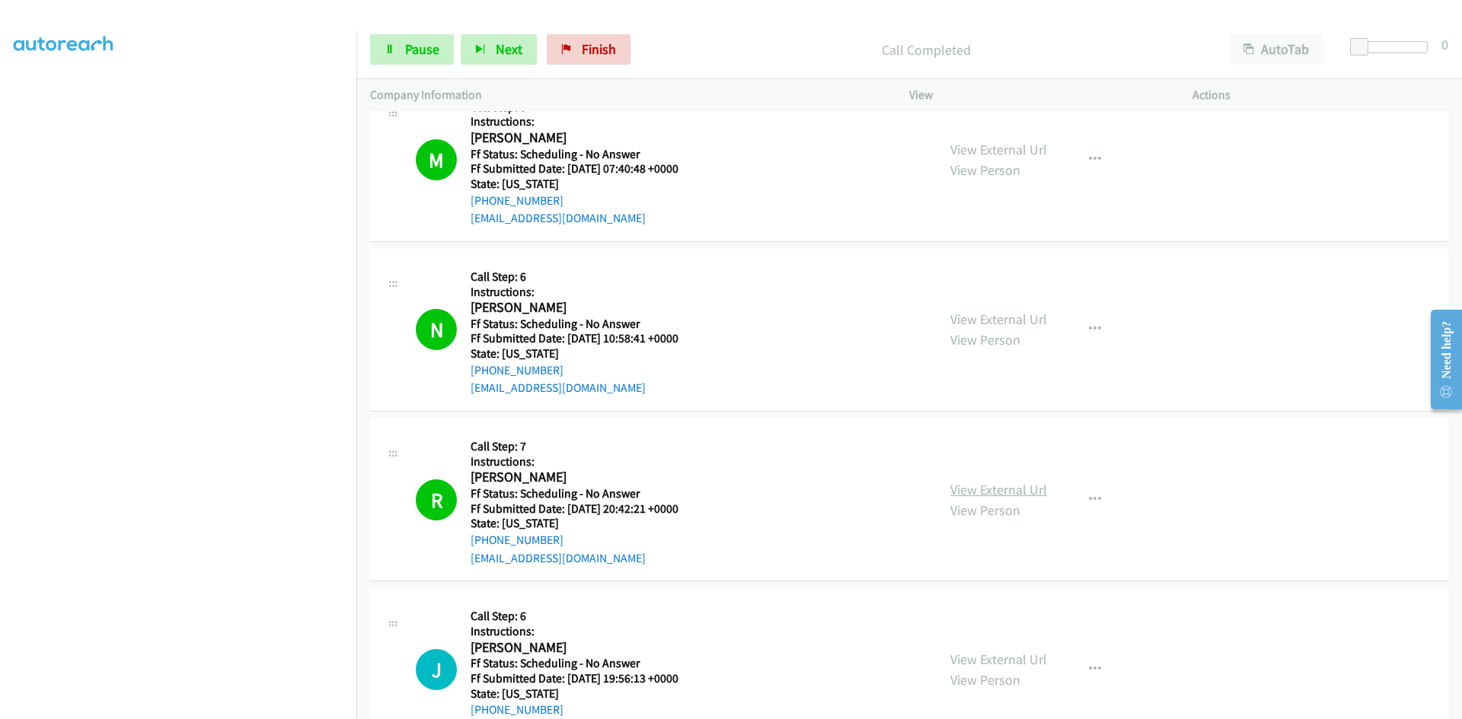
click at [1013, 490] on link "View External Url" at bounding box center [998, 490] width 97 height 18
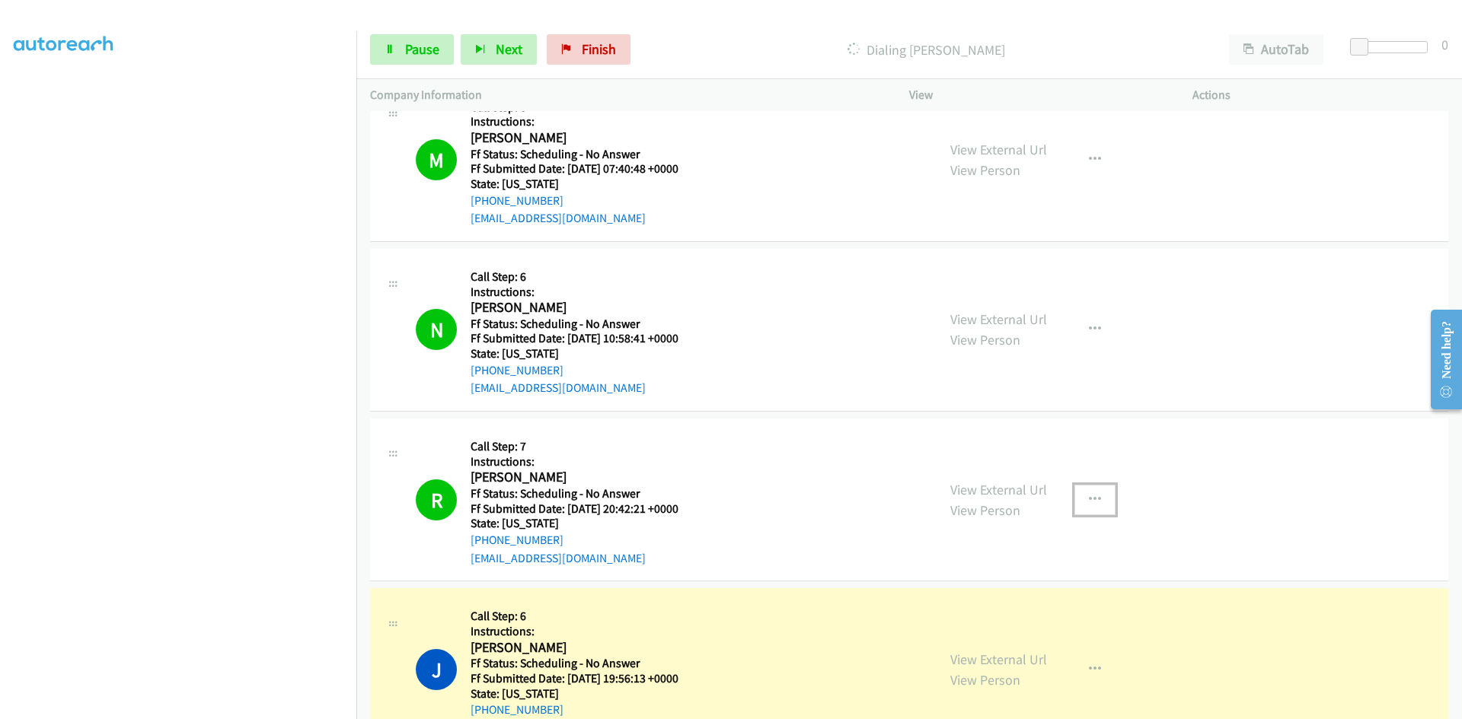
click at [1089, 499] on icon "button" at bounding box center [1095, 500] width 12 height 12
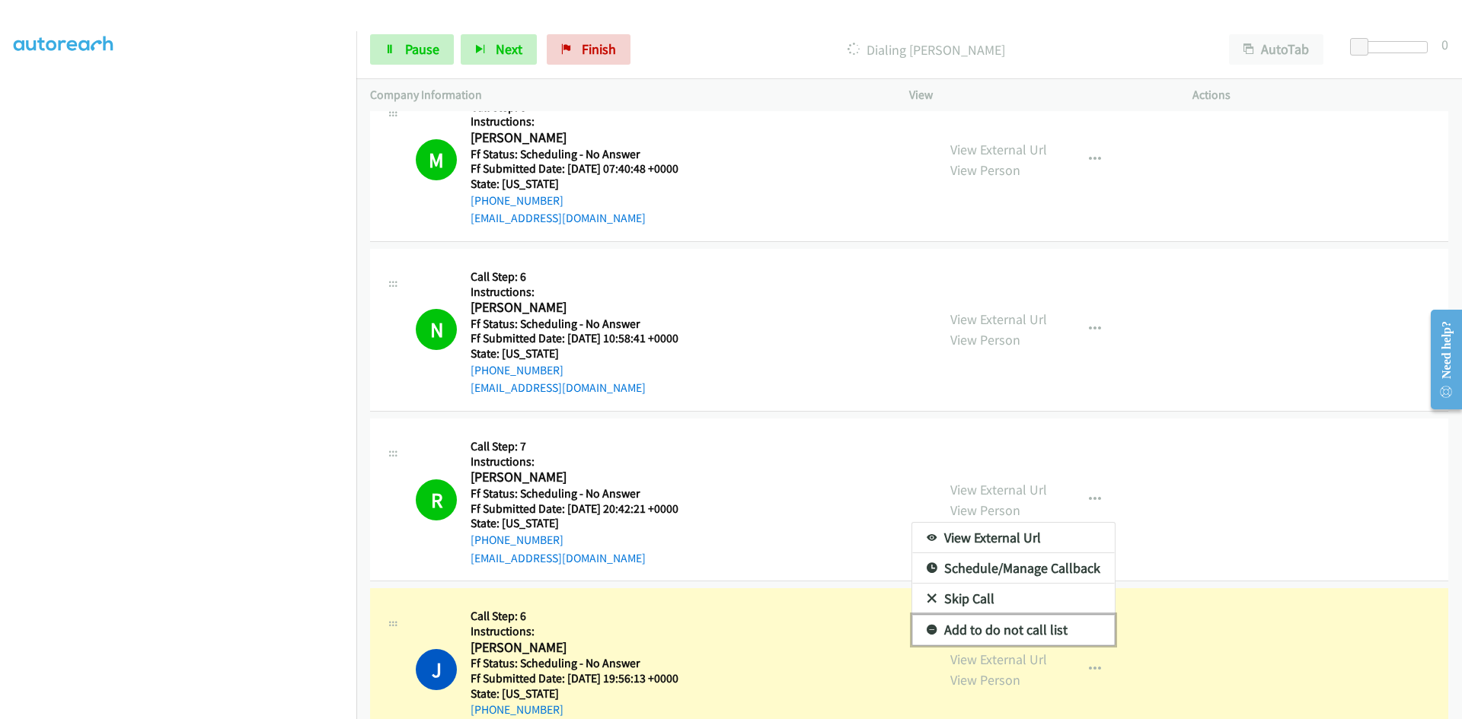
click at [972, 635] on link "Add to do not call list" at bounding box center [1013, 630] width 203 height 30
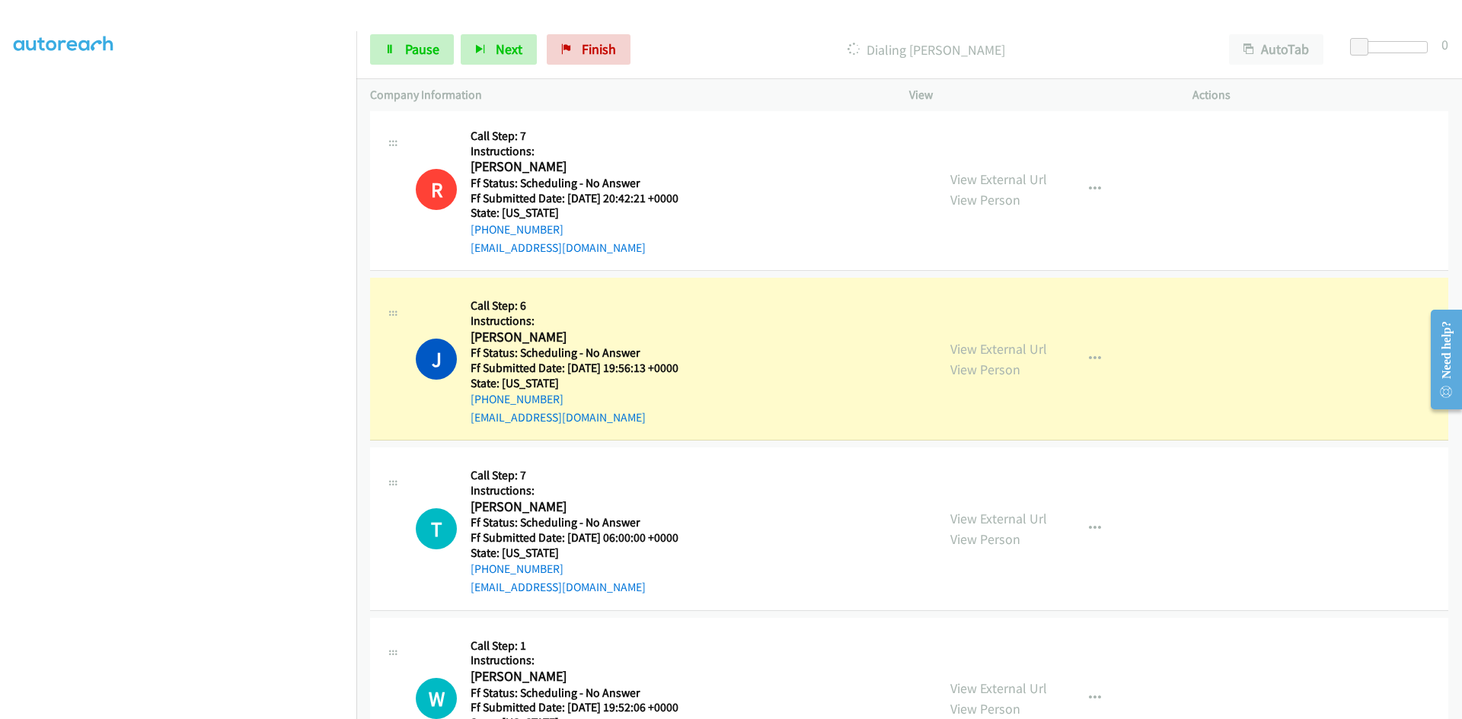
scroll to position [7140, 0]
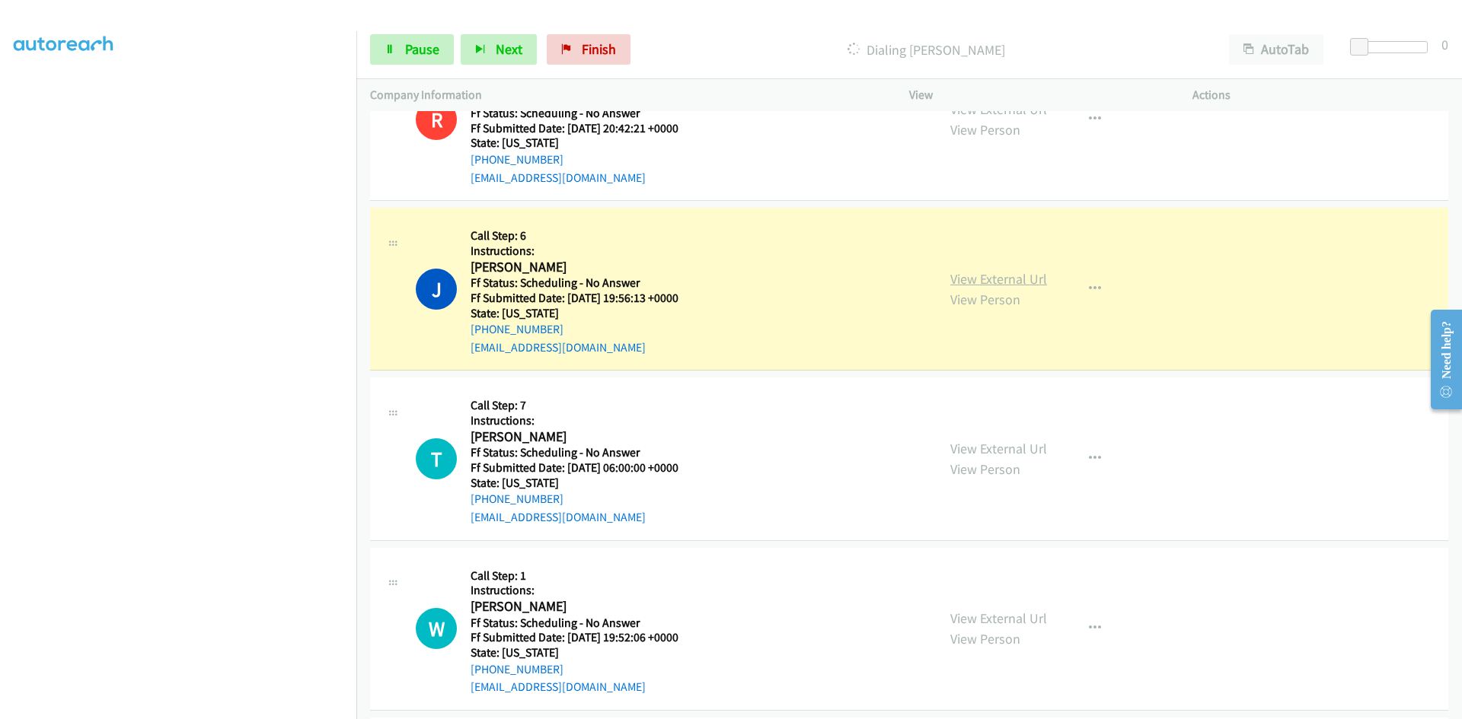
click at [988, 273] on link "View External Url" at bounding box center [998, 279] width 97 height 18
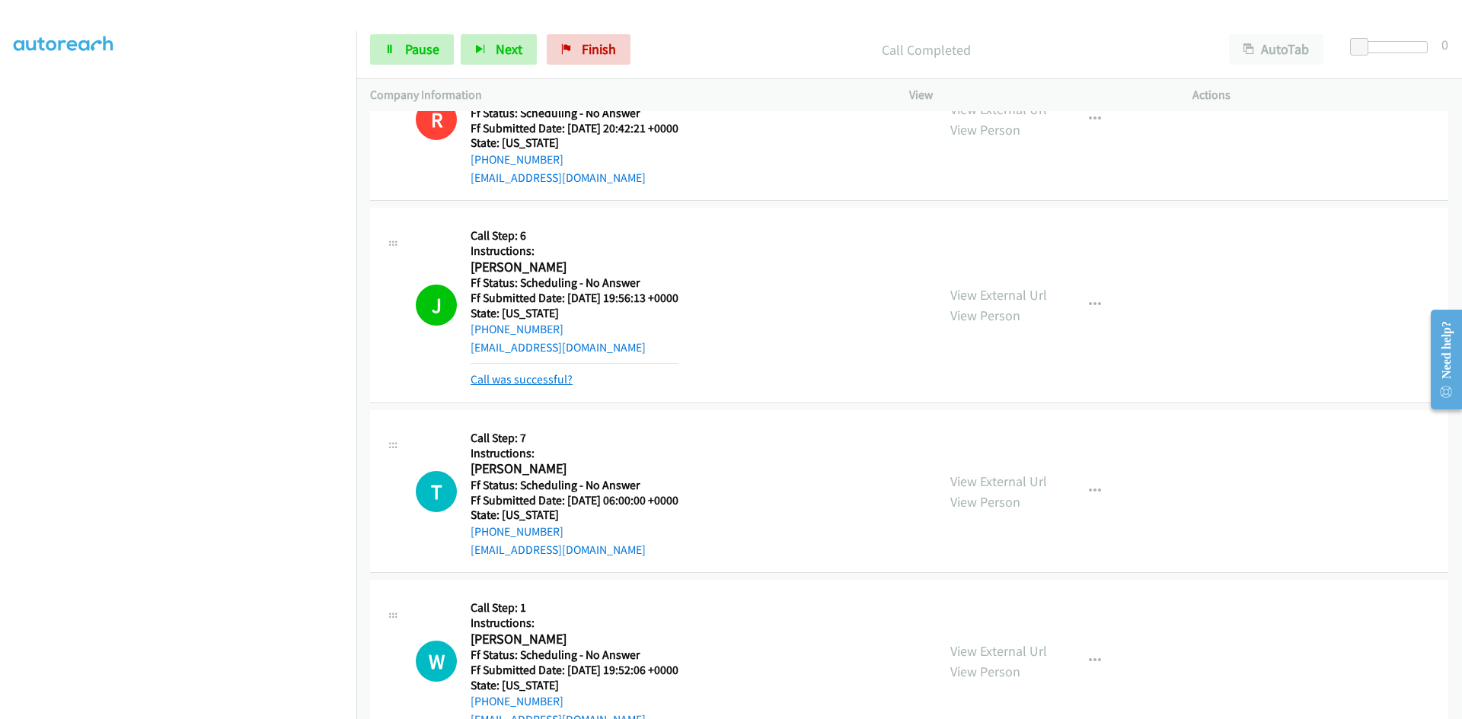
click at [554, 376] on link "Call was successful?" at bounding box center [521, 379] width 102 height 14
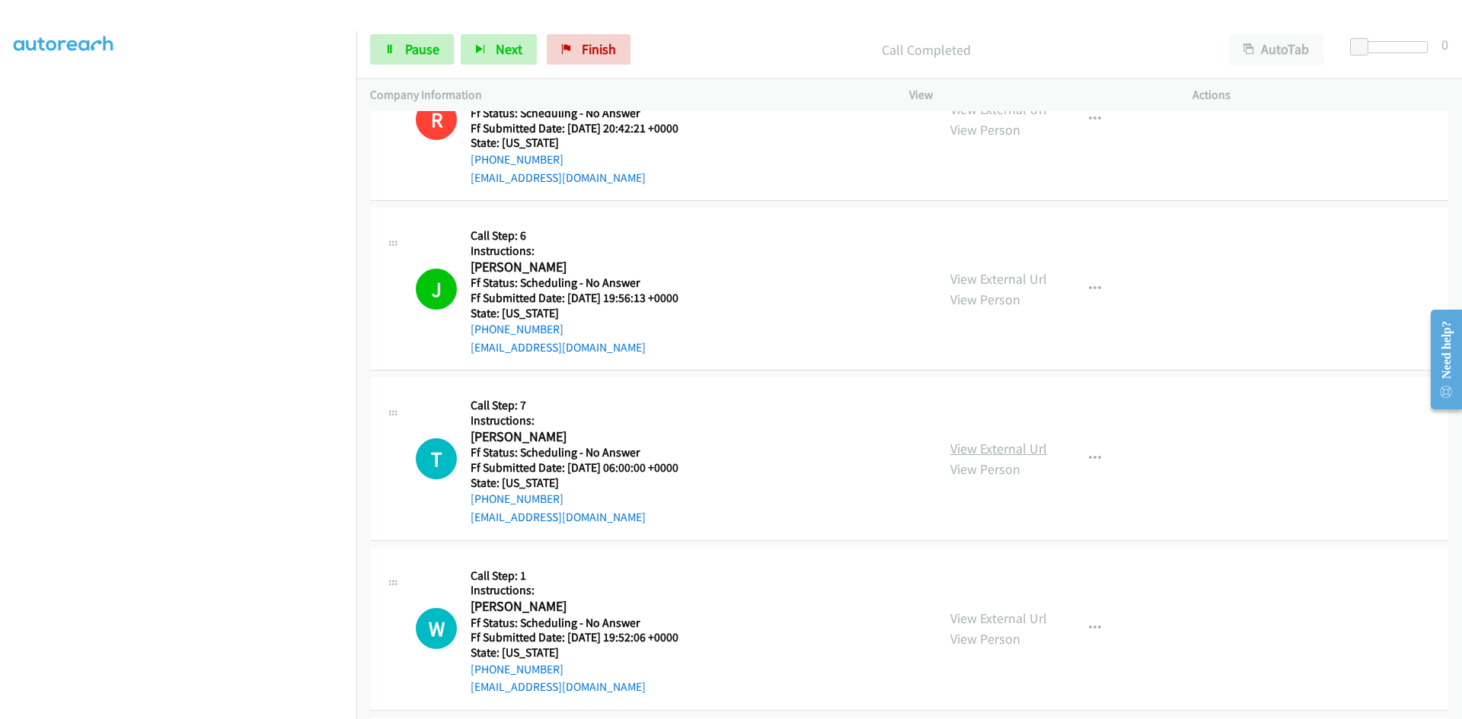
click at [1000, 448] on link "View External Url" at bounding box center [998, 449] width 97 height 18
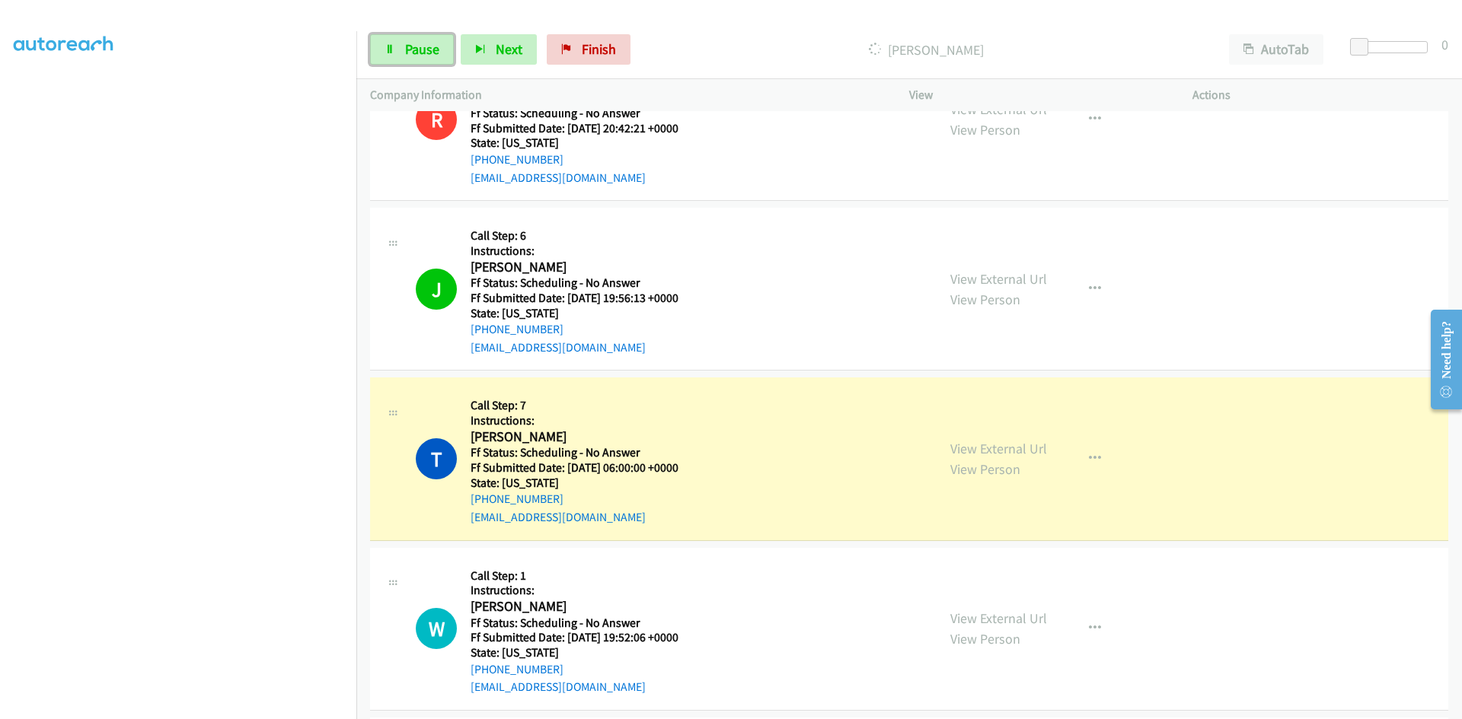
drag, startPoint x: 403, startPoint y: 56, endPoint x: 379, endPoint y: 69, distance: 26.9
click at [403, 56] on link "Pause" at bounding box center [412, 49] width 84 height 30
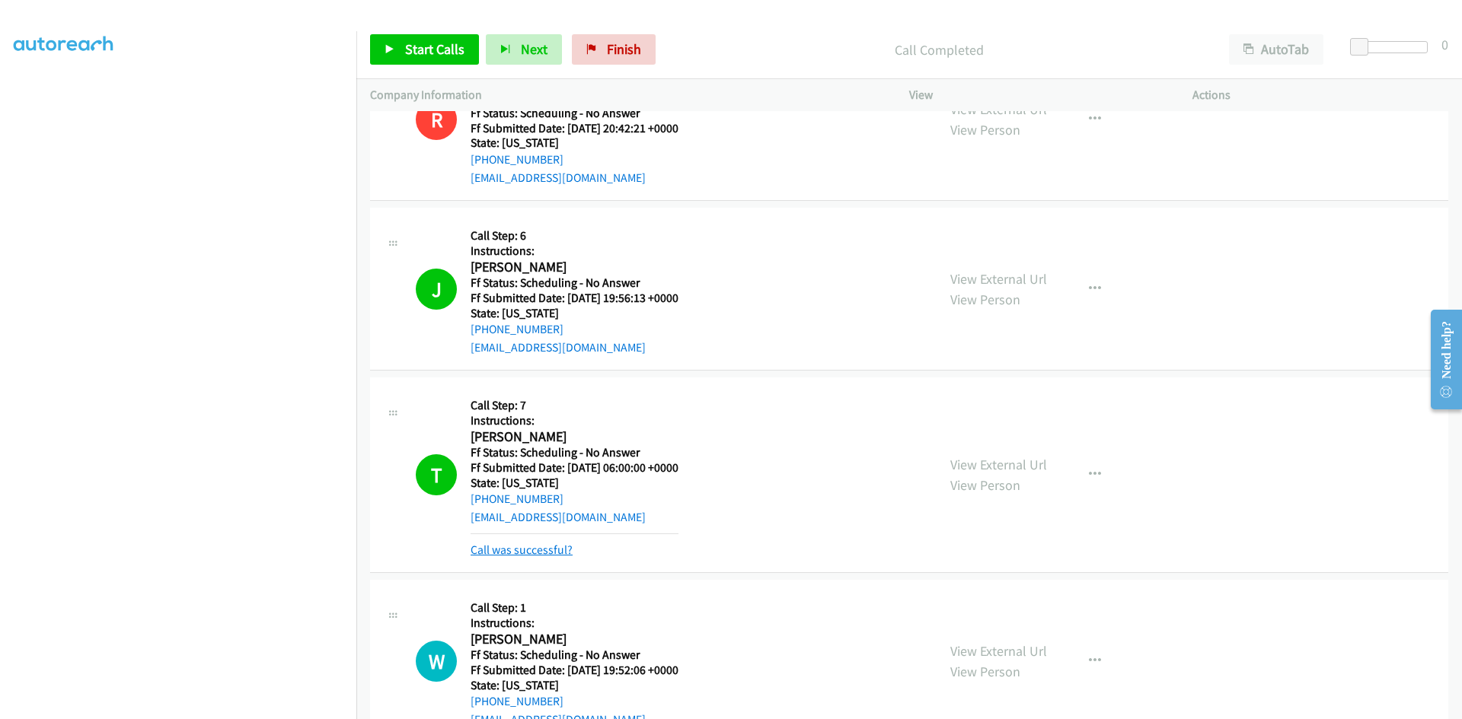
click at [477, 550] on link "Call was successful?" at bounding box center [521, 550] width 102 height 14
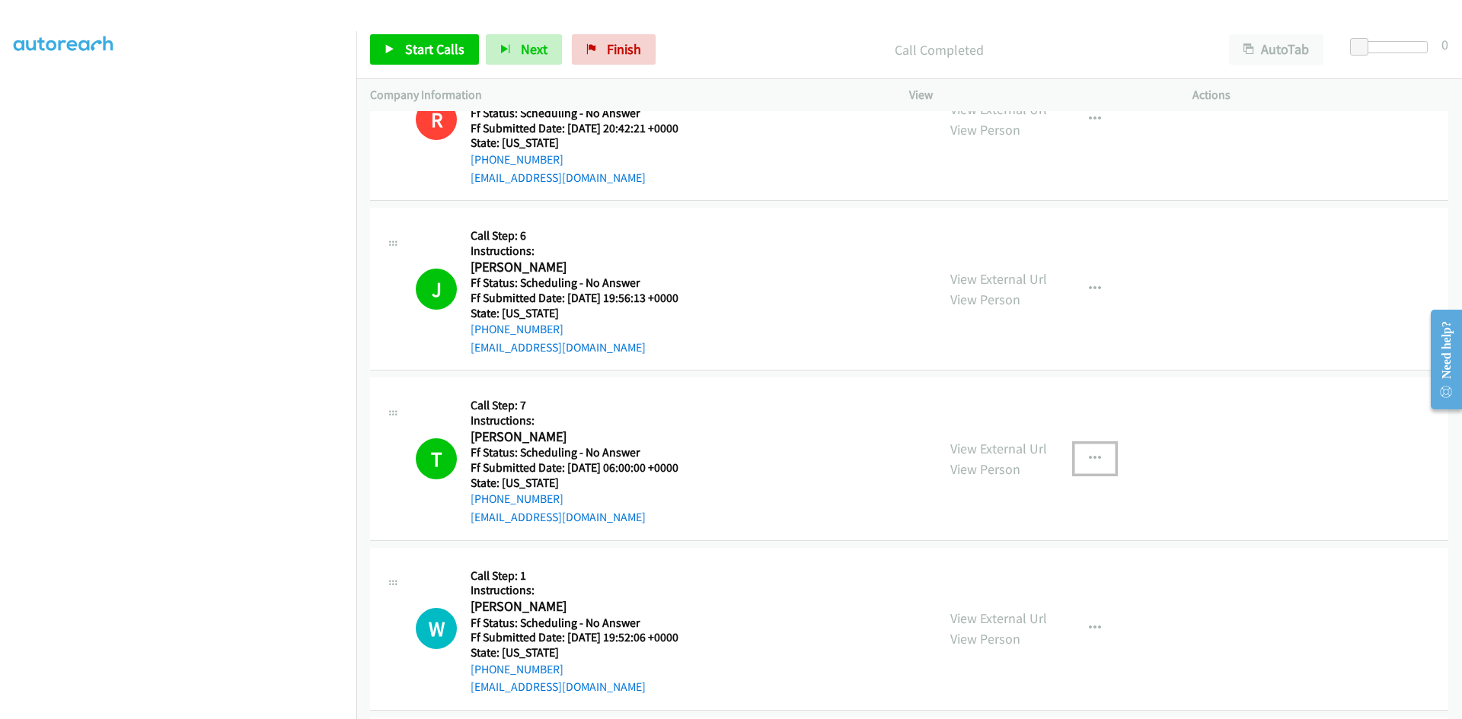
click at [1089, 453] on icon "button" at bounding box center [1095, 459] width 12 height 12
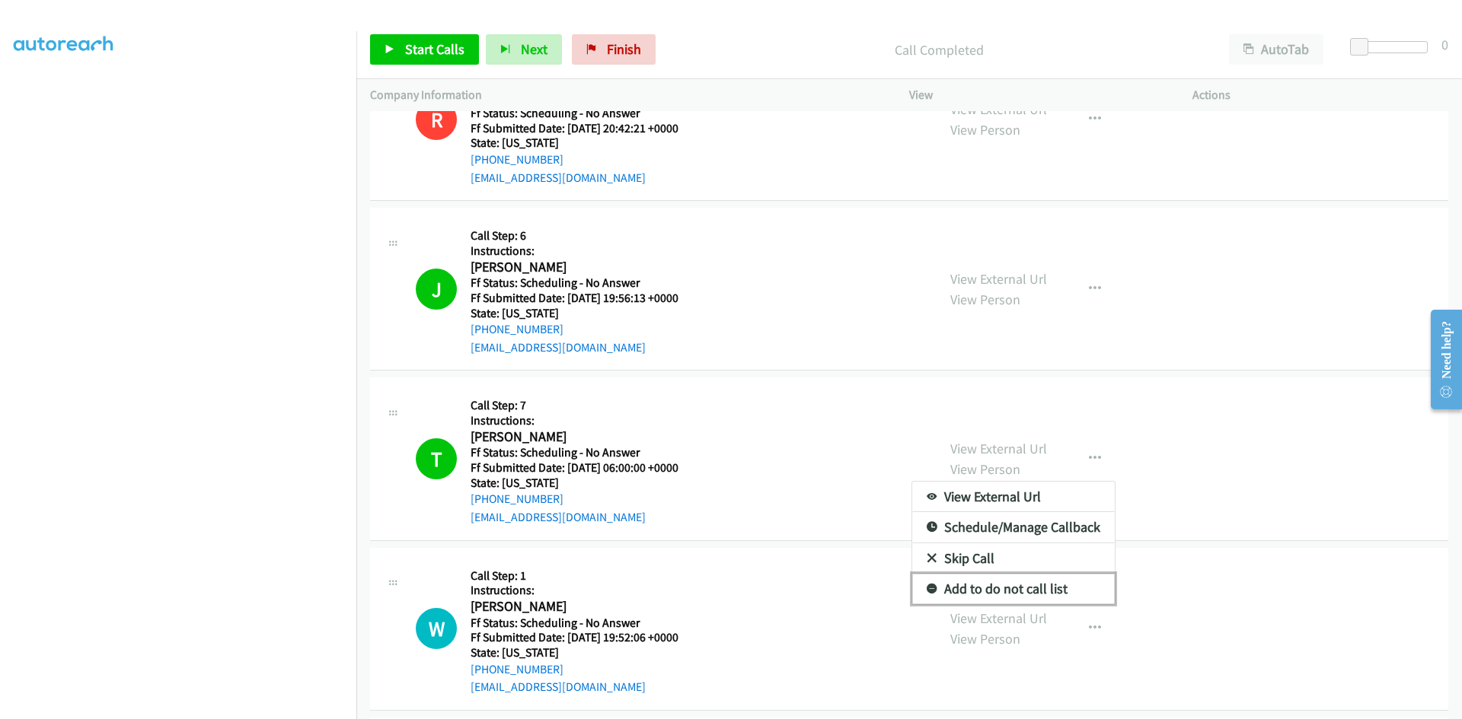
click at [997, 589] on link "Add to do not call list" at bounding box center [1013, 589] width 203 height 30
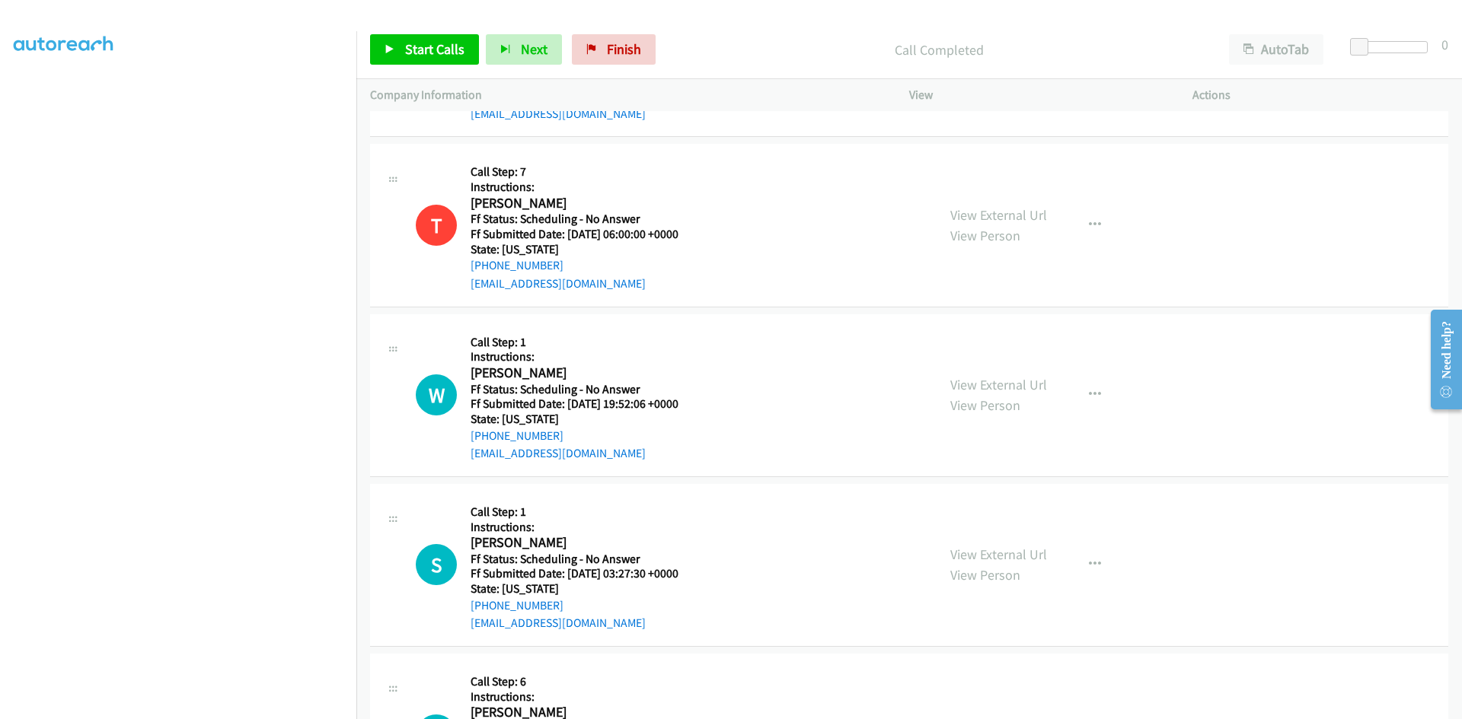
scroll to position [7521, 0]
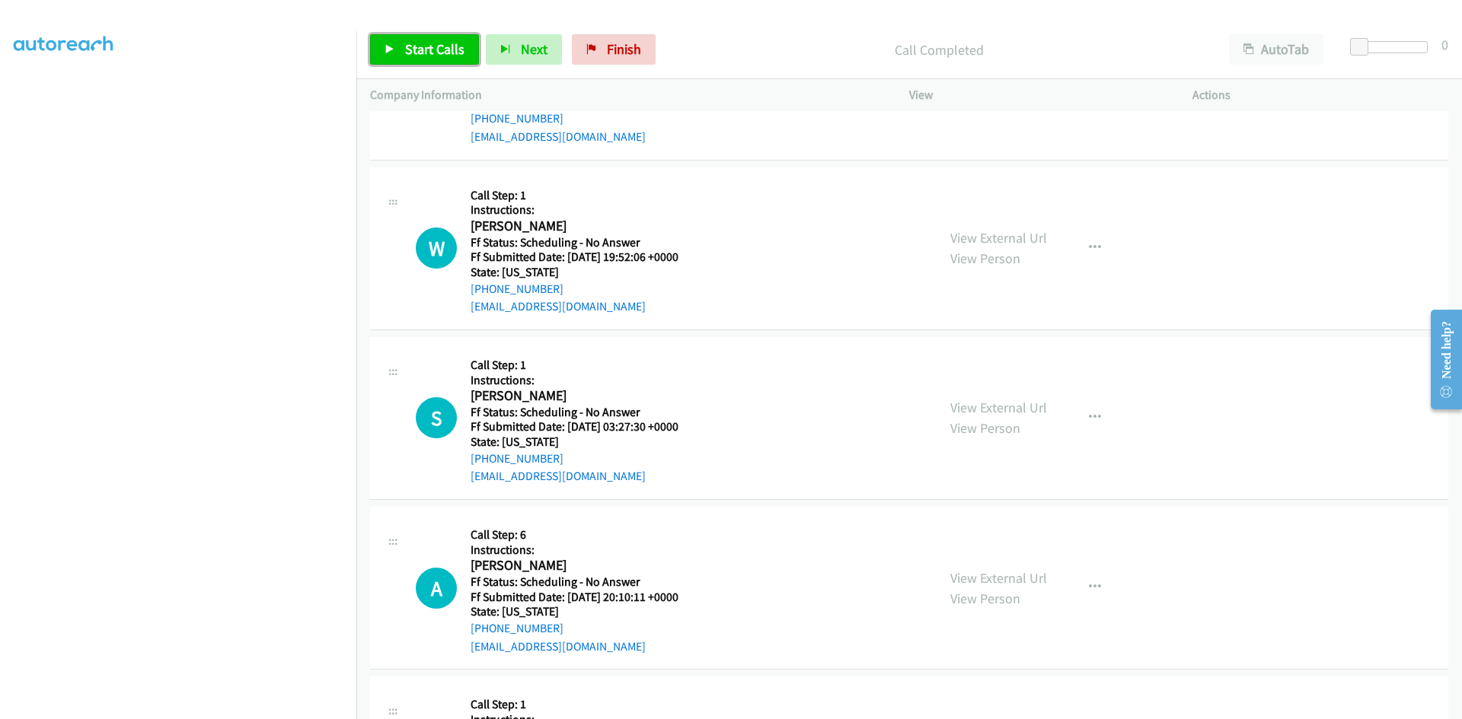
click at [422, 41] on span "Start Calls" at bounding box center [434, 49] width 59 height 18
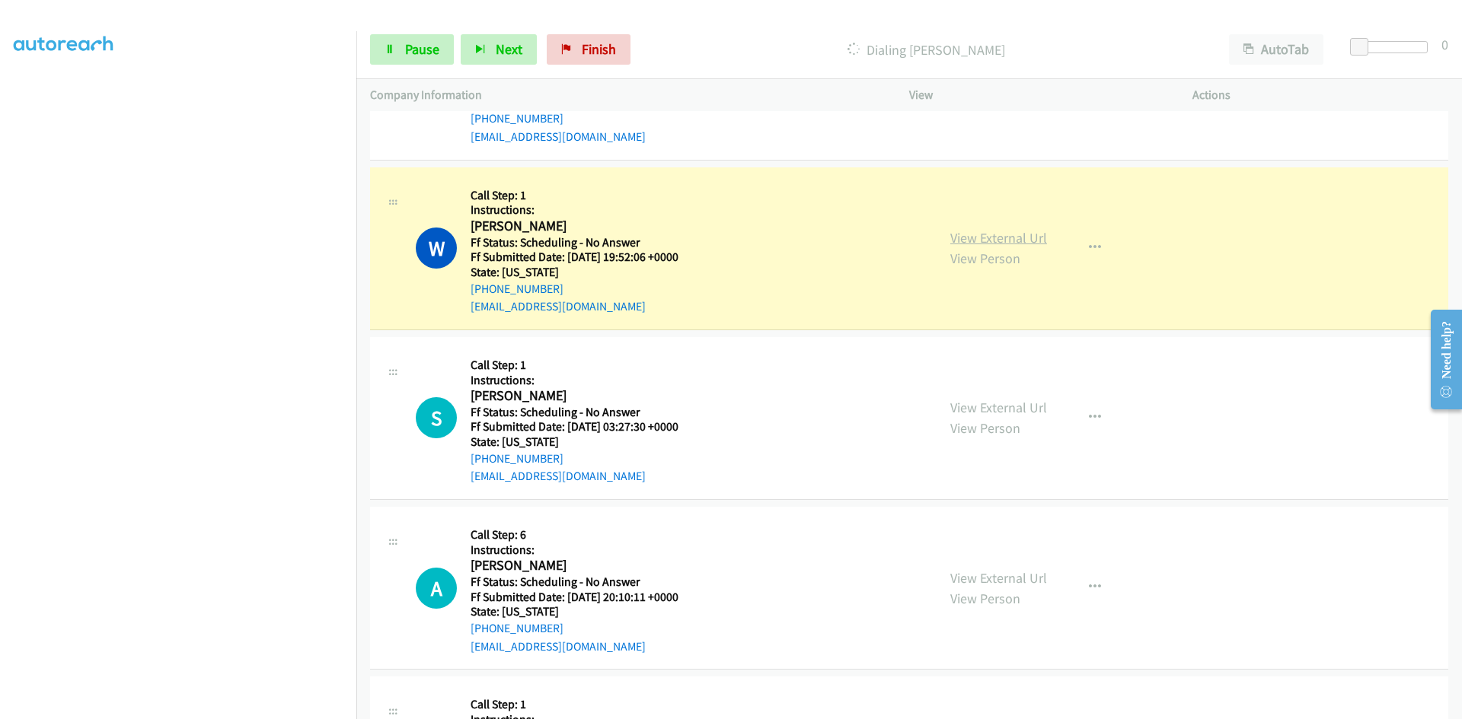
click at [1003, 239] on link "View External Url" at bounding box center [998, 238] width 97 height 18
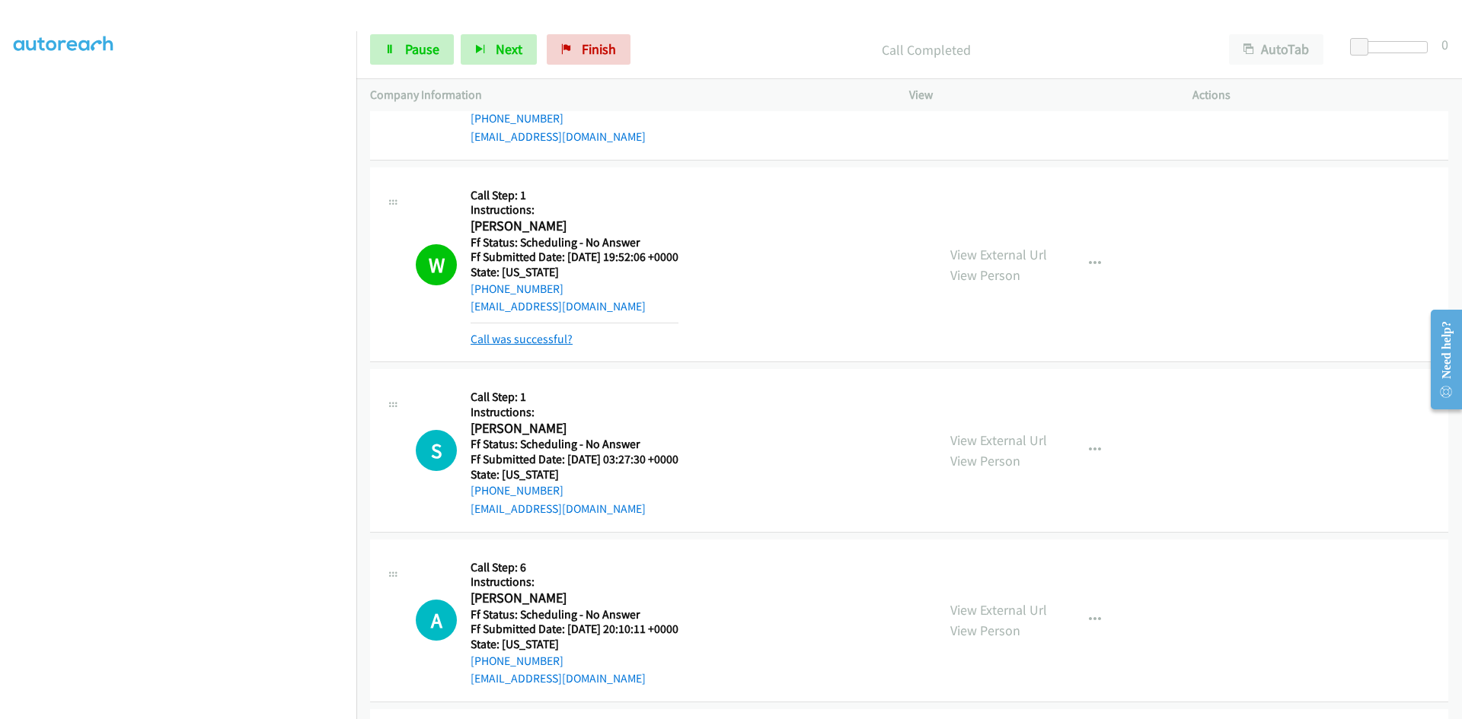
click at [512, 339] on link "Call was successful?" at bounding box center [521, 339] width 102 height 14
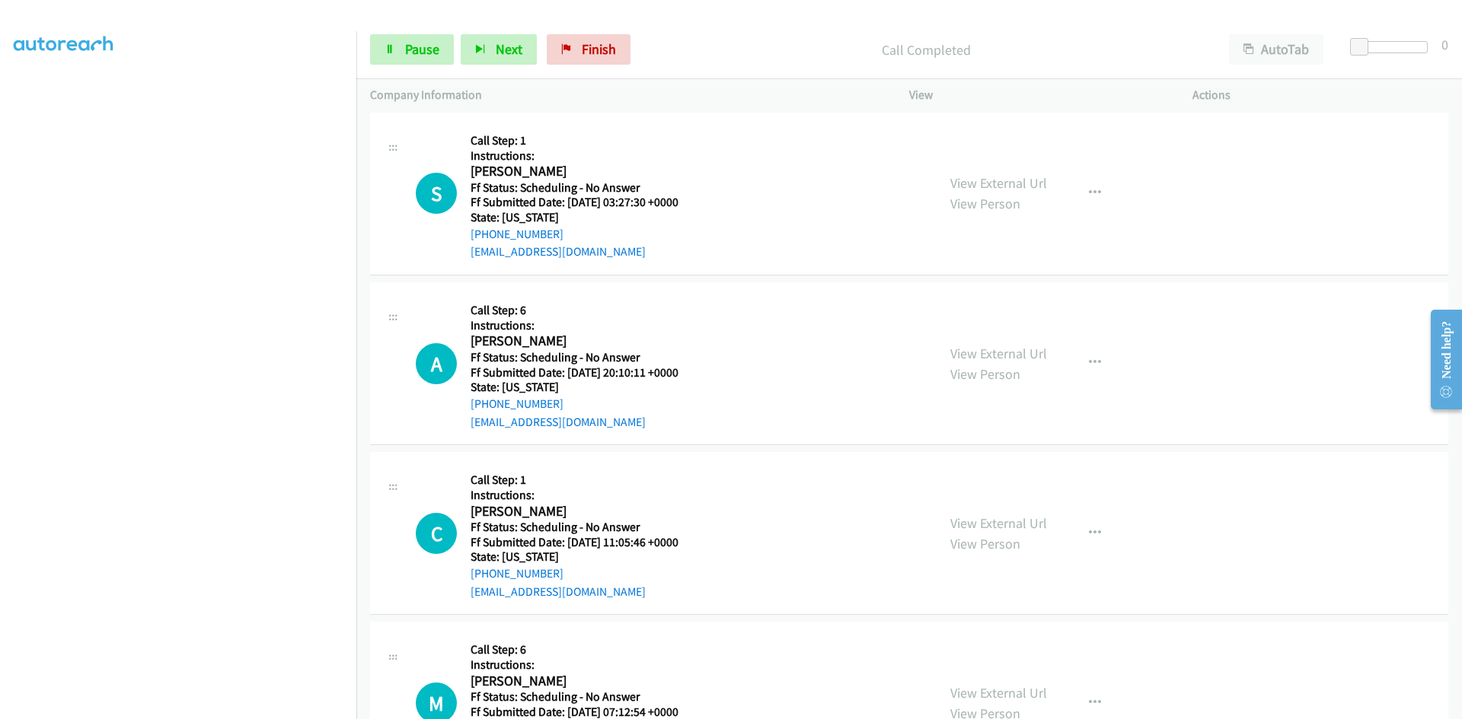
scroll to position [7749, 0]
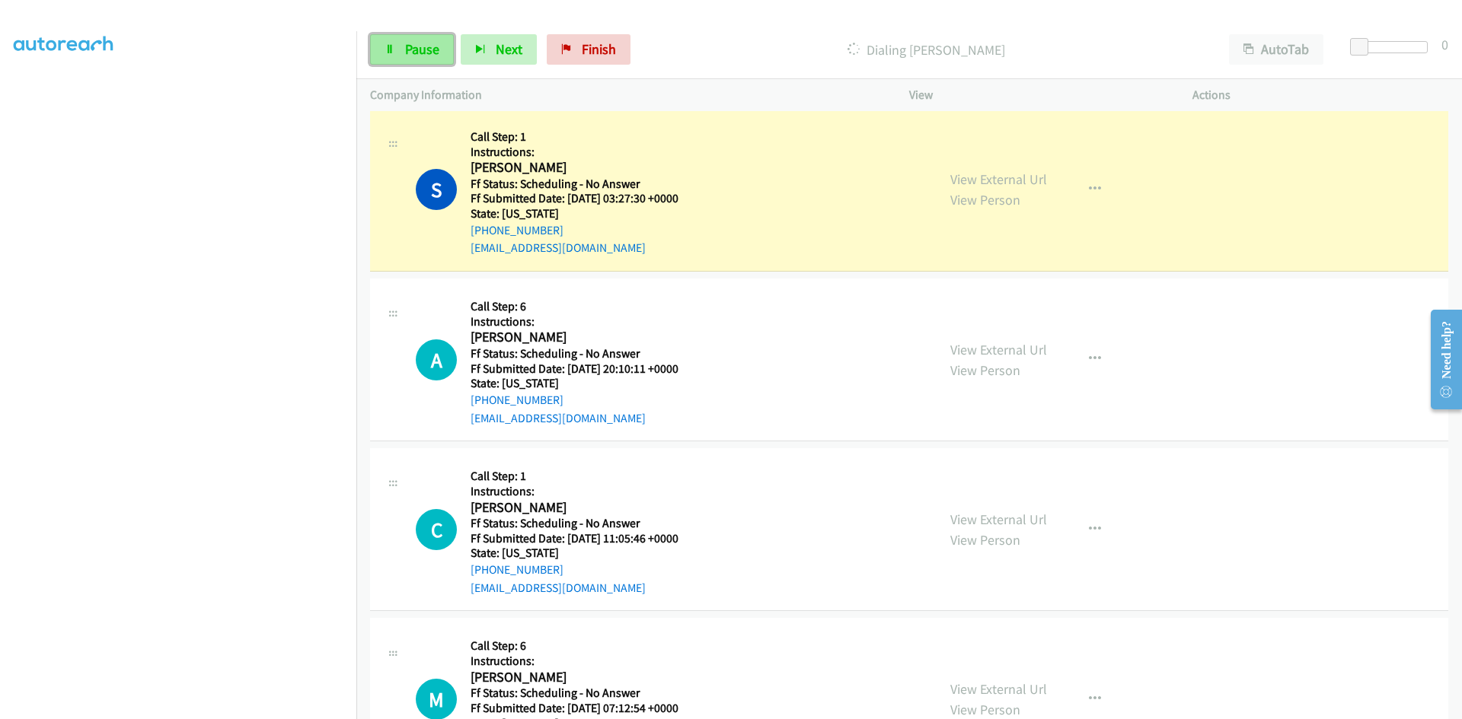
click at [402, 51] on link "Pause" at bounding box center [412, 49] width 84 height 30
click at [1022, 181] on link "View External Url" at bounding box center [998, 180] width 97 height 18
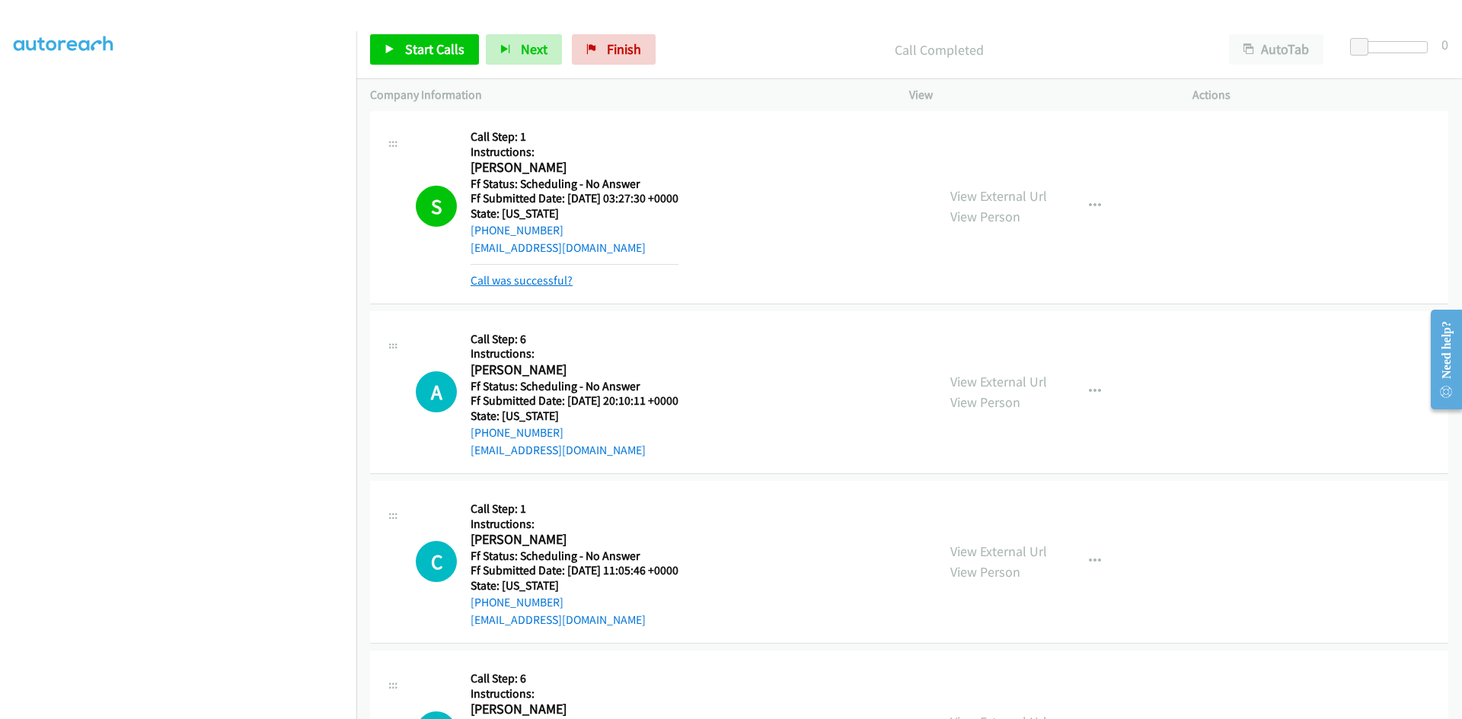
click at [549, 274] on link "Call was successful?" at bounding box center [521, 280] width 102 height 14
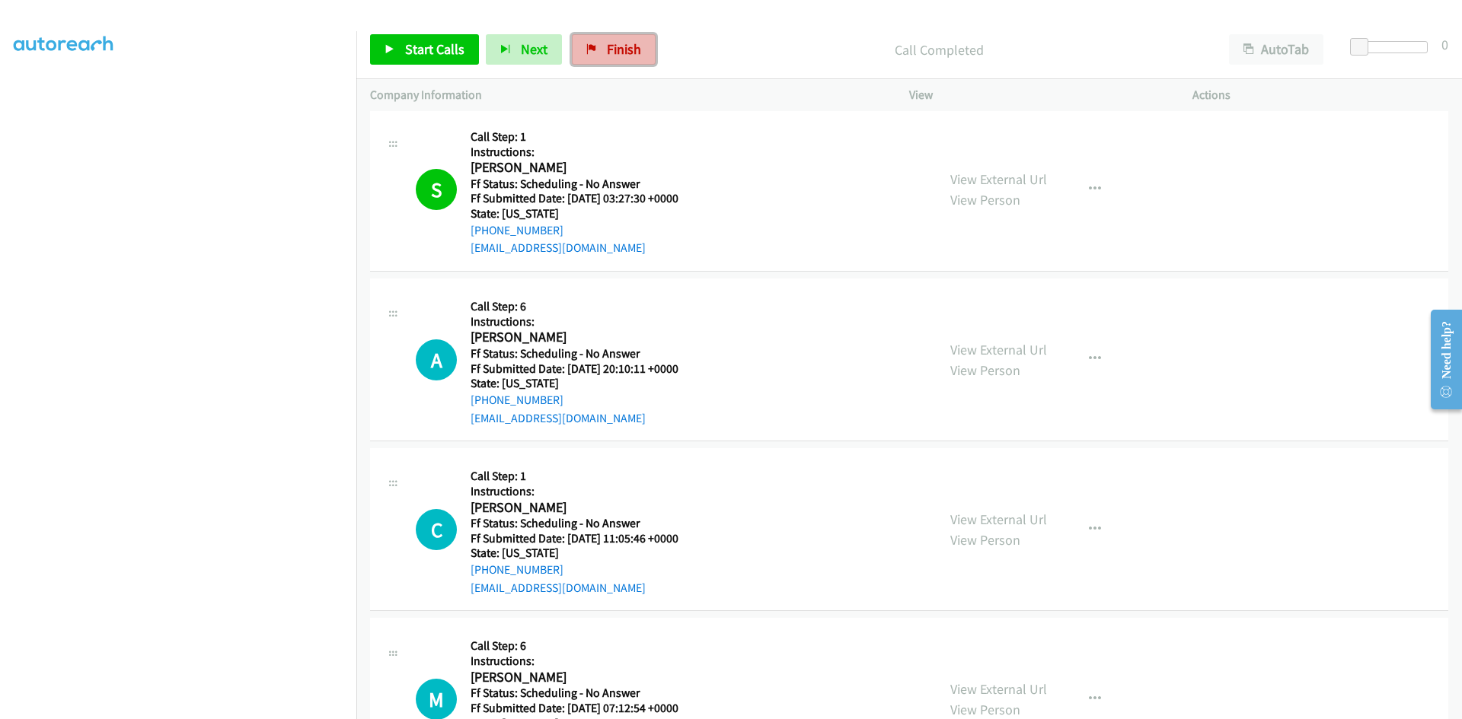
click at [612, 53] on span "Finish" at bounding box center [624, 49] width 34 height 18
